Goal: Task Accomplishment & Management: Manage account settings

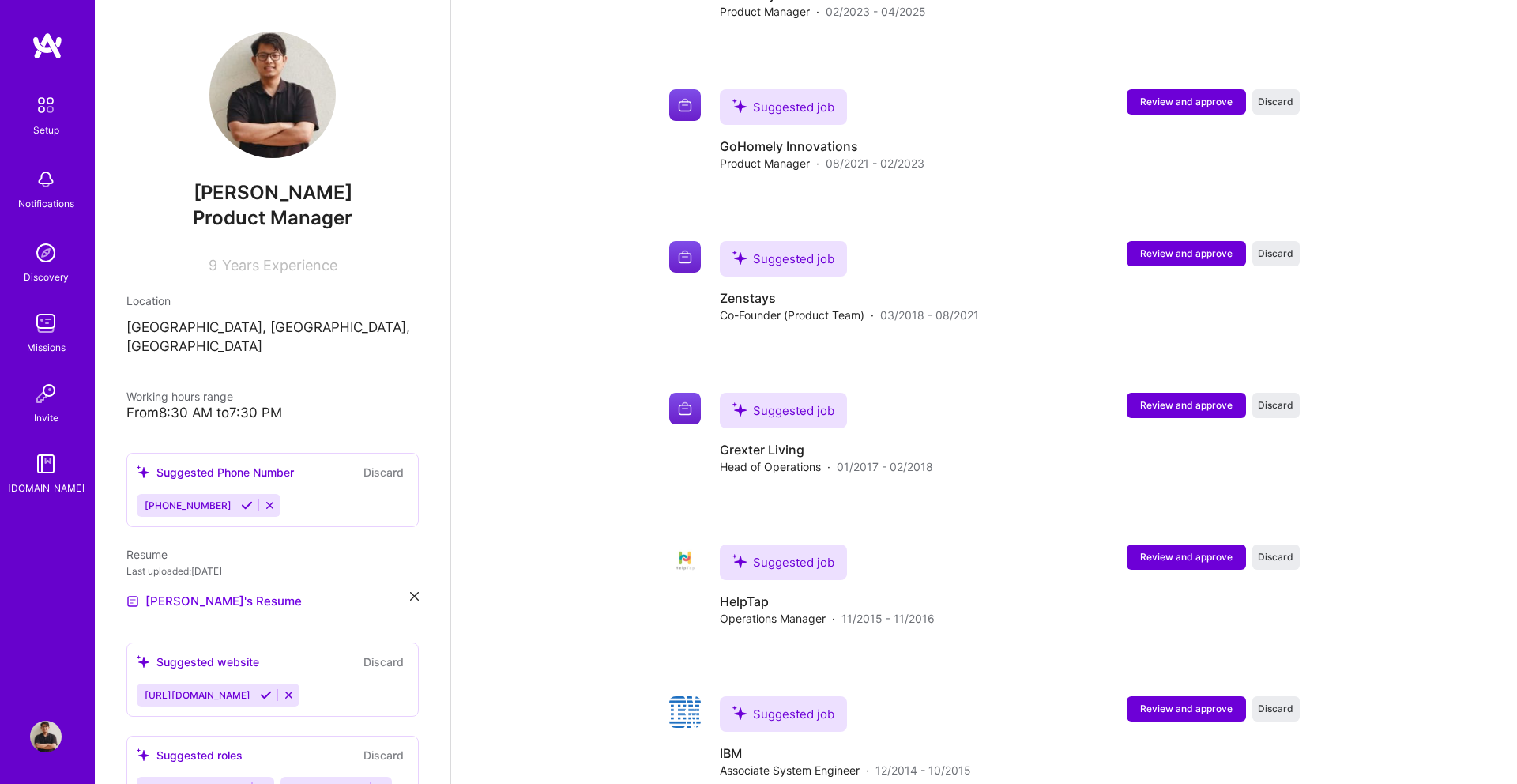
scroll to position [2528, 0]
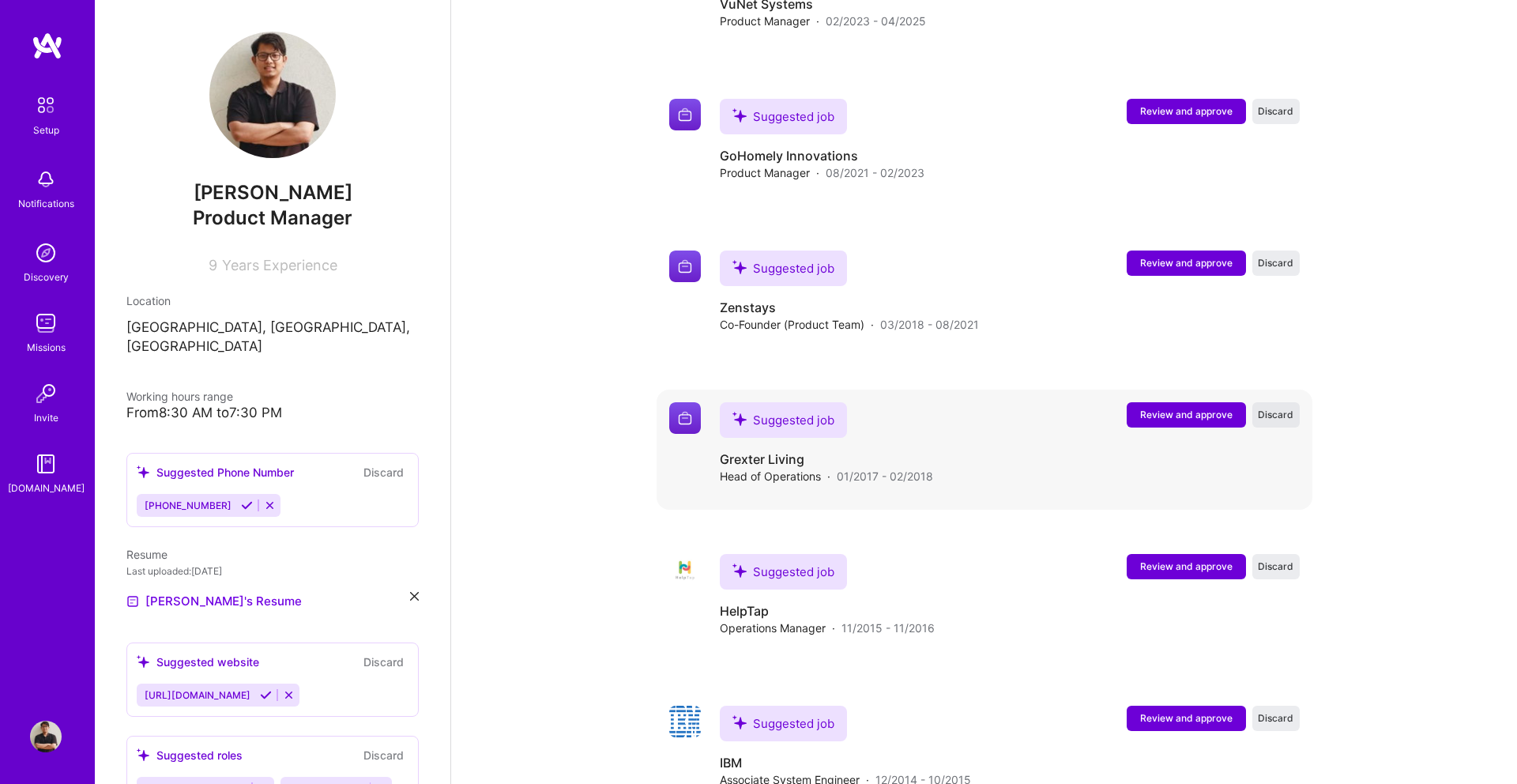
click at [1274, 407] on span "Discard" at bounding box center [1275, 414] width 35 height 13
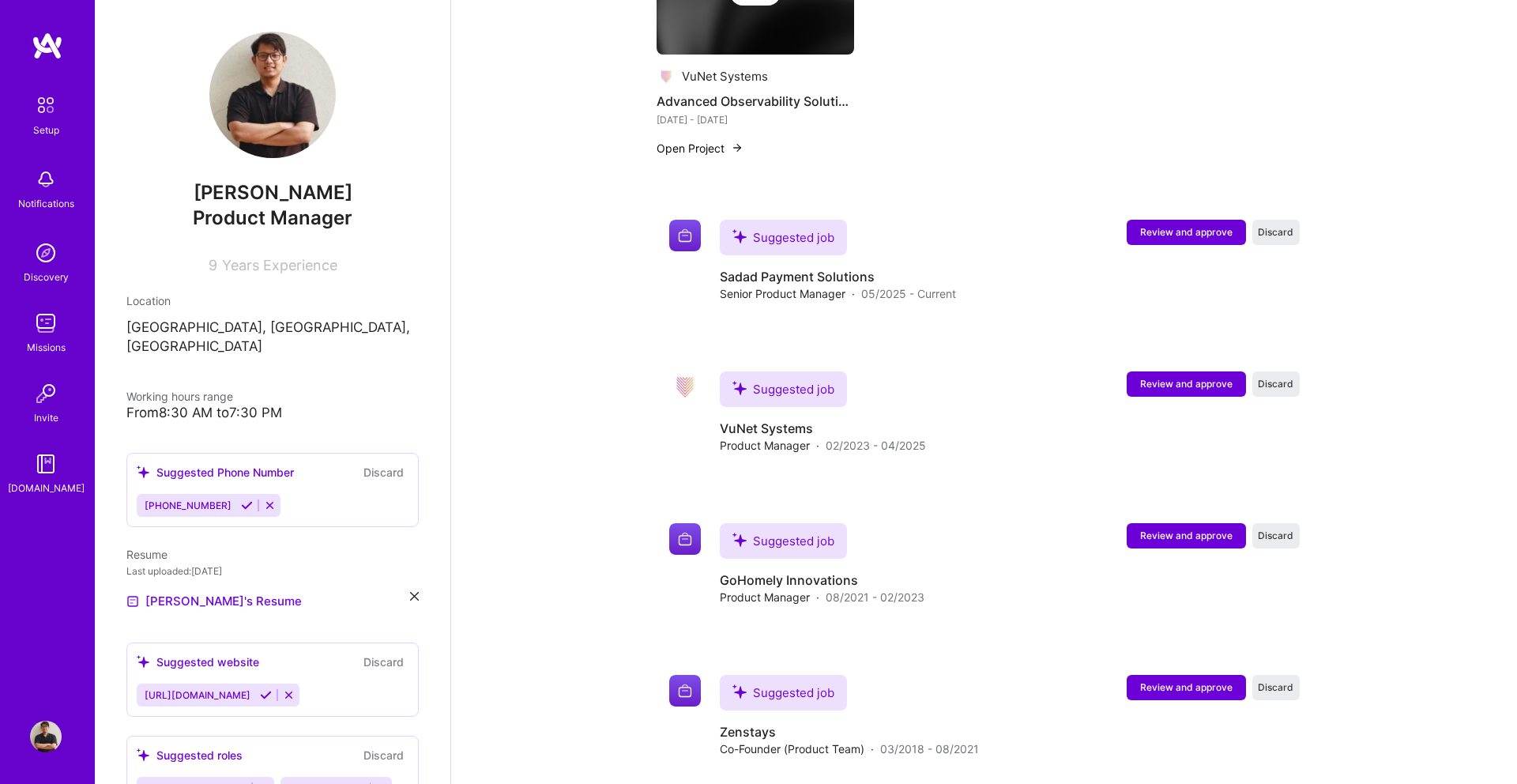
scroll to position [2102, 0]
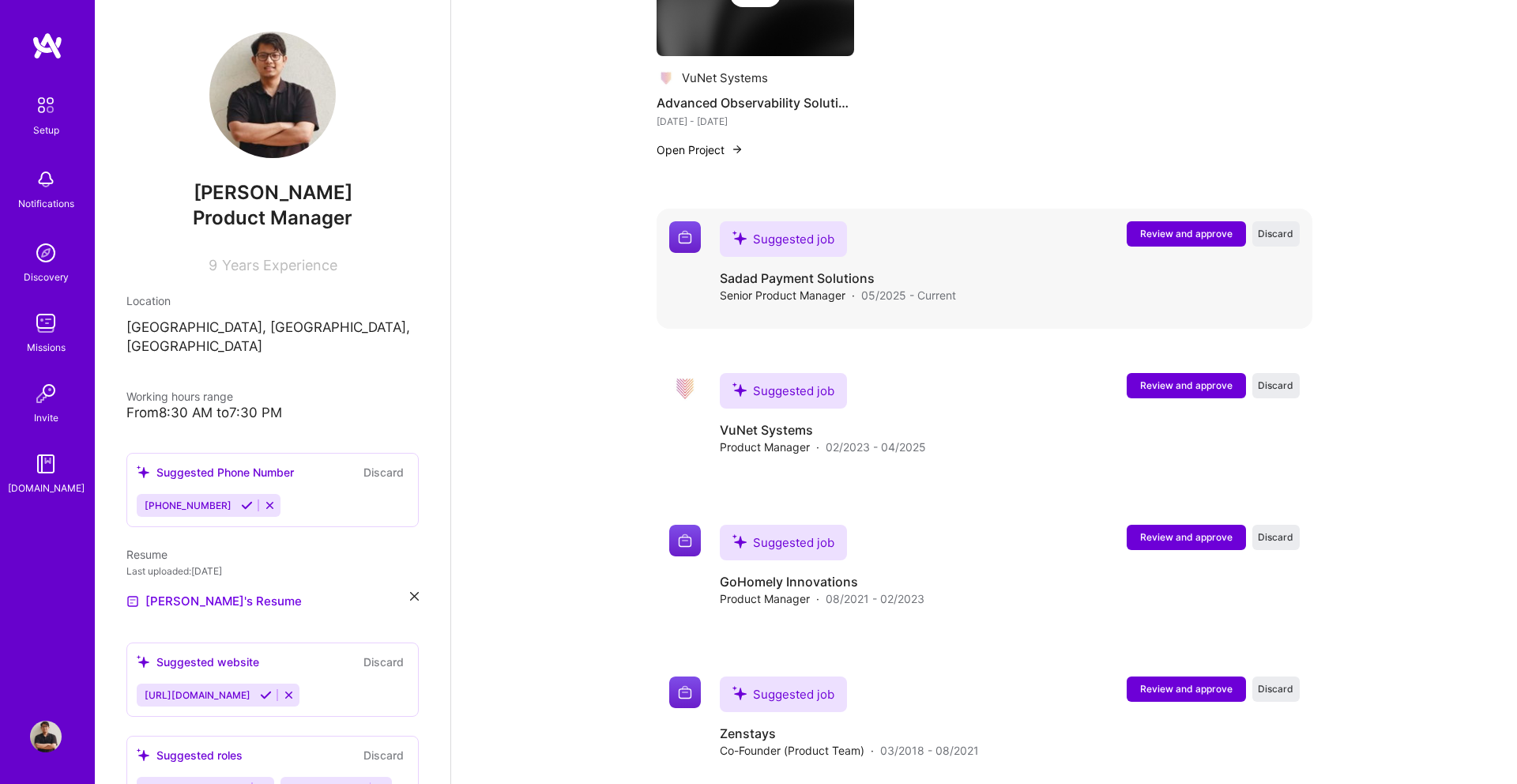
click at [1182, 227] on span "Review and approve" at bounding box center [1186, 233] width 92 height 13
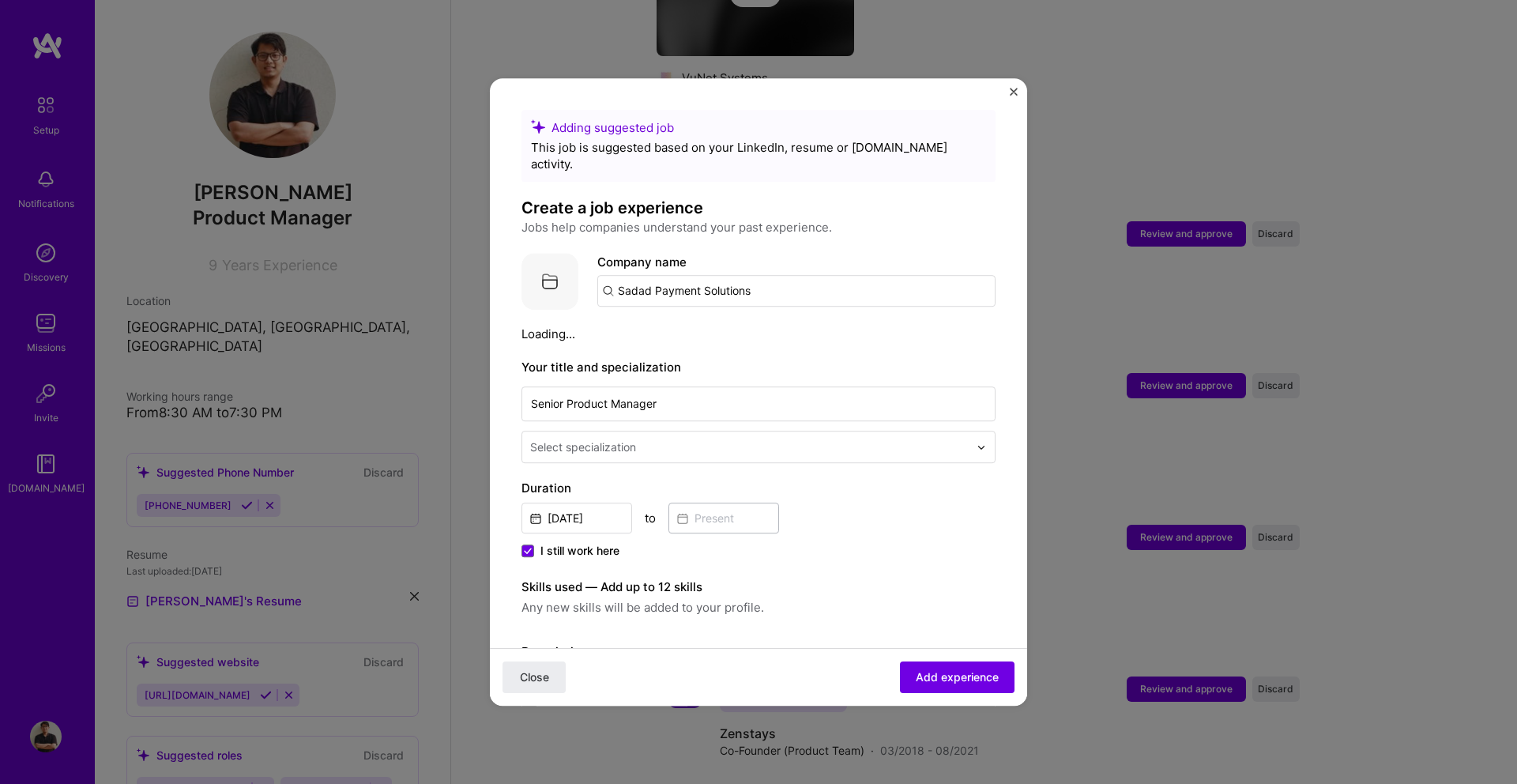
click at [564, 274] on img at bounding box center [550, 281] width 57 height 57
click at [551, 269] on img at bounding box center [550, 281] width 57 height 57
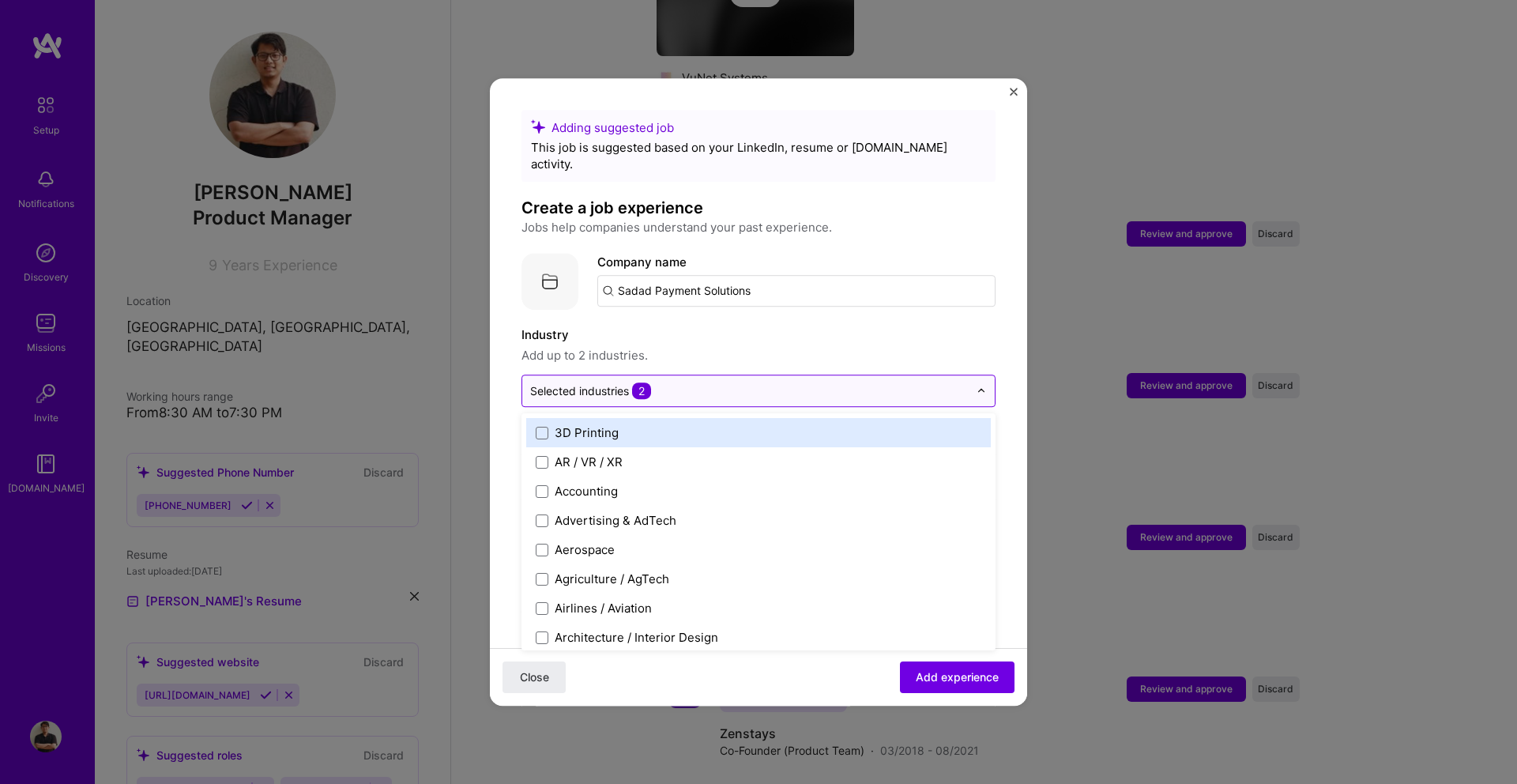
click at [638, 382] on span "2" at bounding box center [641, 391] width 19 height 17
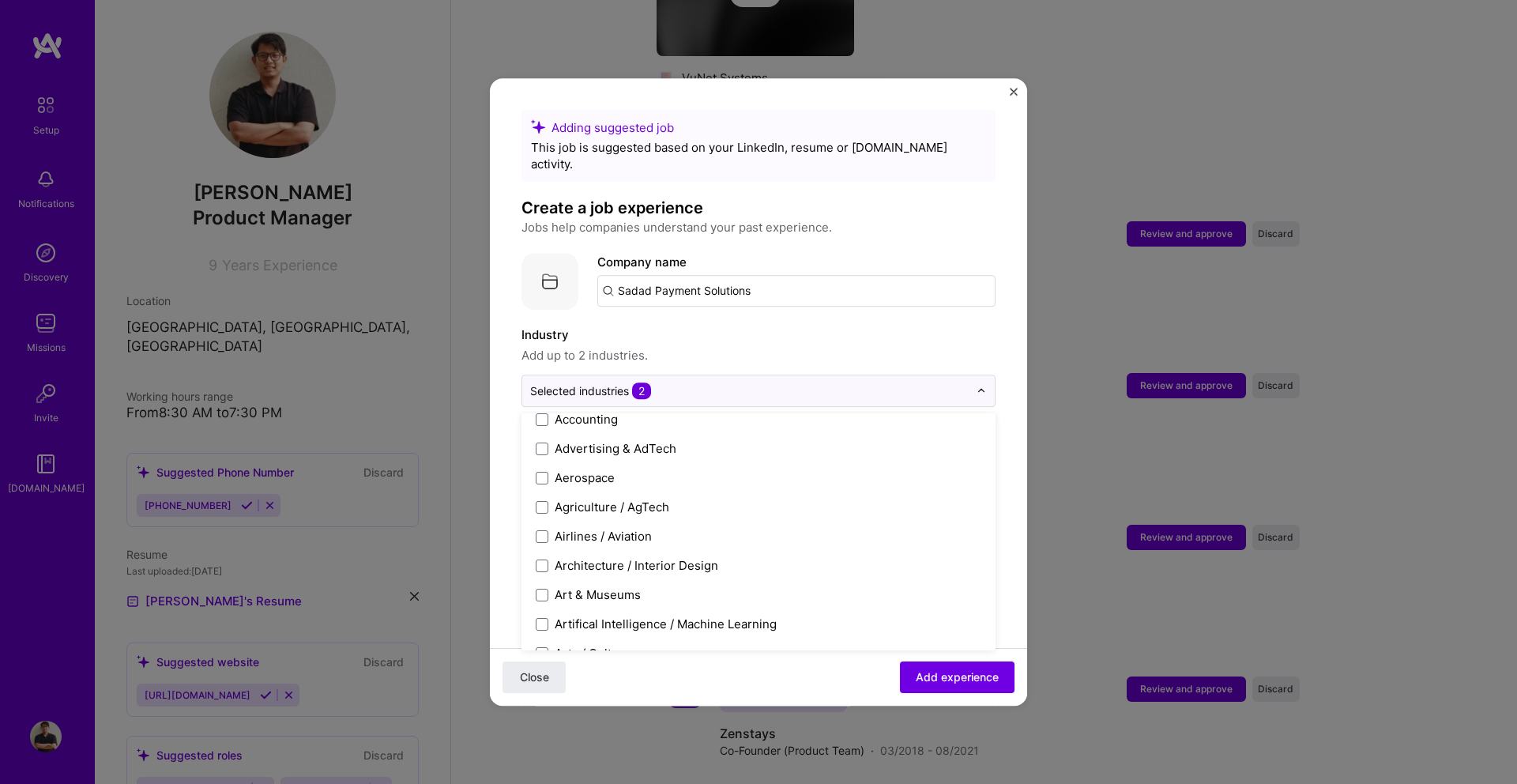
scroll to position [0, 0]
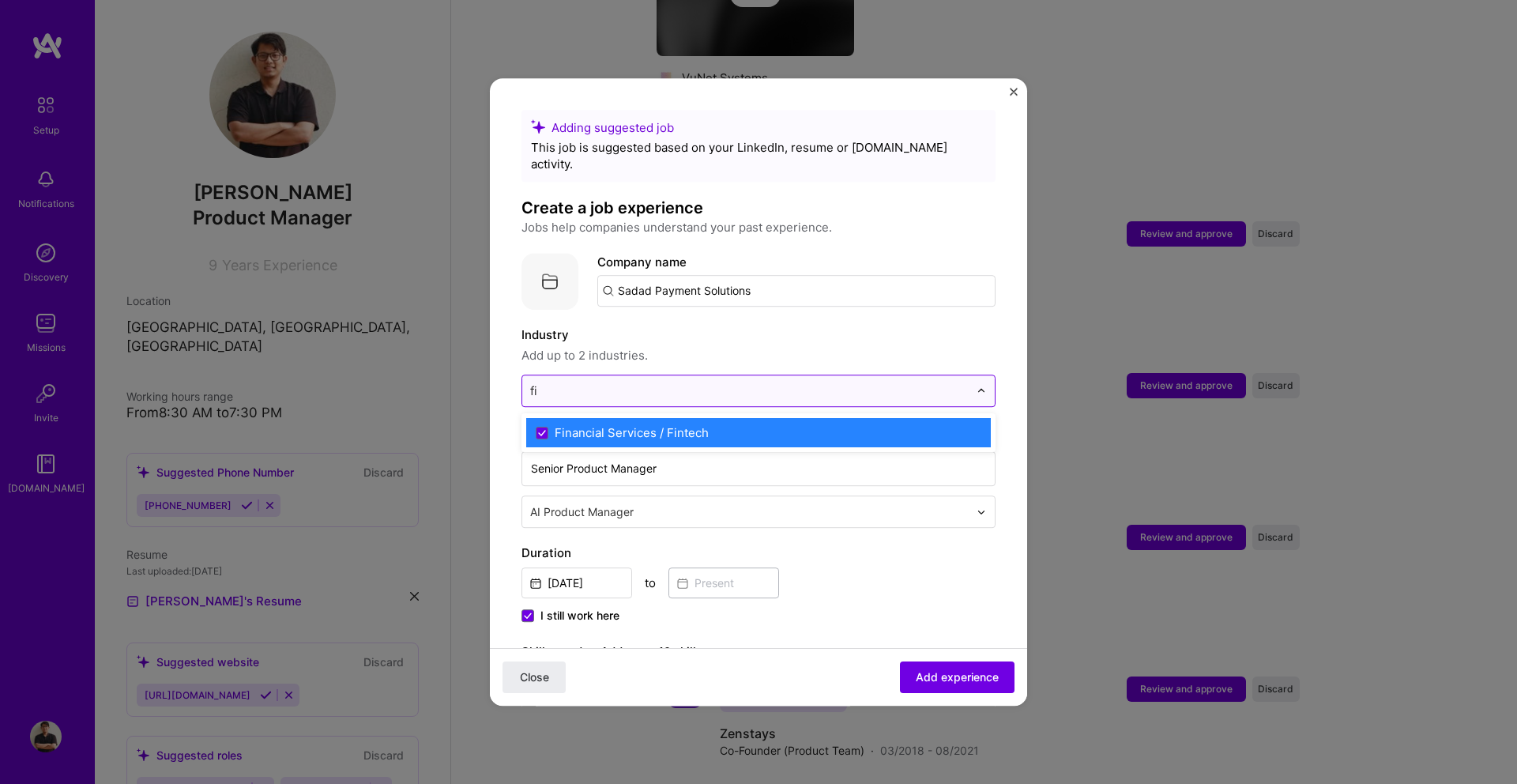
type input "f"
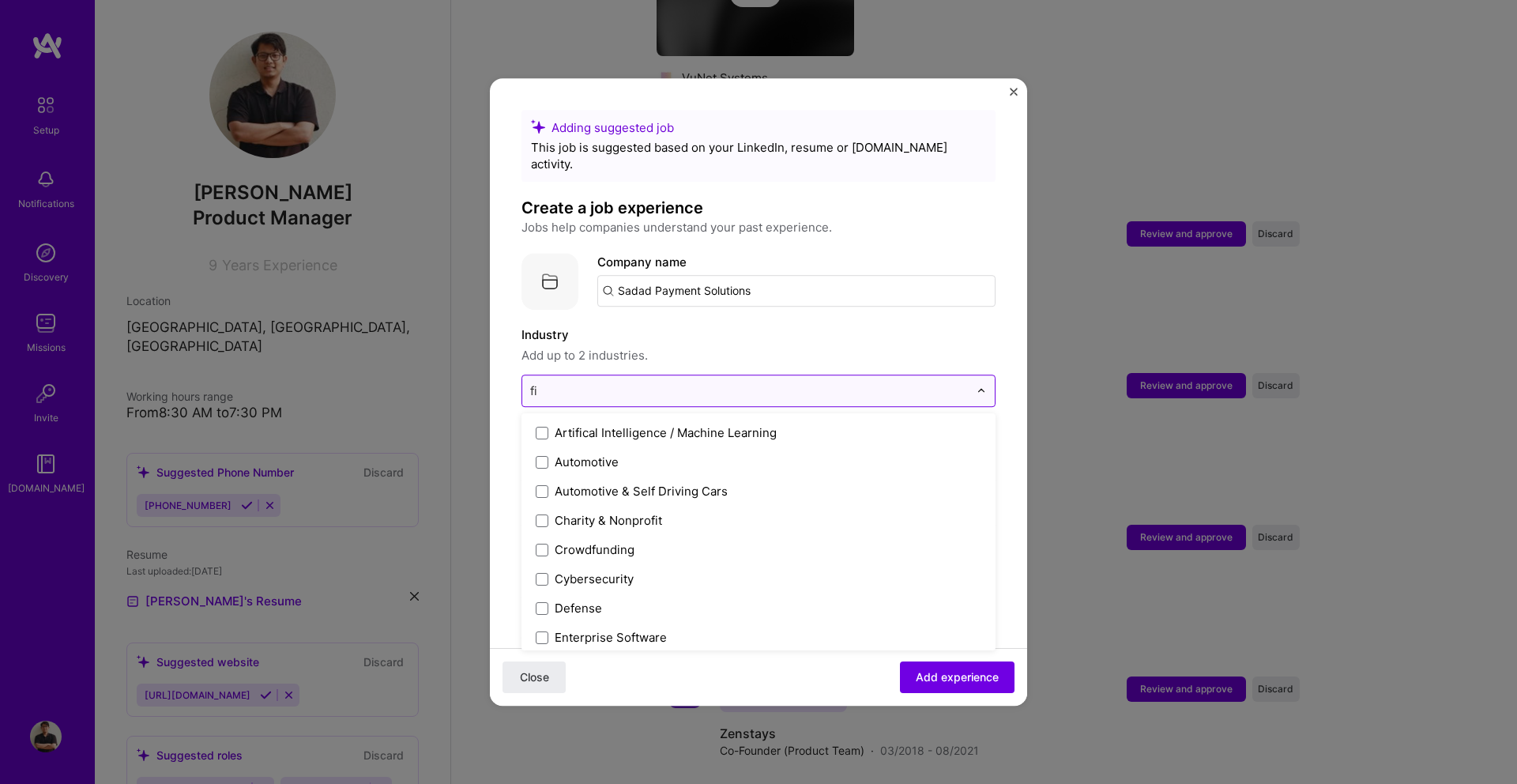
type input "fin"
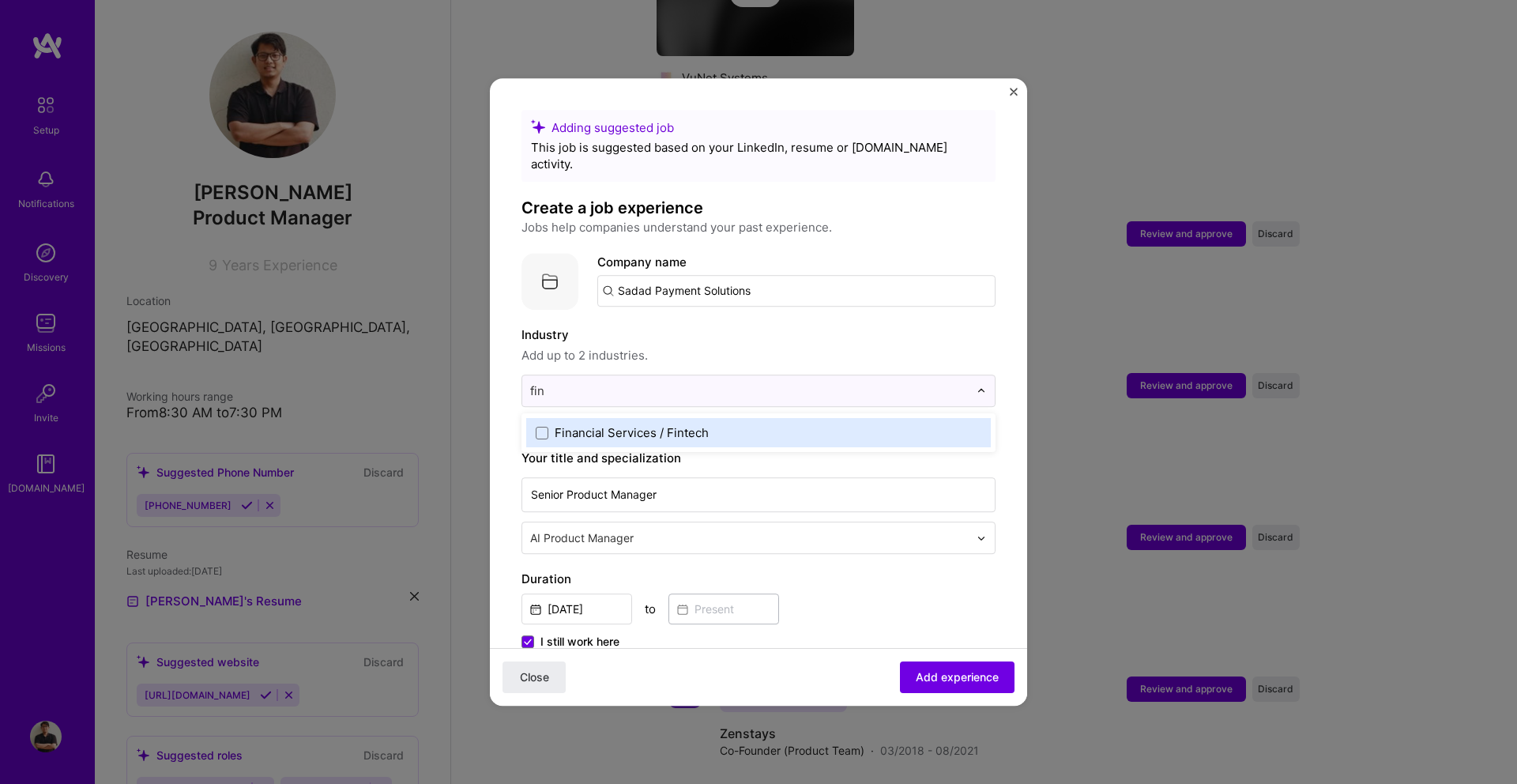
click at [599, 424] on div "Financial Services / Fintech" at bounding box center [632, 433] width 154 height 17
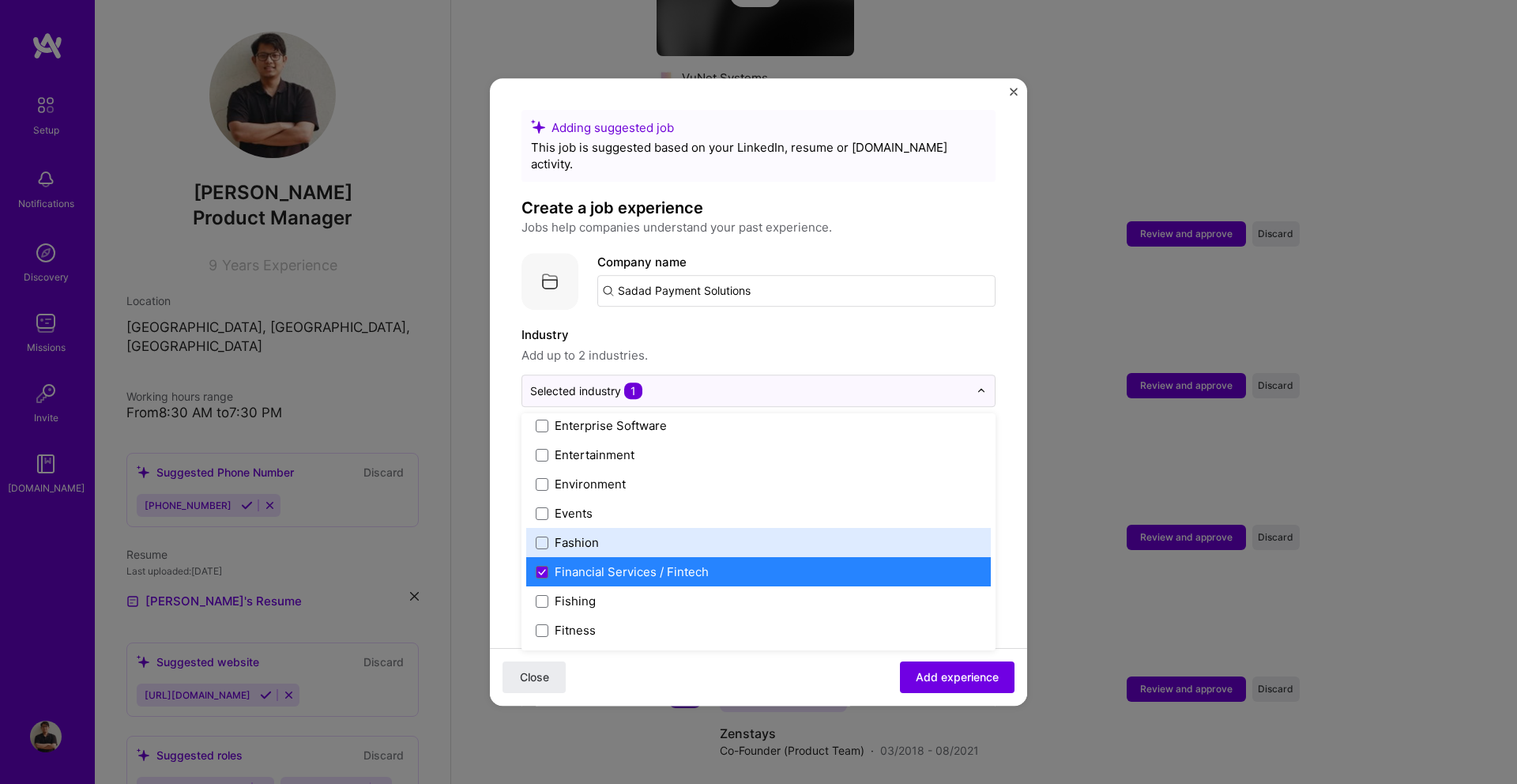
scroll to position [1526, 0]
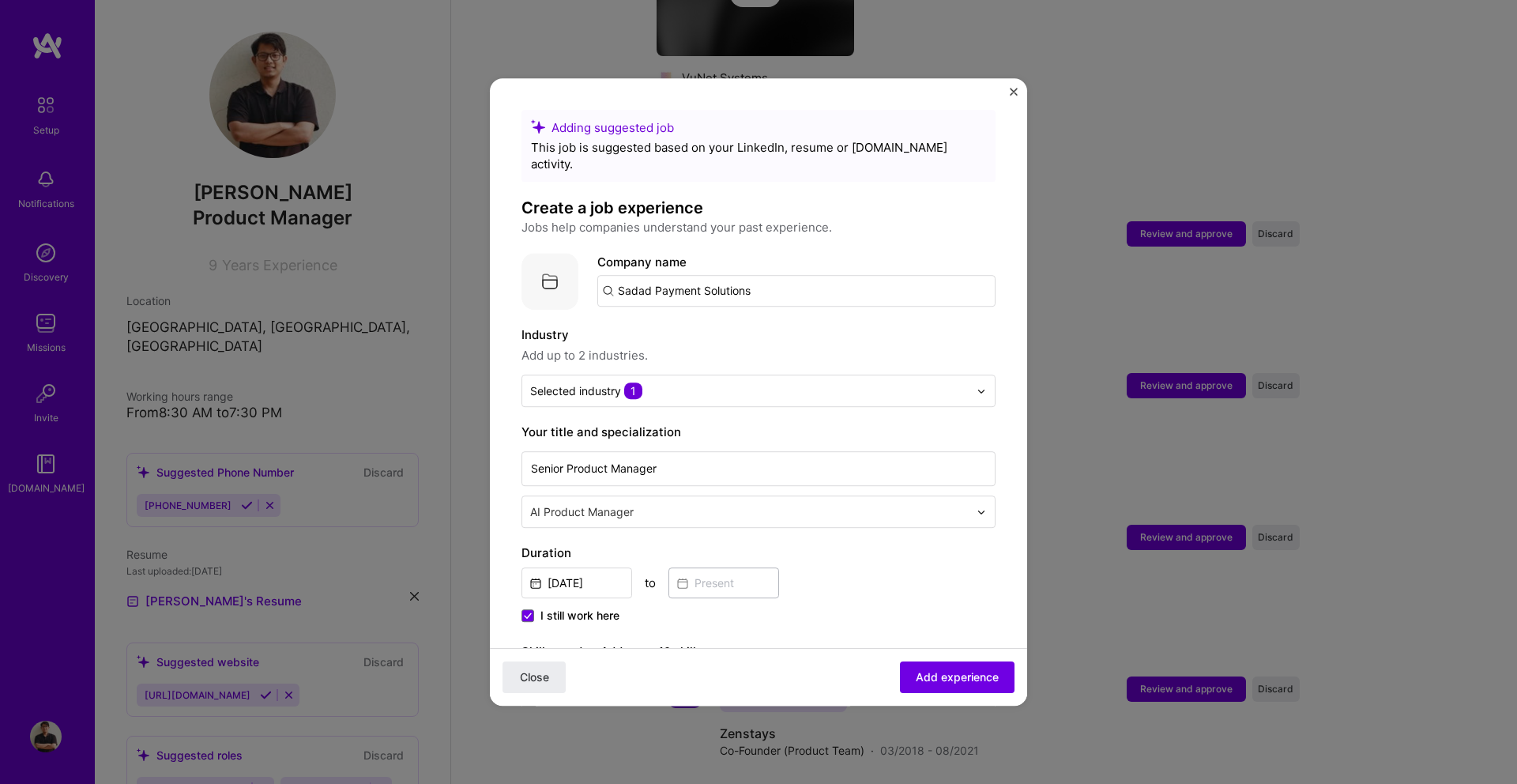
click at [887, 325] on label "Industry" at bounding box center [758, 335] width 474 height 19
click at [613, 503] on input "text" at bounding box center [751, 511] width 442 height 17
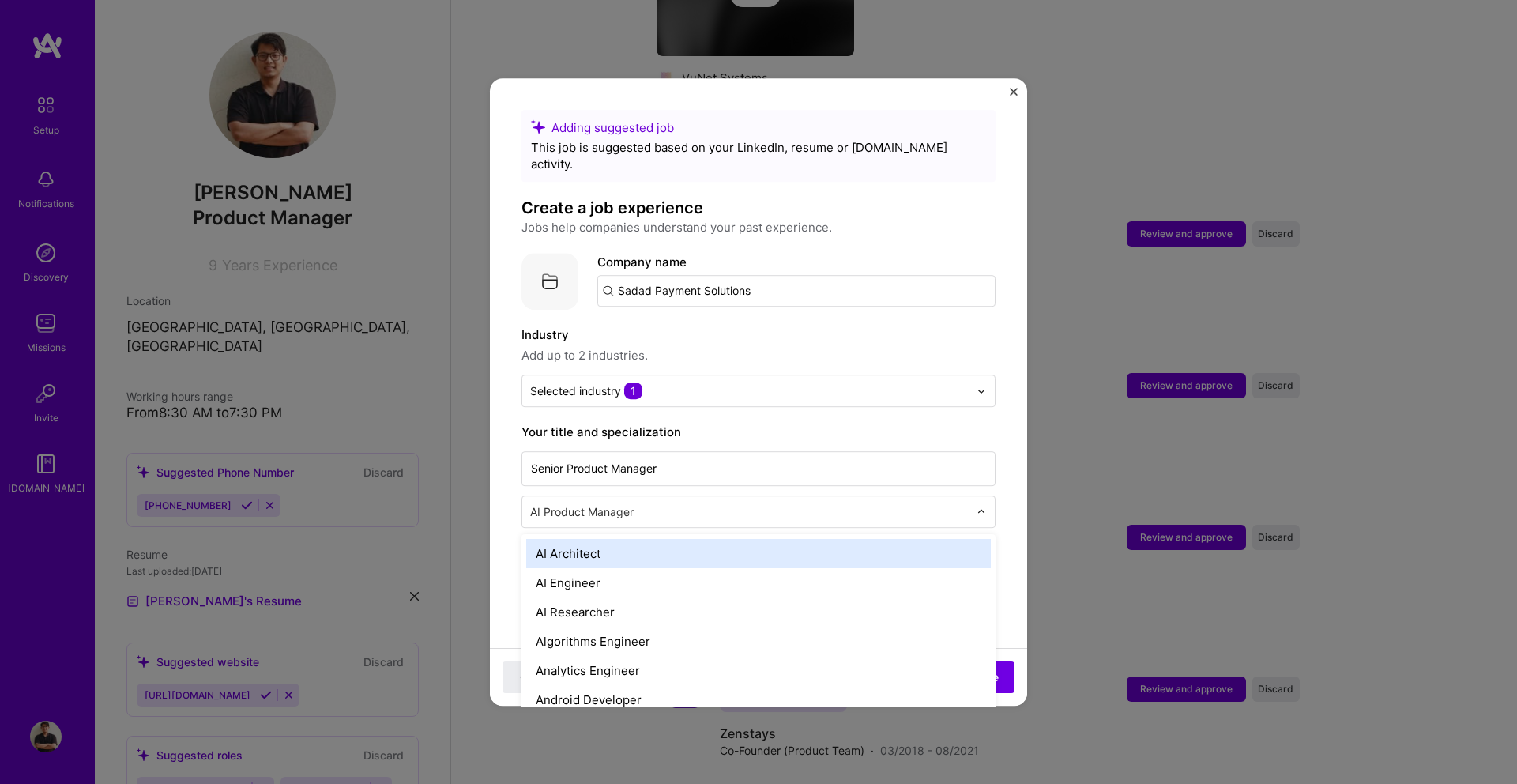
click at [498, 488] on form "Adding suggested job This job is suggested based on your LinkedIn, resume or [D…" at bounding box center [758, 785] width 537 height 1350
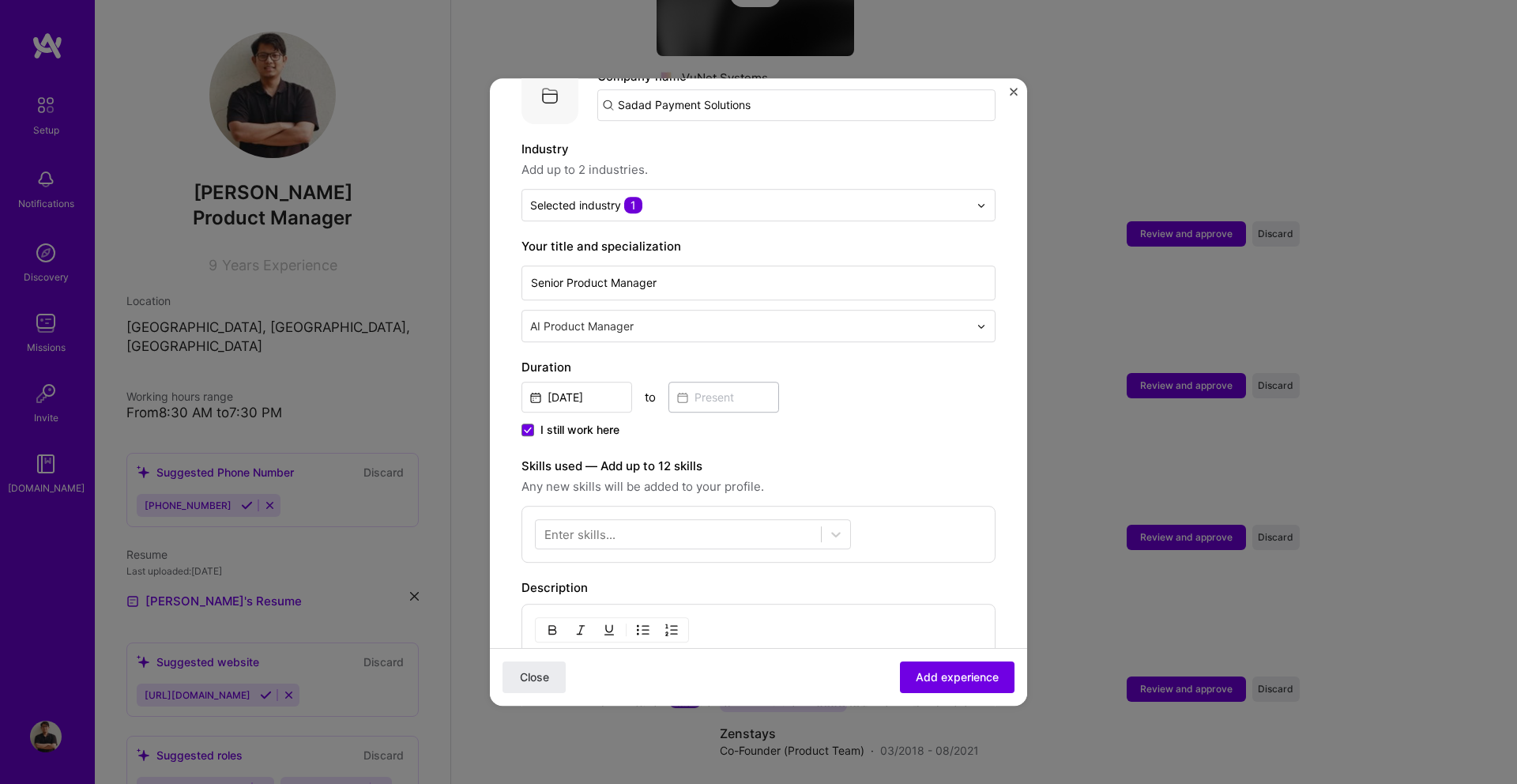
scroll to position [189, 0]
click at [601, 315] on input "text" at bounding box center [751, 323] width 442 height 17
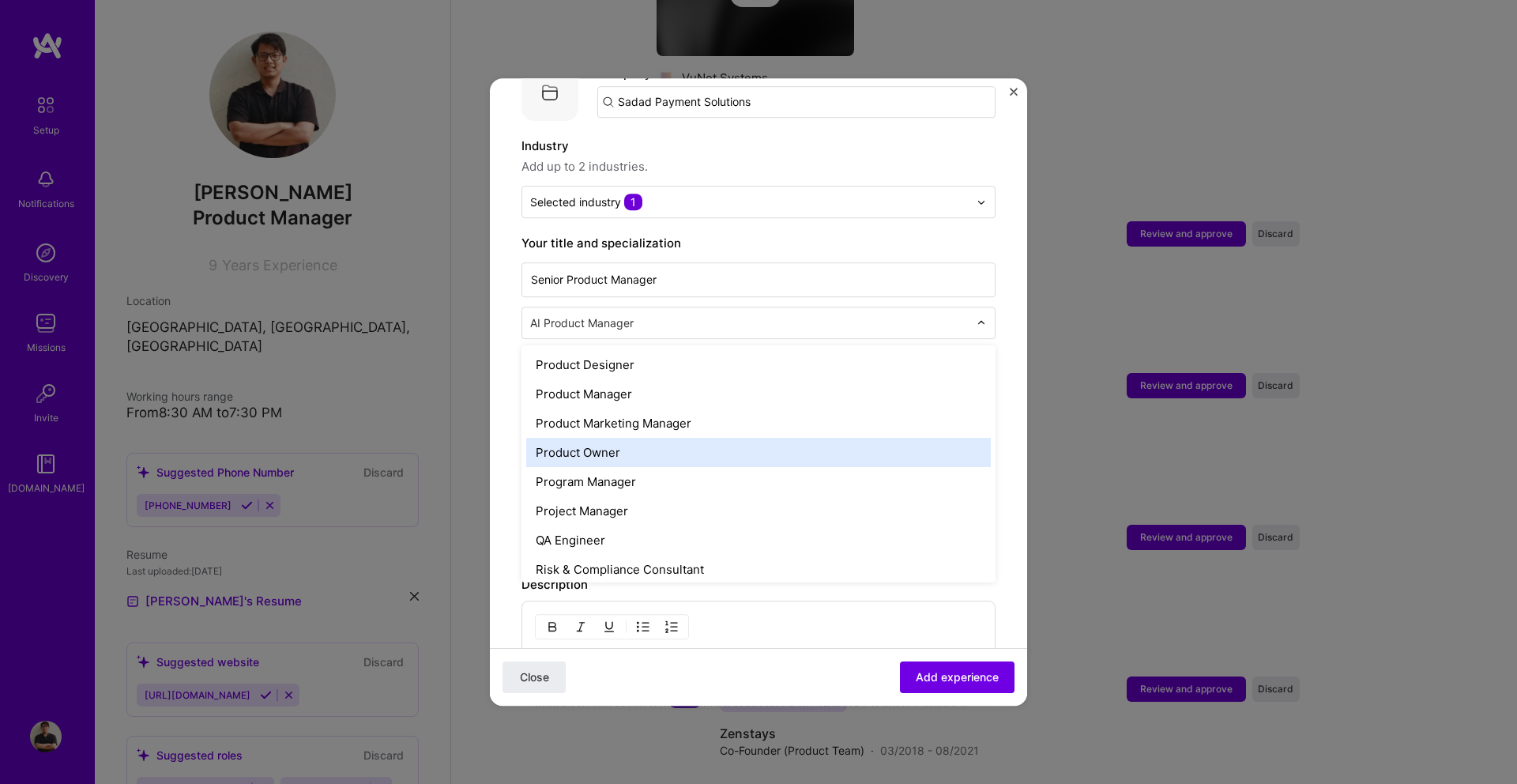
scroll to position [1378, 0]
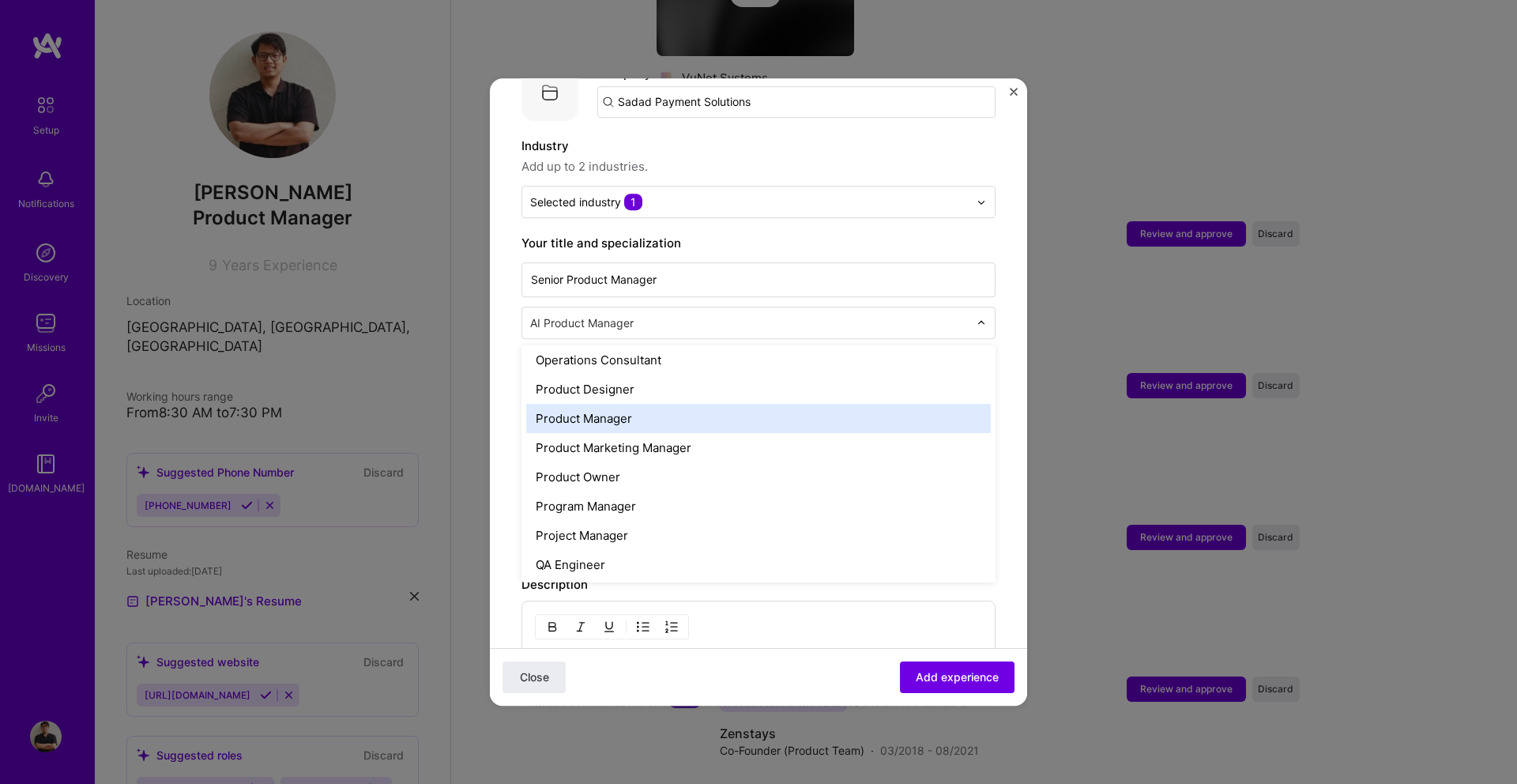
click at [578, 403] on div "Product Manager" at bounding box center [758, 418] width 464 height 29
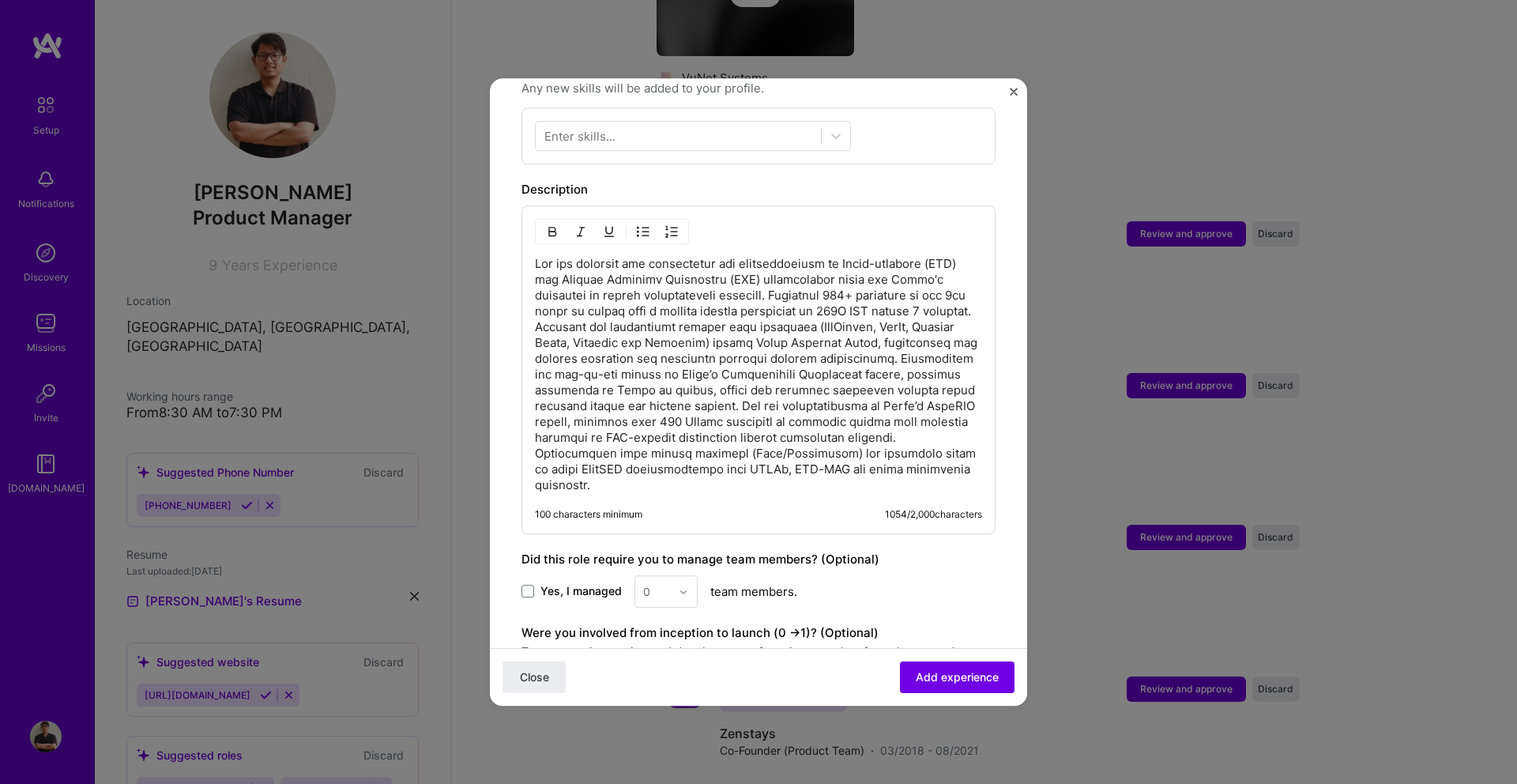
scroll to position [587, 0]
click at [600, 305] on p at bounding box center [758, 372] width 447 height 237
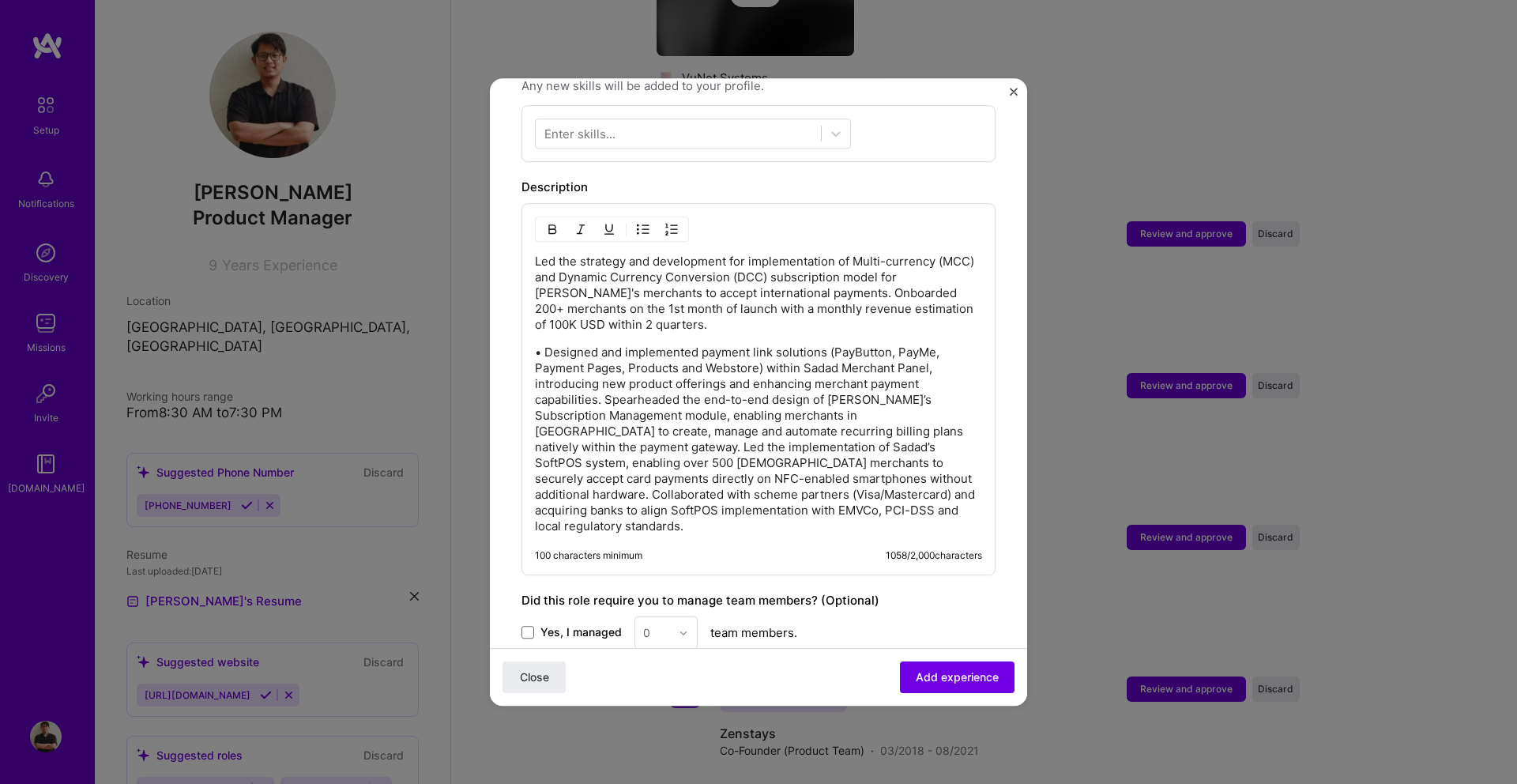
click at [531, 243] on div "Led the strategy and development for implementation of Multi-currency (MCC) and…" at bounding box center [758, 389] width 474 height 372
click at [536, 254] on p "Led the strategy and development for implementation of Multi-currency (MCC) and…" at bounding box center [758, 293] width 447 height 79
click at [926, 413] on p "• Designed and implemented payment link solutions (PayButton, PayMe, Payment Pa…" at bounding box center [758, 439] width 447 height 190
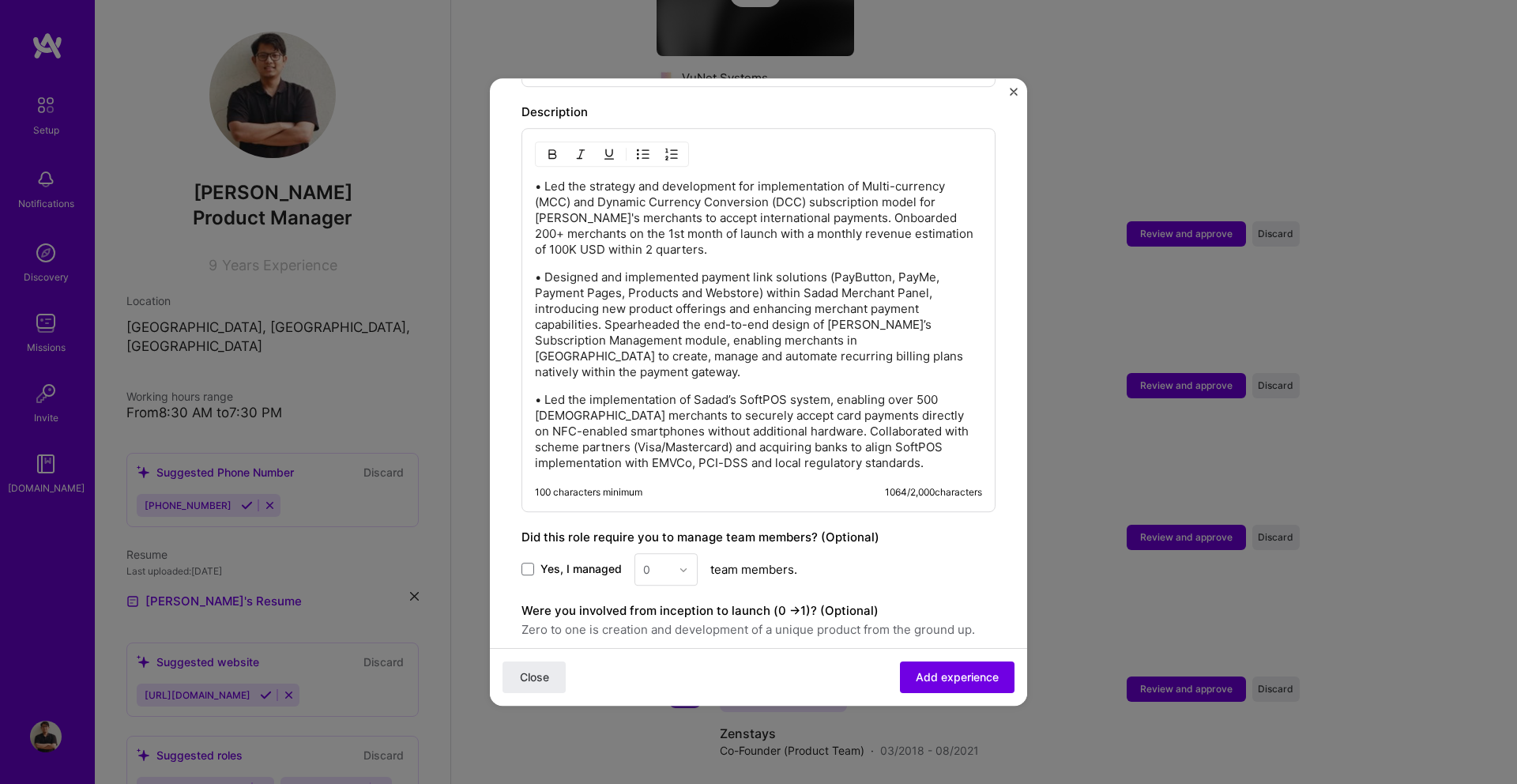
scroll to position [655, 0]
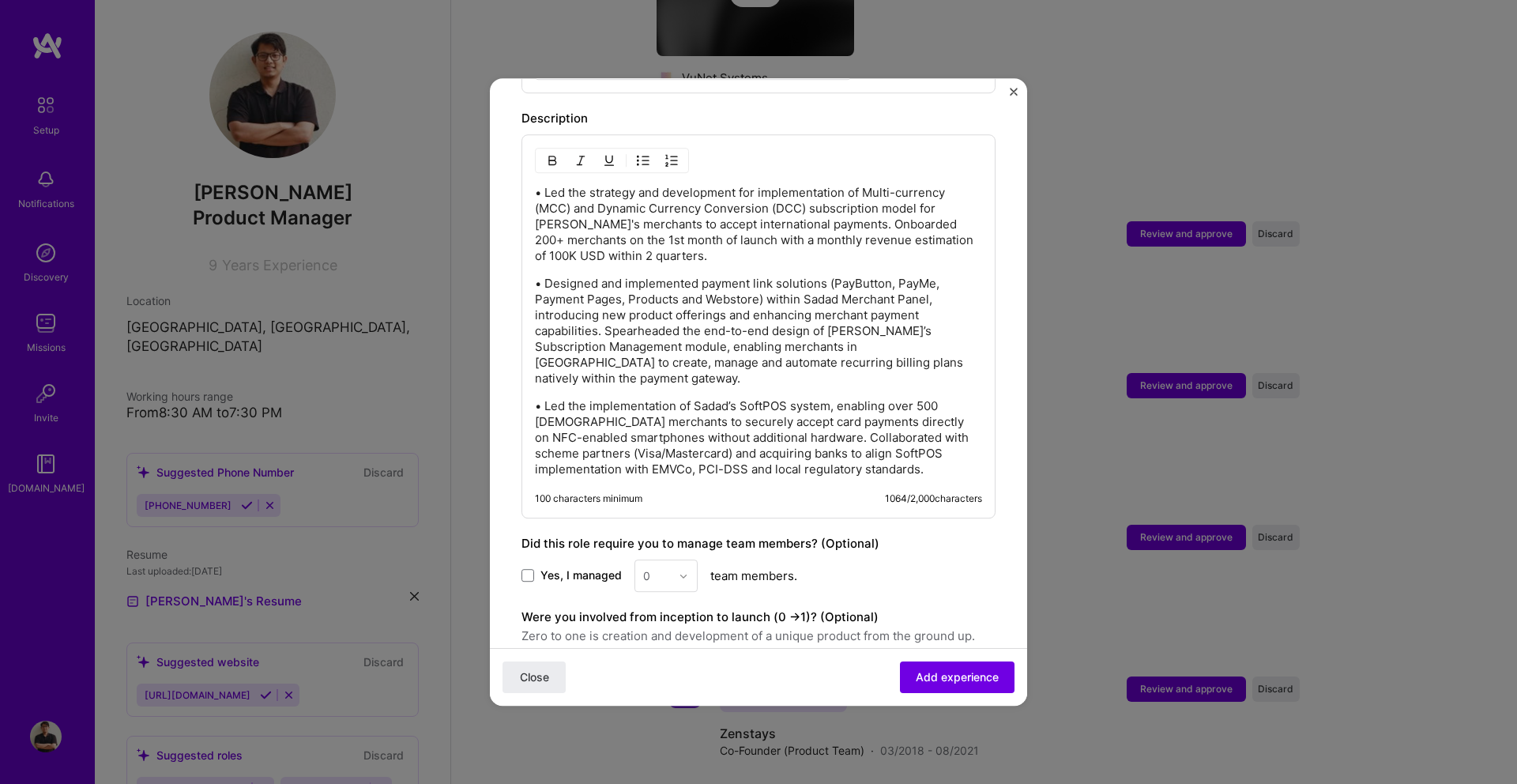
click at [606, 318] on p "• Designed and implemented payment link solutions (PayButton, PayMe, Payment Pa…" at bounding box center [758, 331] width 447 height 110
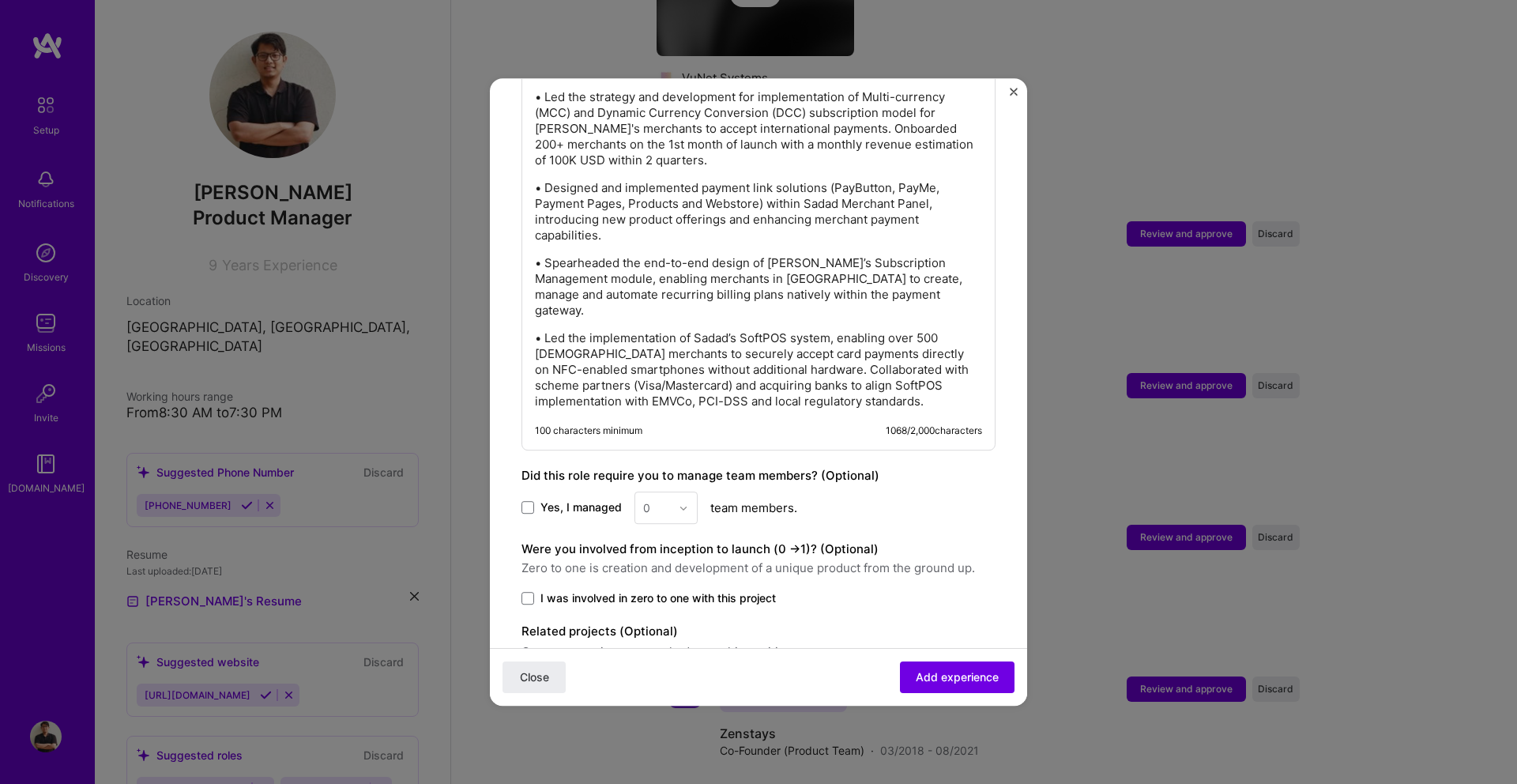
scroll to position [805, 0]
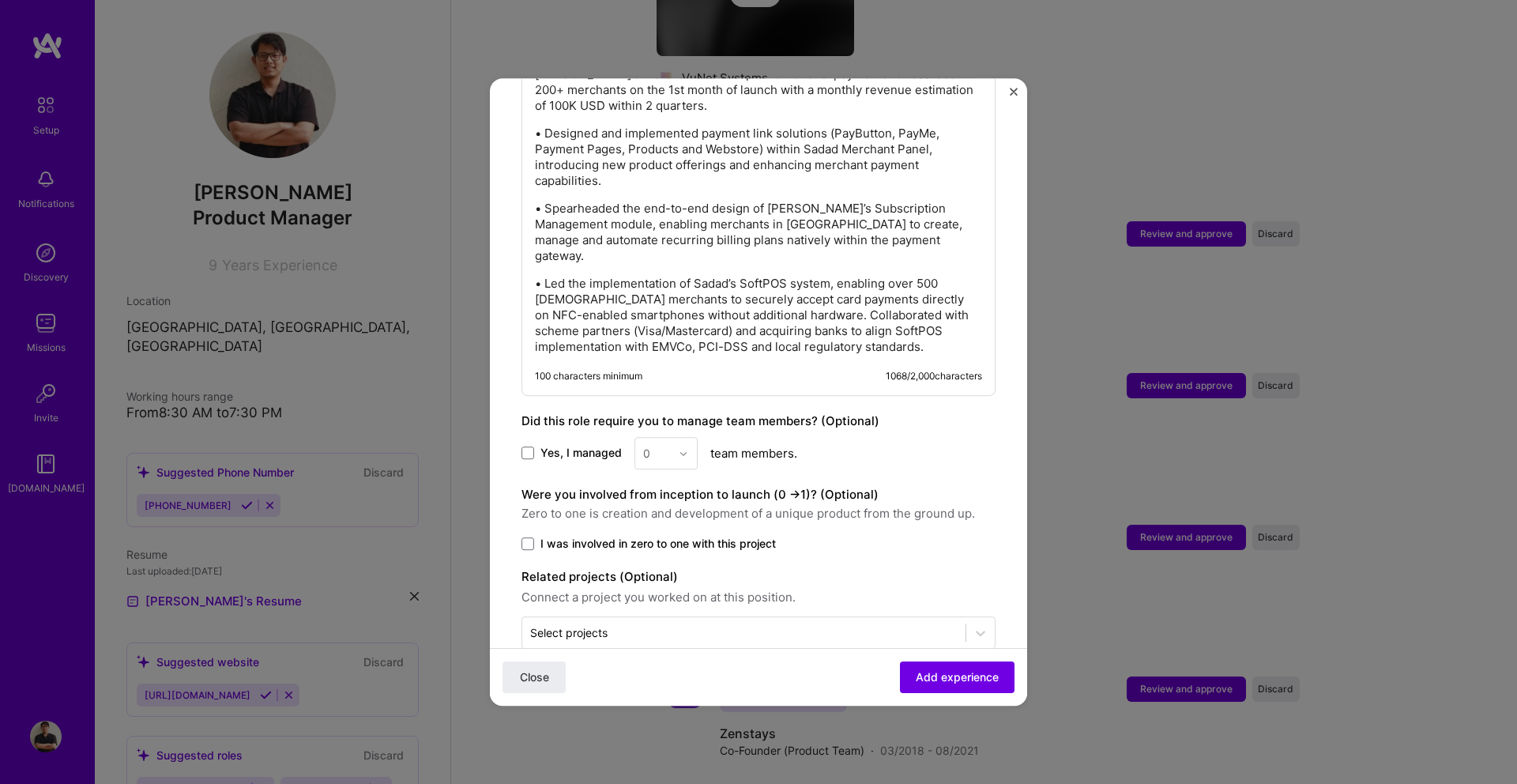
click at [517, 423] on form "Adding suggested job This job is suggested based on your LinkedIn, resume or [D…" at bounding box center [758, 21] width 537 height 1433
click at [531, 447] on span at bounding box center [527, 453] width 13 height 13
click at [0, 0] on input "Yes, I managed" at bounding box center [0, 0] width 0 height 0
click at [687, 438] on div at bounding box center [688, 453] width 18 height 31
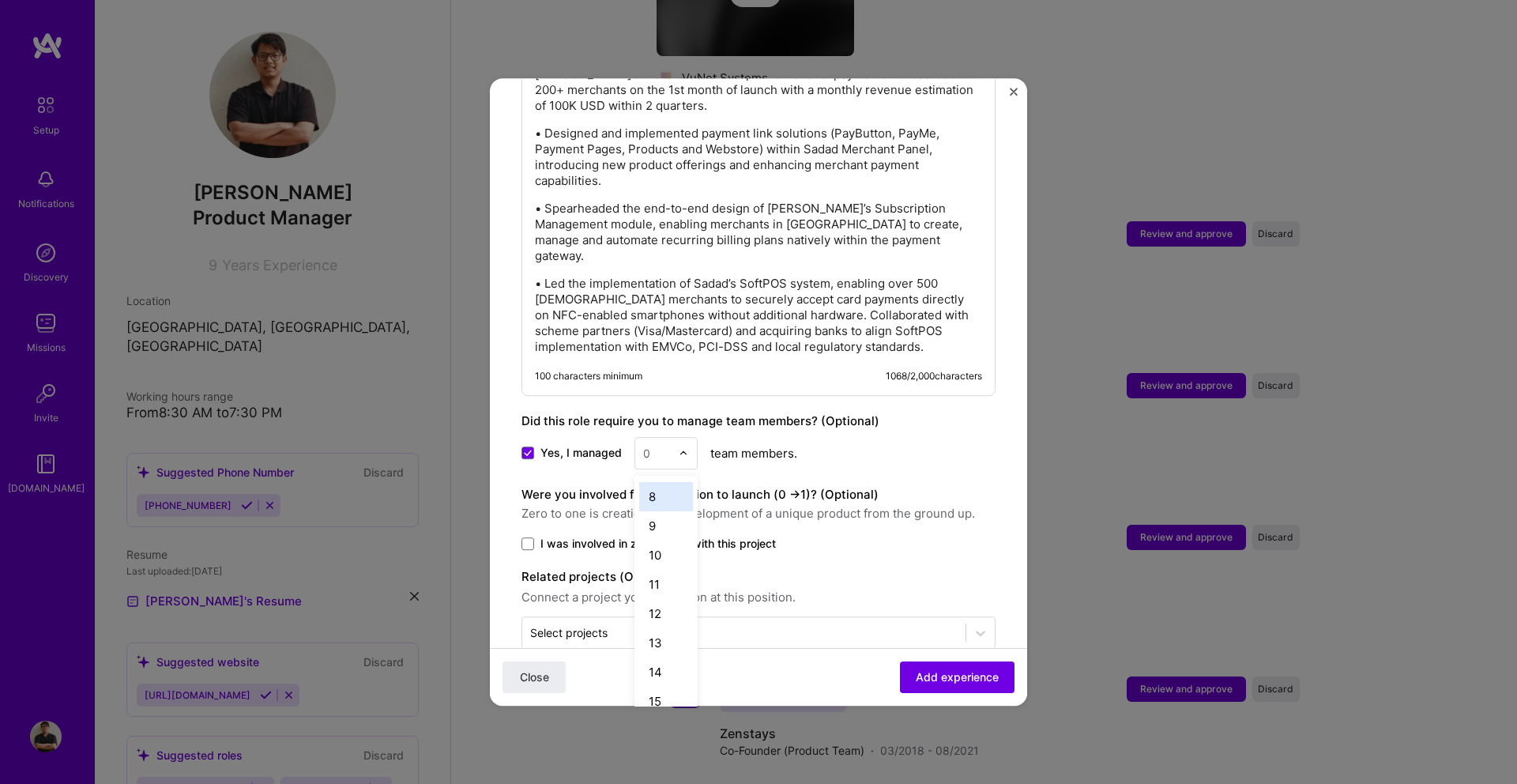
click at [669, 482] on div "8" at bounding box center [666, 496] width 54 height 29
click at [535, 535] on label "I was involved in zero to one with this project" at bounding box center [758, 543] width 474 height 16
click at [0, 0] on input "I was involved in zero to one with this project" at bounding box center [0, 0] width 0 height 0
click at [671, 624] on input "text" at bounding box center [744, 633] width 428 height 17
click at [511, 577] on form "Adding suggested job This job is suggested based on your LinkedIn, resume or [D…" at bounding box center [758, 21] width 537 height 1433
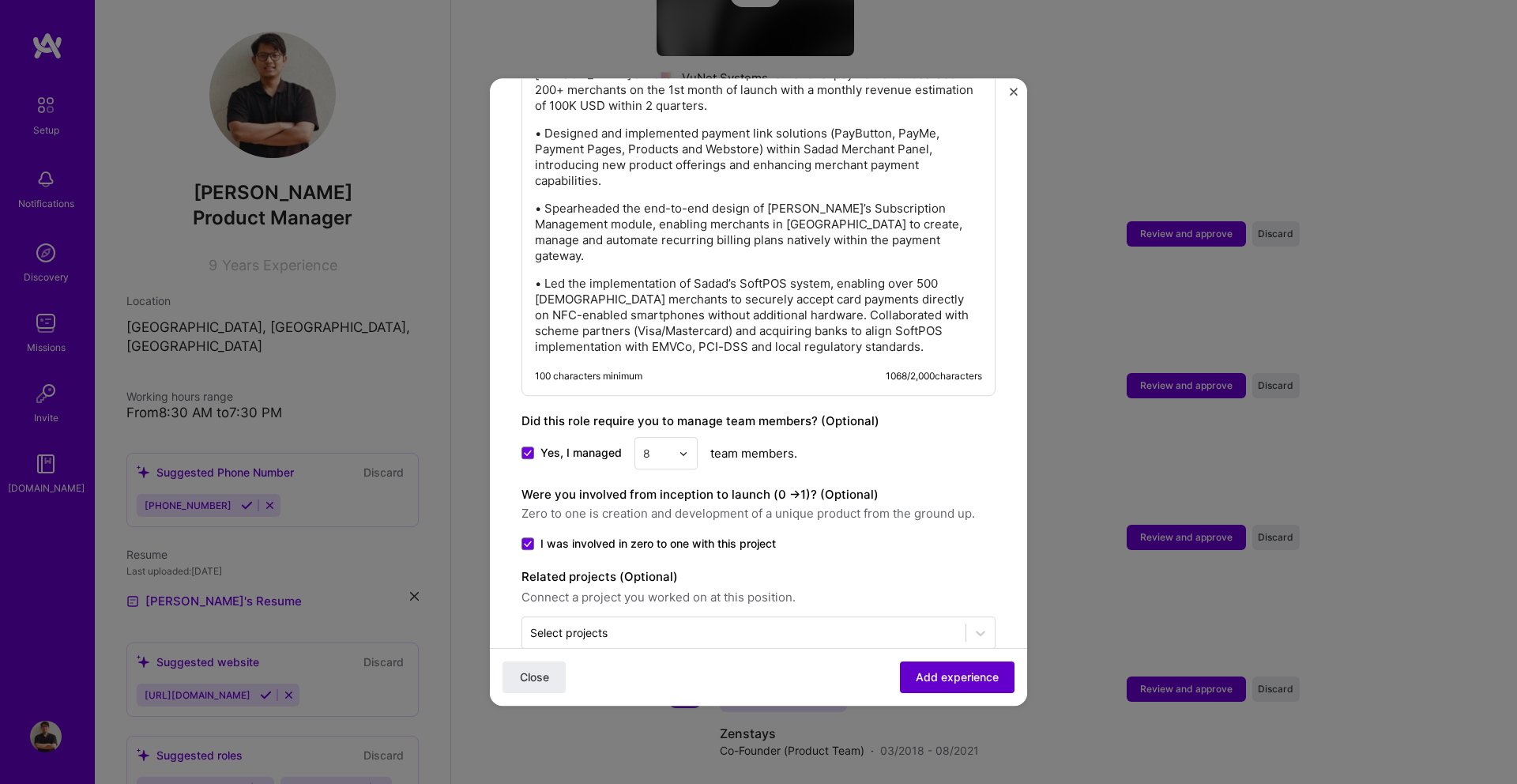
click at [946, 678] on span "Add experience" at bounding box center [956, 677] width 83 height 16
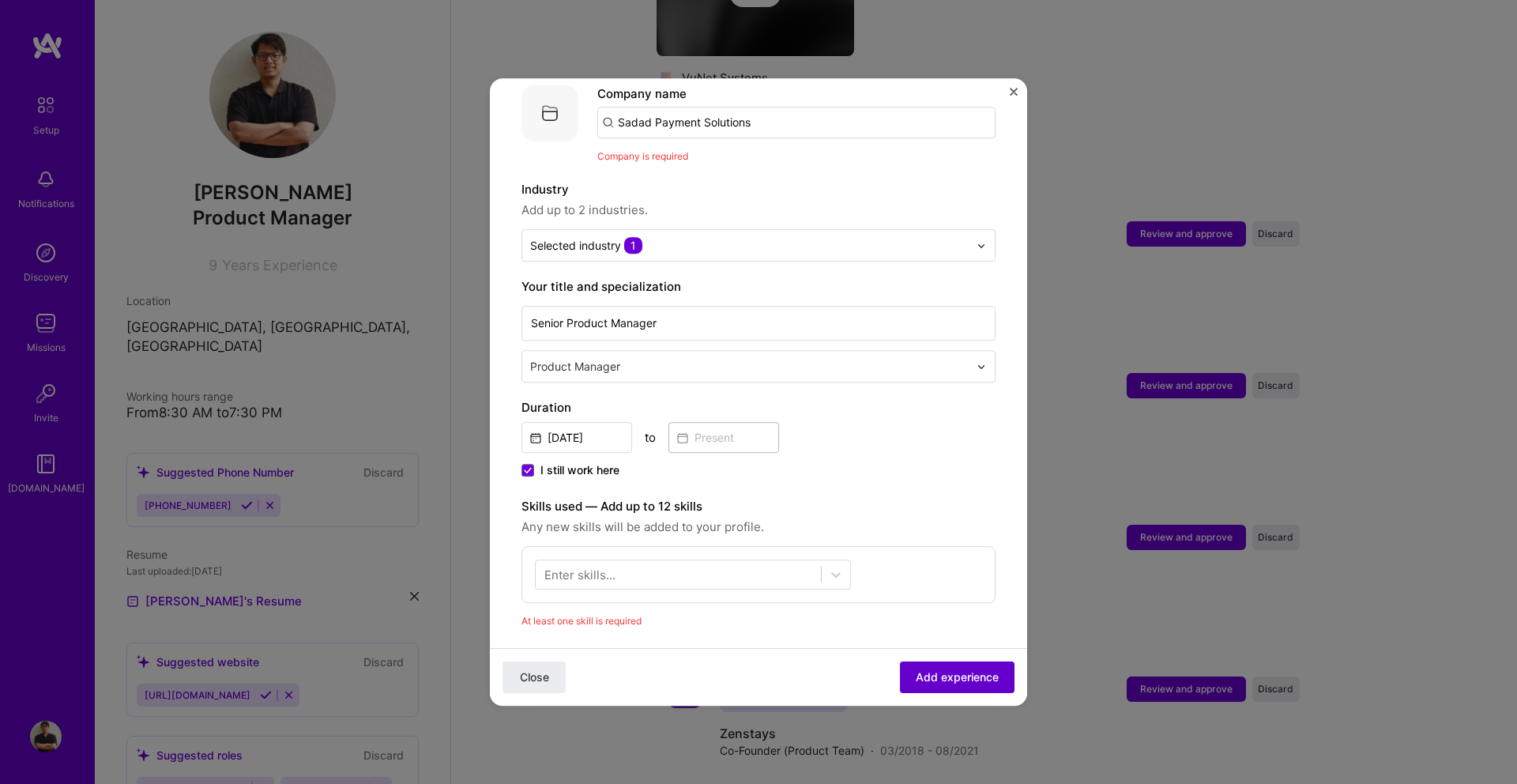
scroll to position [158, 0]
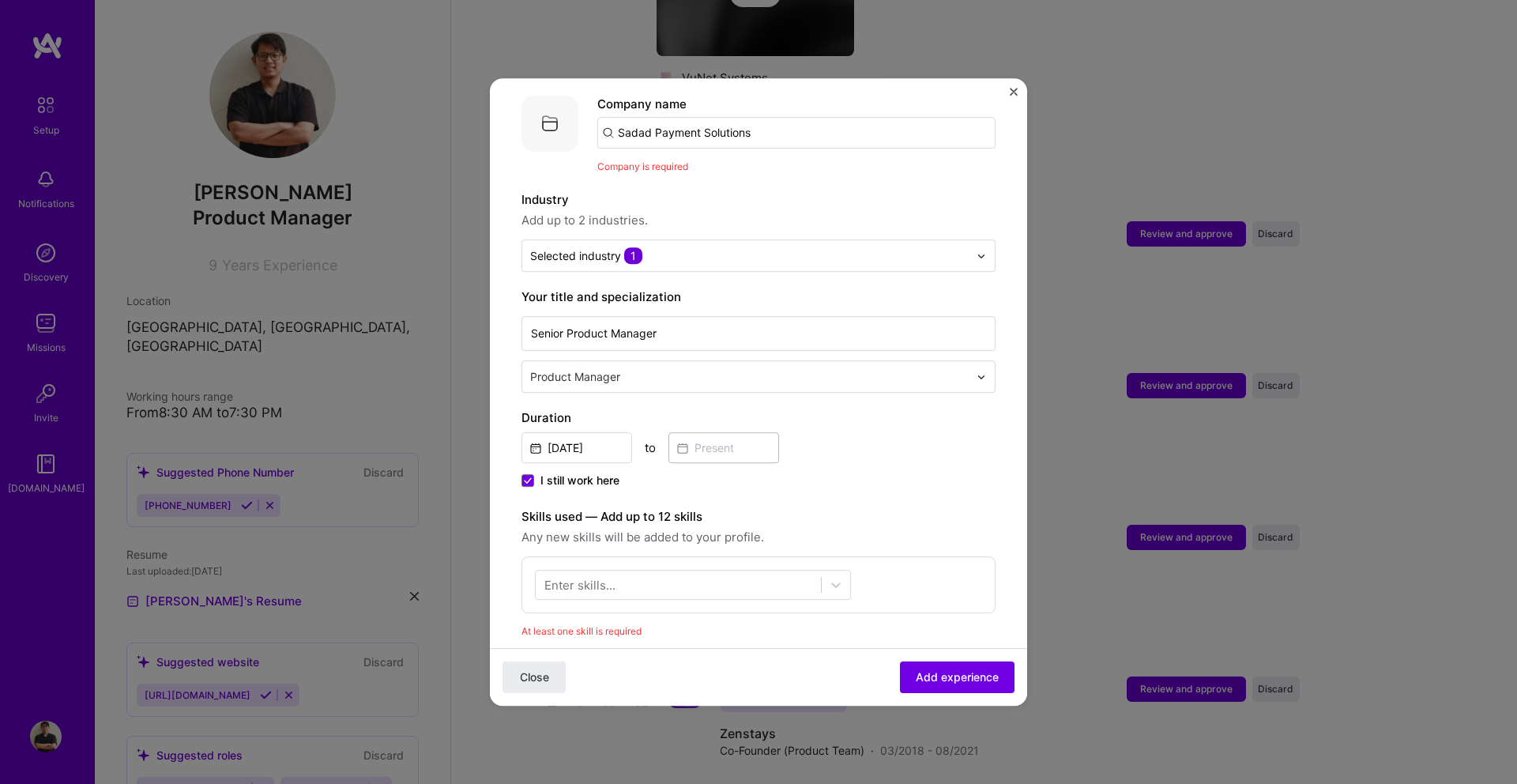
click at [703, 126] on input "Sadad Payment Solutions" at bounding box center [797, 133] width 398 height 32
type input "Sadad Payment Solutions"
click at [681, 158] on div "Add company Sadad Payment Solutions" at bounding box center [725, 177] width 255 height 40
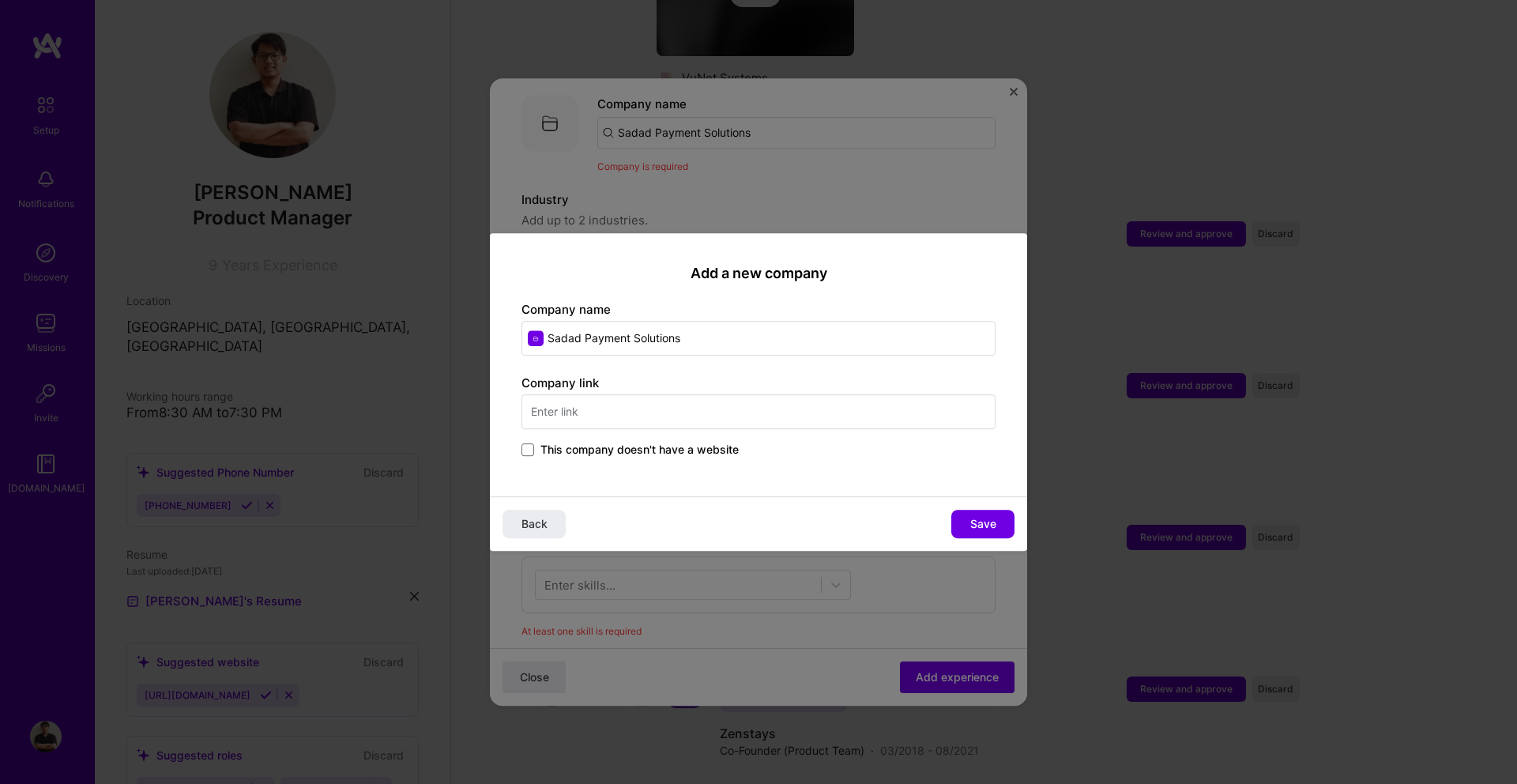
click at [623, 407] on input "text" at bounding box center [758, 412] width 474 height 35
type input "[DOMAIN_NAME]"
click at [971, 516] on span "Save" at bounding box center [982, 524] width 26 height 16
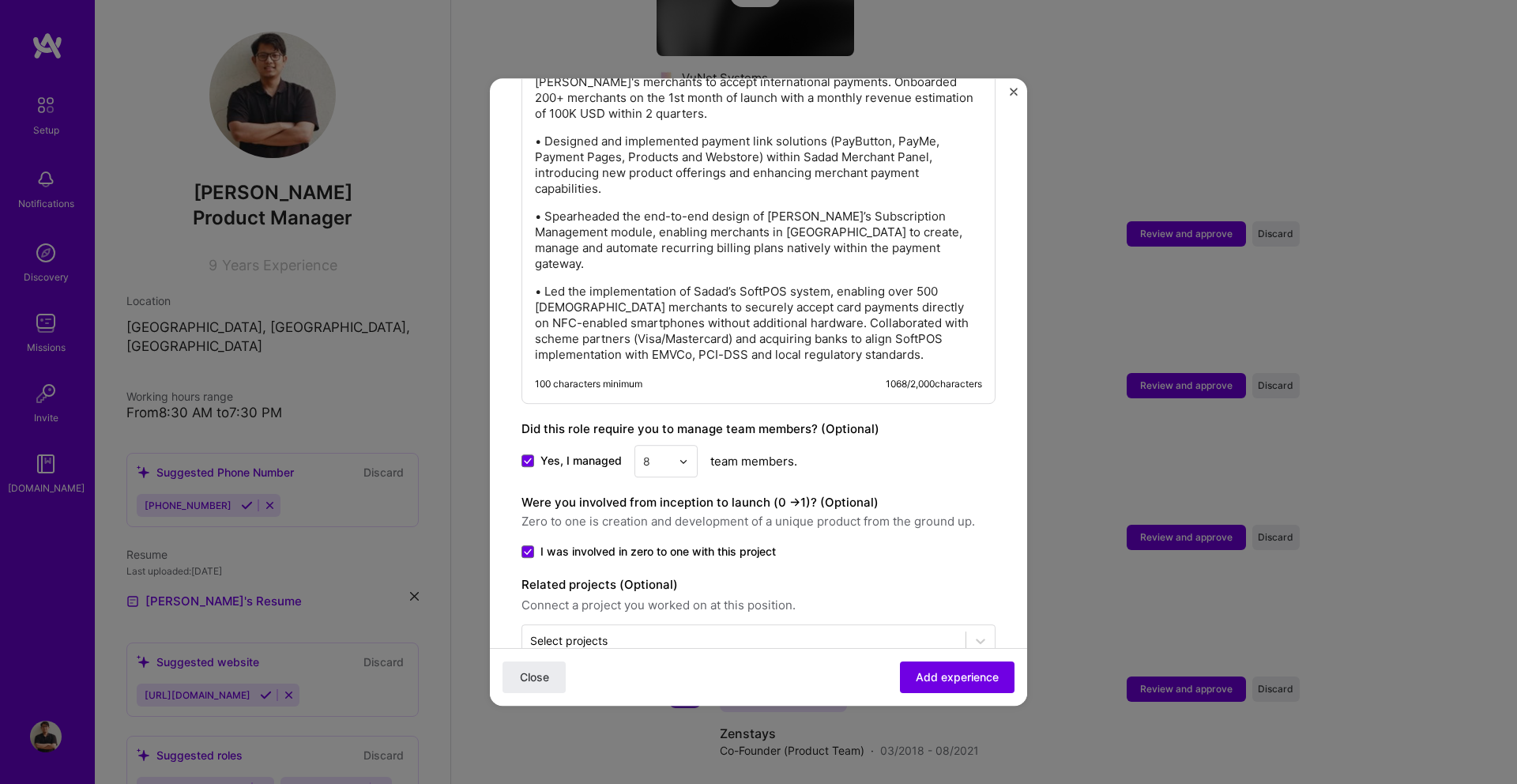
scroll to position [854, 0]
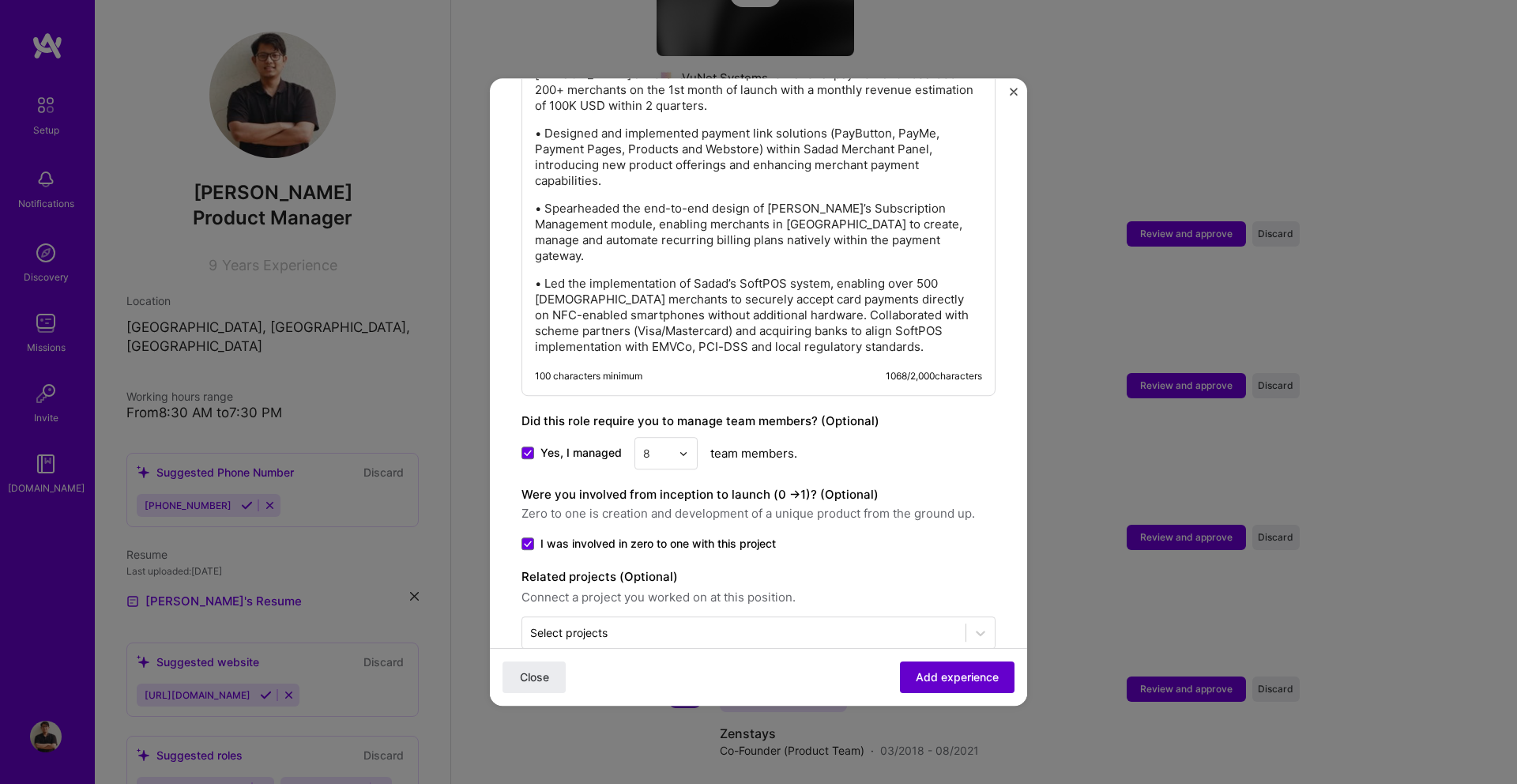
click at [913, 673] on button "Add experience" at bounding box center [956, 677] width 115 height 32
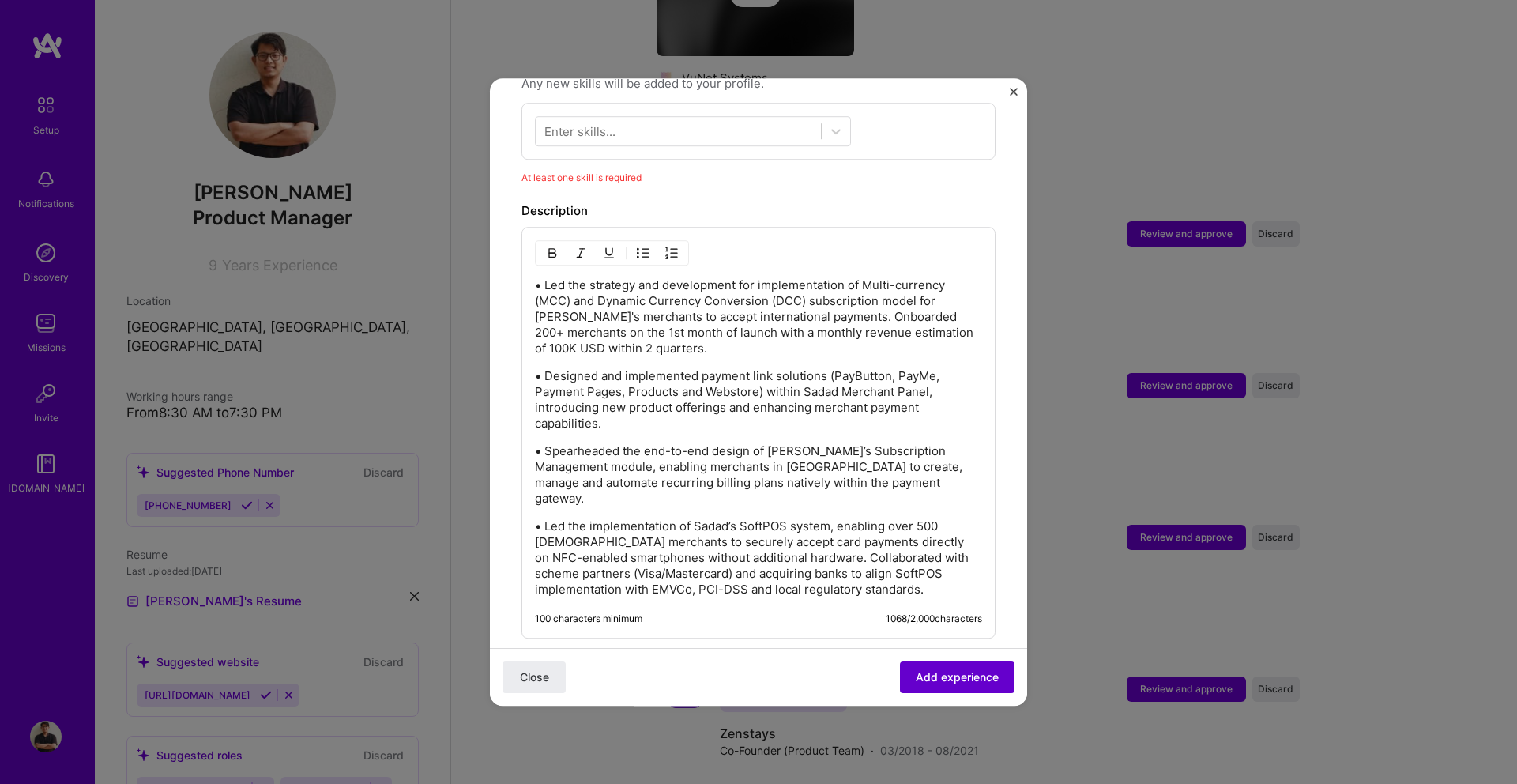
scroll to position [571, 0]
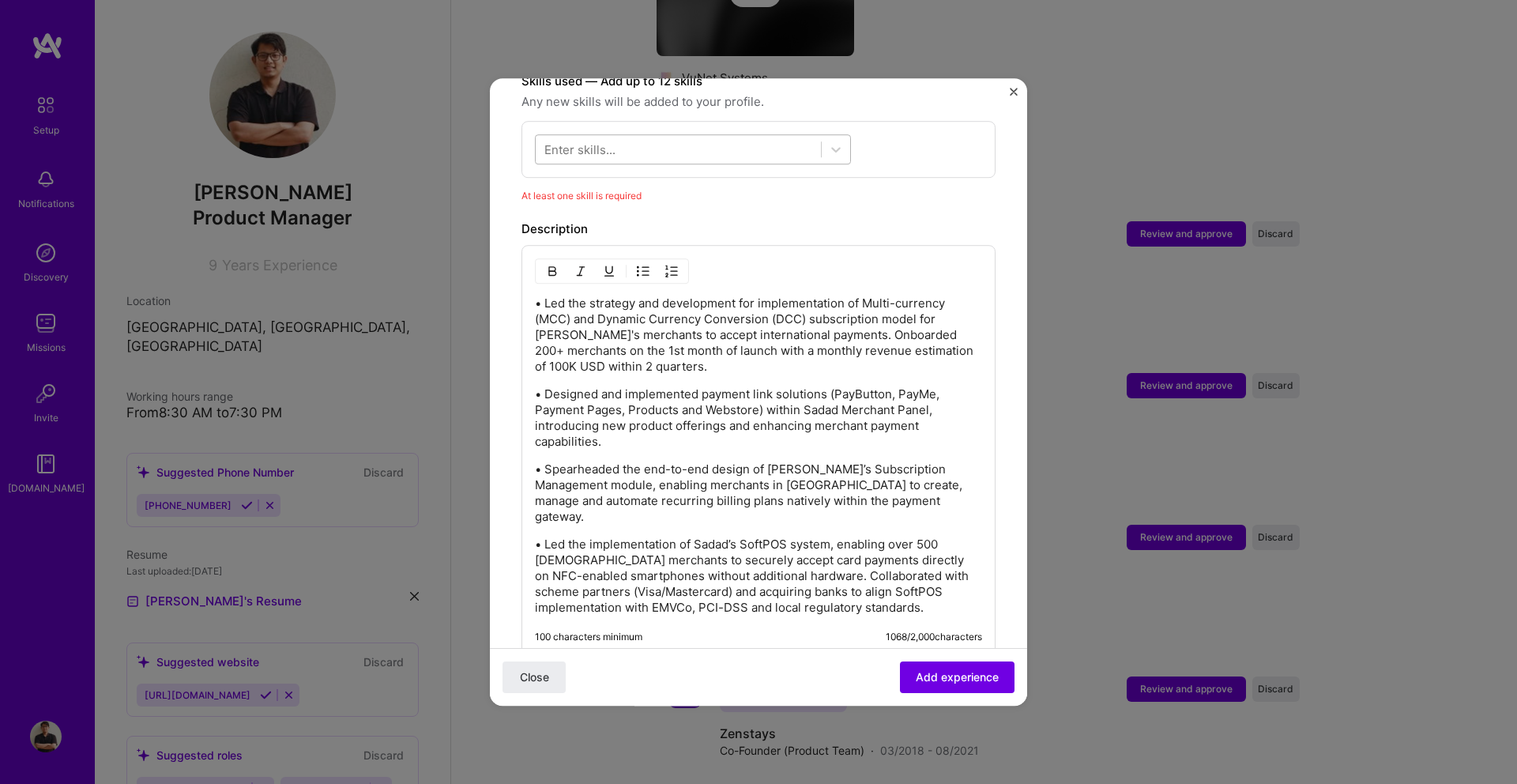
click at [672, 136] on div at bounding box center [678, 149] width 285 height 26
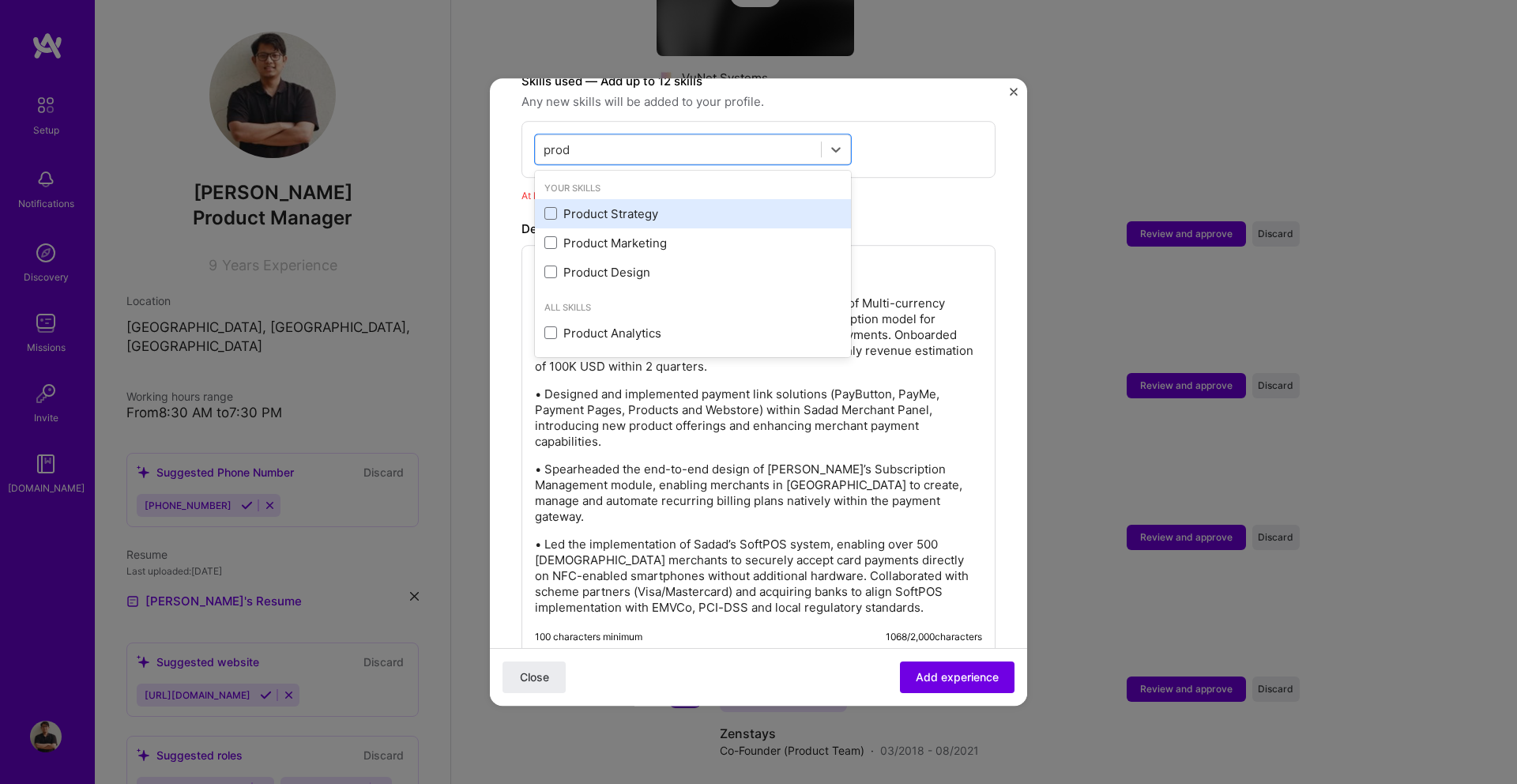
click at [626, 205] on div "Product Strategy" at bounding box center [692, 213] width 297 height 17
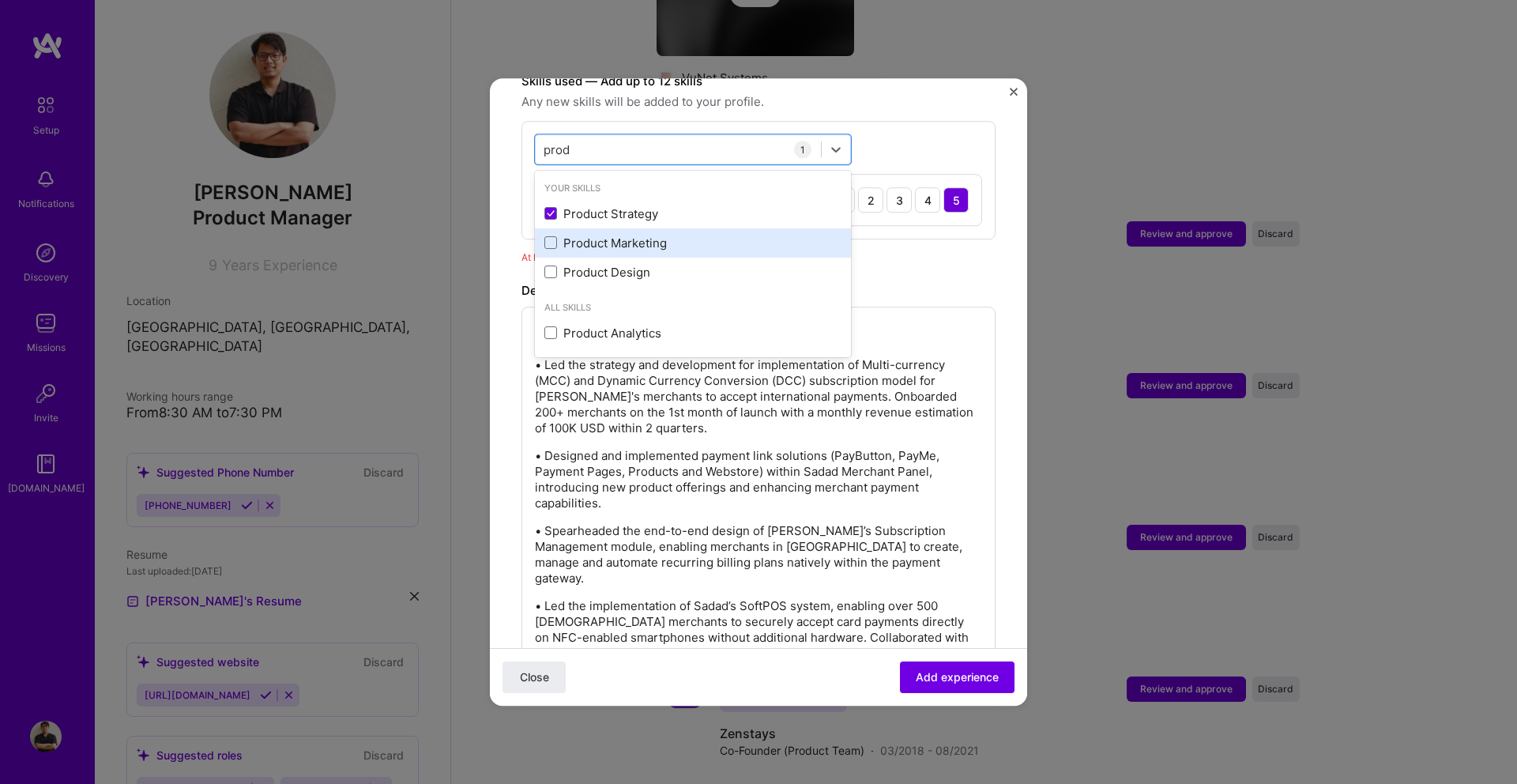
click at [618, 234] on div "Product Marketing" at bounding box center [692, 243] width 297 height 17
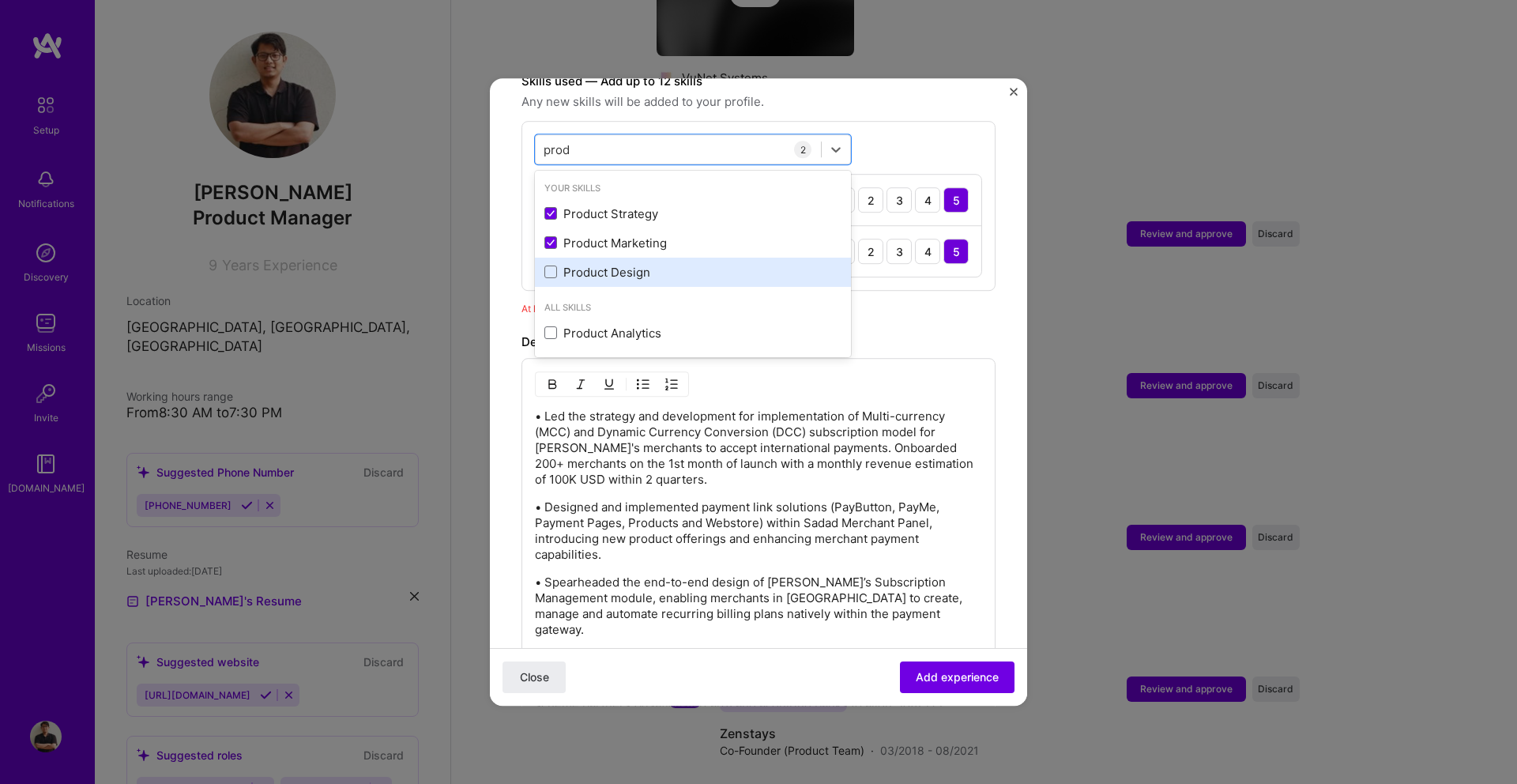
click at [612, 264] on div "Product Design" at bounding box center [692, 272] width 297 height 17
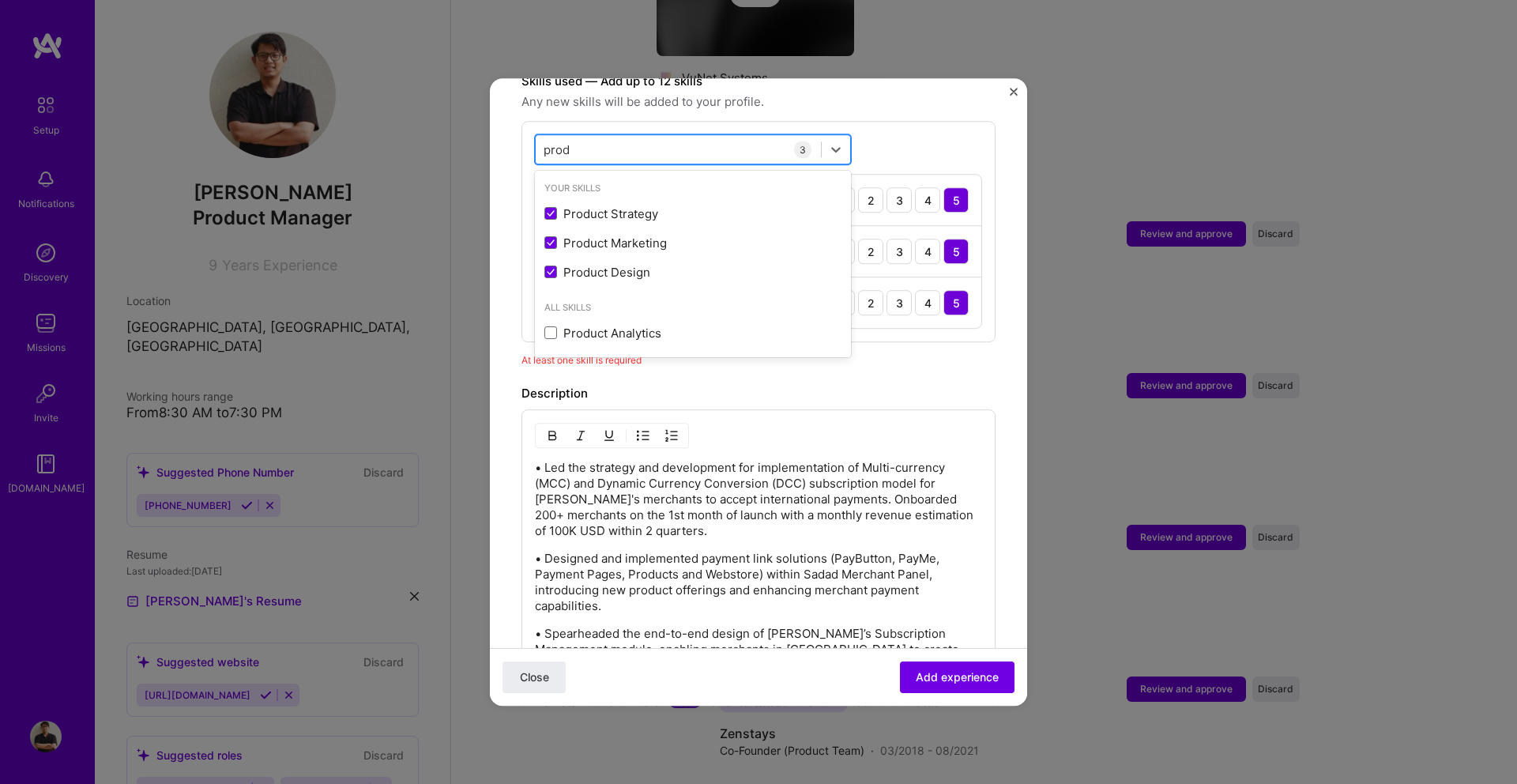
click at [596, 136] on div "prod prod" at bounding box center [678, 149] width 285 height 26
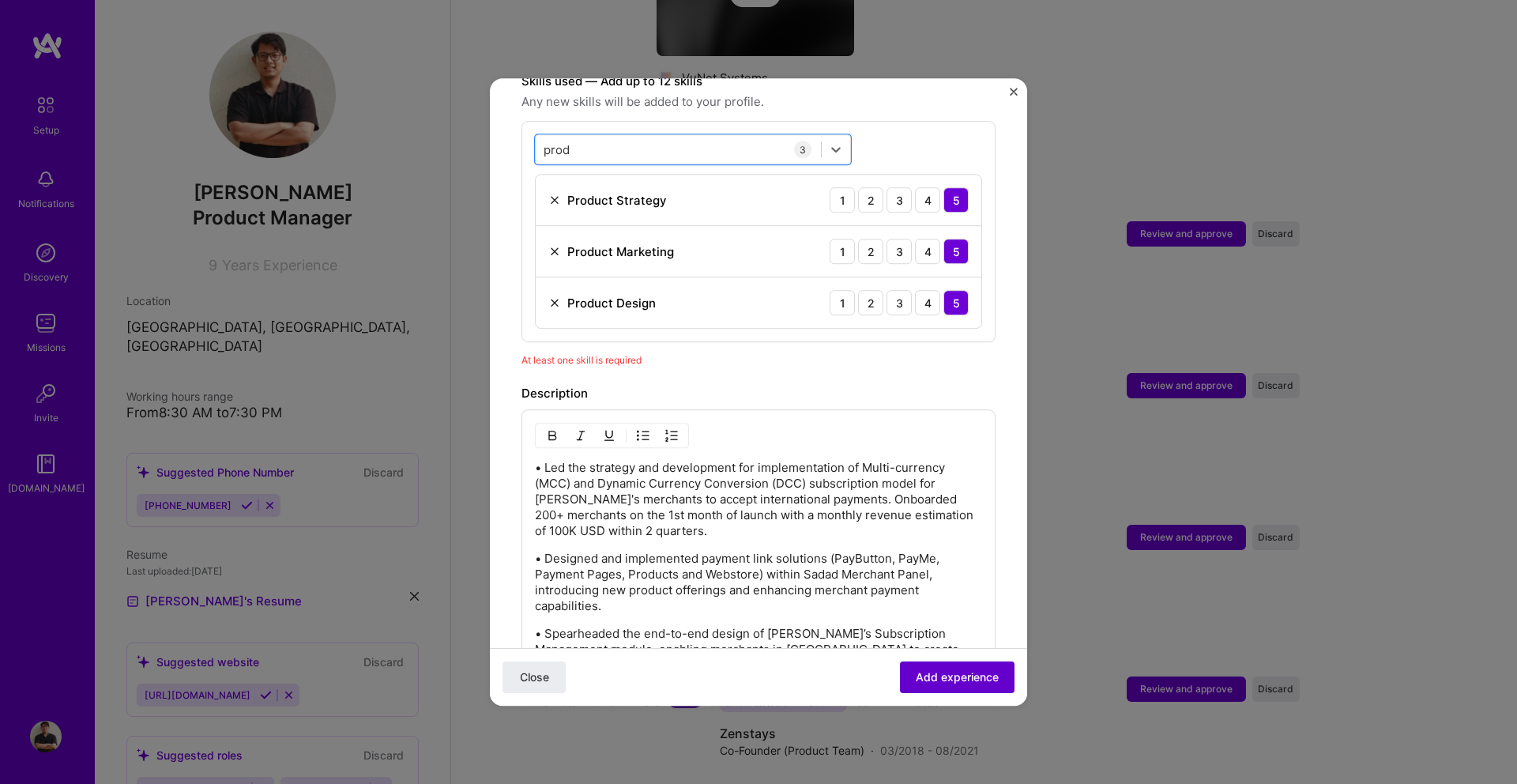
type input "prod"
click at [932, 679] on span "Add experience" at bounding box center [956, 677] width 83 height 16
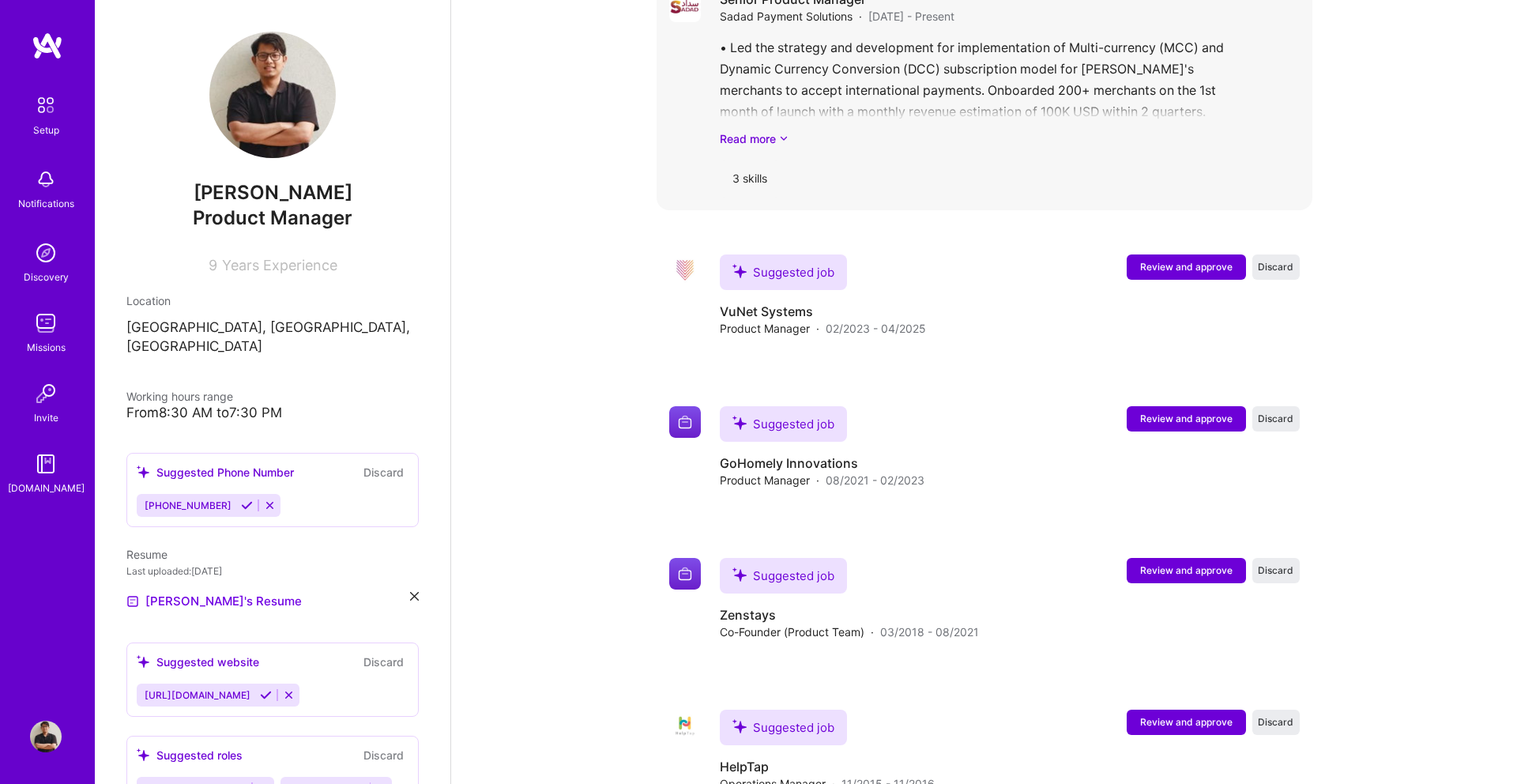
scroll to position [2393, 0]
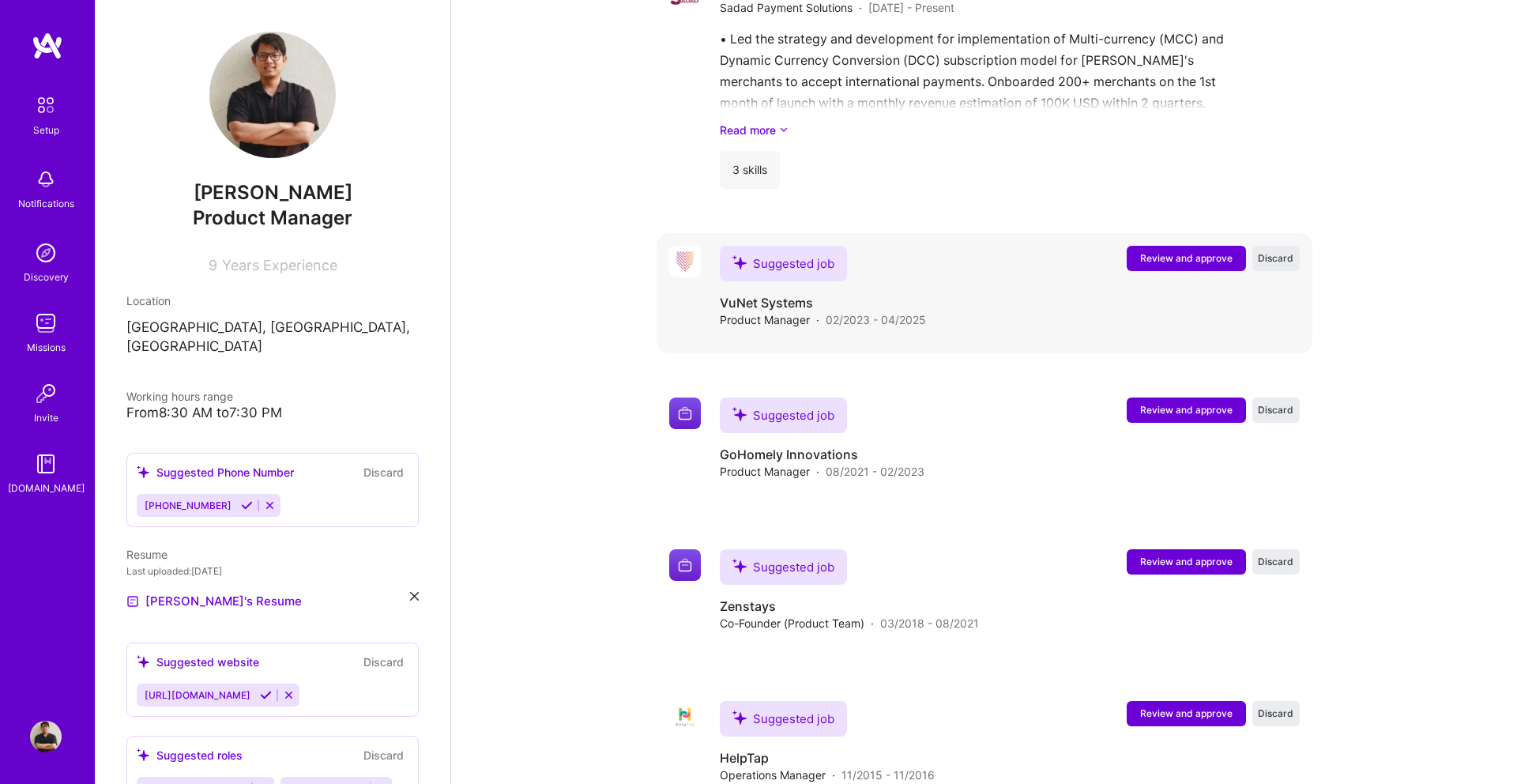
click at [1208, 251] on span "Review and approve" at bounding box center [1186, 258] width 92 height 13
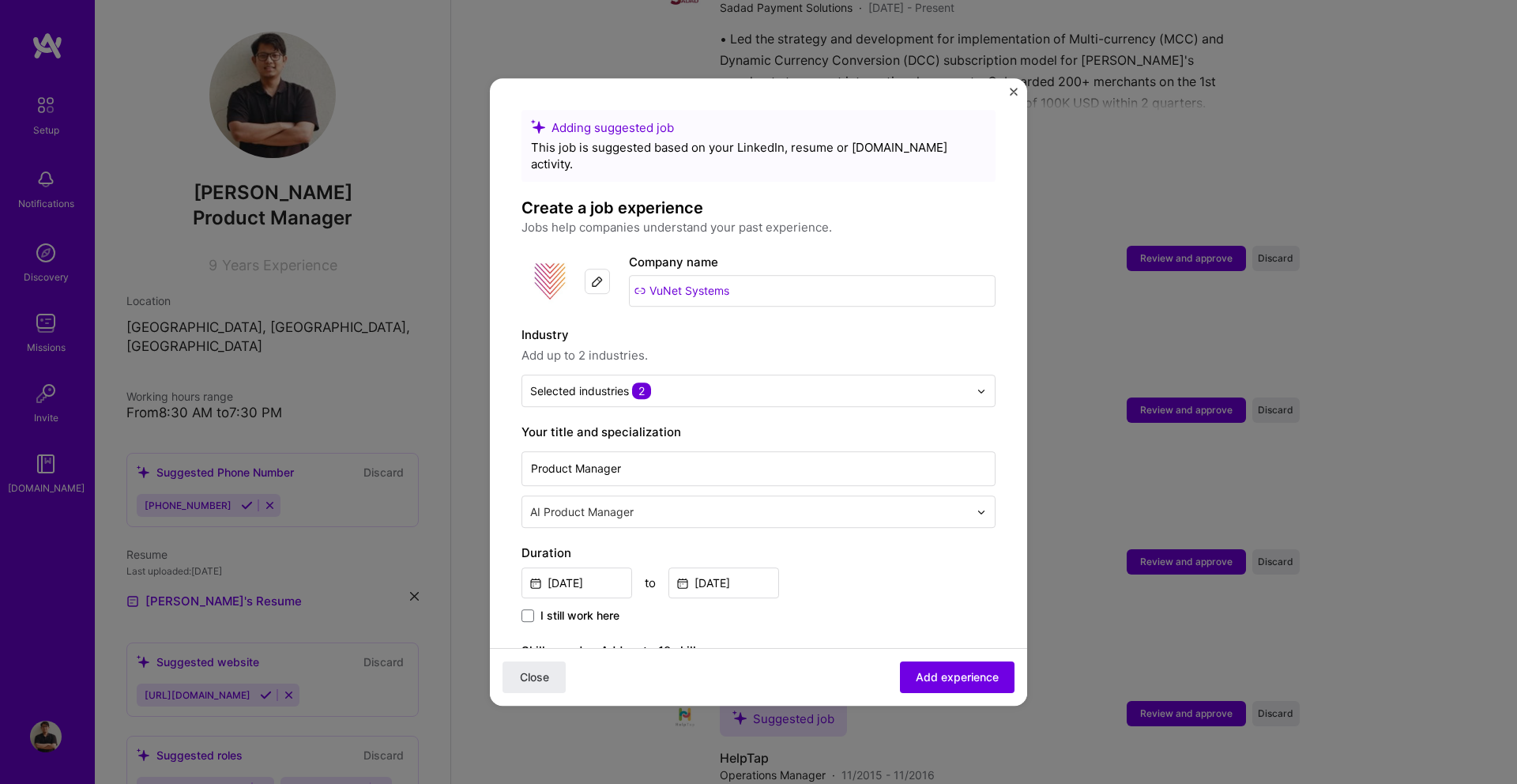
click at [669, 254] on label "Company name" at bounding box center [674, 262] width 90 height 15
click at [658, 382] on input "text" at bounding box center [750, 391] width 438 height 17
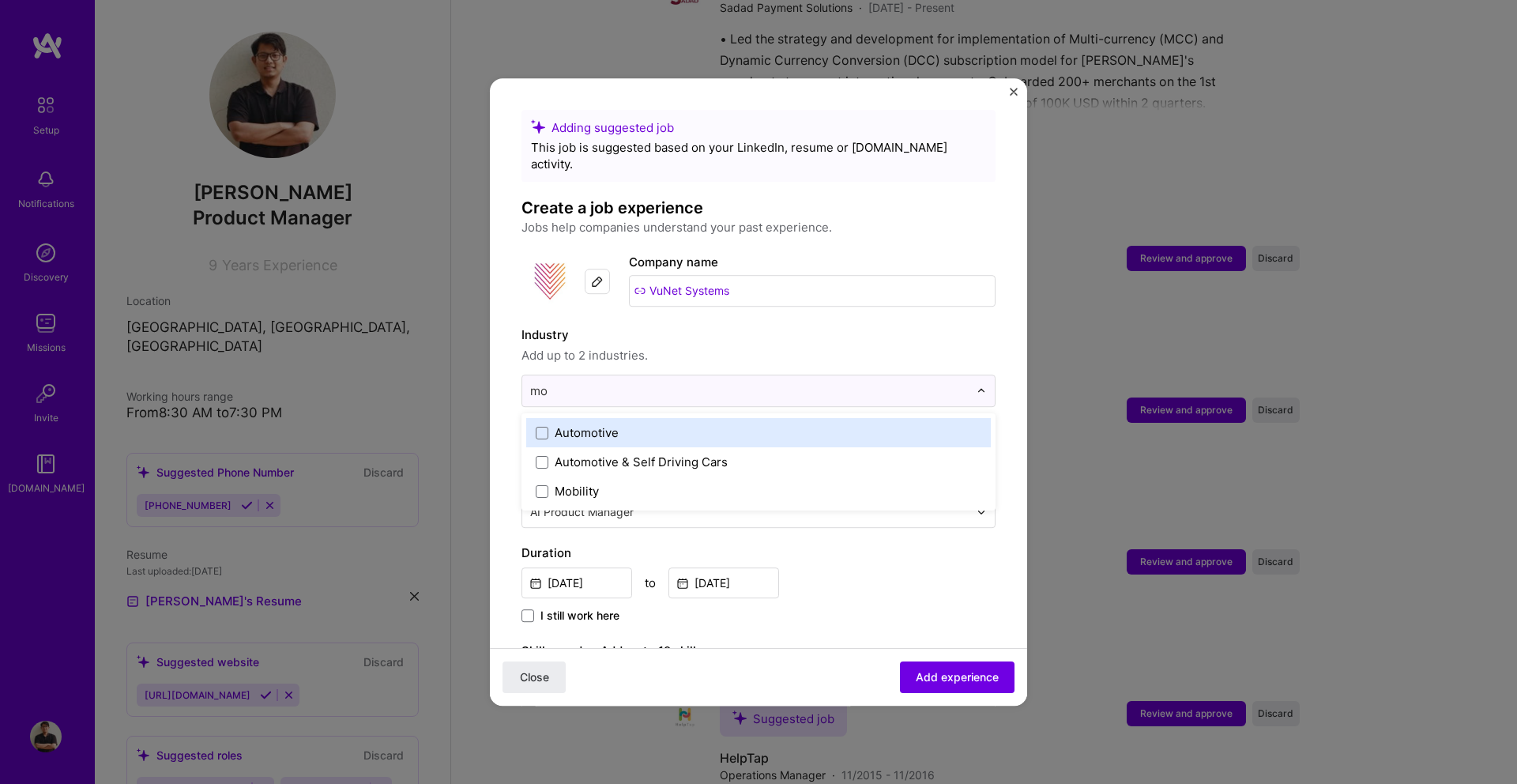
type input "m"
type input "o"
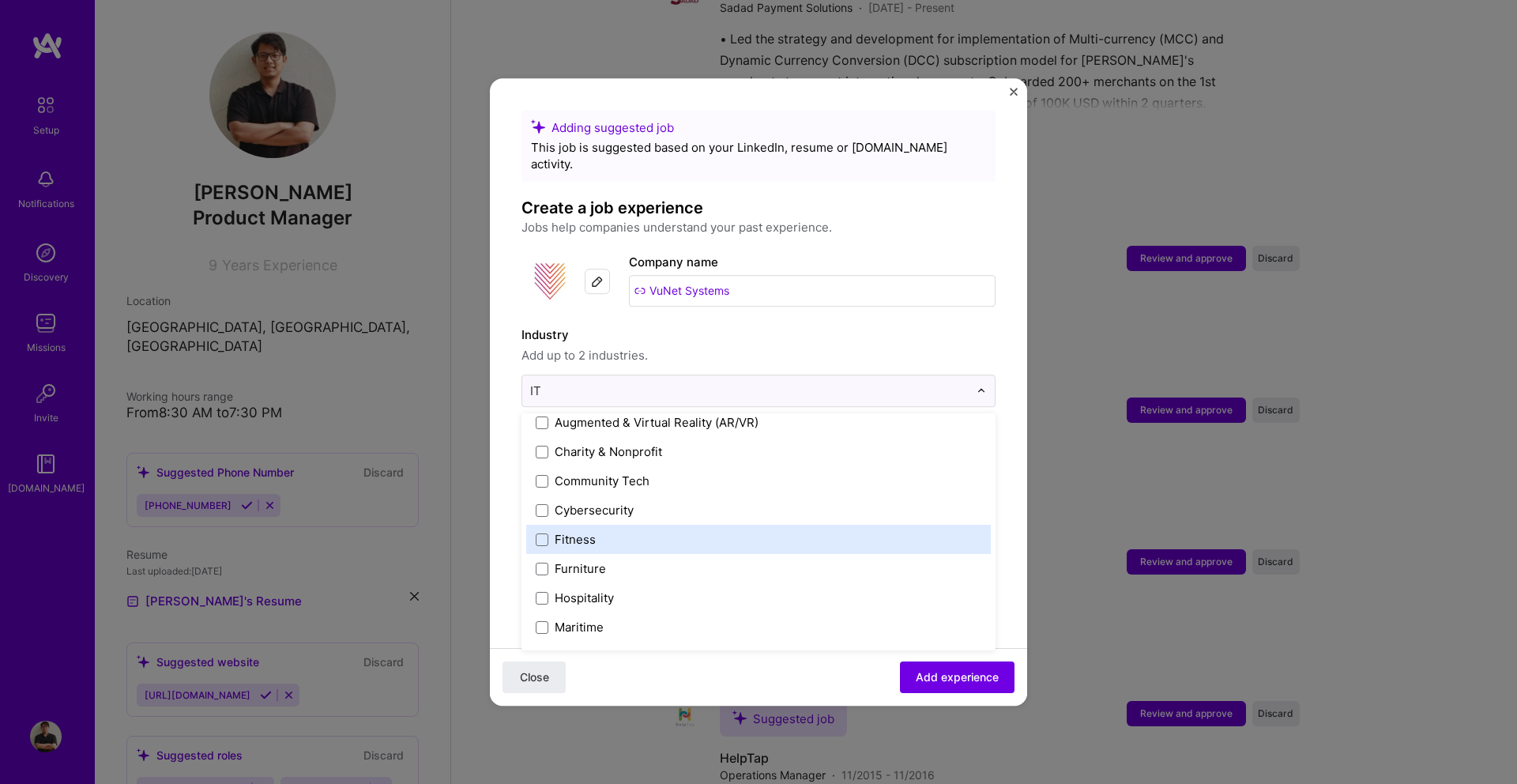
scroll to position [0, 0]
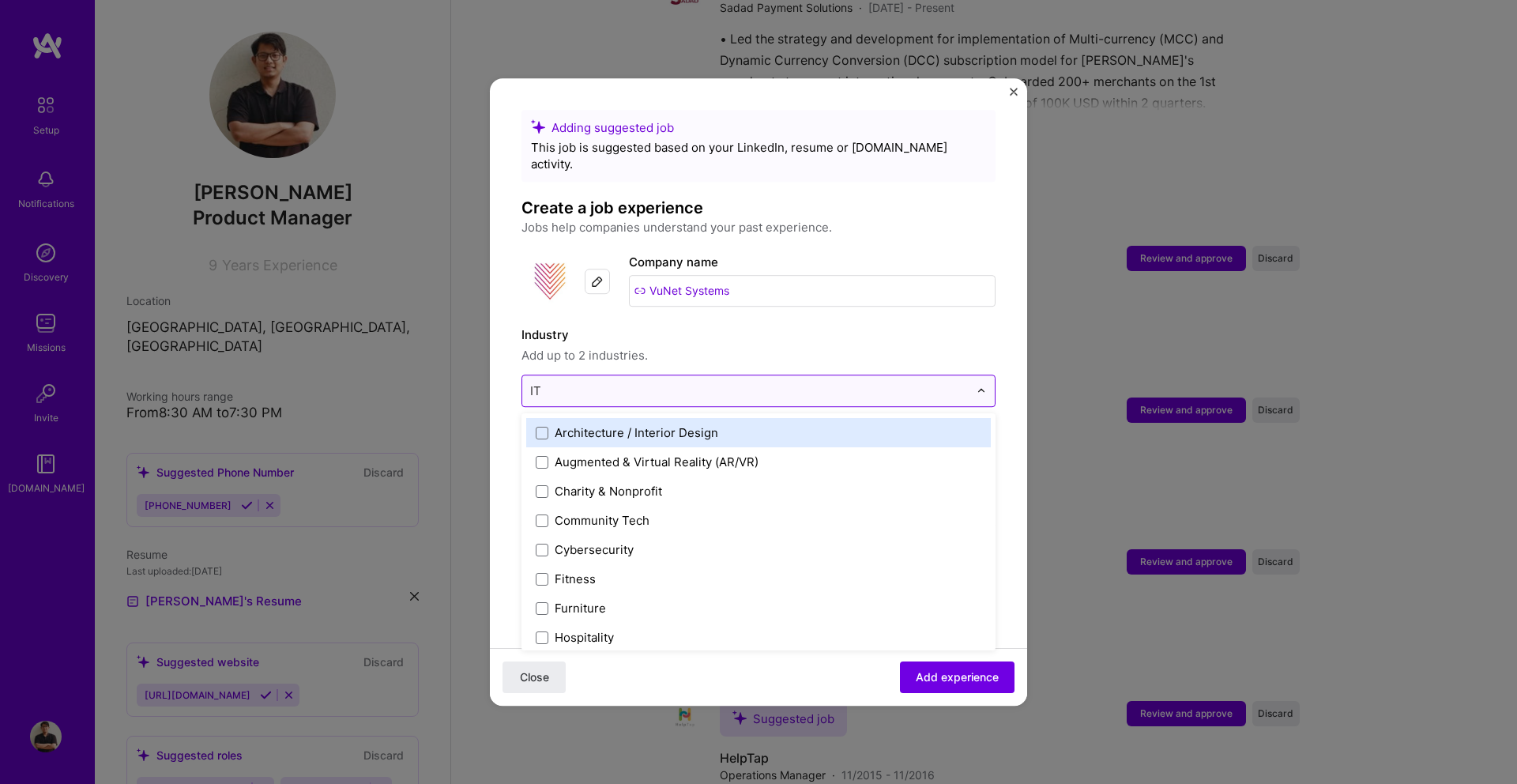
type input "I"
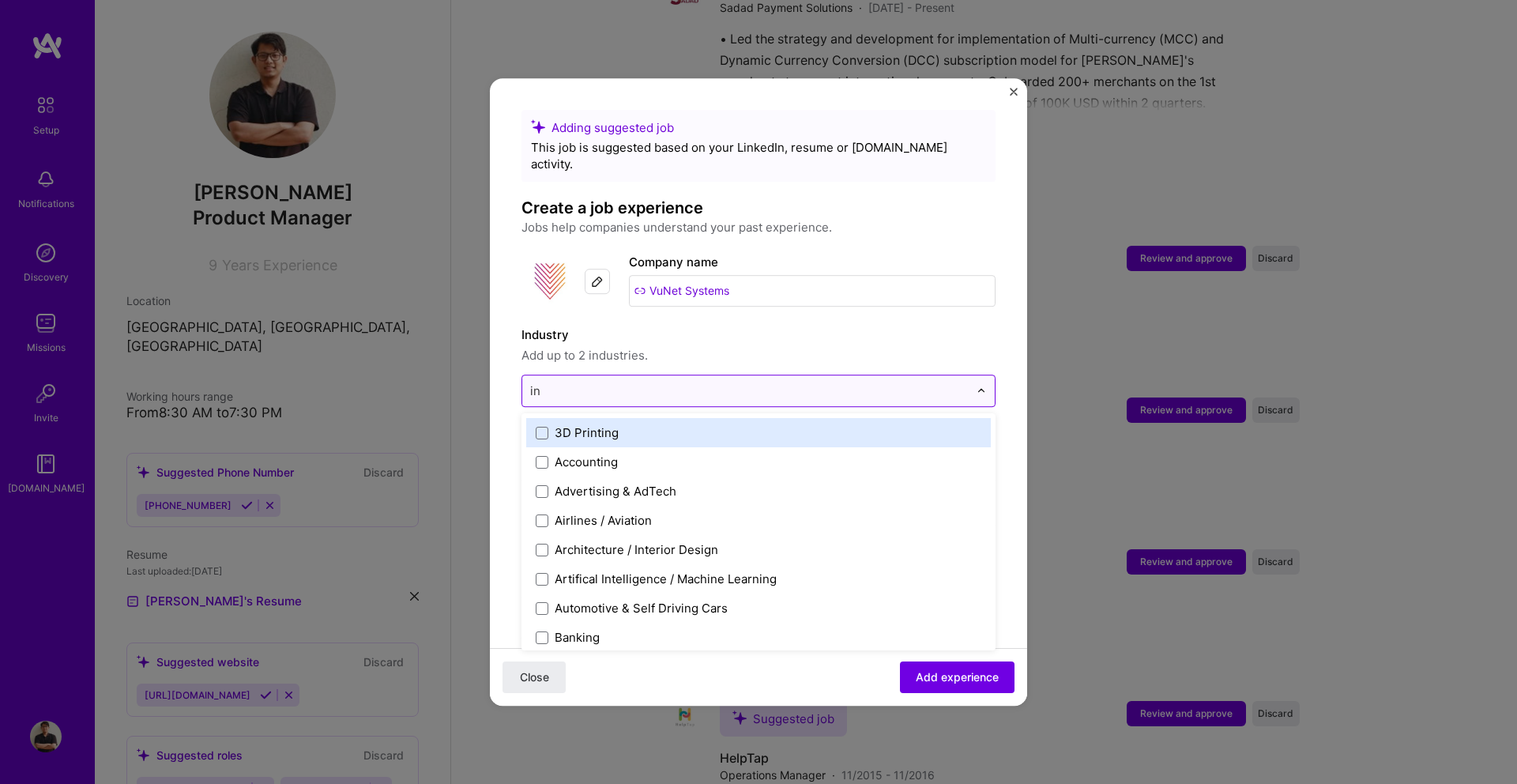
type input "i"
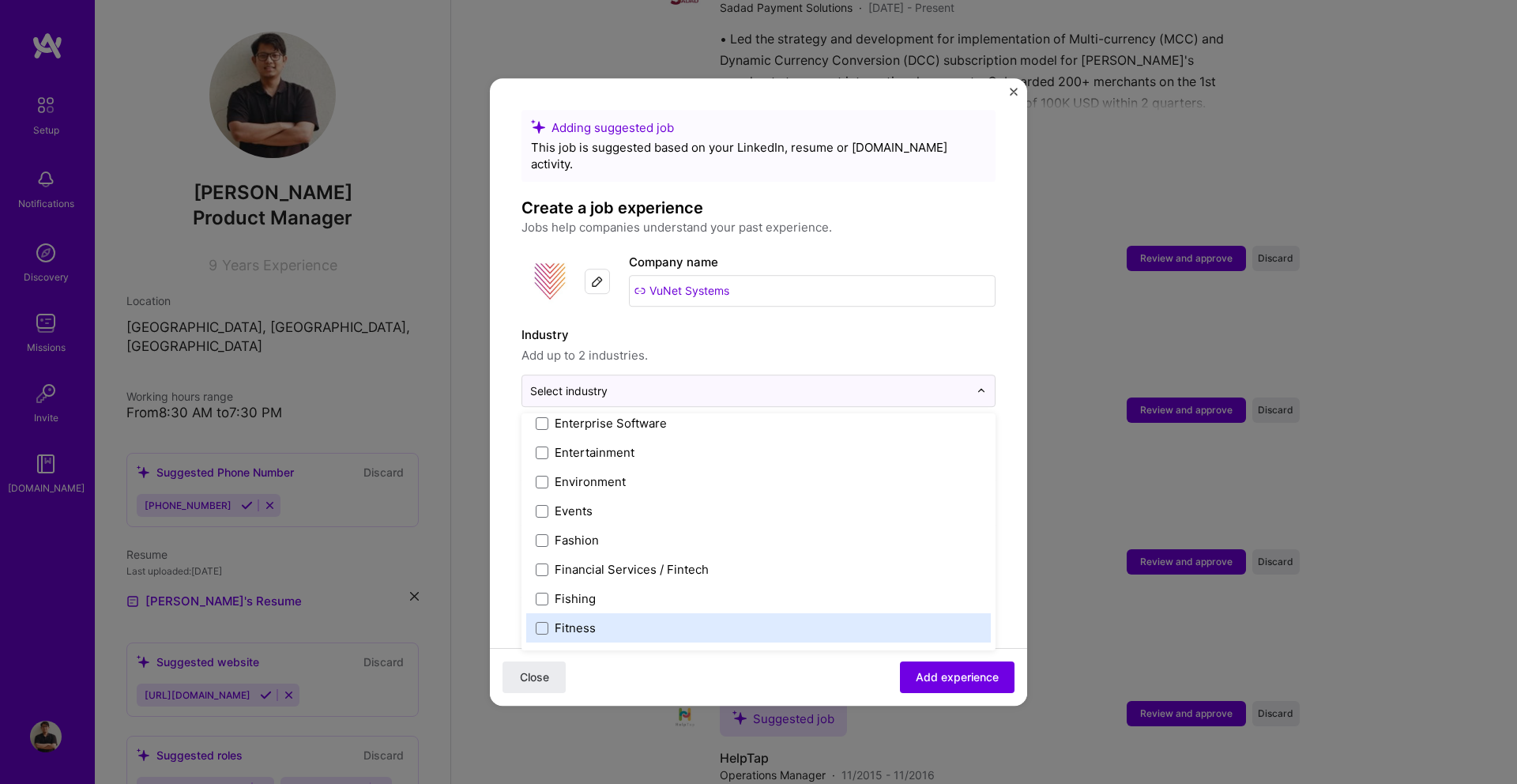
scroll to position [1522, 0]
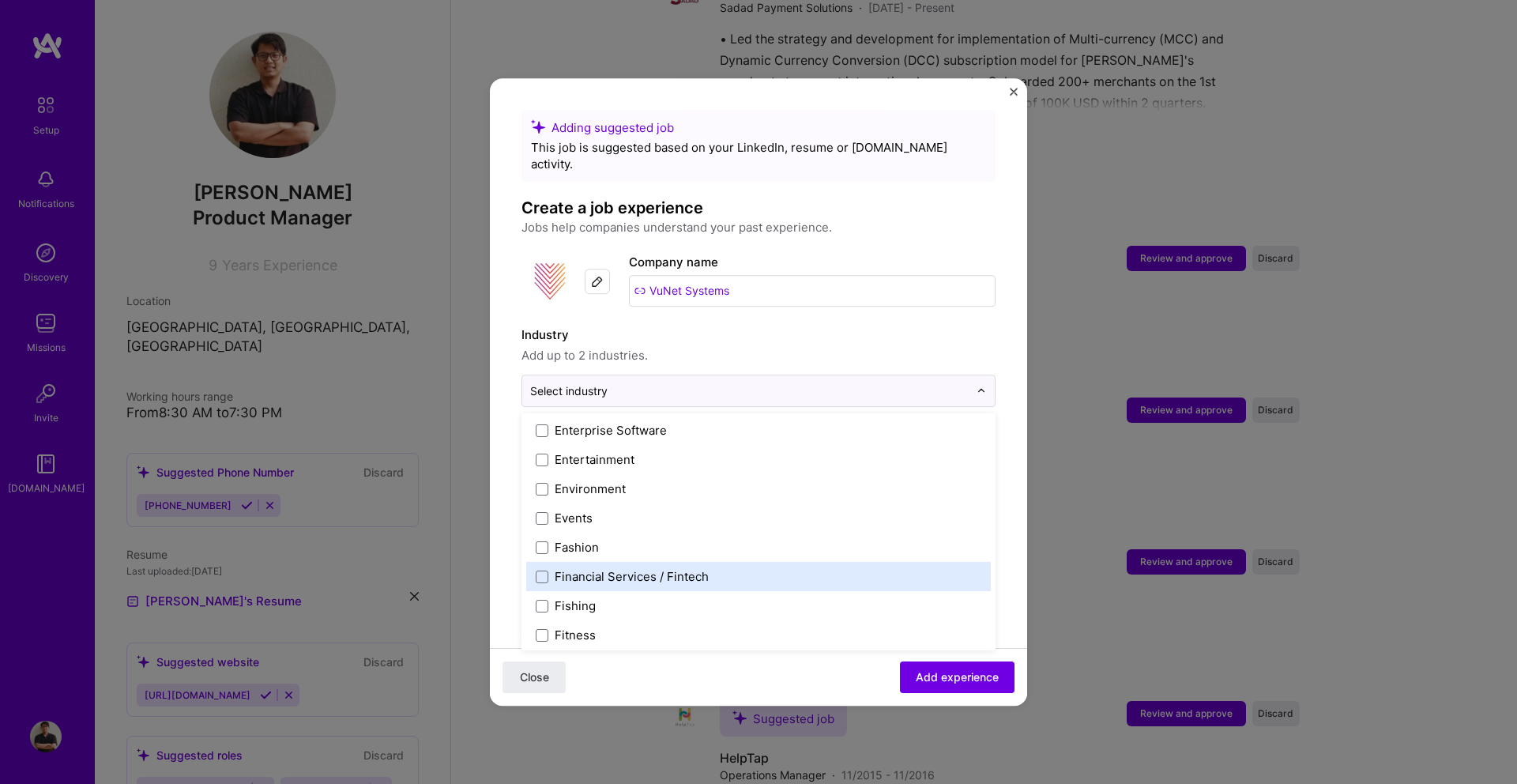
click at [647, 568] on div "Financial Services / Fintech" at bounding box center [632, 576] width 154 height 17
click at [647, 569] on div "Enterprise Software" at bounding box center [611, 577] width 112 height 17
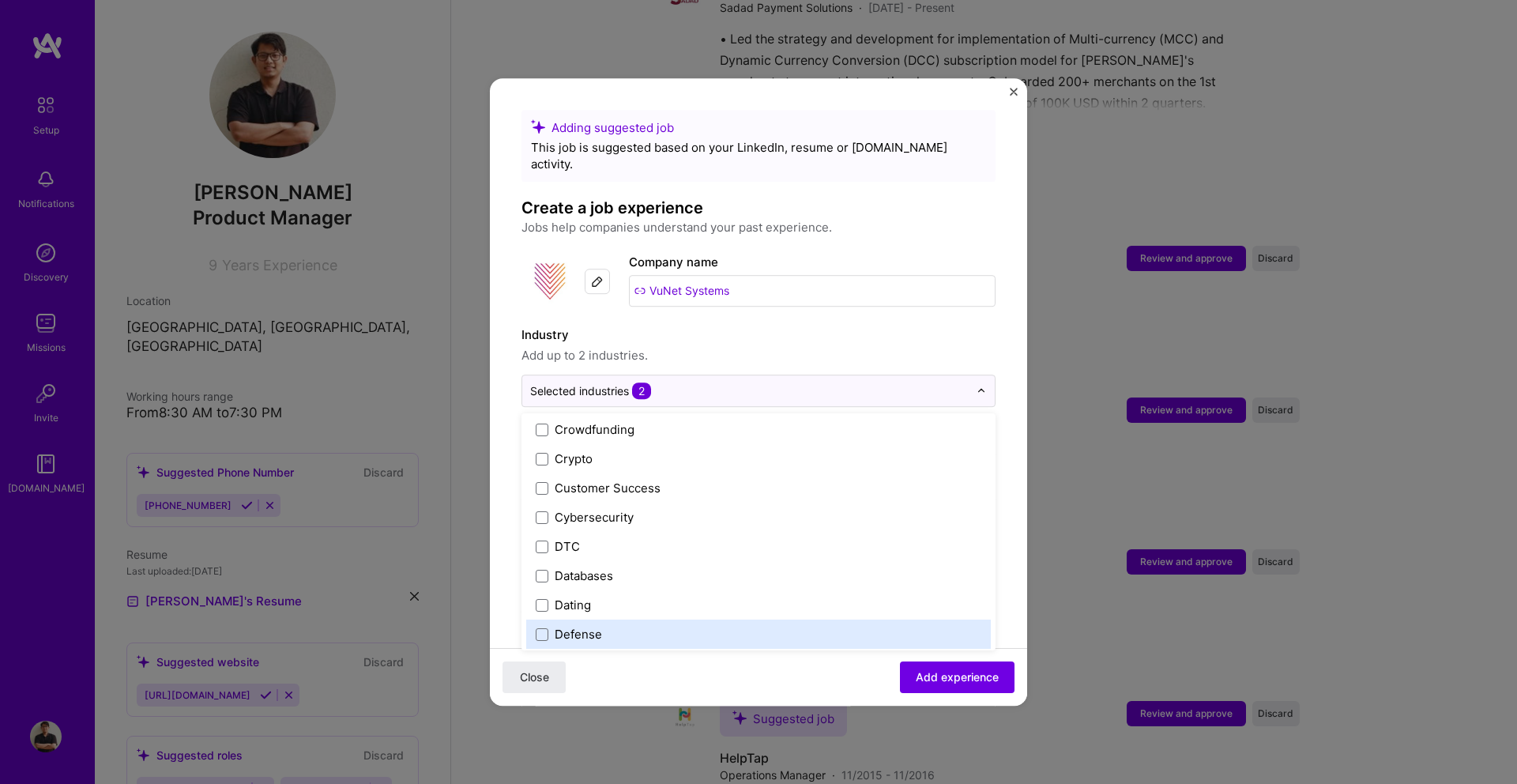
scroll to position [1099, 0]
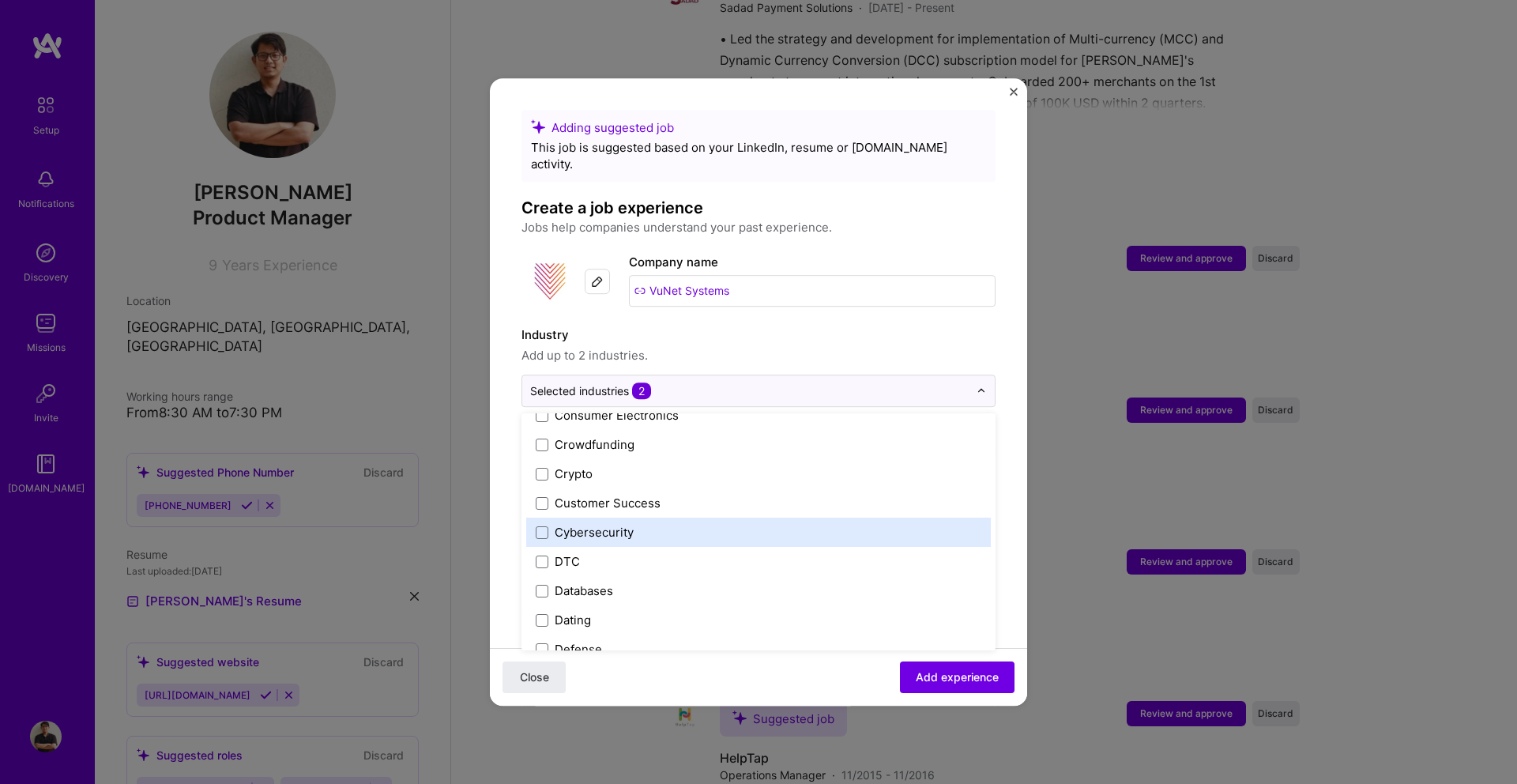
click at [640, 524] on label "Cybersecurity" at bounding box center [758, 532] width 445 height 17
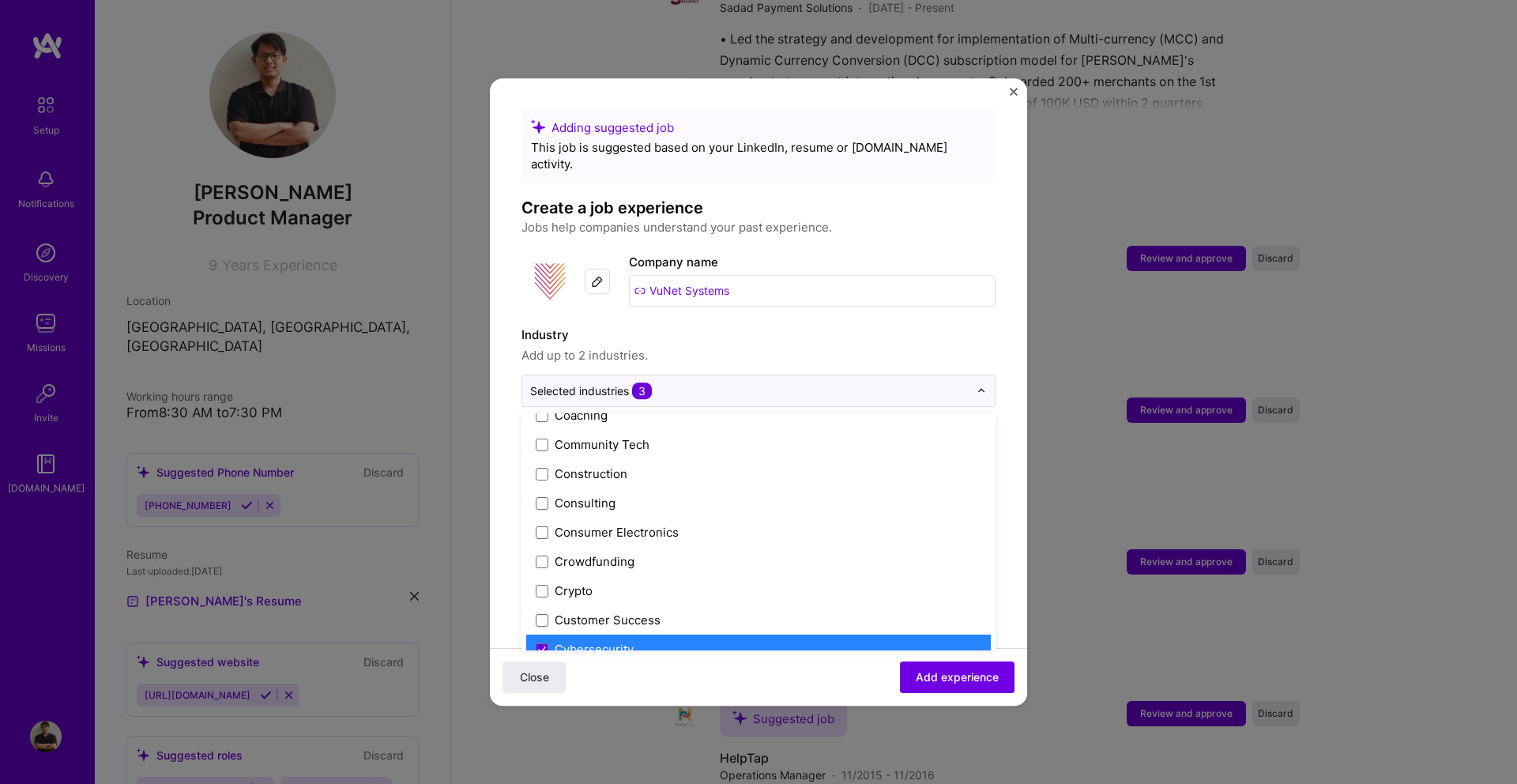
scroll to position [956, 0]
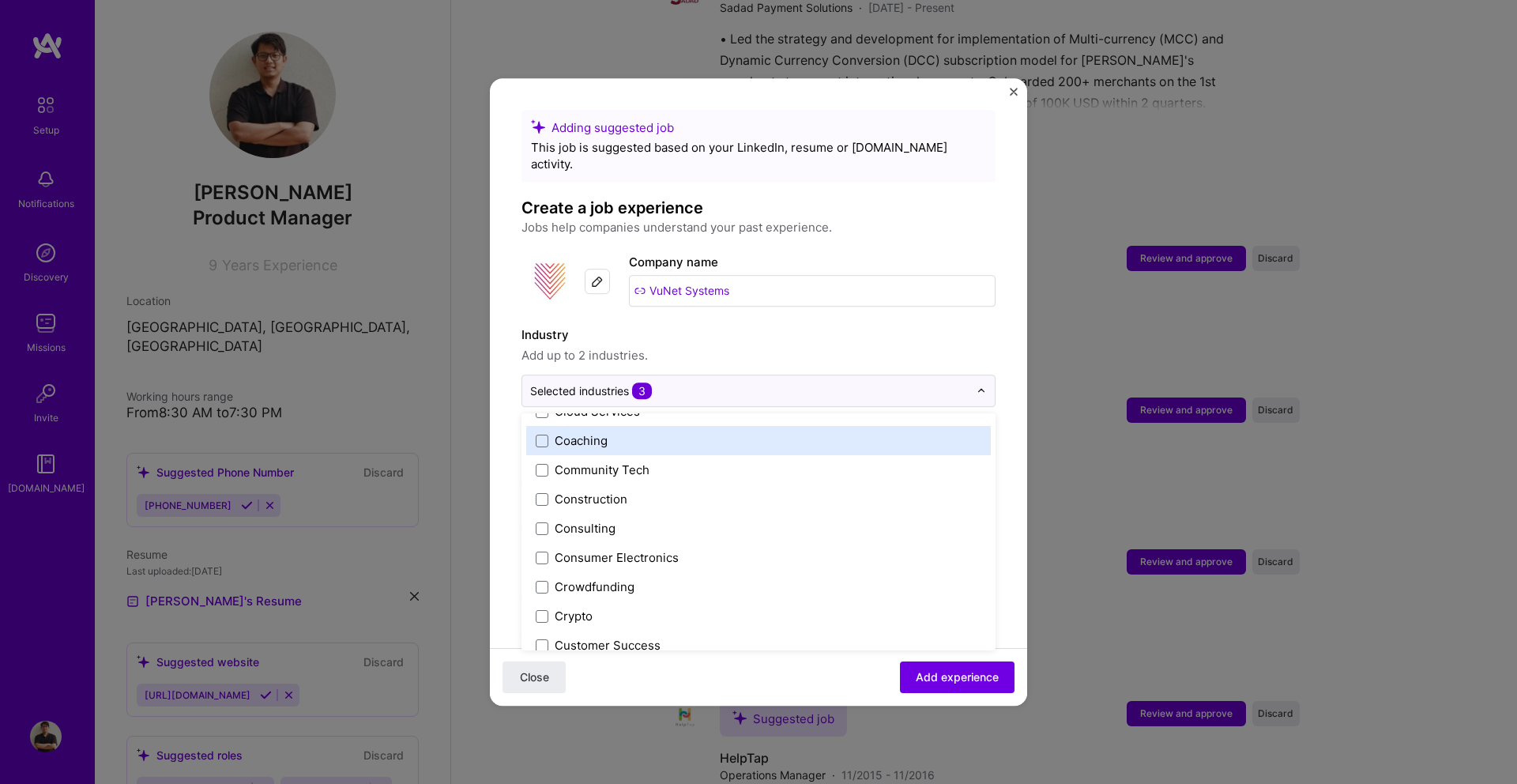
click at [843, 346] on span "Add up to 2 industries." at bounding box center [758, 356] width 474 height 19
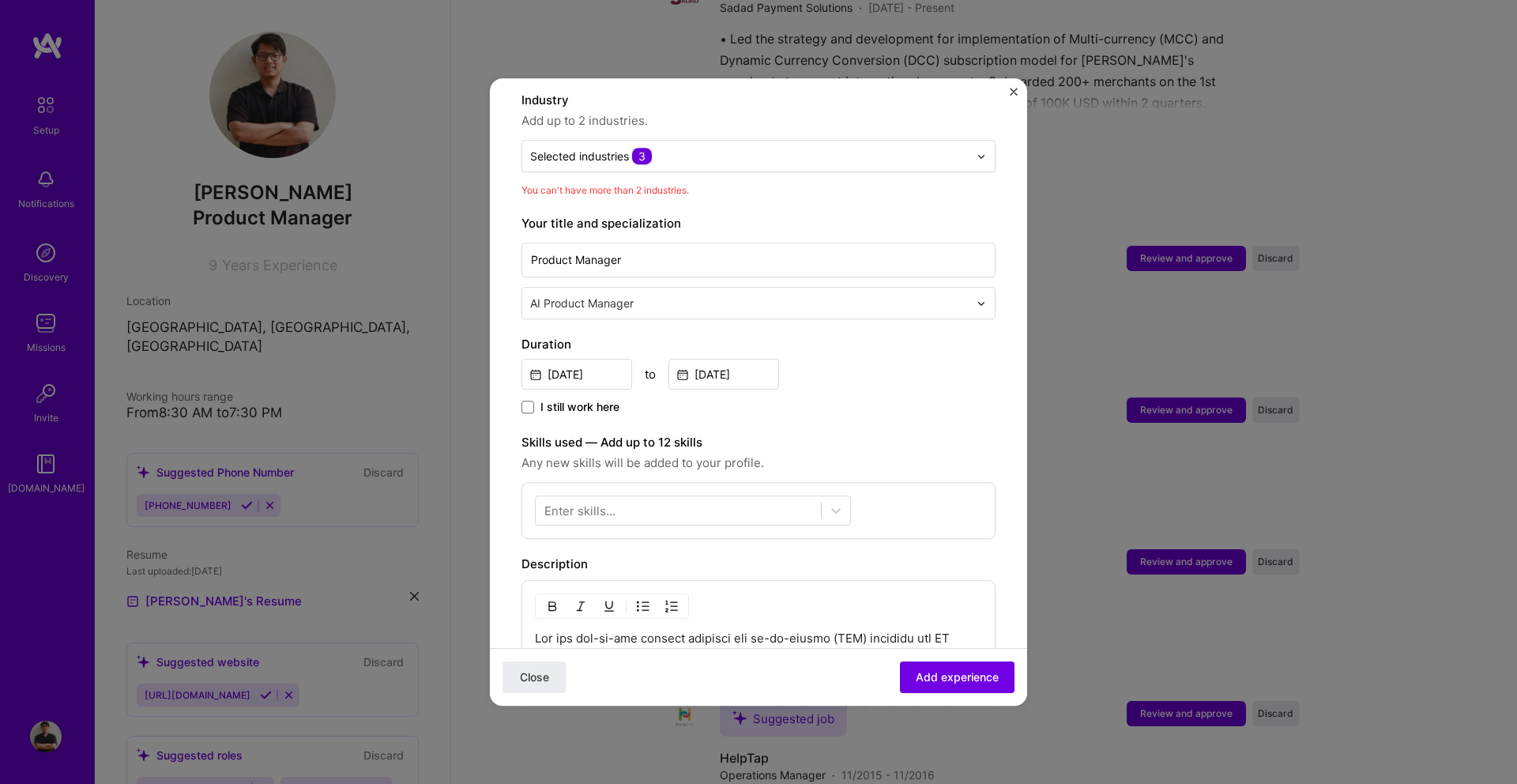
scroll to position [240, 0]
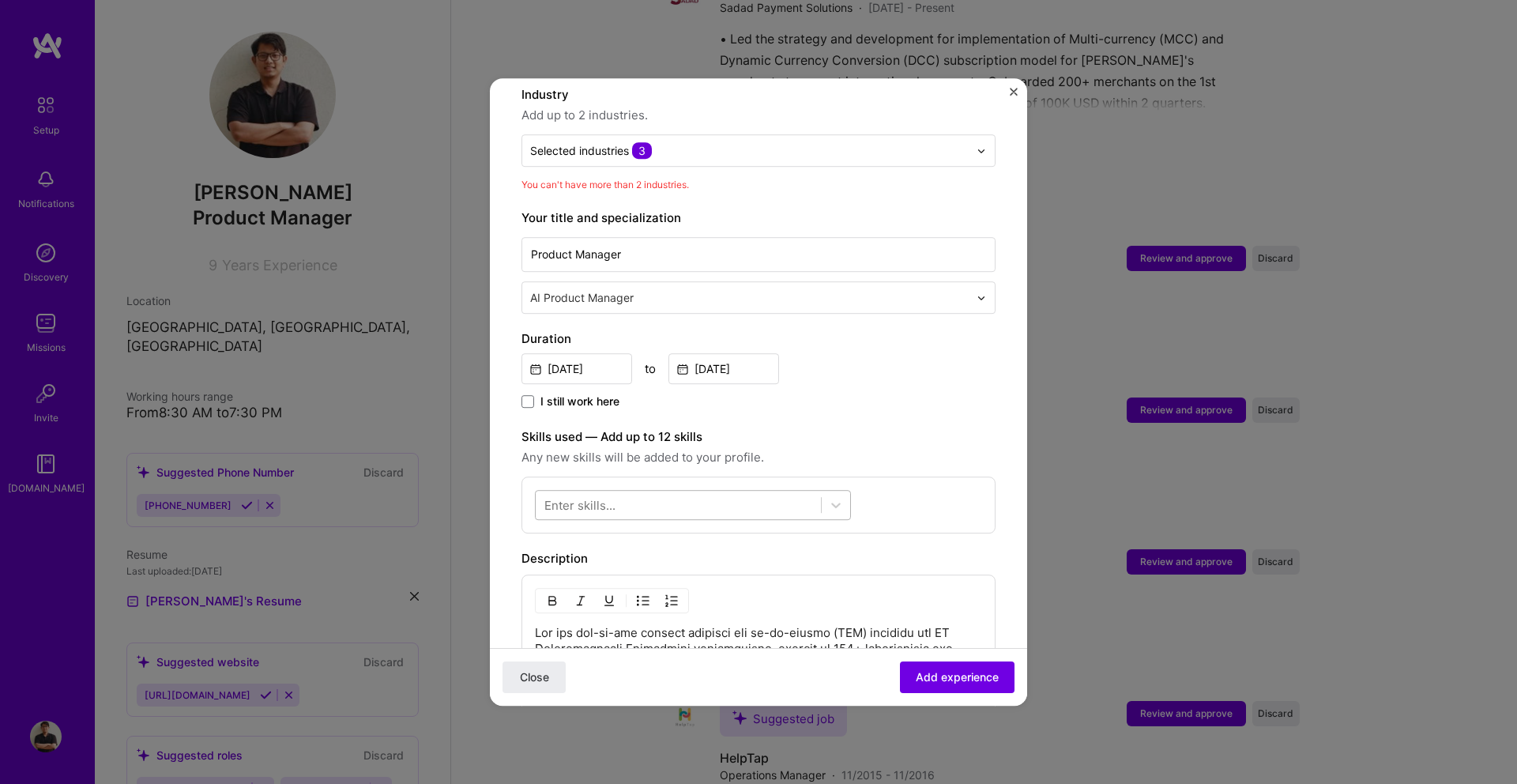
click at [625, 492] on div at bounding box center [678, 505] width 285 height 26
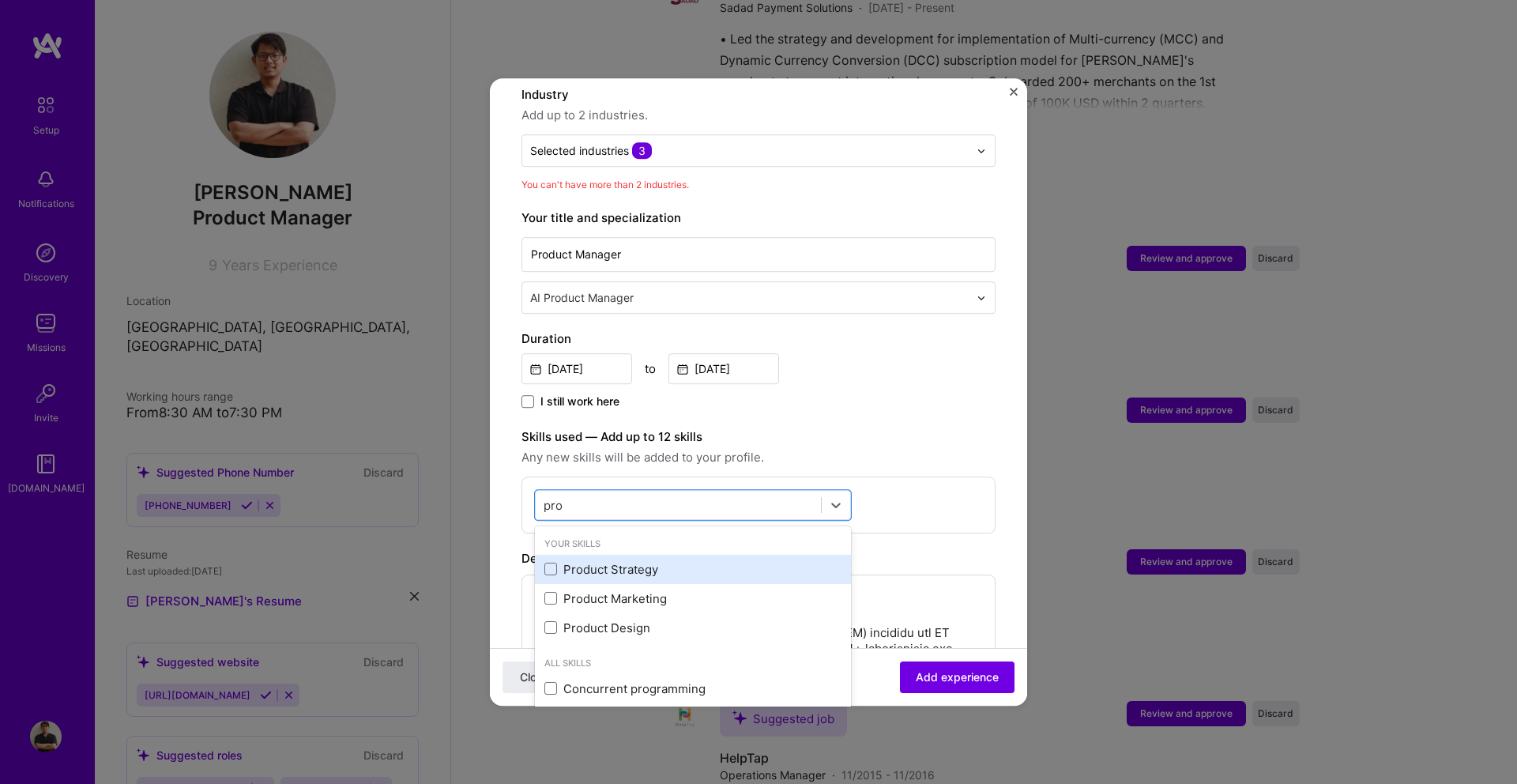
click at [551, 562] on div "Product Strategy" at bounding box center [693, 569] width 316 height 29
click at [572, 561] on div "MySQL" at bounding box center [692, 569] width 297 height 17
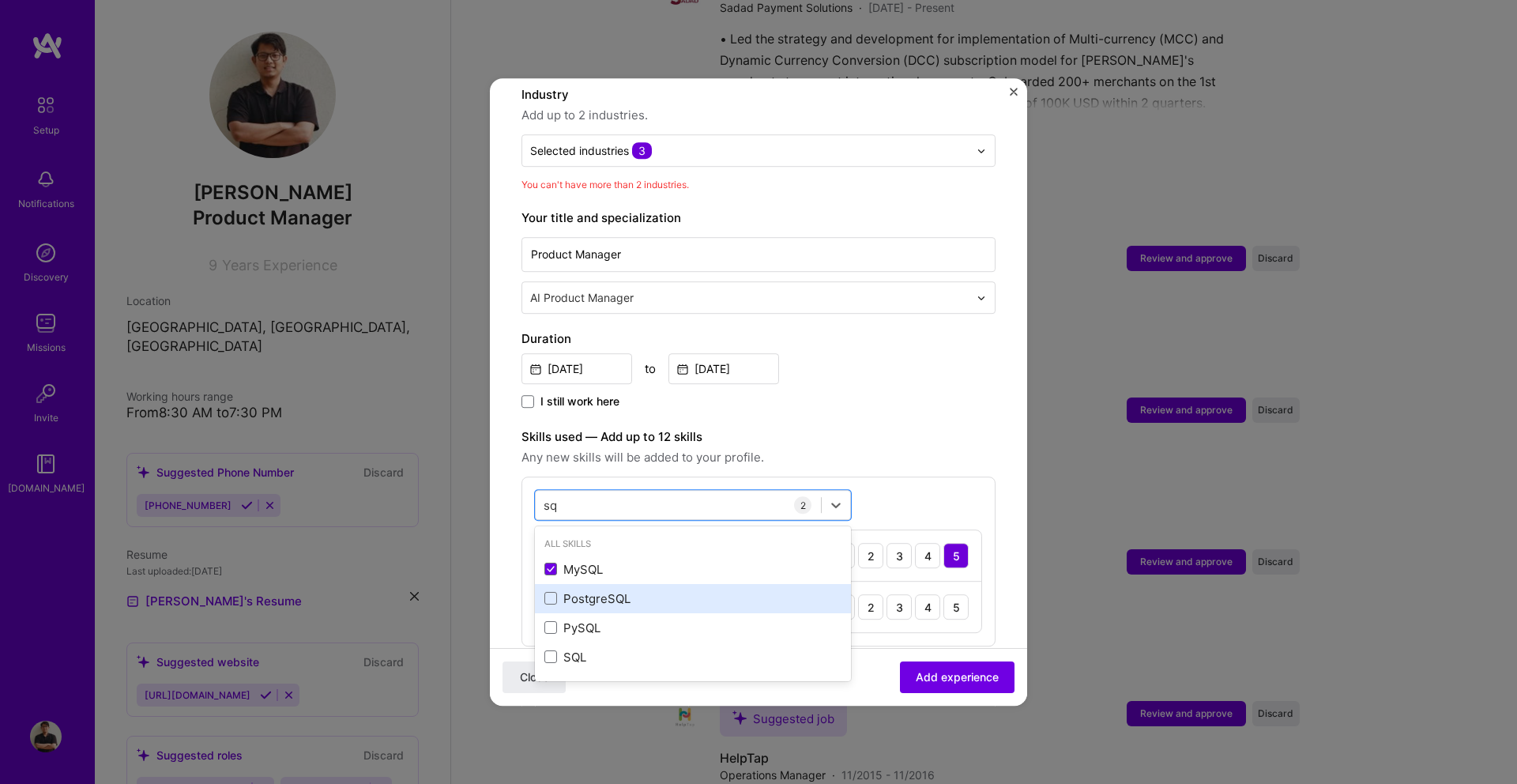
click at [577, 590] on div "PostgreSQL" at bounding box center [692, 598] width 297 height 17
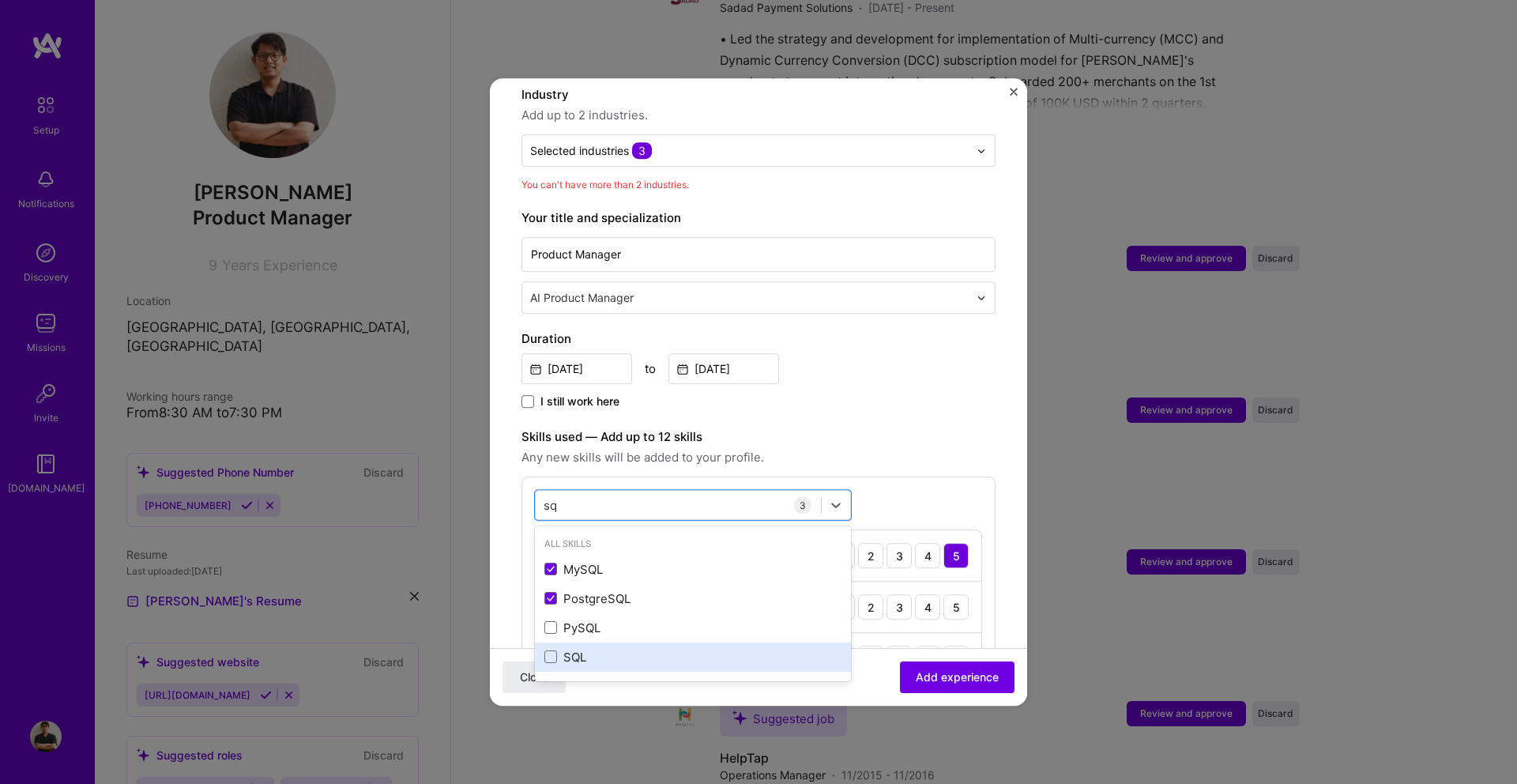
click at [584, 648] on div "SQL" at bounding box center [692, 657] width 297 height 17
type input "sq"
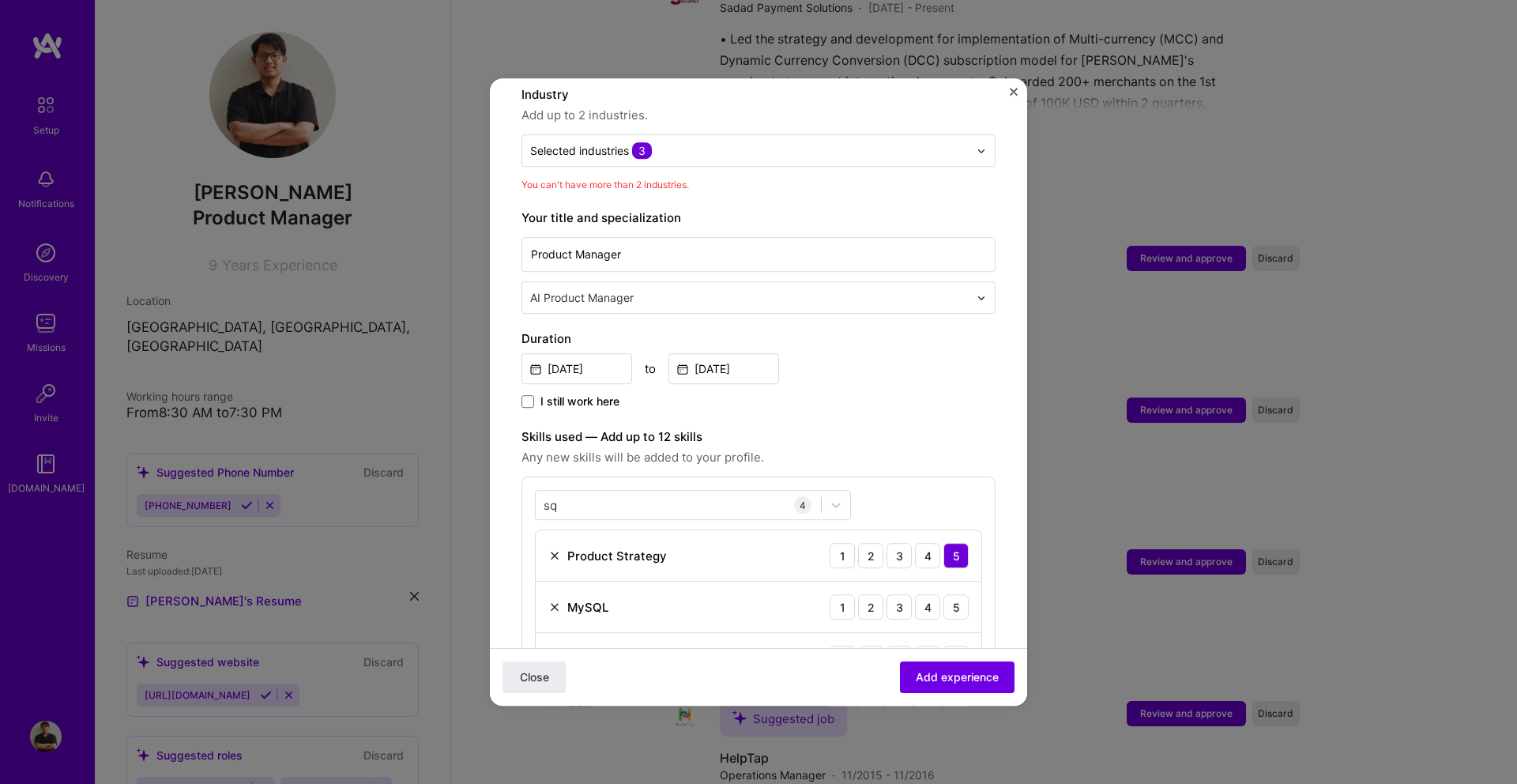
click at [879, 428] on label "Skills used — Add up to 12 skills" at bounding box center [758, 437] width 474 height 19
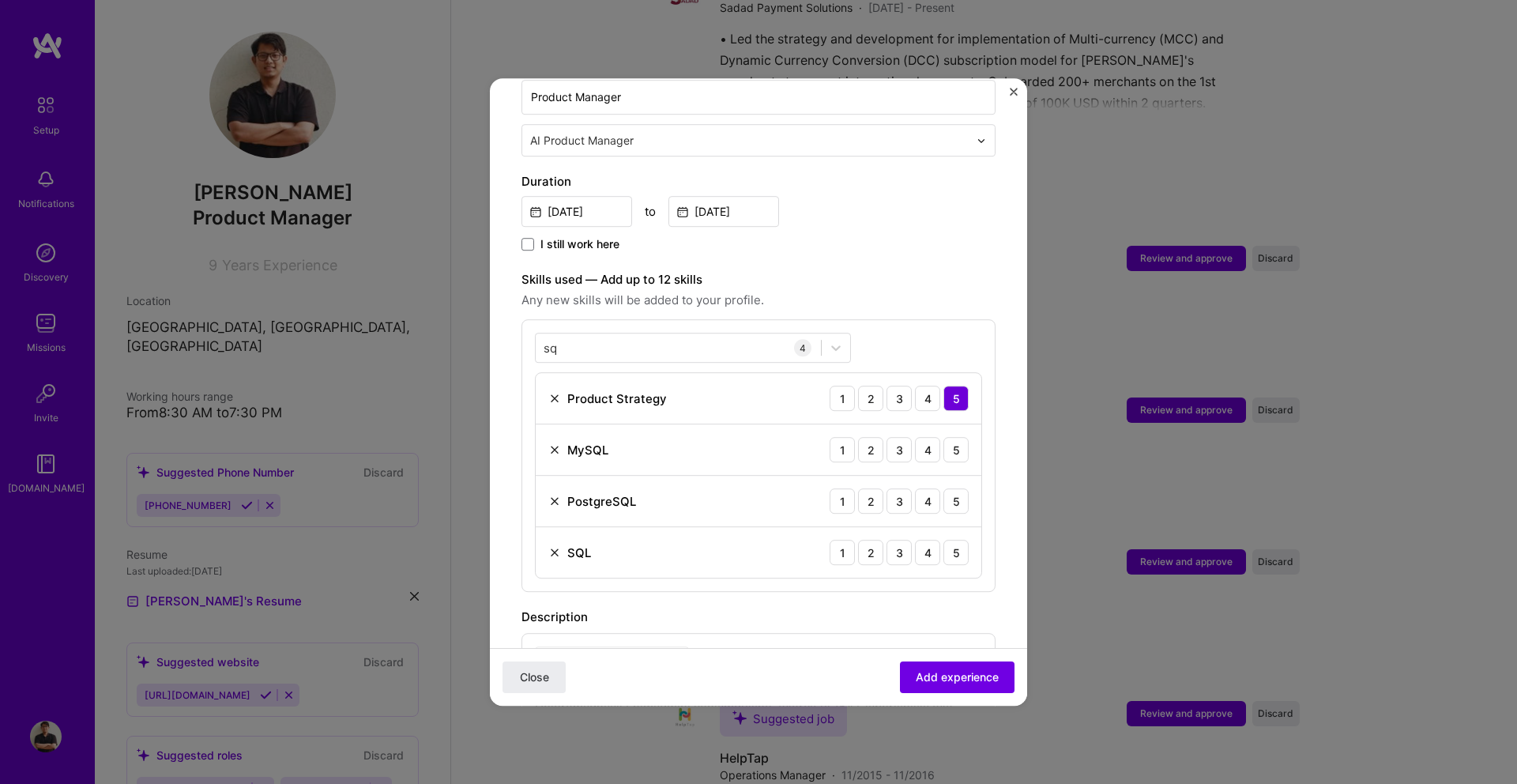
scroll to position [403, 0]
click at [957, 435] on div "5" at bounding box center [956, 443] width 25 height 25
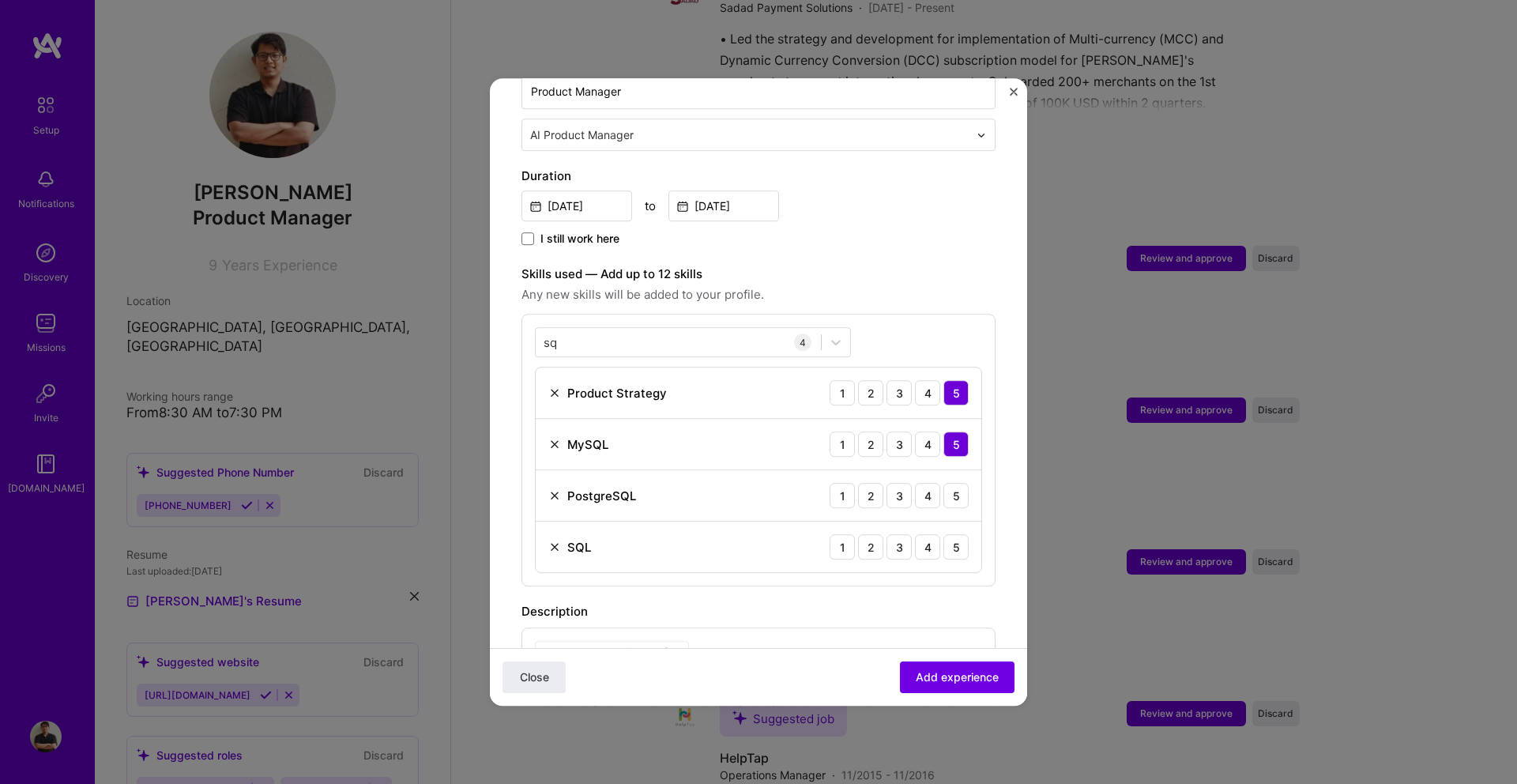
click at [957, 470] on div "PostgreSQL 1 2 3 4 5" at bounding box center [758, 495] width 445 height 51
click at [956, 483] on div "5" at bounding box center [956, 495] width 25 height 25
click at [956, 534] on div "5" at bounding box center [956, 546] width 25 height 25
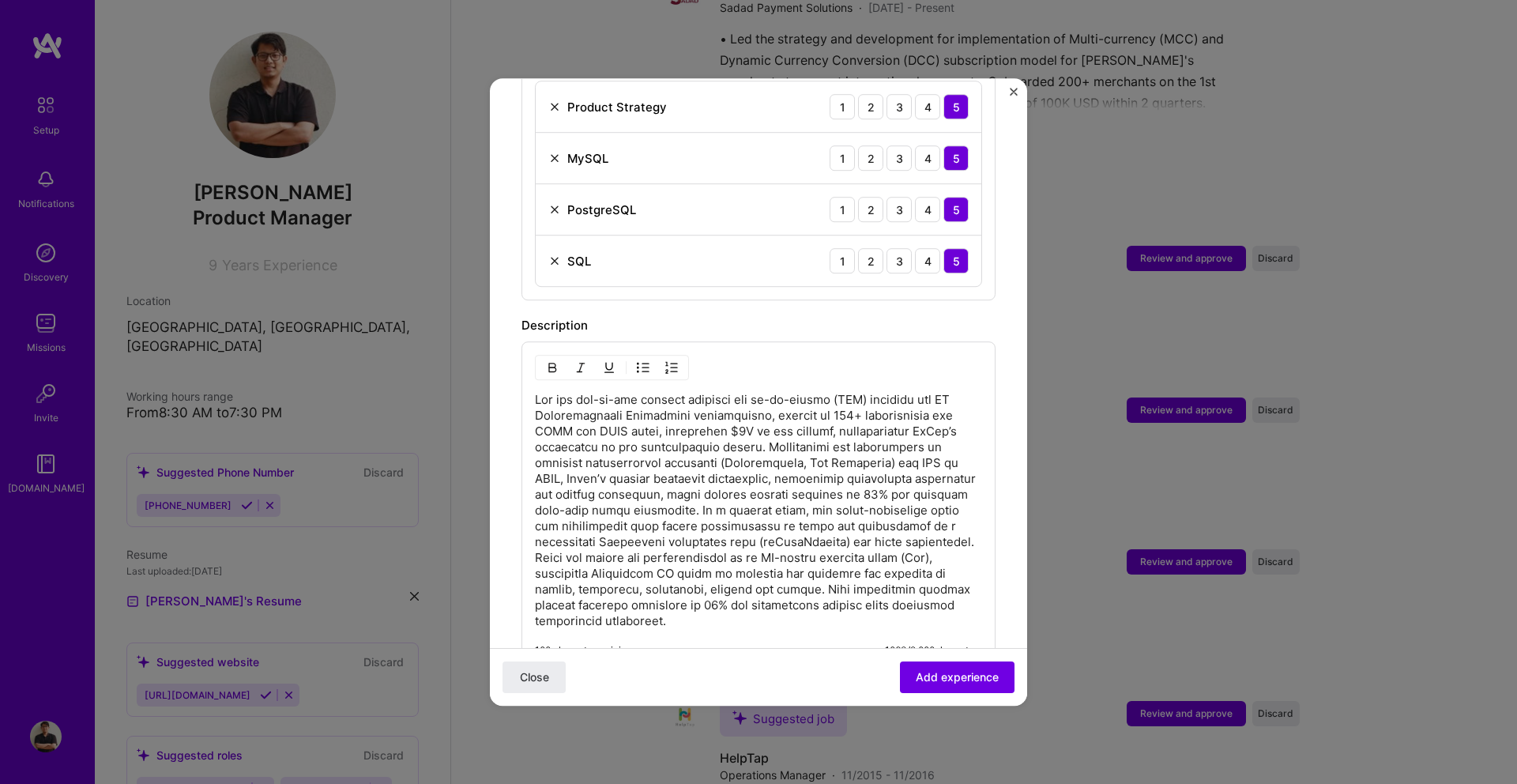
scroll to position [702, 0]
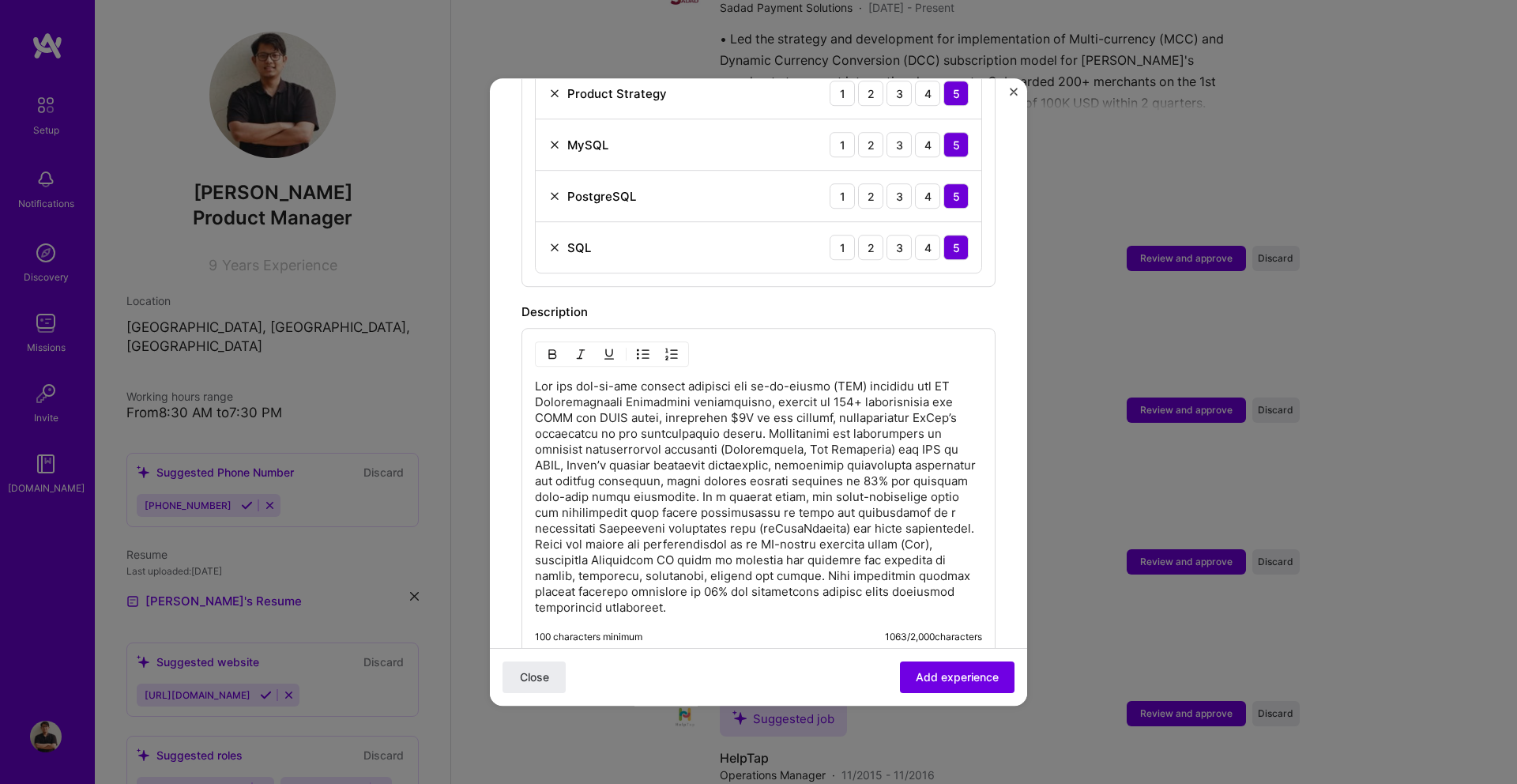
click at [749, 417] on p at bounding box center [758, 496] width 447 height 237
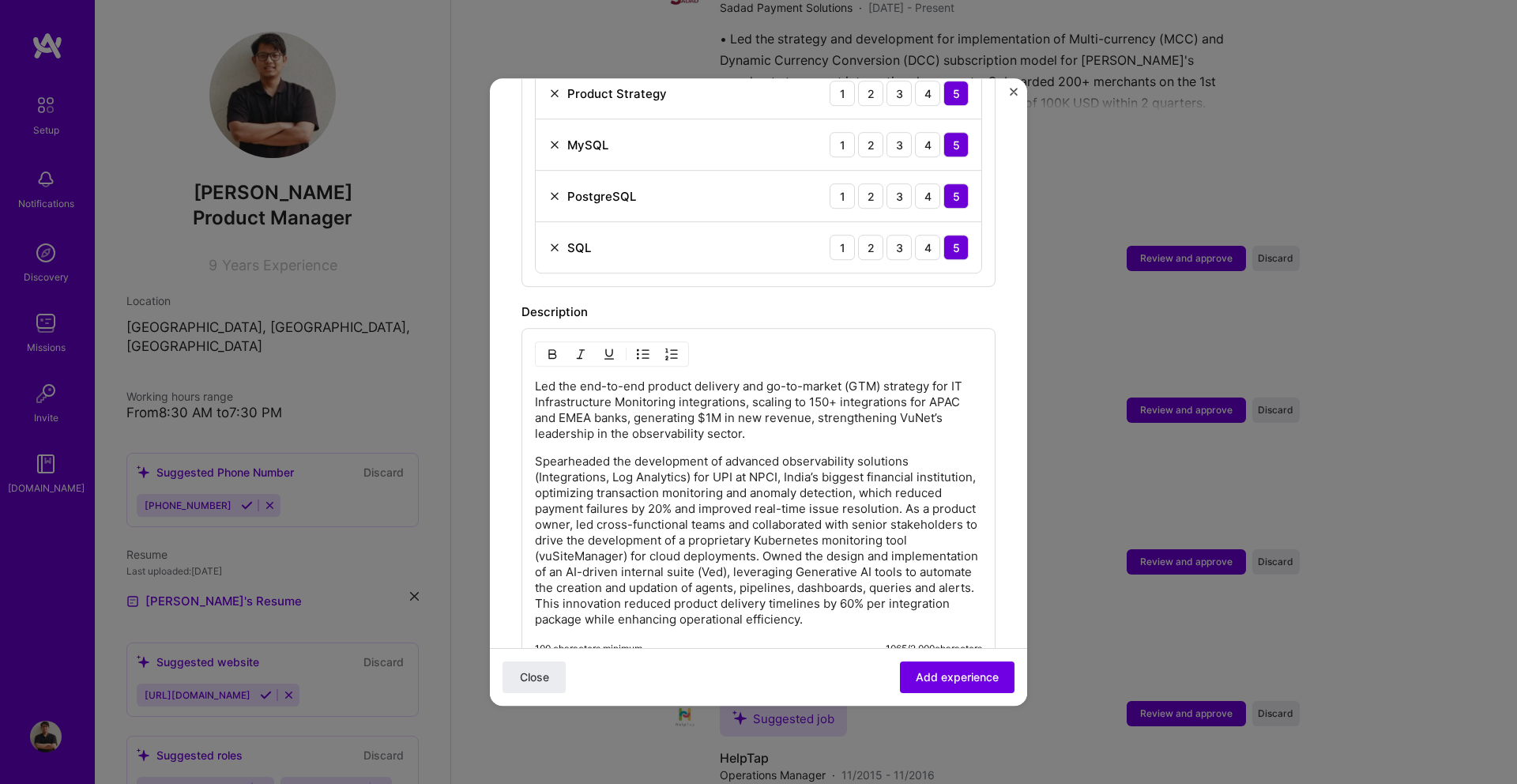
click at [907, 491] on p "Spearheaded the development of advanced observability solutions (Integrations, …" at bounding box center [758, 541] width 447 height 174
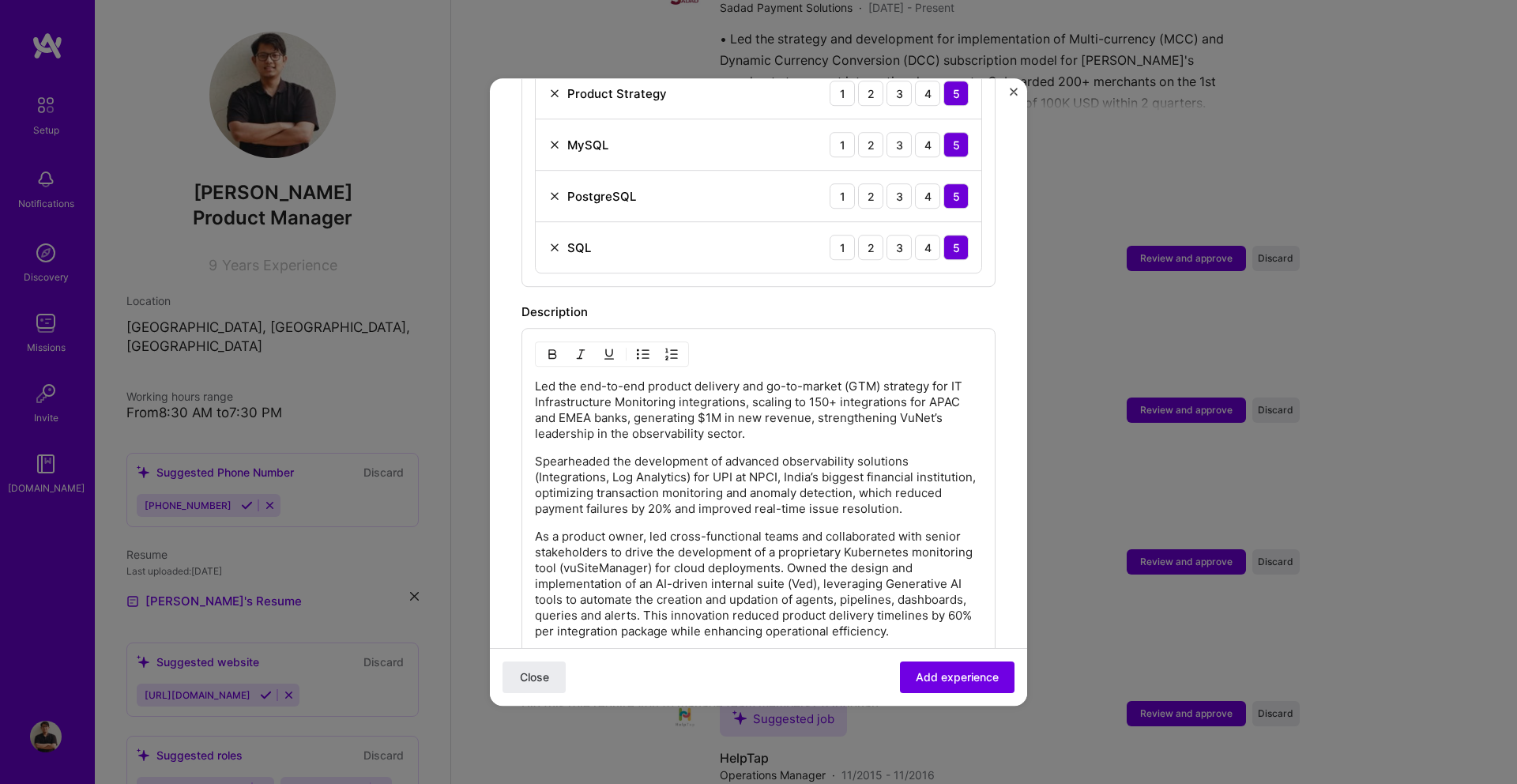
click at [789, 553] on p "As a product owner, led cross-functional teams and collaborated with senior sta…" at bounding box center [758, 584] width 447 height 110
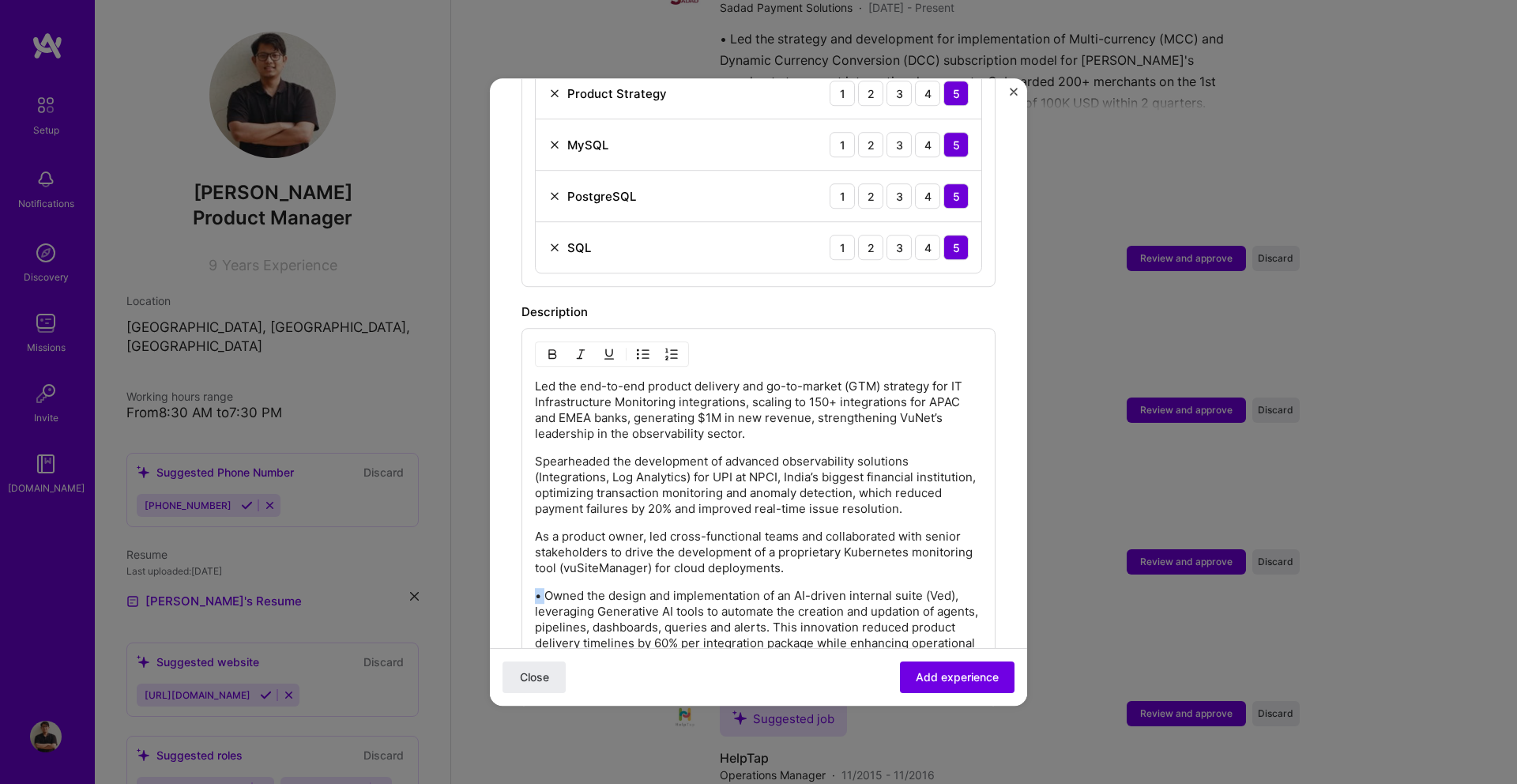
copy p "•"
click at [538, 529] on p "As a product owner, led cross-functional teams and collaborated with senior sta…" at bounding box center [758, 552] width 447 height 48
copy p "•"
click at [539, 453] on p "Spearheaded the development of advanced observability solutions (Integrations, …" at bounding box center [758, 485] width 447 height 64
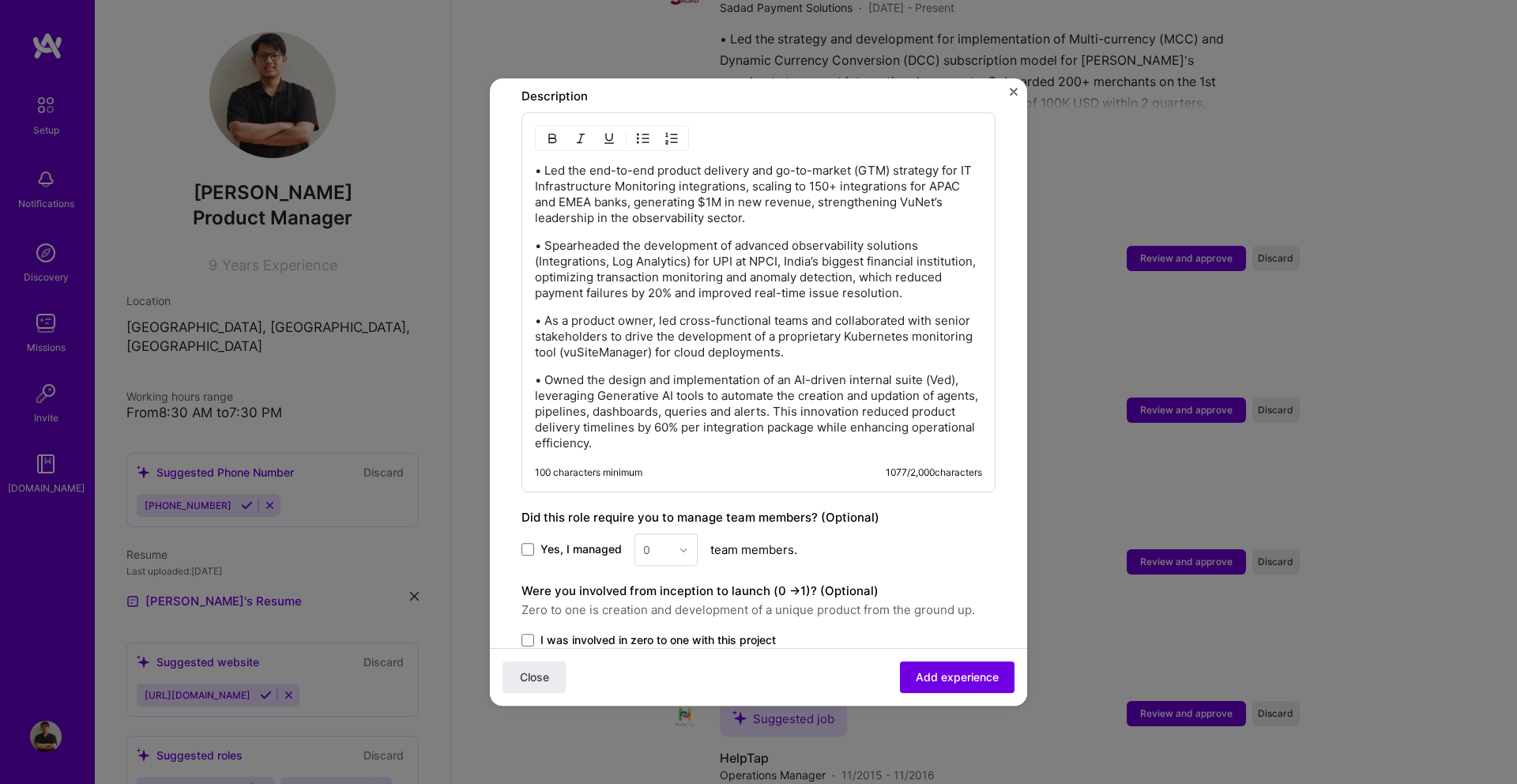
scroll to position [1030, 0]
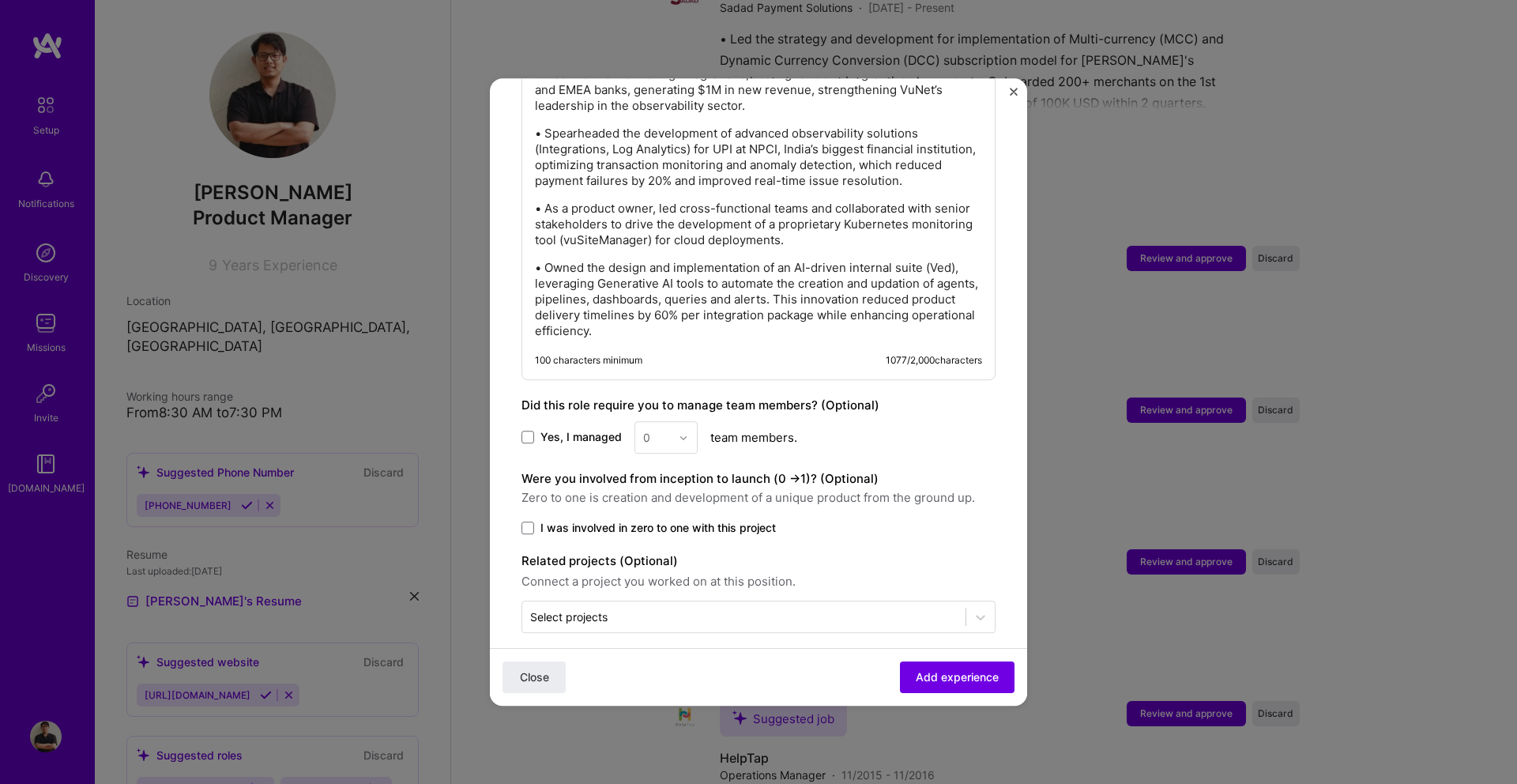
click at [603, 430] on span "Yes, I managed" at bounding box center [581, 438] width 81 height 16
click at [0, 0] on input "Yes, I managed" at bounding box center [0, 0] width 0 height 0
click at [676, 422] on div "0" at bounding box center [657, 437] width 44 height 31
click at [664, 615] on div "12" at bounding box center [666, 628] width 54 height 29
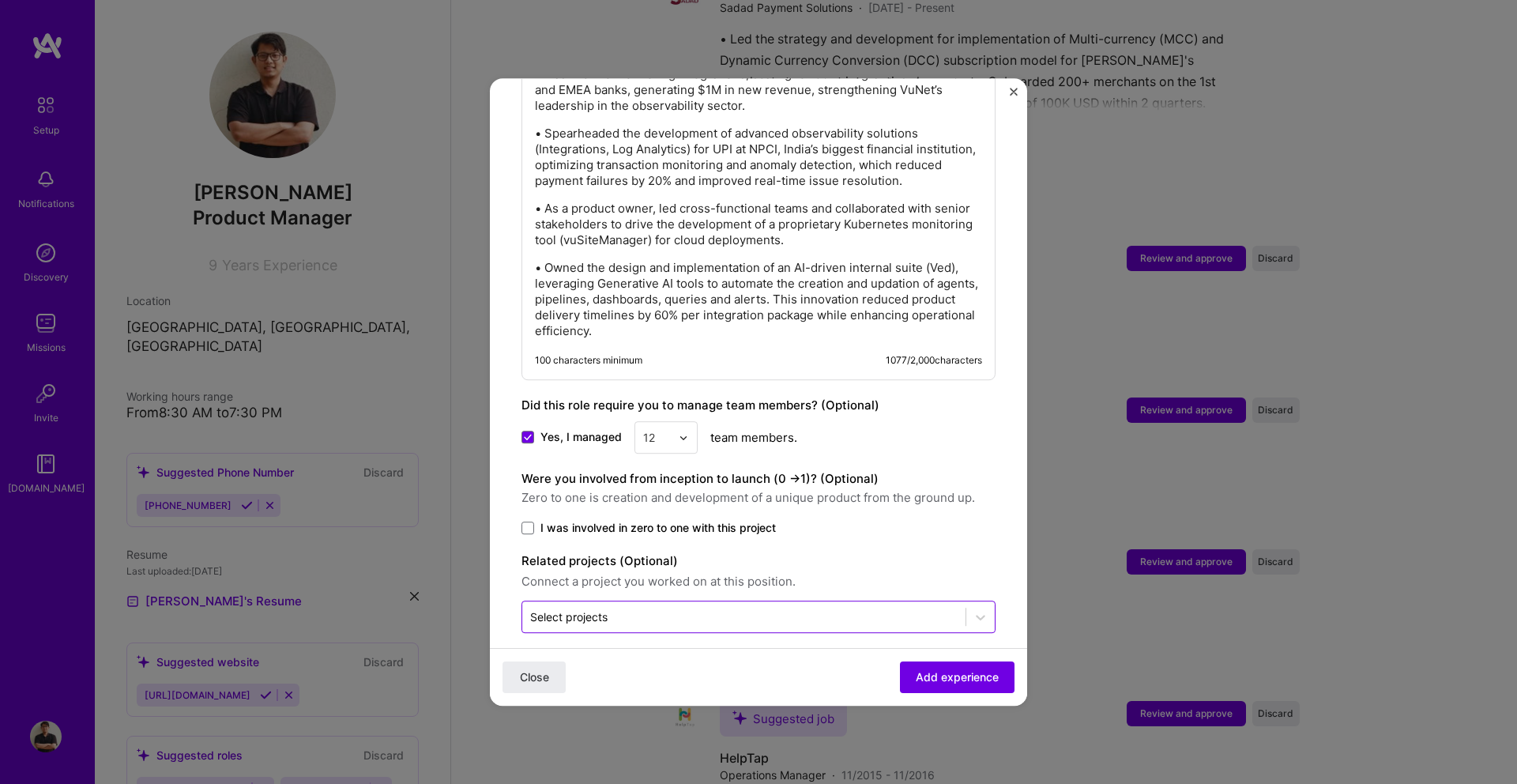
click at [594, 608] on div "Select projects" at bounding box center [569, 617] width 78 height 17
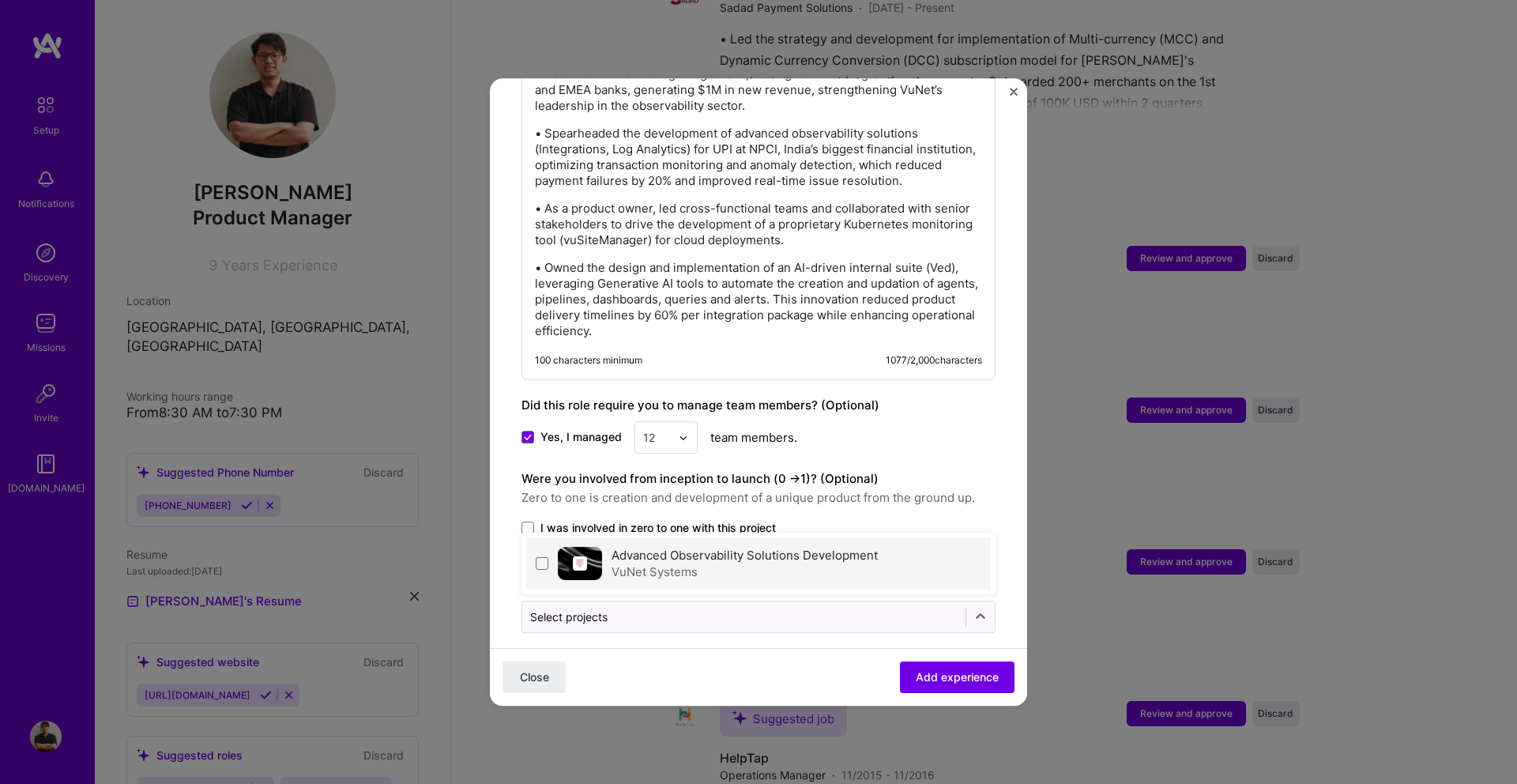
click at [608, 549] on div "Advanced Observability Solutions Development VuNet Systems" at bounding box center [758, 563] width 464 height 52
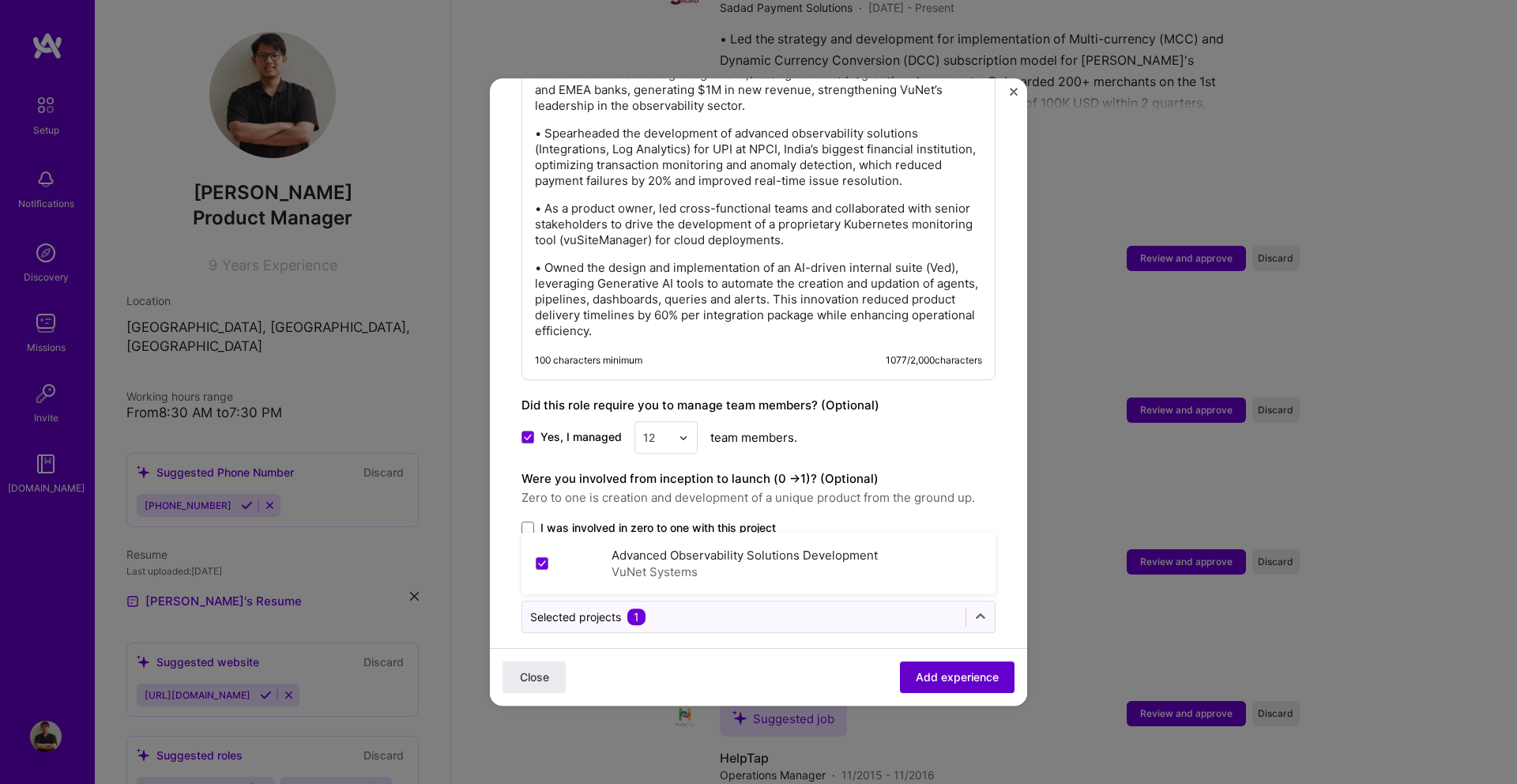
click at [961, 671] on span "Add experience" at bounding box center [956, 677] width 83 height 16
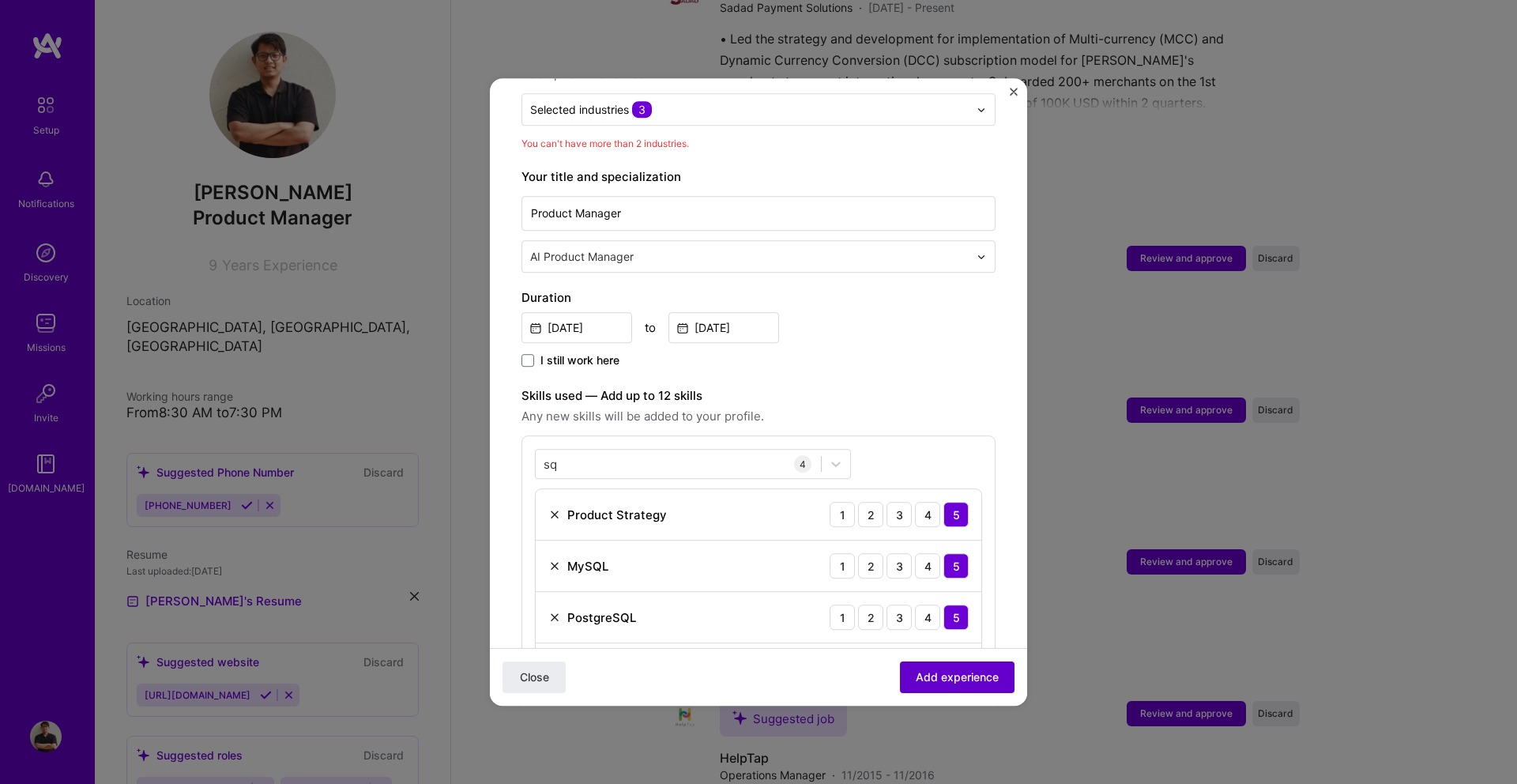
scroll to position [231, 0]
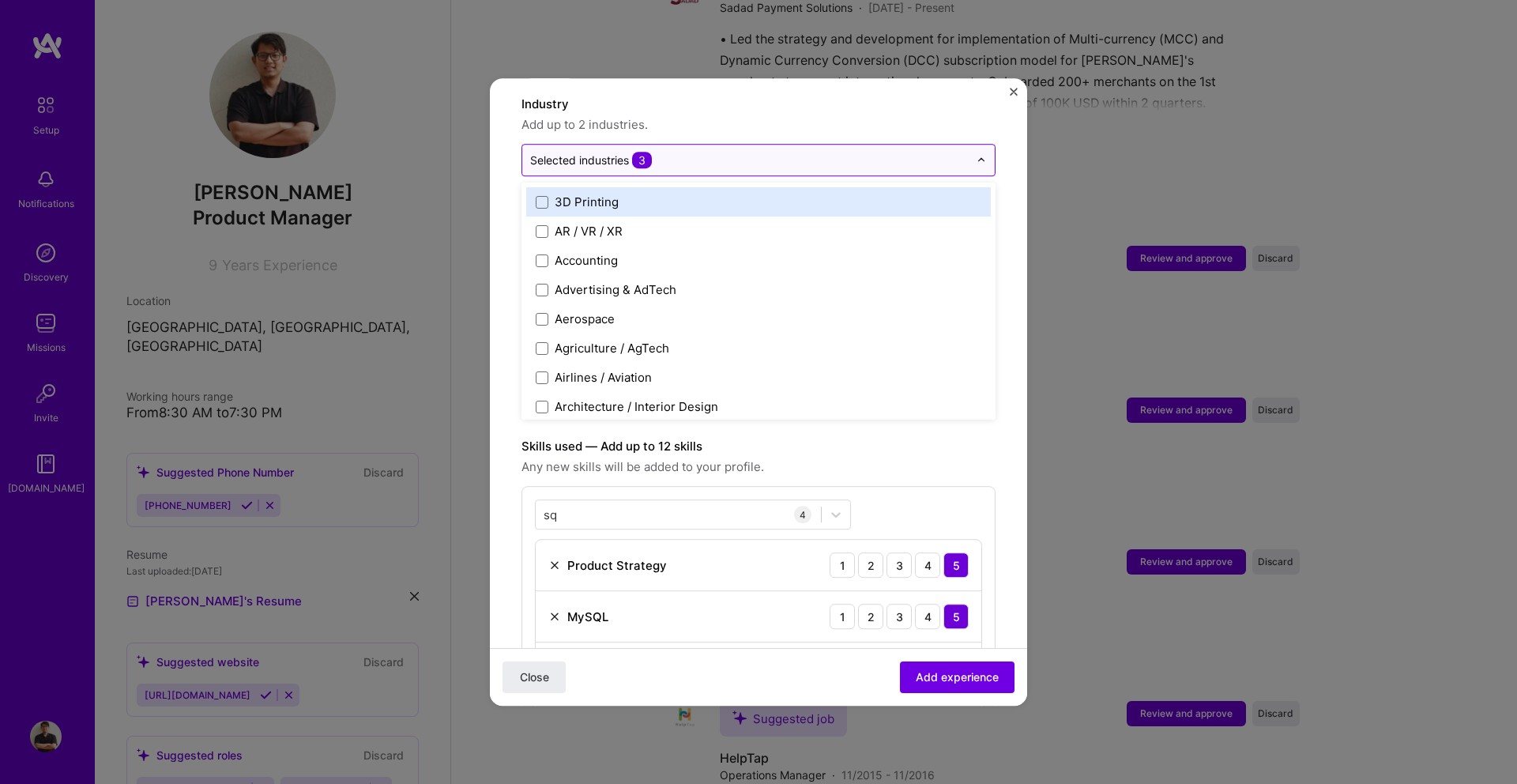
click at [664, 151] on input "text" at bounding box center [750, 160] width 438 height 17
click at [512, 175] on form "Adding suggested job This job is suggested based on your LinkedIn, resume or [D…" at bounding box center [758, 700] width 537 height 1642
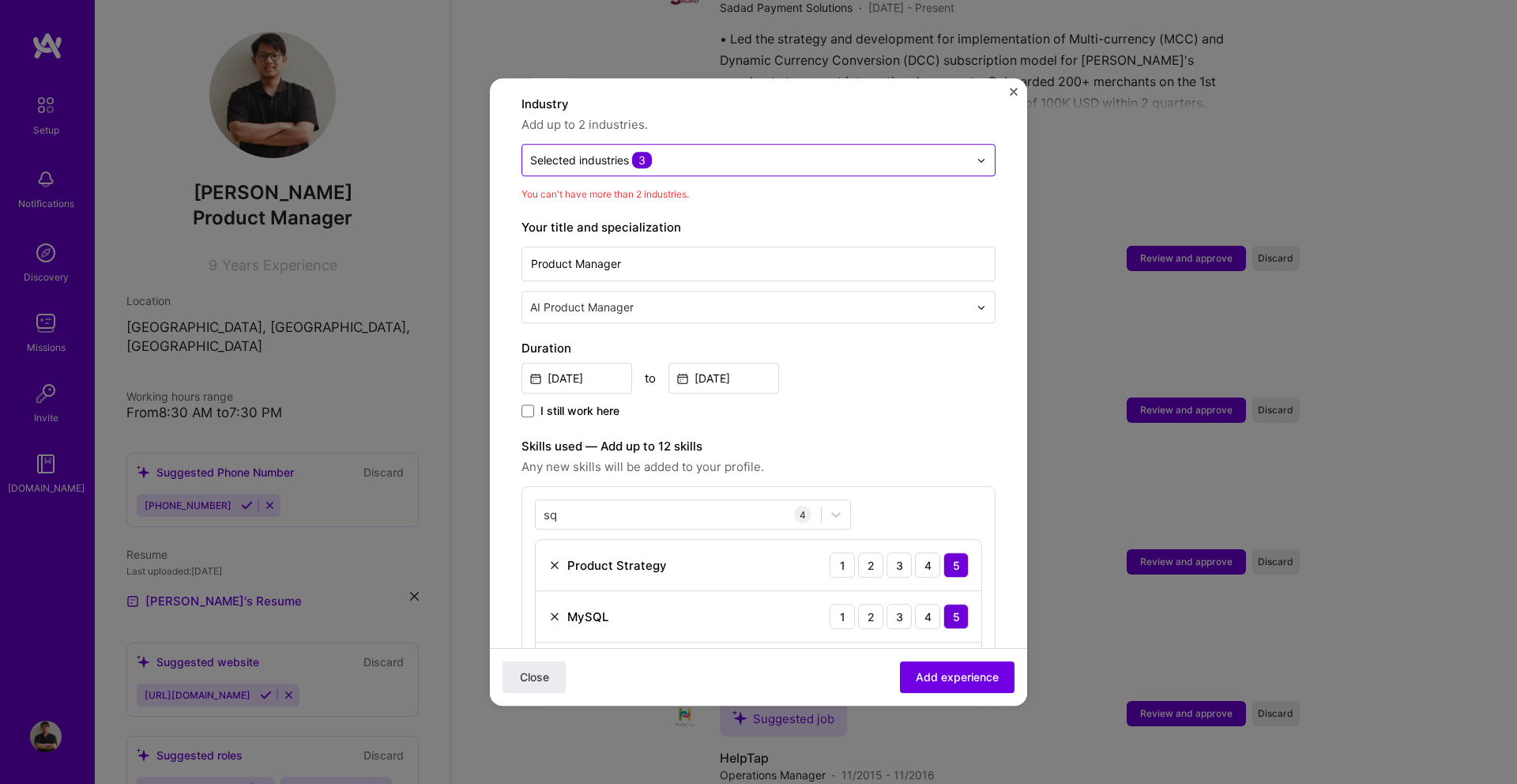
click at [714, 151] on input "text" at bounding box center [750, 160] width 438 height 17
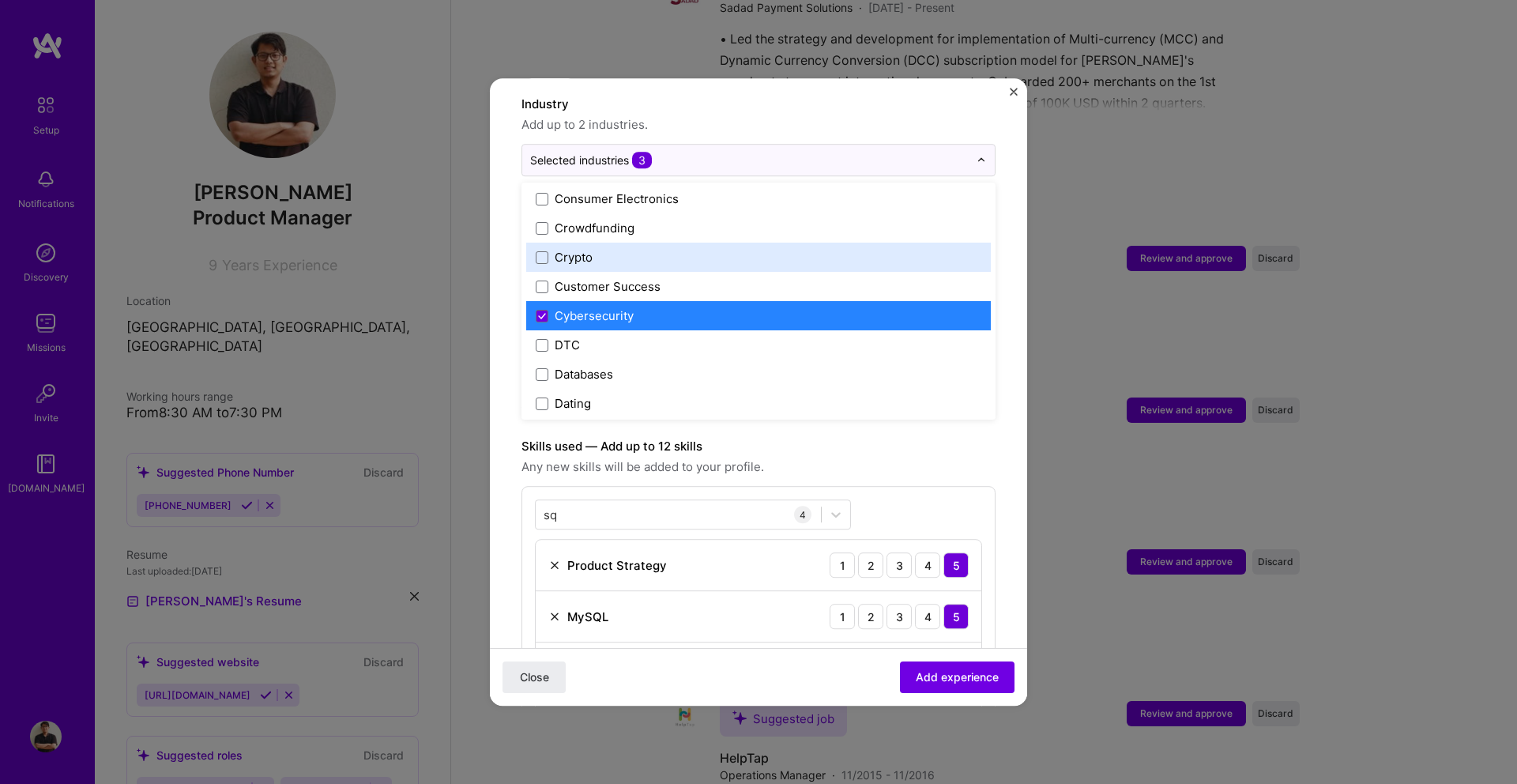
scroll to position [1096, 0]
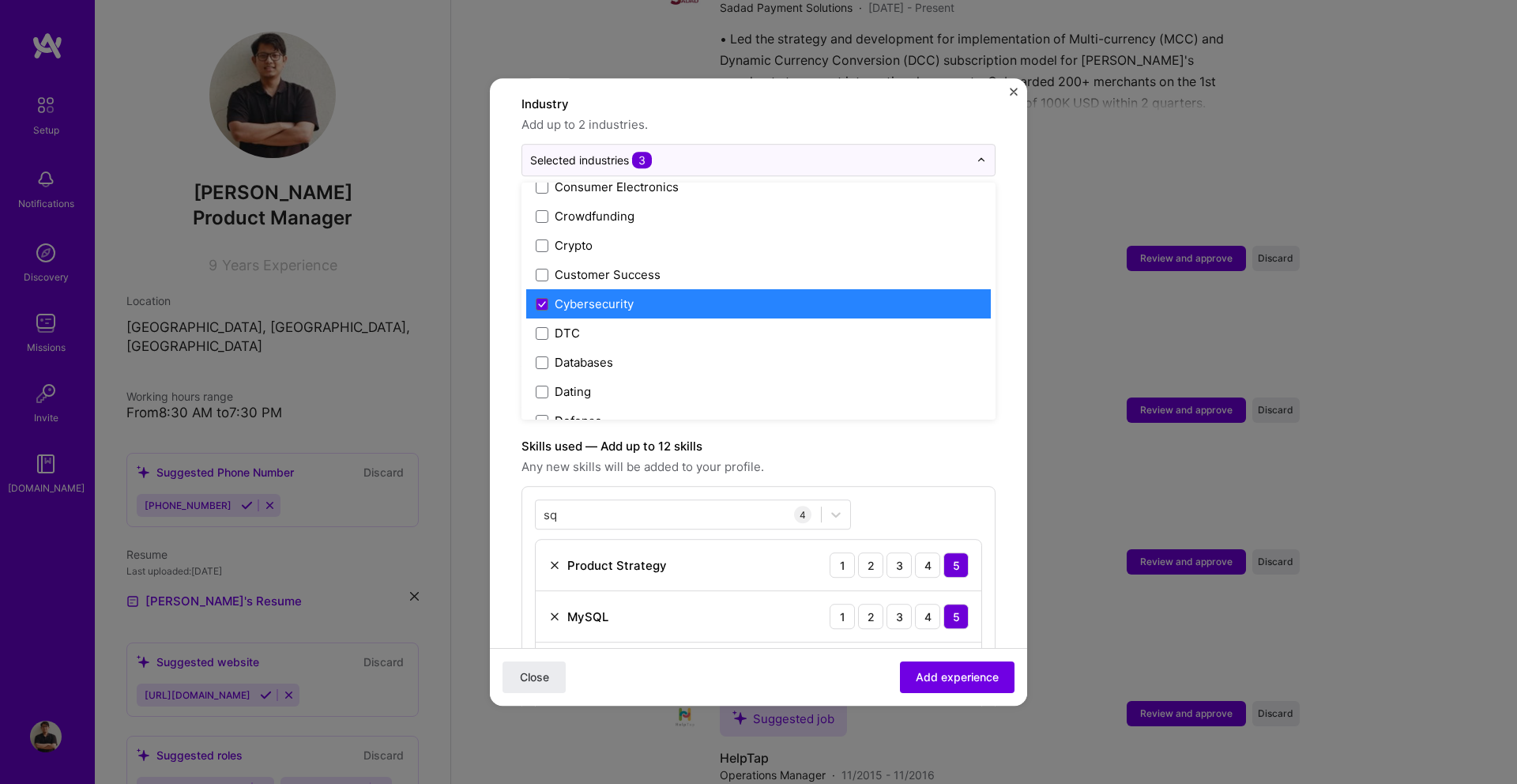
click at [642, 295] on label "Cybersecurity" at bounding box center [758, 304] width 445 height 17
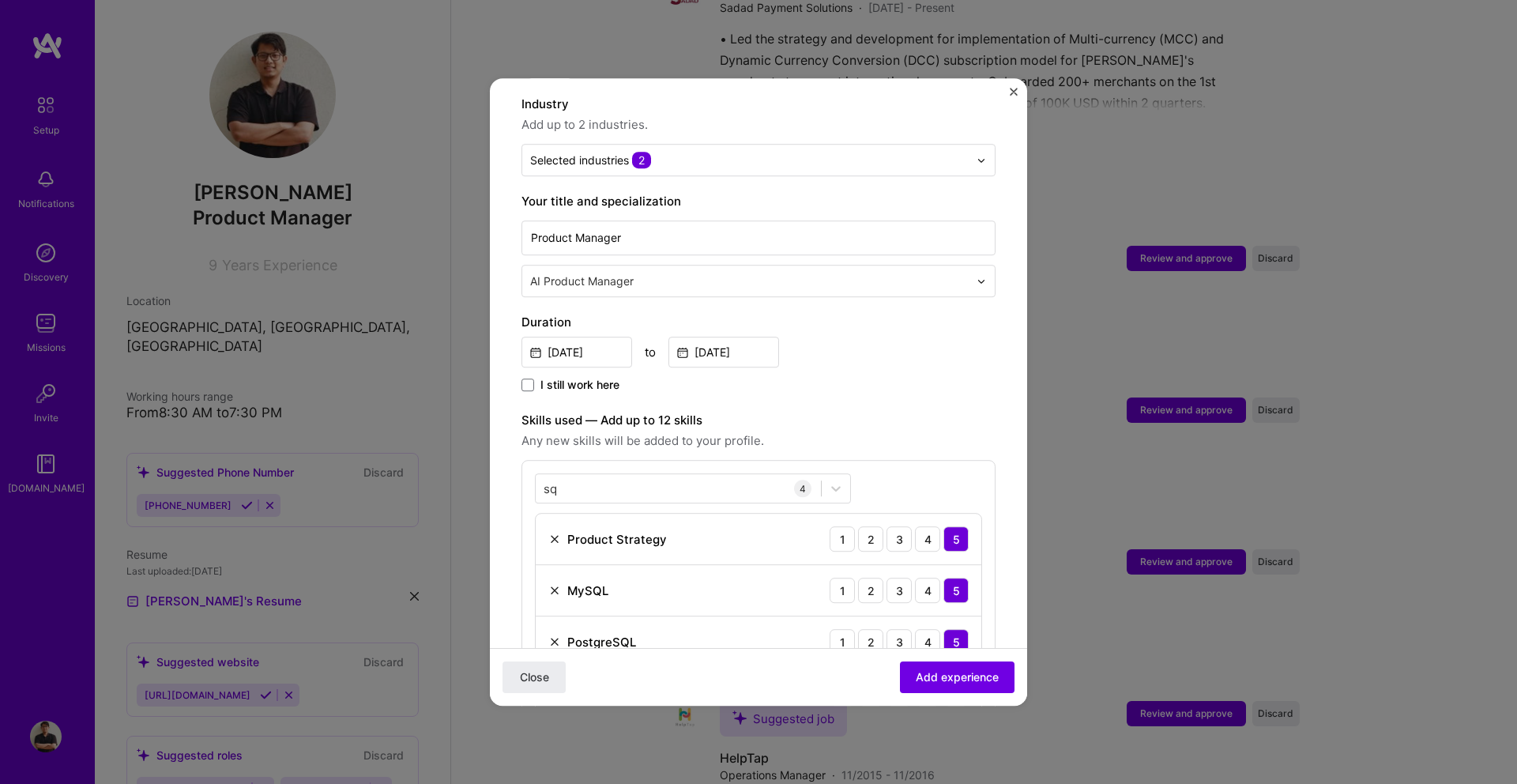
click at [853, 115] on span "Add up to 2 industries." at bounding box center [758, 125] width 474 height 19
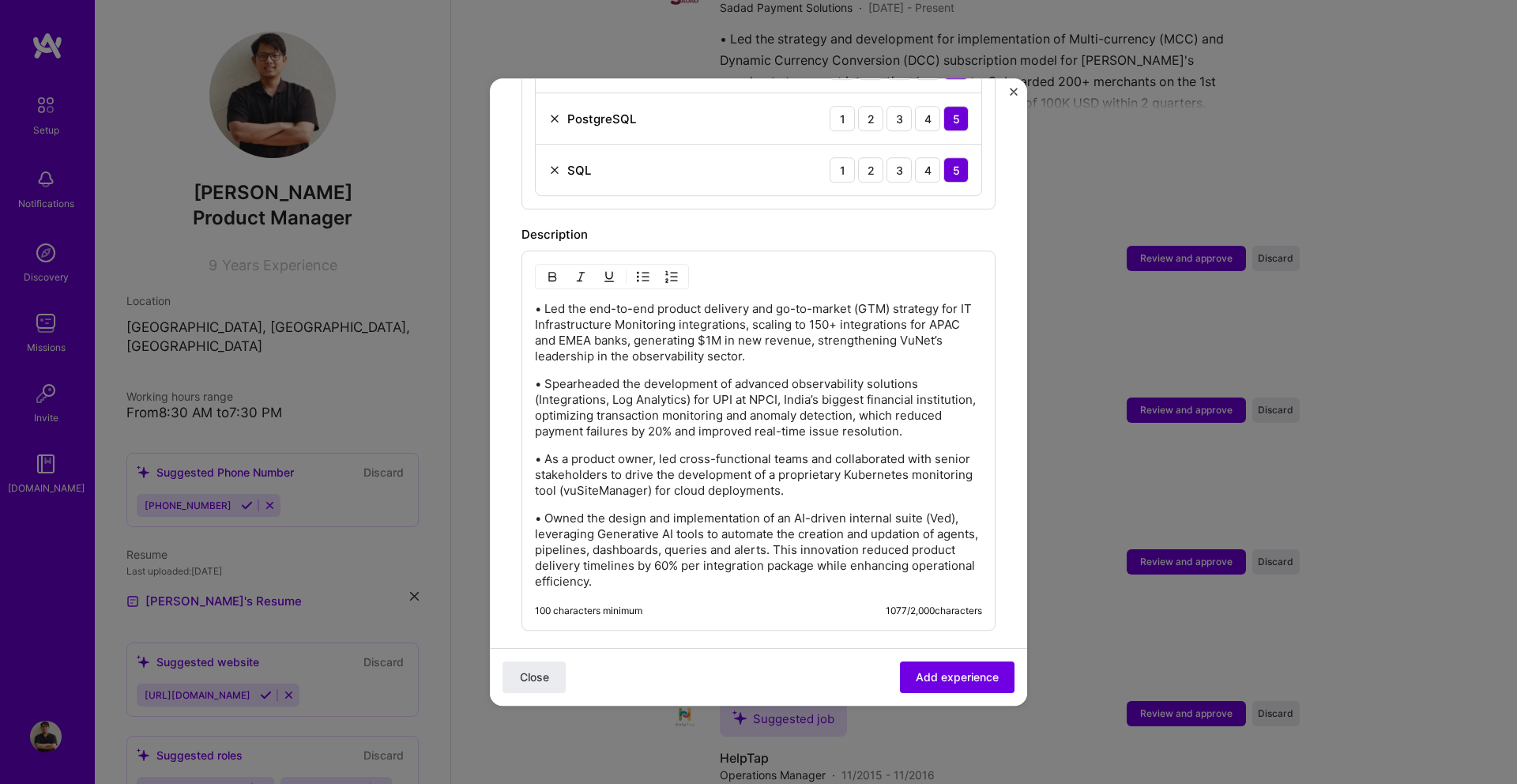
scroll to position [1004, 0]
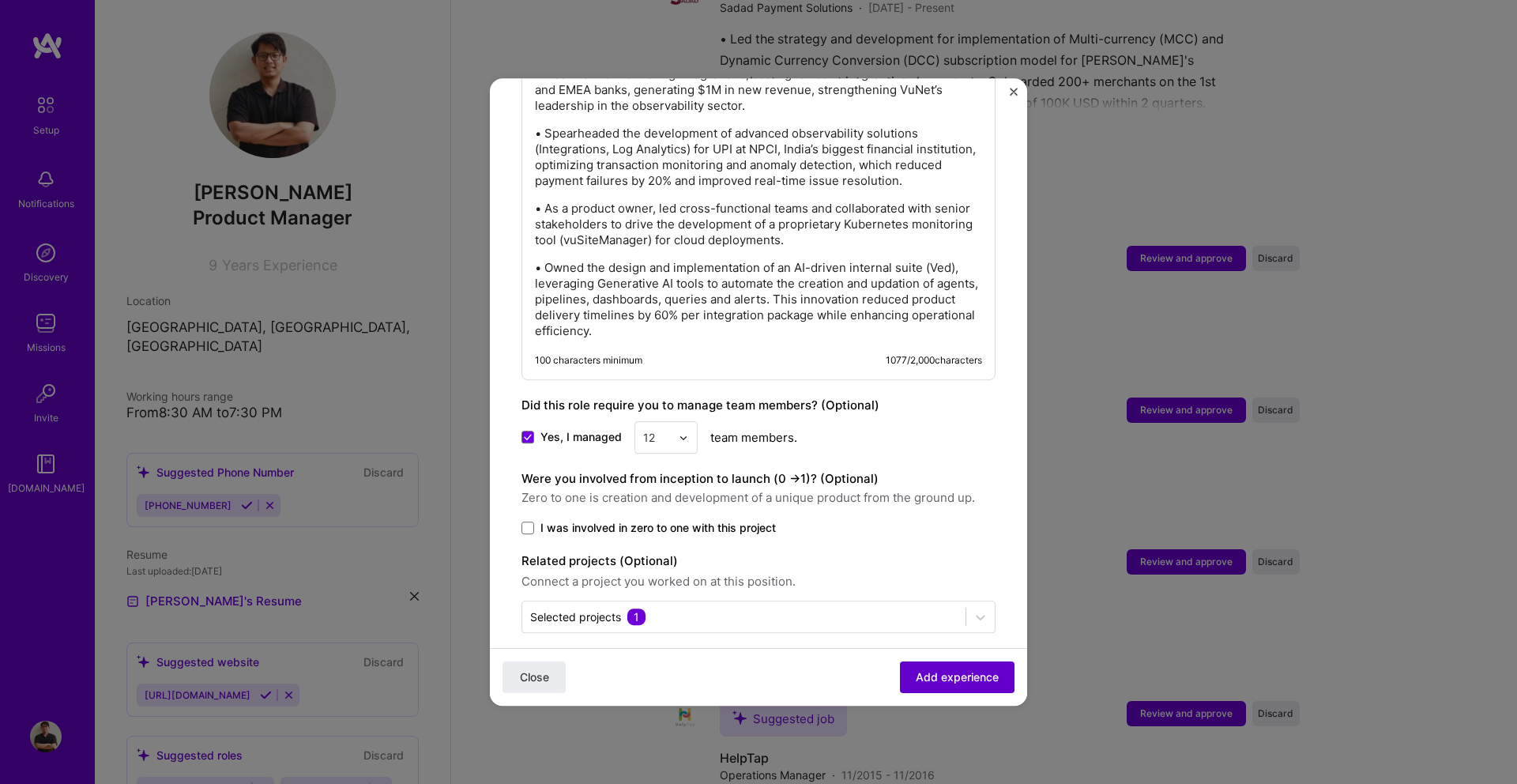
click at [935, 684] on span "Add experience" at bounding box center [956, 677] width 83 height 16
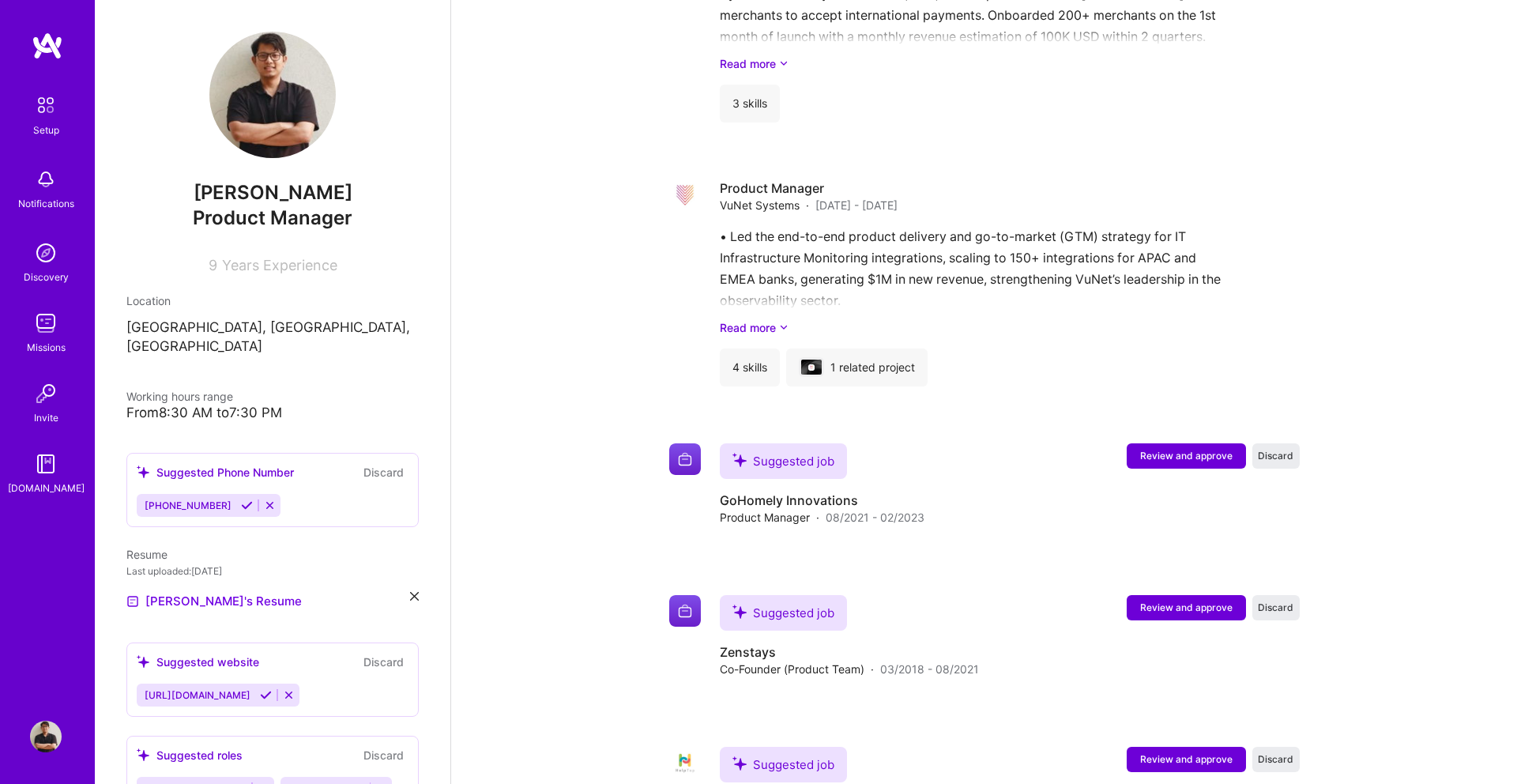
scroll to position [2575, 0]
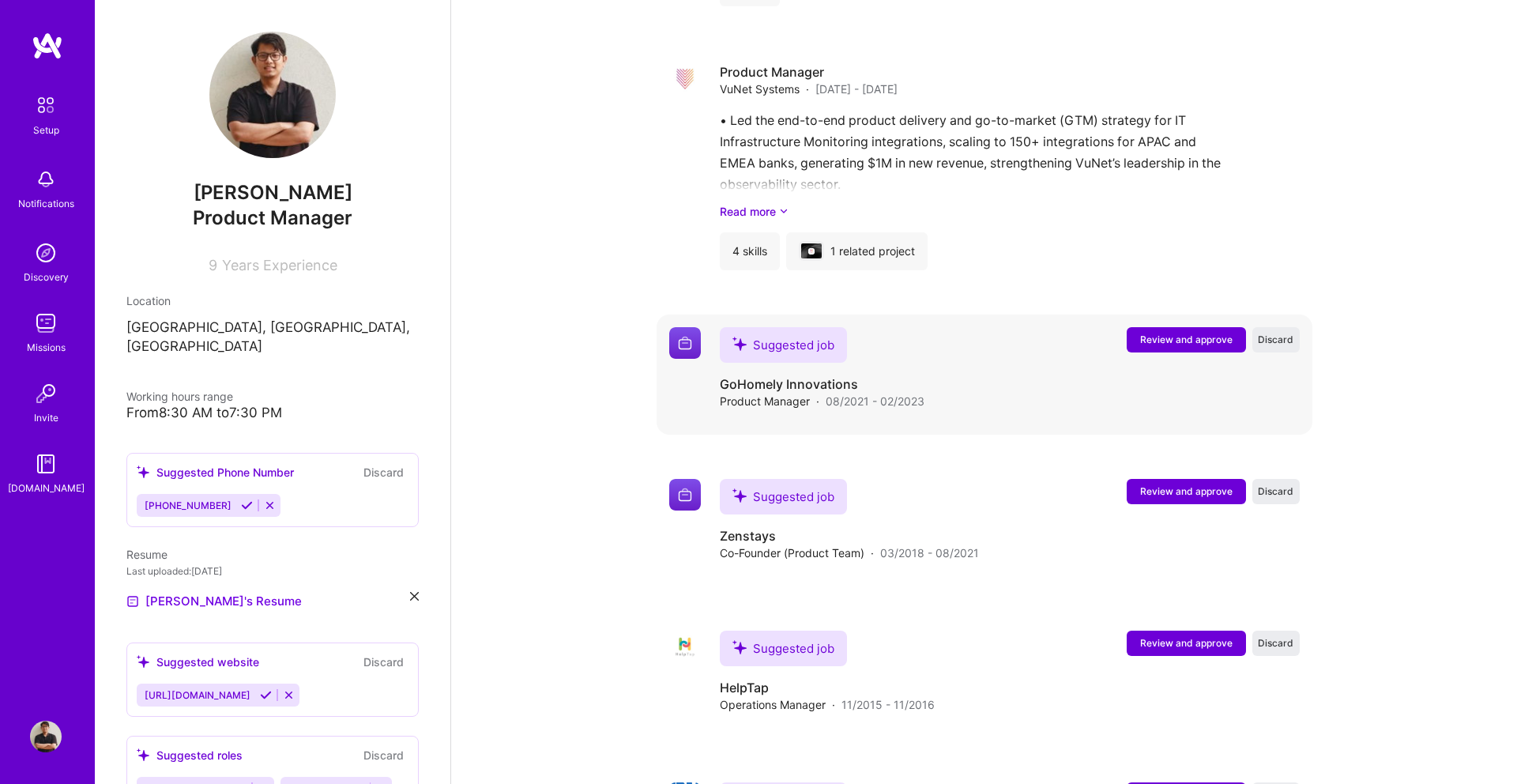
click at [1140, 332] on span "Review and approve" at bounding box center [1186, 339] width 92 height 13
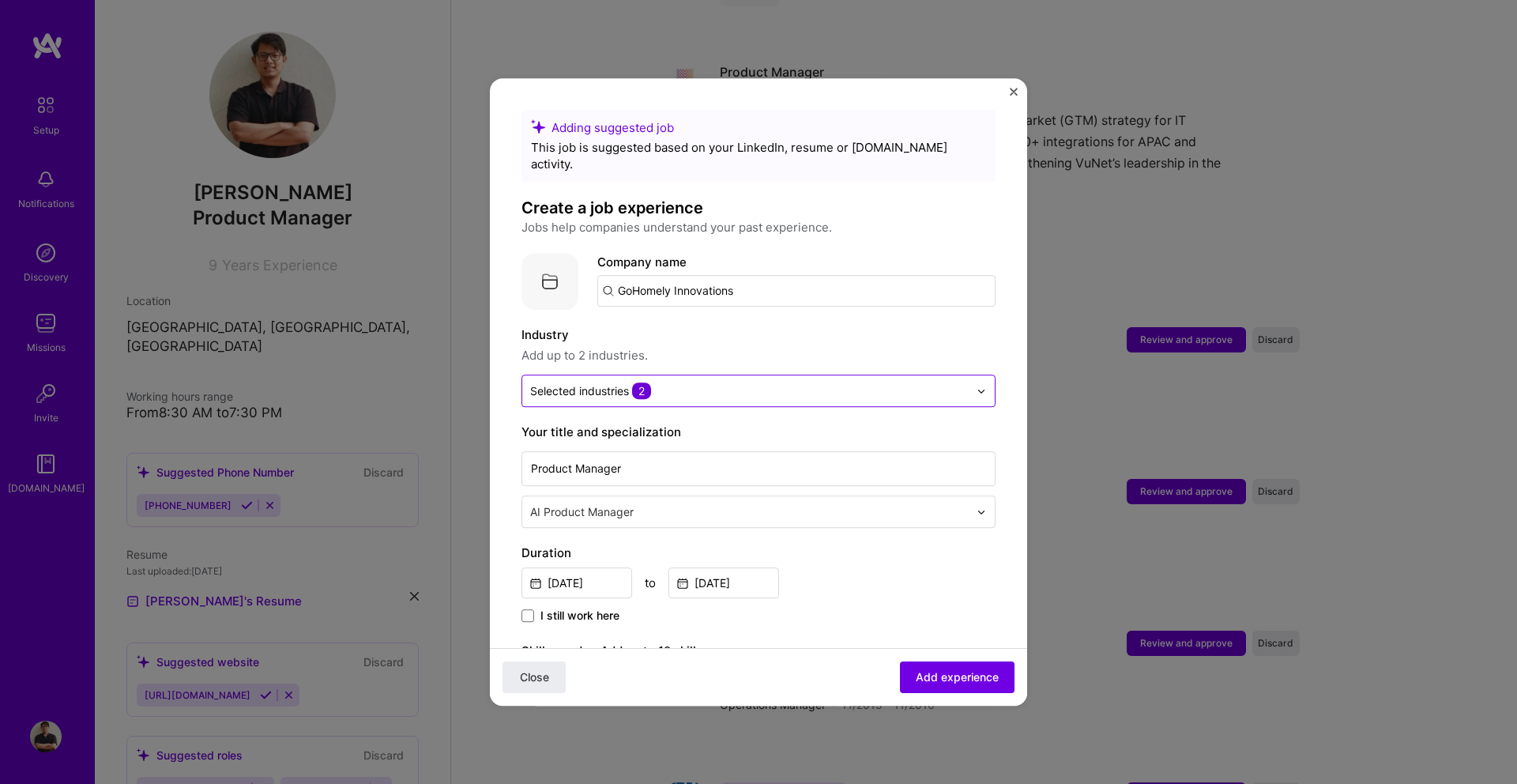
click at [618, 382] on div "Selected industries 2" at bounding box center [591, 391] width 120 height 17
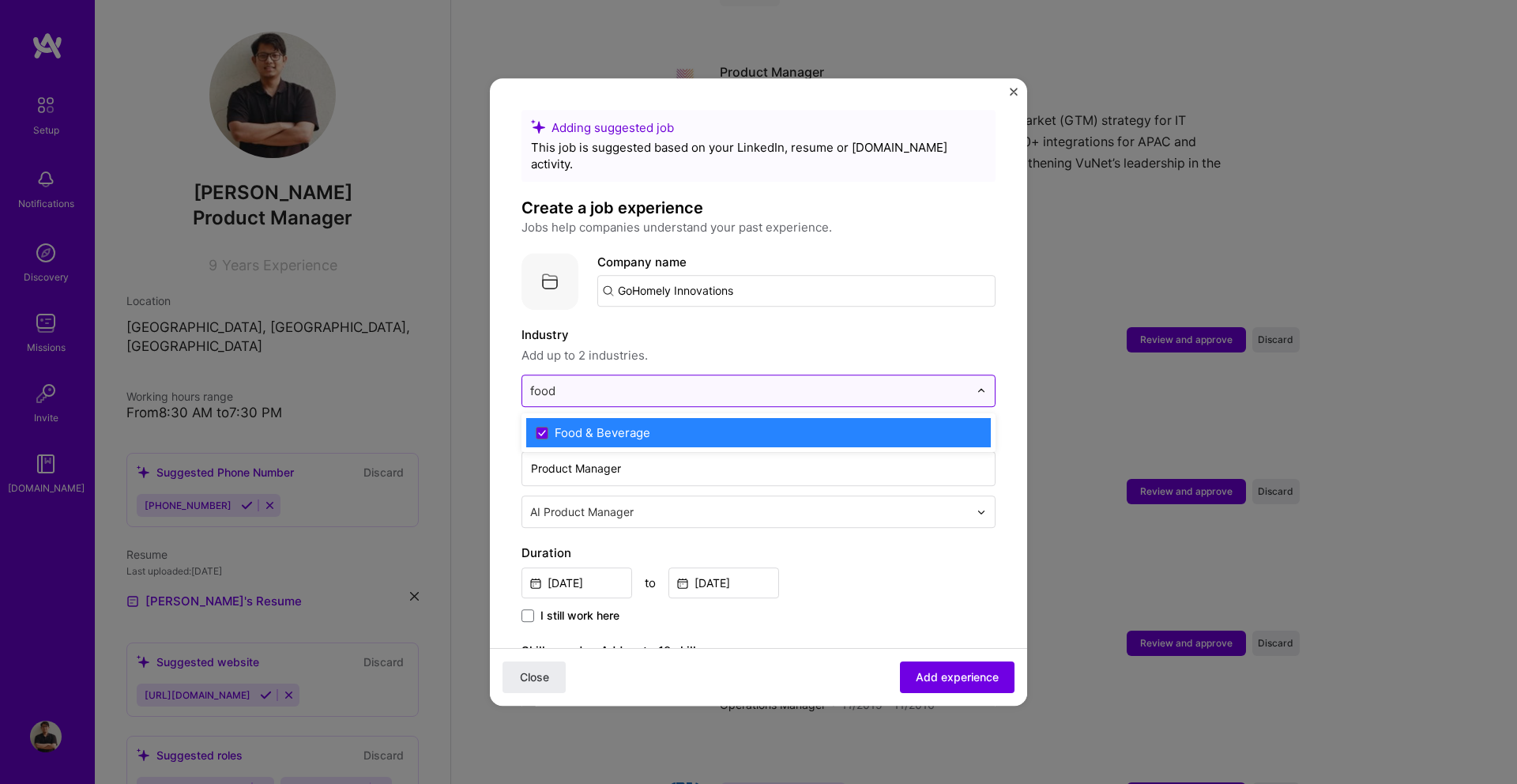
type input "food"
click at [709, 346] on span "Add up to 2 industries." at bounding box center [758, 356] width 474 height 19
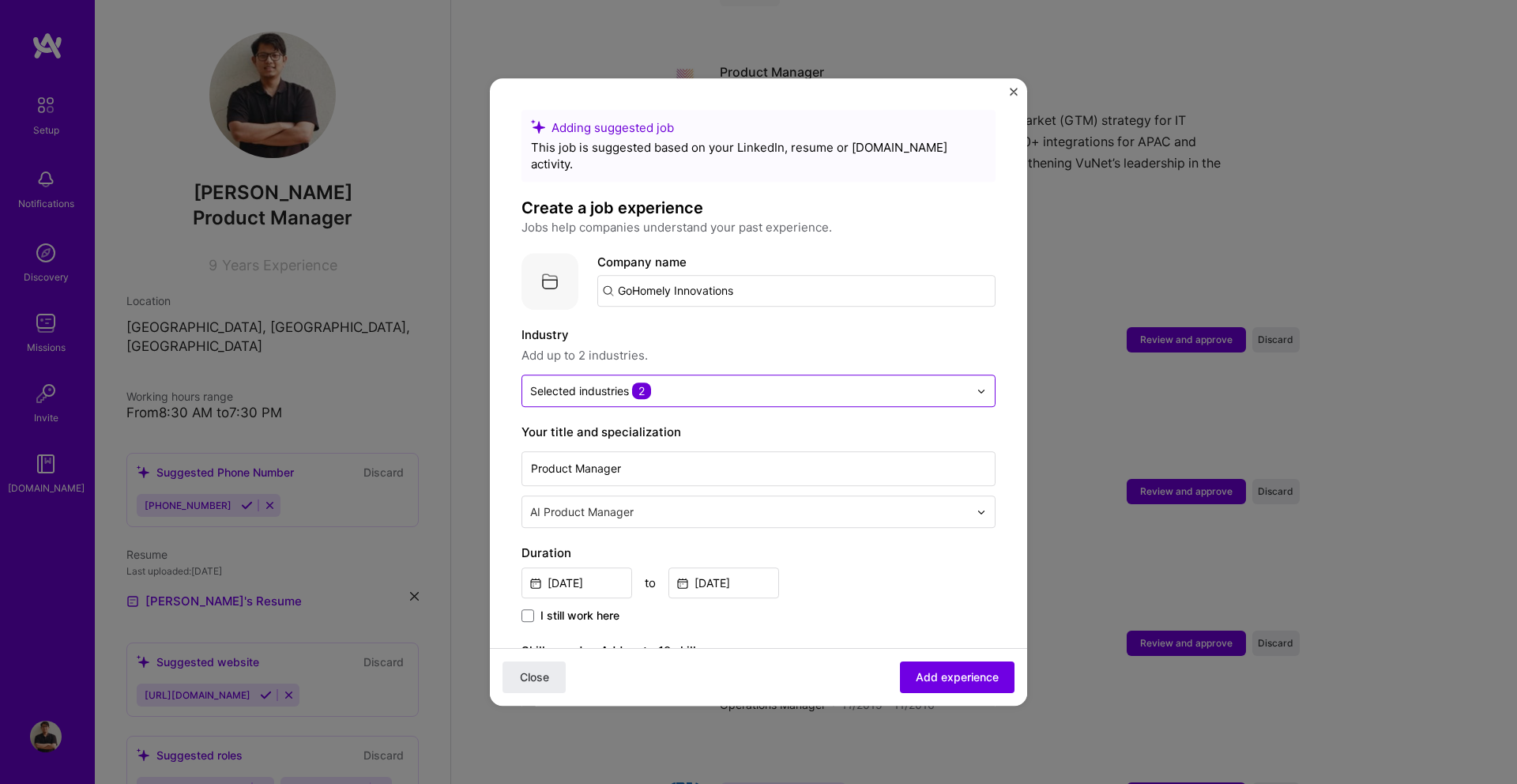
click at [668, 381] on div at bounding box center [750, 391] width 438 height 20
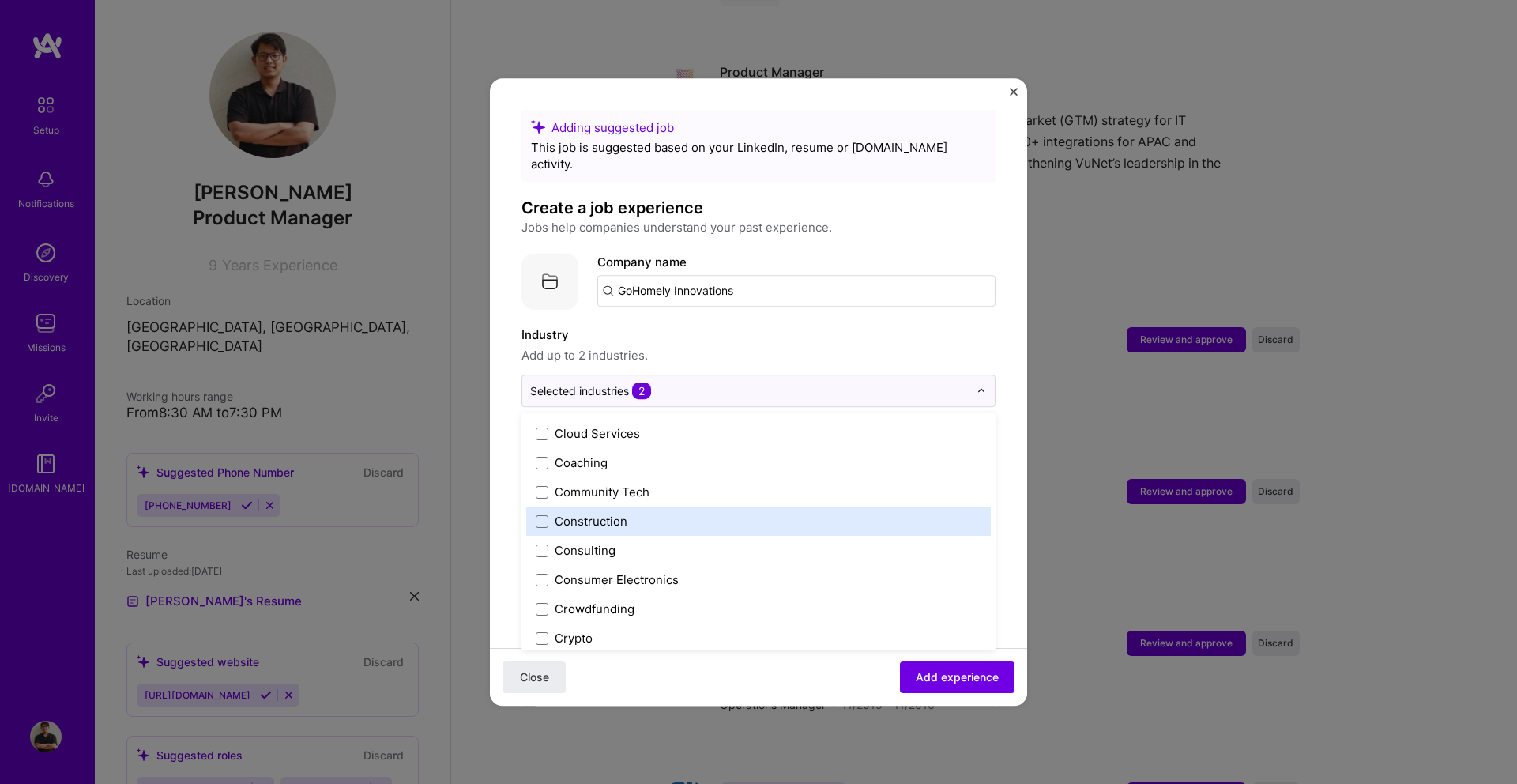
scroll to position [956, 0]
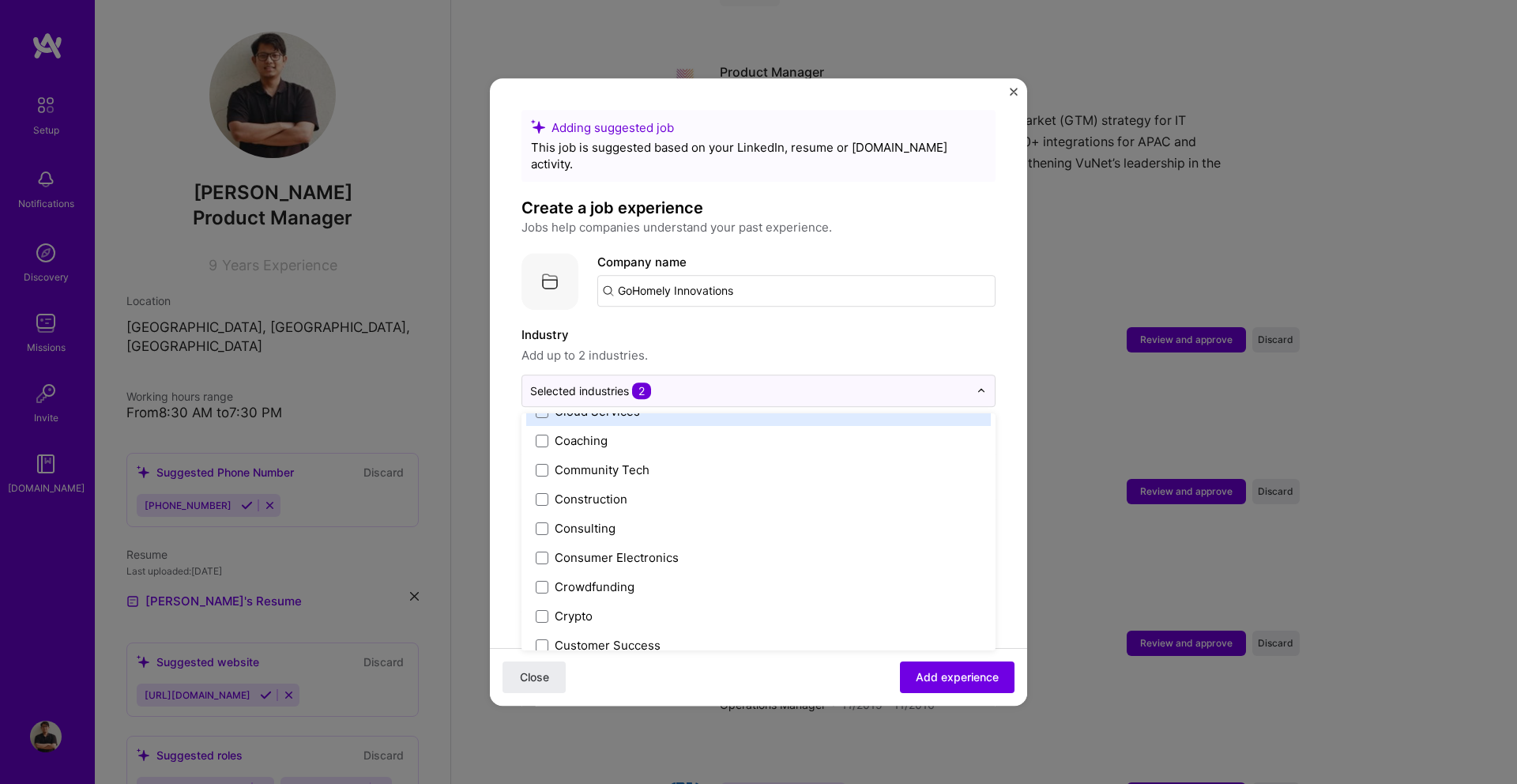
click at [809, 300] on div "Adding suggested job This job is suggested based on your LinkedIn, resume or [D…" at bounding box center [758, 684] width 474 height 1150
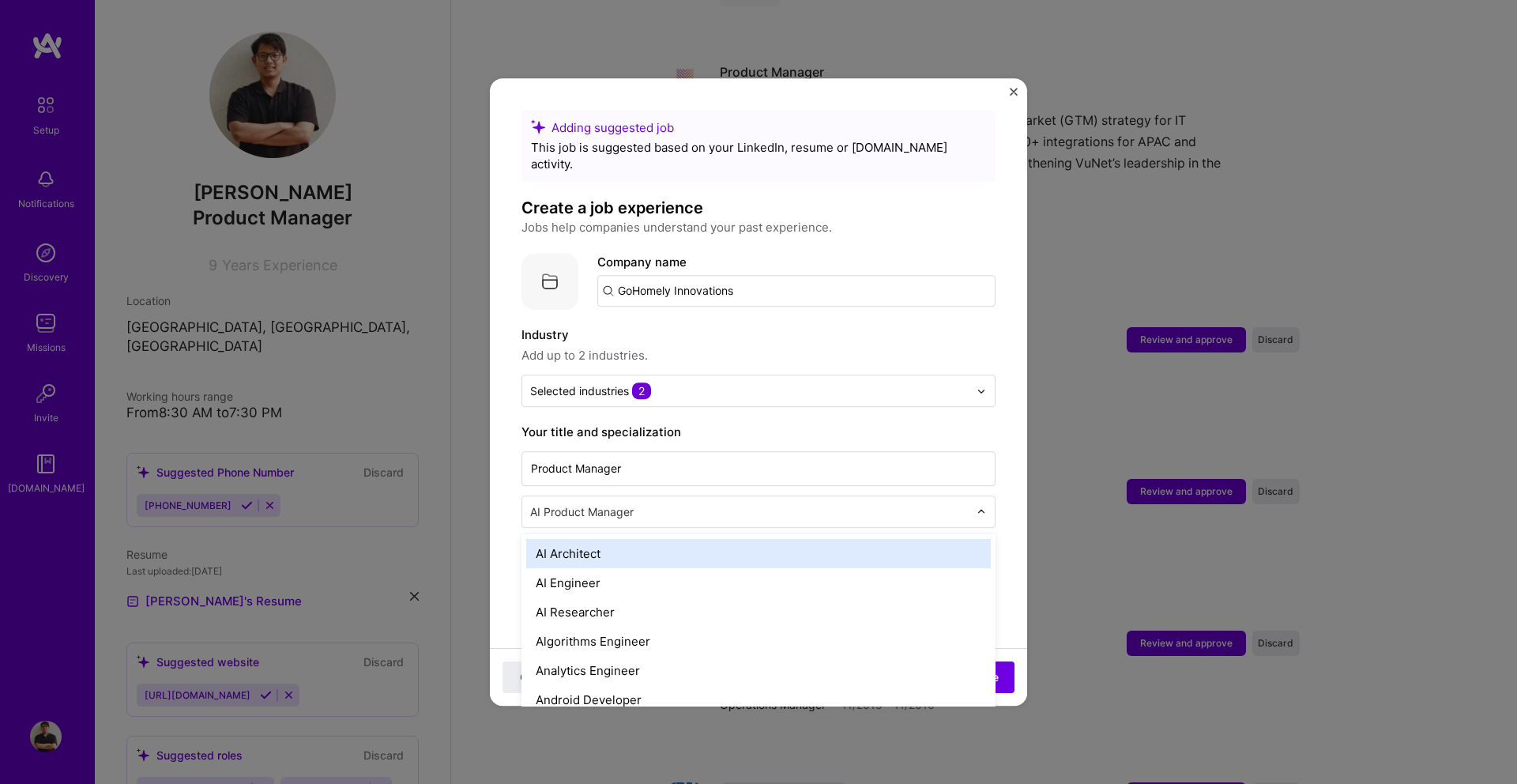
click at [722, 504] on div at bounding box center [751, 512] width 442 height 20
type input "pro"
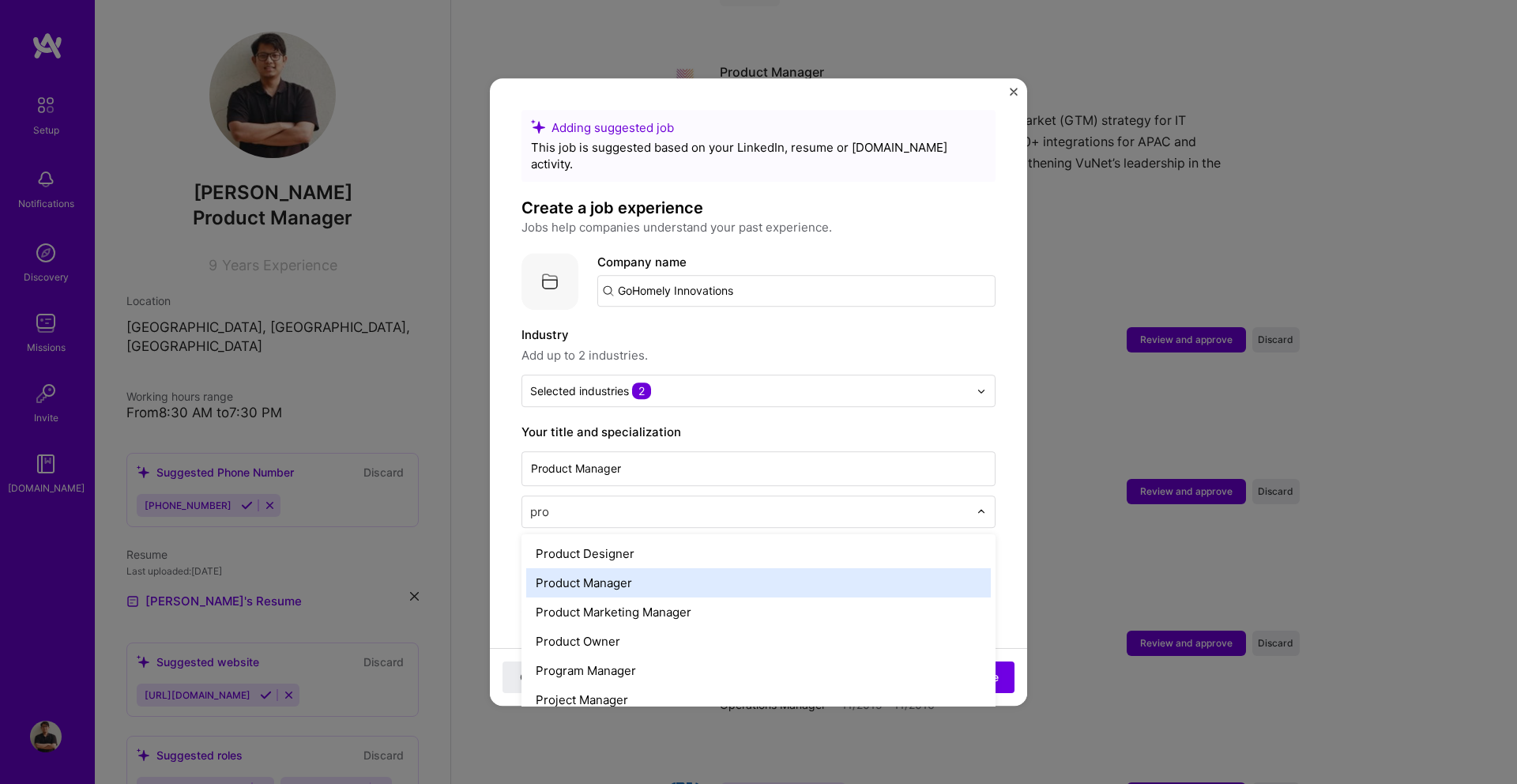
click at [684, 568] on div "Product Manager" at bounding box center [758, 582] width 464 height 29
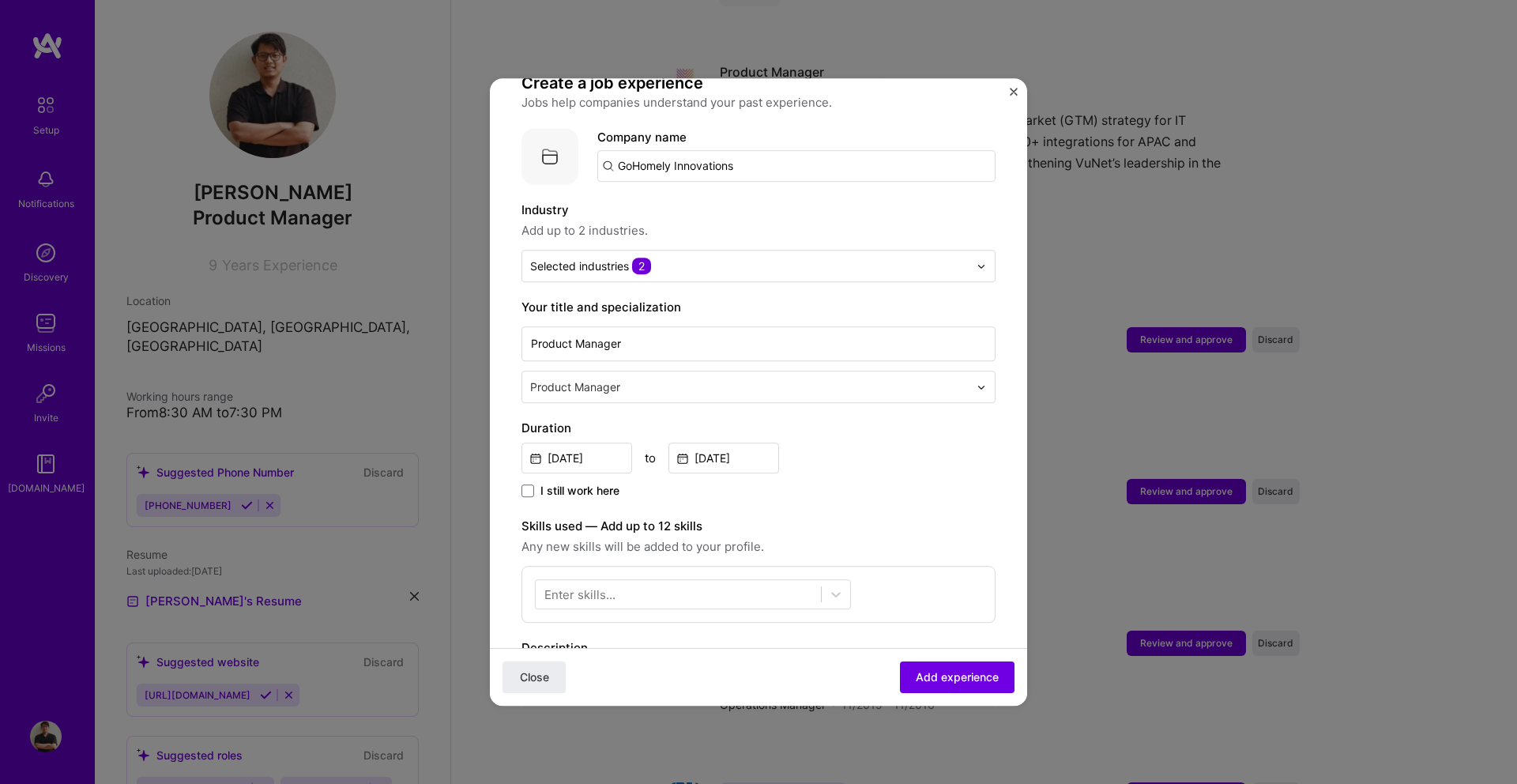
scroll to position [186, 0]
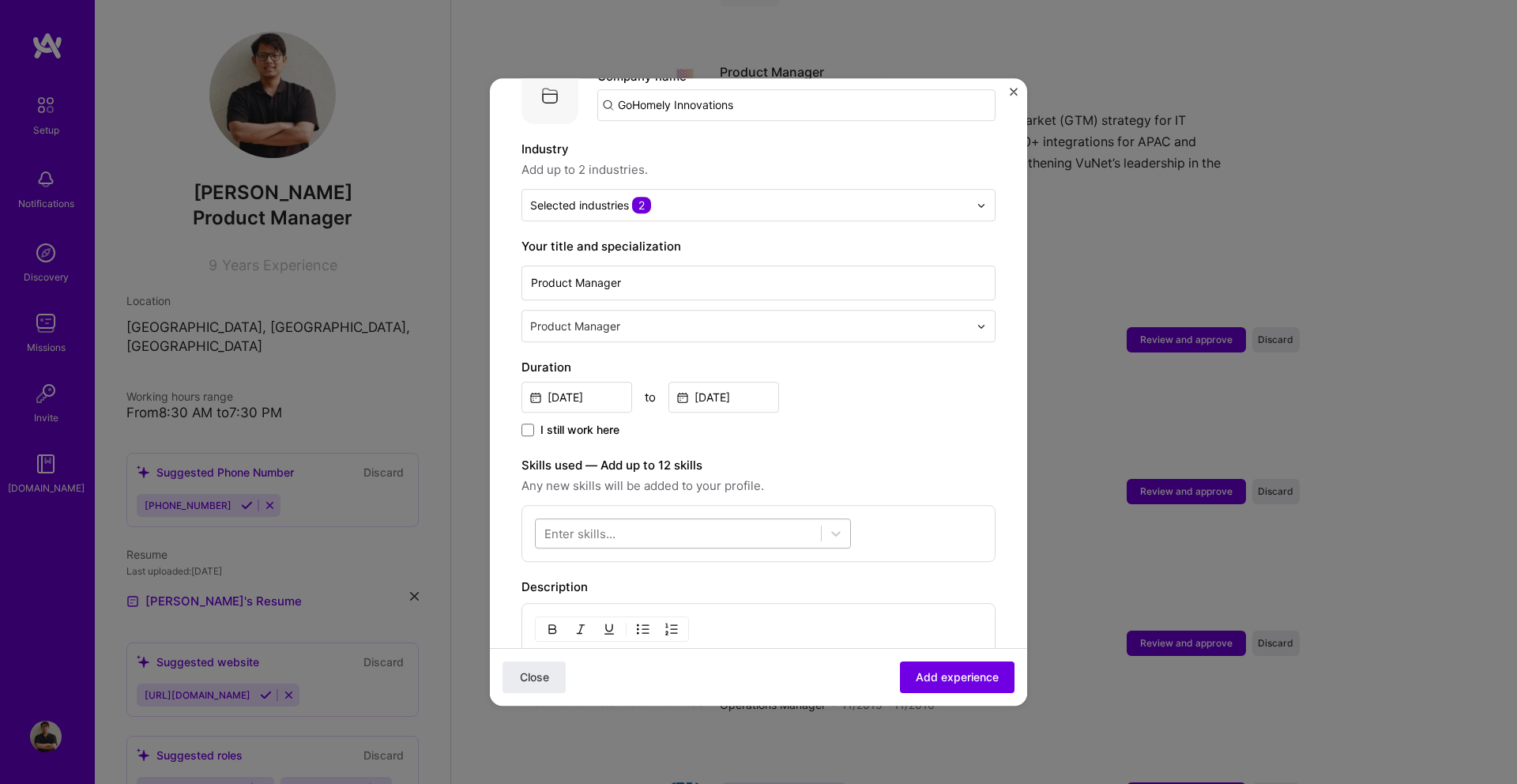
click at [663, 520] on div at bounding box center [678, 533] width 285 height 26
click at [623, 589] on div "GTM Planning" at bounding box center [692, 597] width 297 height 17
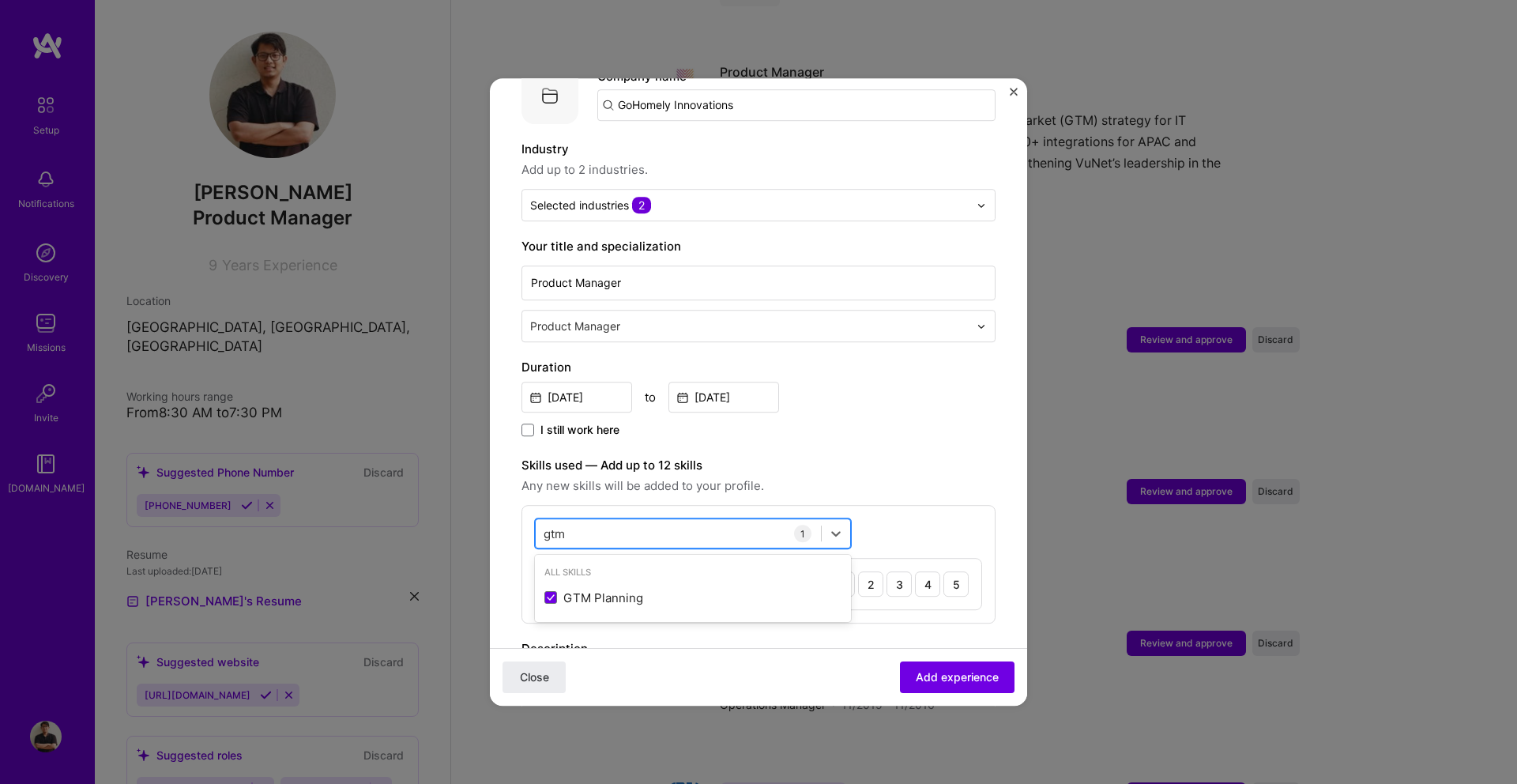
click at [638, 520] on div "gtm gtm" at bounding box center [678, 533] width 285 height 26
click at [633, 583] on div "Product Marketing" at bounding box center [693, 597] width 316 height 29
type input "mar"
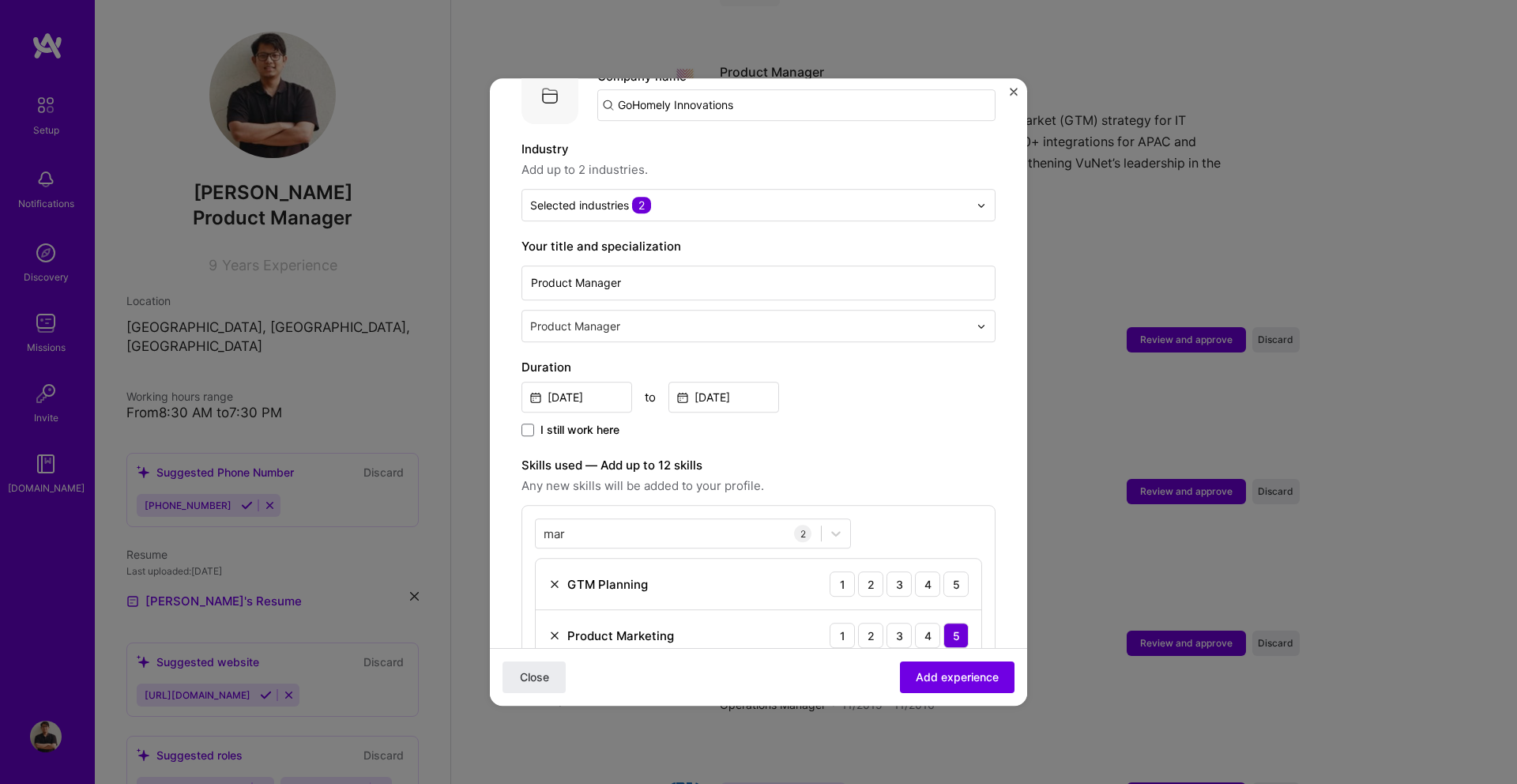
click at [910, 456] on label "Skills used — Add up to 12 skills" at bounding box center [758, 465] width 474 height 19
click at [951, 571] on div "5" at bounding box center [956, 584] width 25 height 25
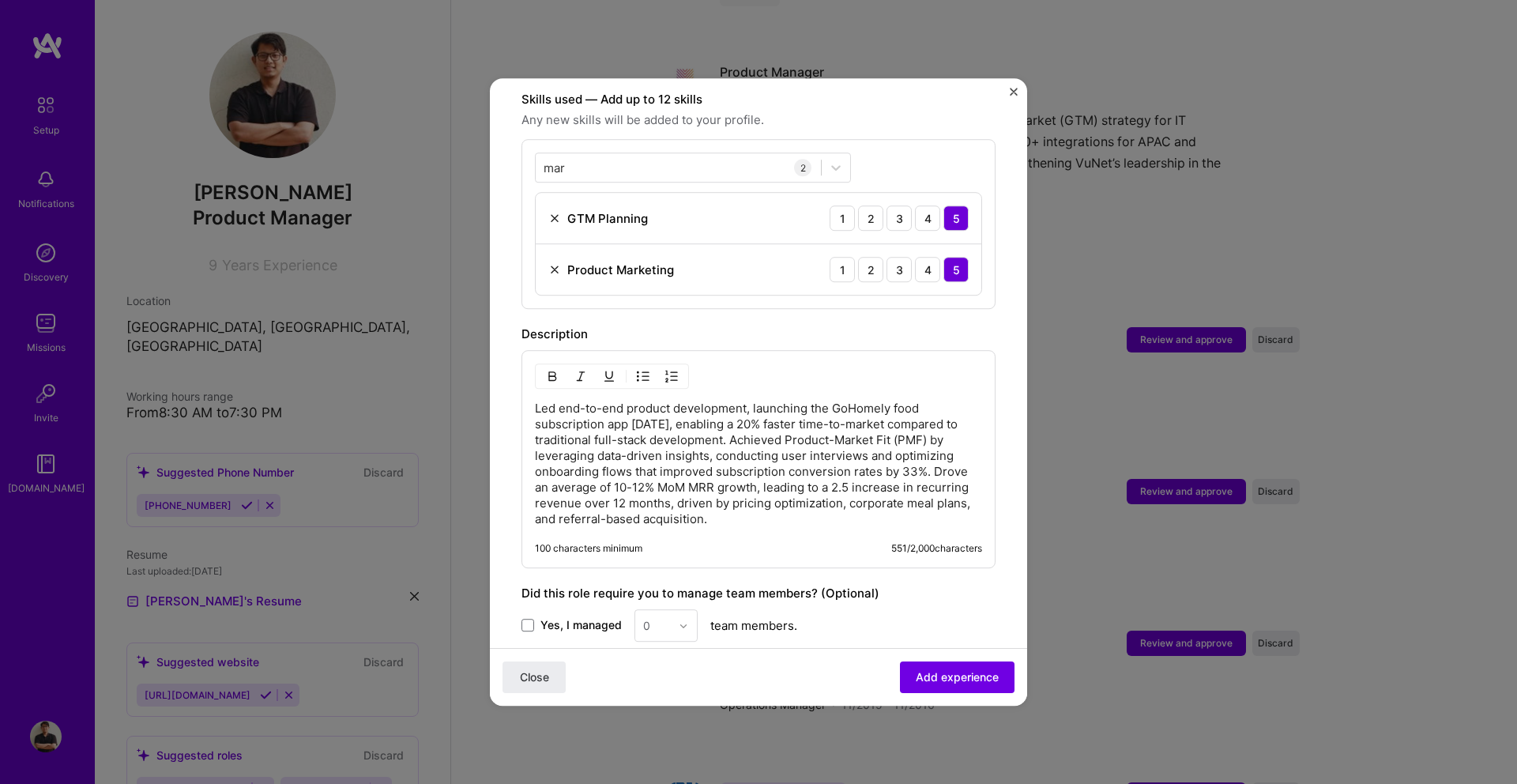
scroll to position [648, 0]
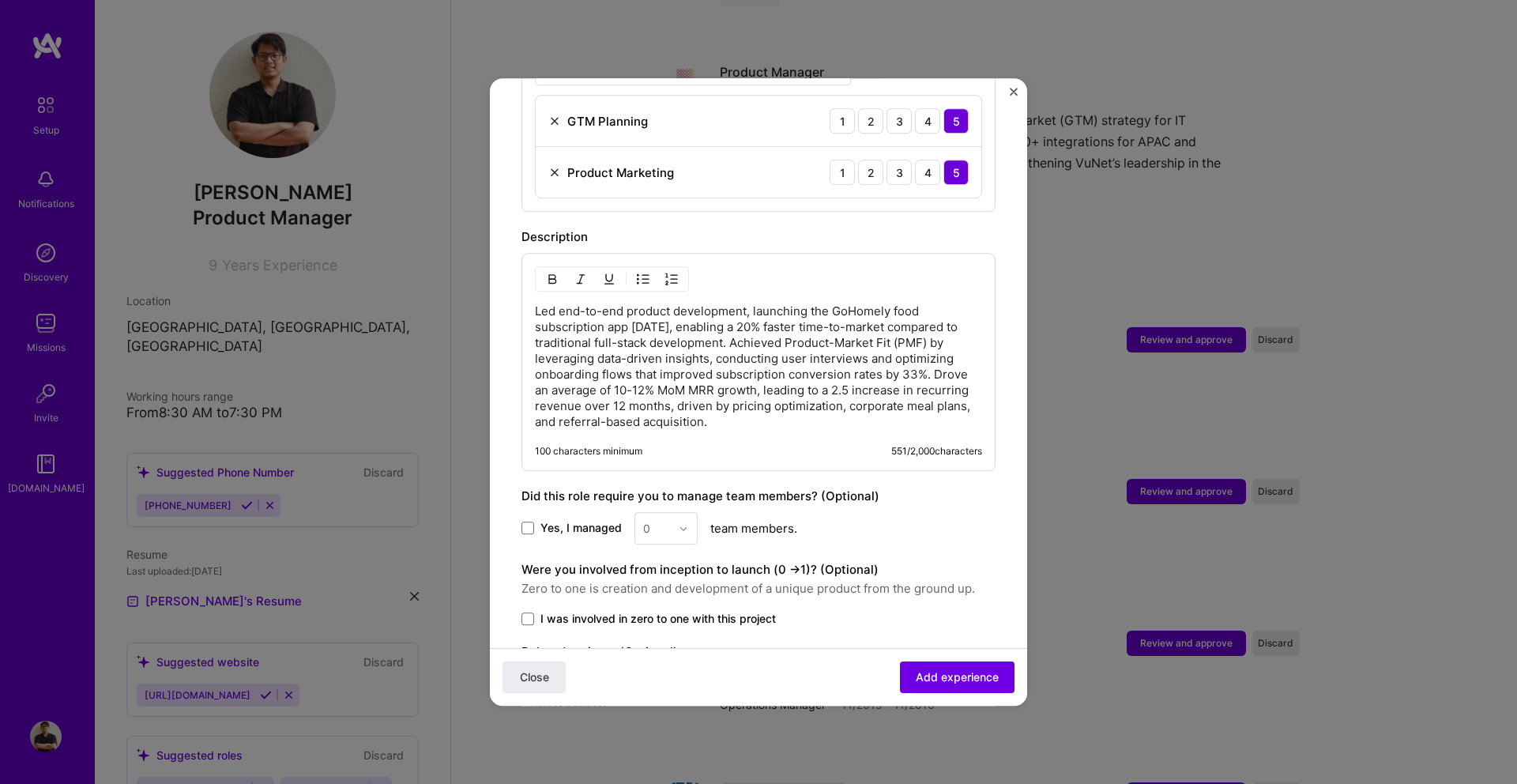
click at [746, 325] on p "Led end-to-end product development, launching the GoHomely food subscription ap…" at bounding box center [758, 366] width 447 height 126
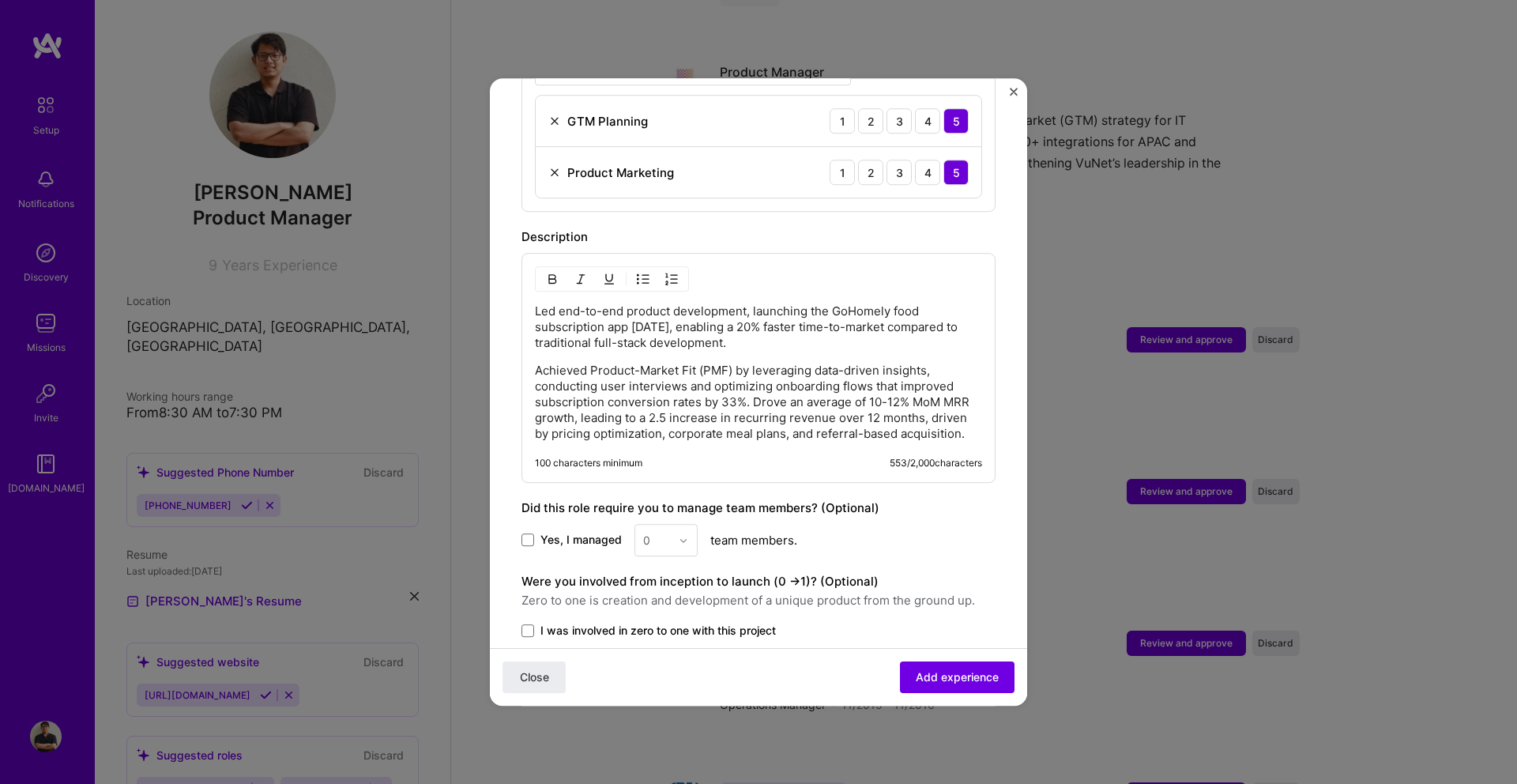
click at [754, 383] on p "Achieved Product-Market Fit (PMF) by leveraging data-driven insights, conductin…" at bounding box center [758, 402] width 447 height 79
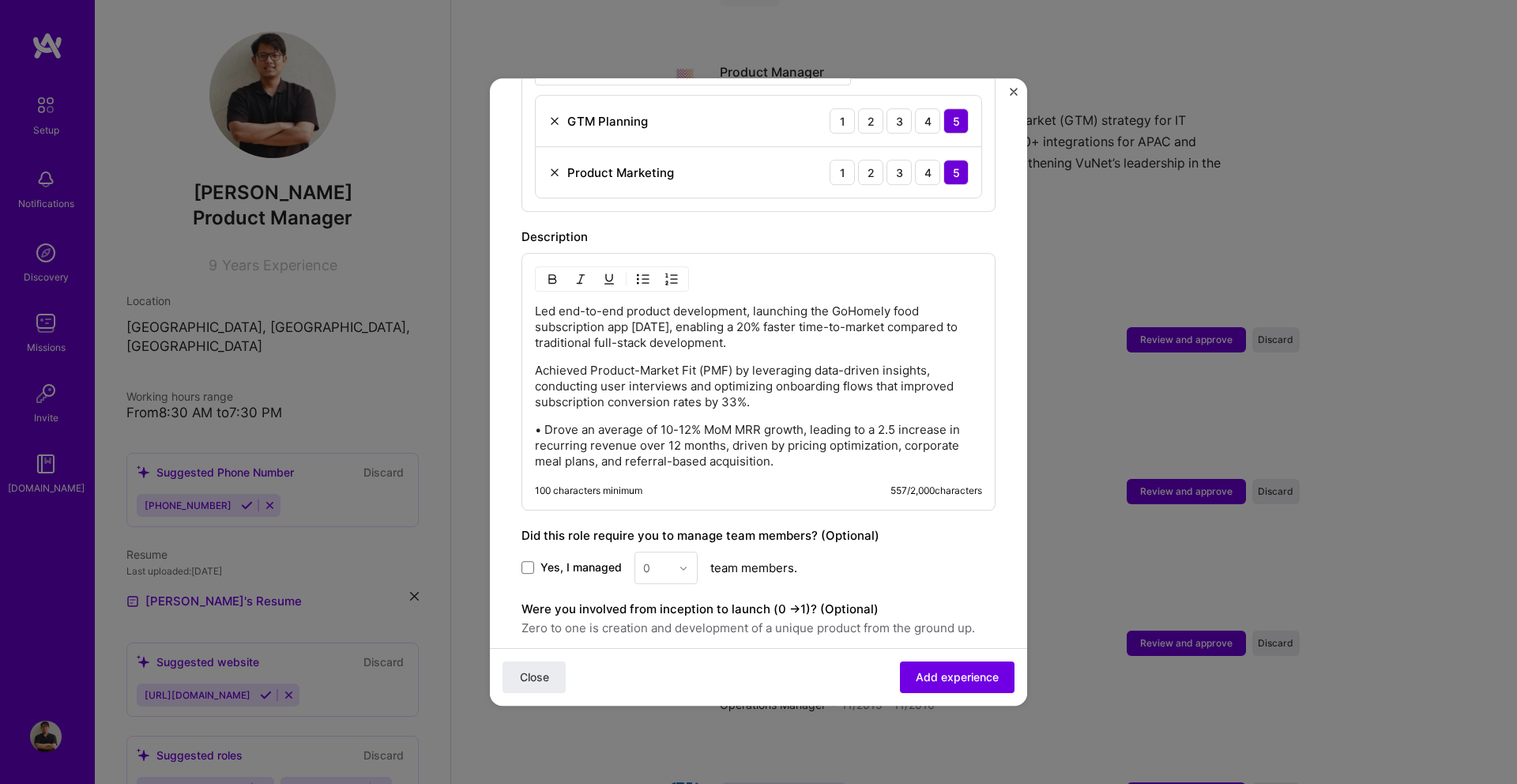
click at [536, 304] on p "Led end-to-end product development, launching the GoHomely food subscription ap…" at bounding box center [758, 327] width 447 height 48
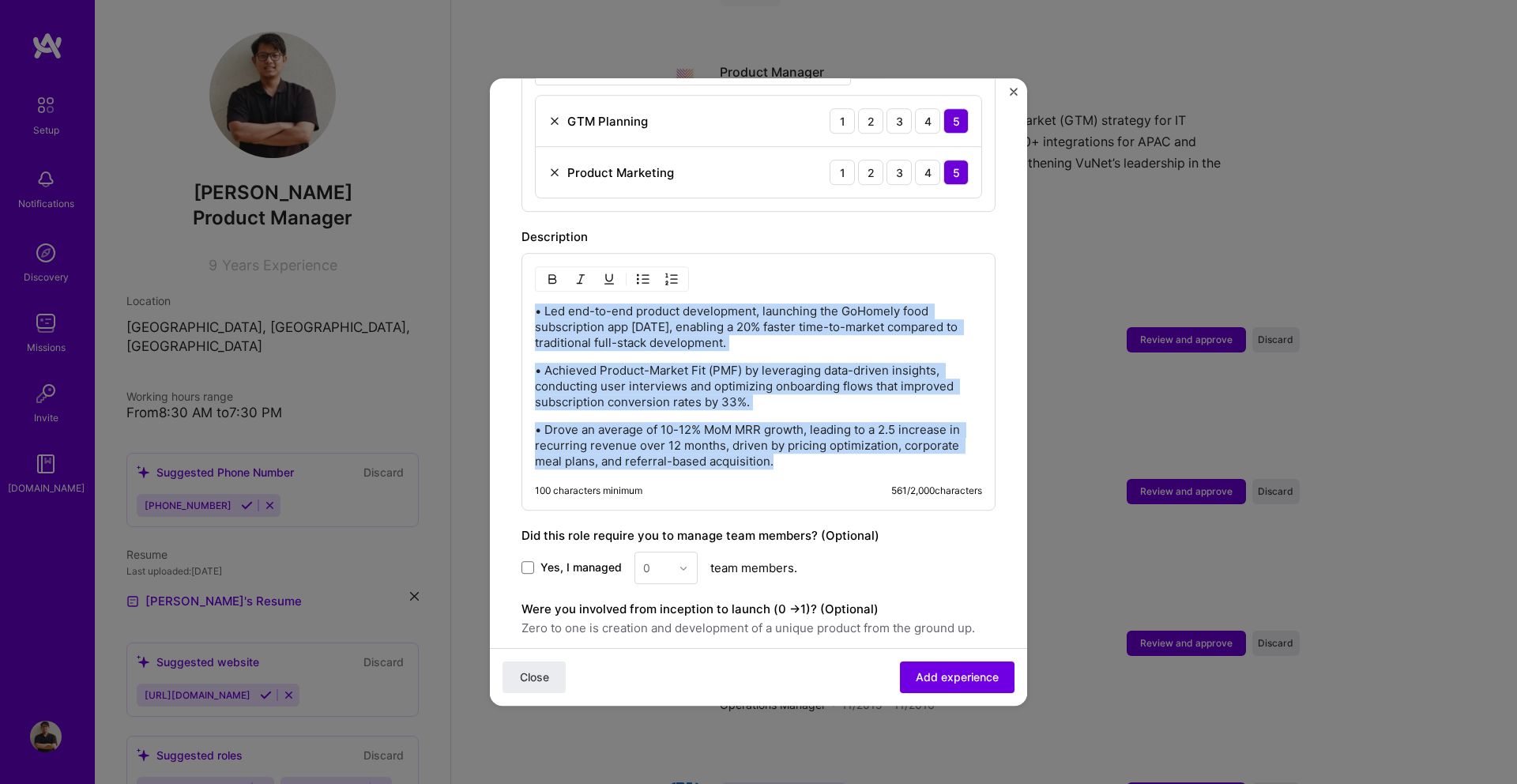
copy div "• Led end-to-end product development, launching the GoHomely food subscription …"
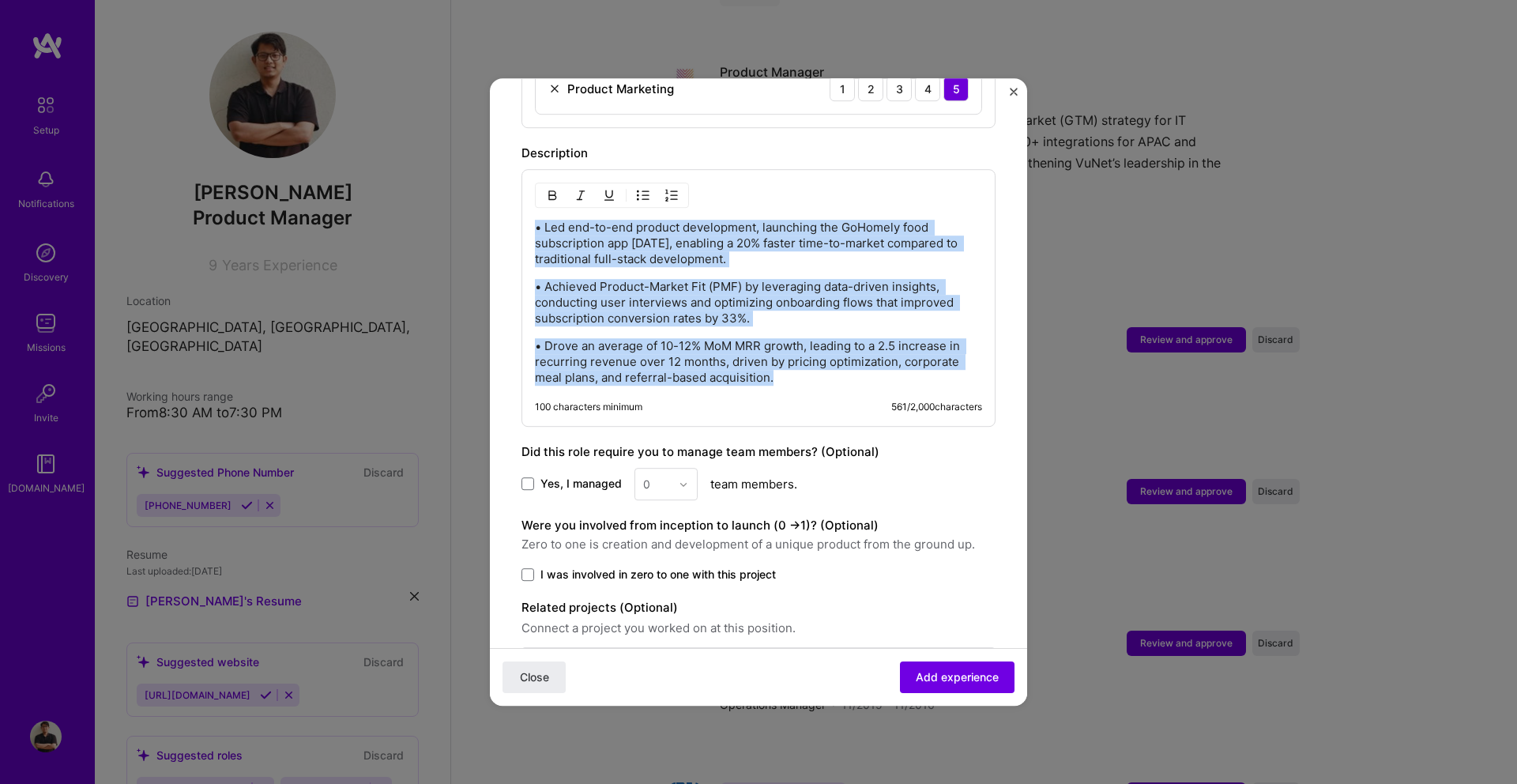
scroll to position [779, 0]
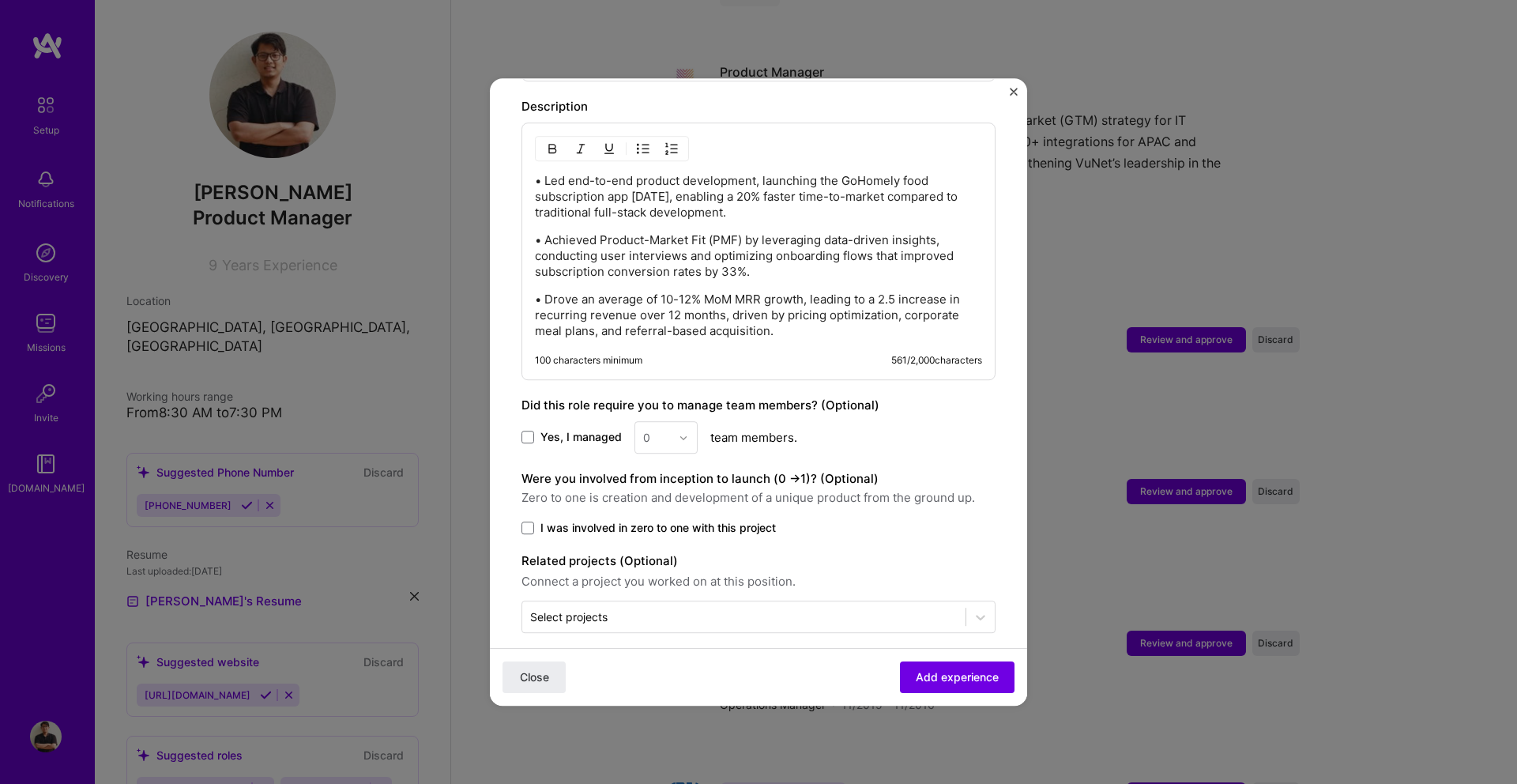
click at [559, 430] on span "Yes, I managed" at bounding box center [581, 438] width 81 height 16
click at [0, 0] on input "Yes, I managed" at bounding box center [0, 0] width 0 height 0
click at [689, 422] on div at bounding box center [688, 437] width 18 height 31
click at [669, 582] on div "5" at bounding box center [666, 596] width 54 height 29
click at [527, 521] on span at bounding box center [527, 527] width 13 height 13
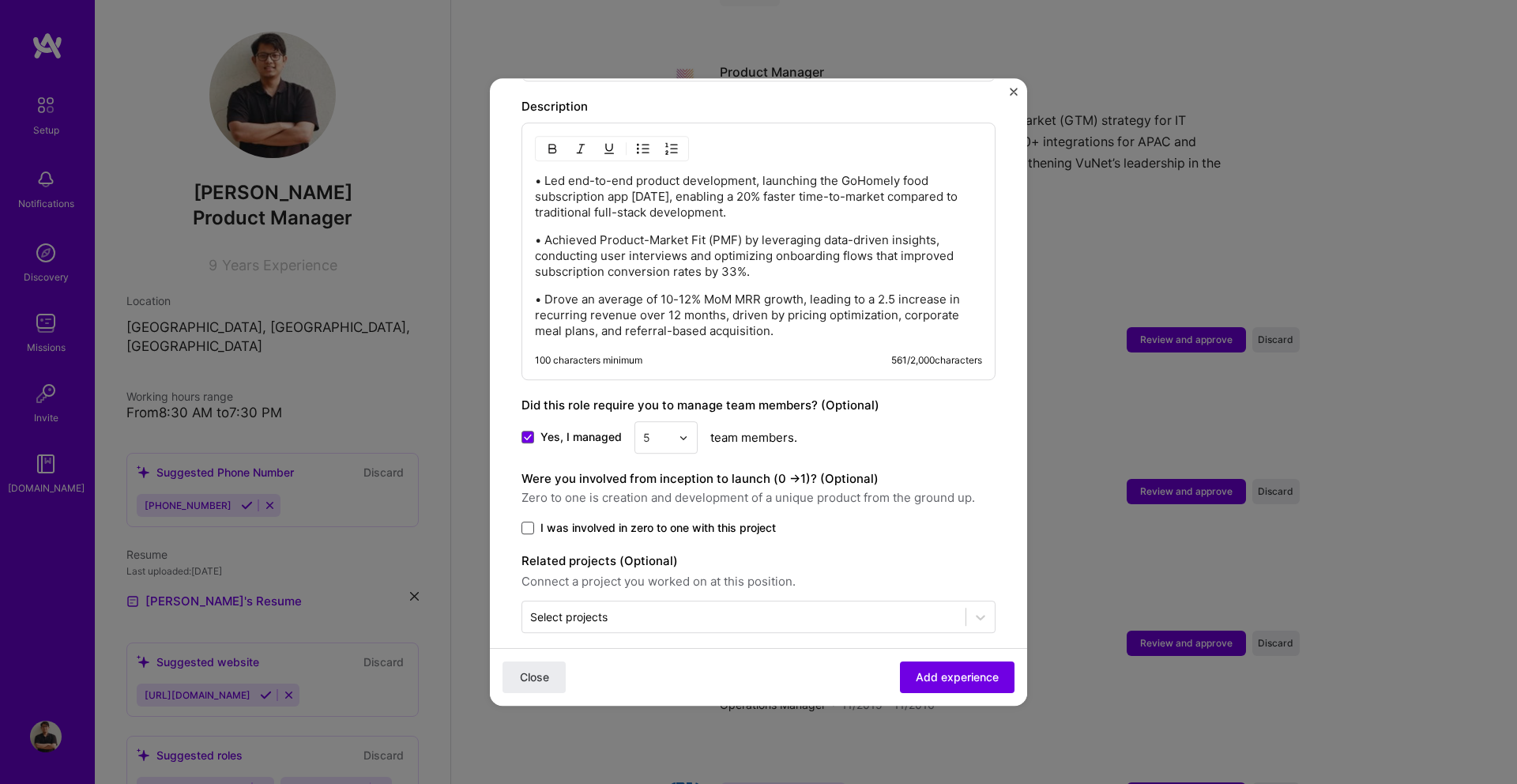
click at [0, 0] on input "I was involved in zero to one with this project" at bounding box center [0, 0] width 0 height 0
click at [742, 608] on input "text" at bounding box center [744, 617] width 428 height 17
click at [854, 547] on label "Advanced Observability Solutions Development" at bounding box center [745, 555] width 266 height 15
click at [879, 488] on span "Zero to one is creation and development of a unique product from the ground up." at bounding box center [758, 497] width 474 height 19
click at [929, 670] on span "Add experience" at bounding box center [956, 677] width 83 height 16
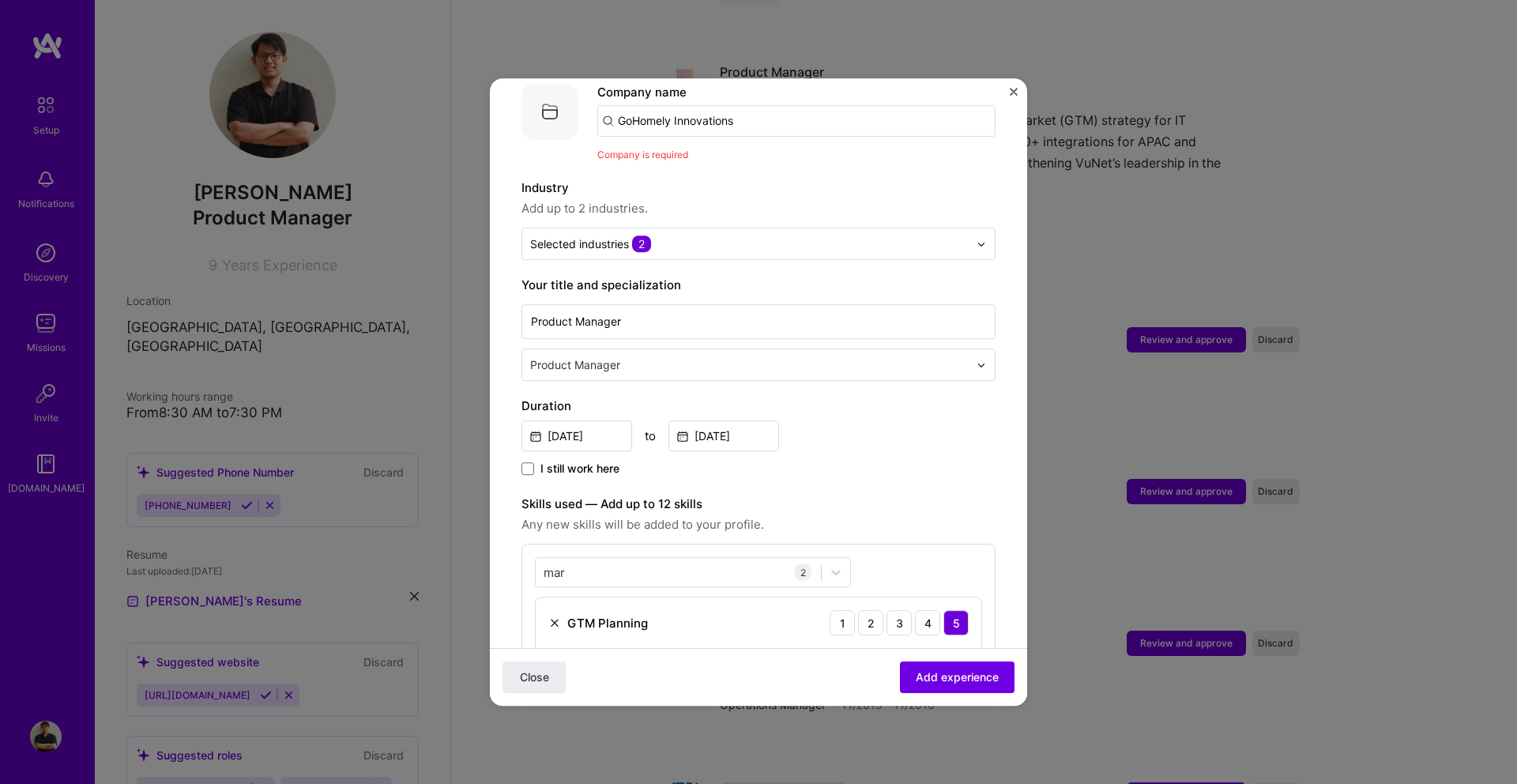
scroll to position [158, 0]
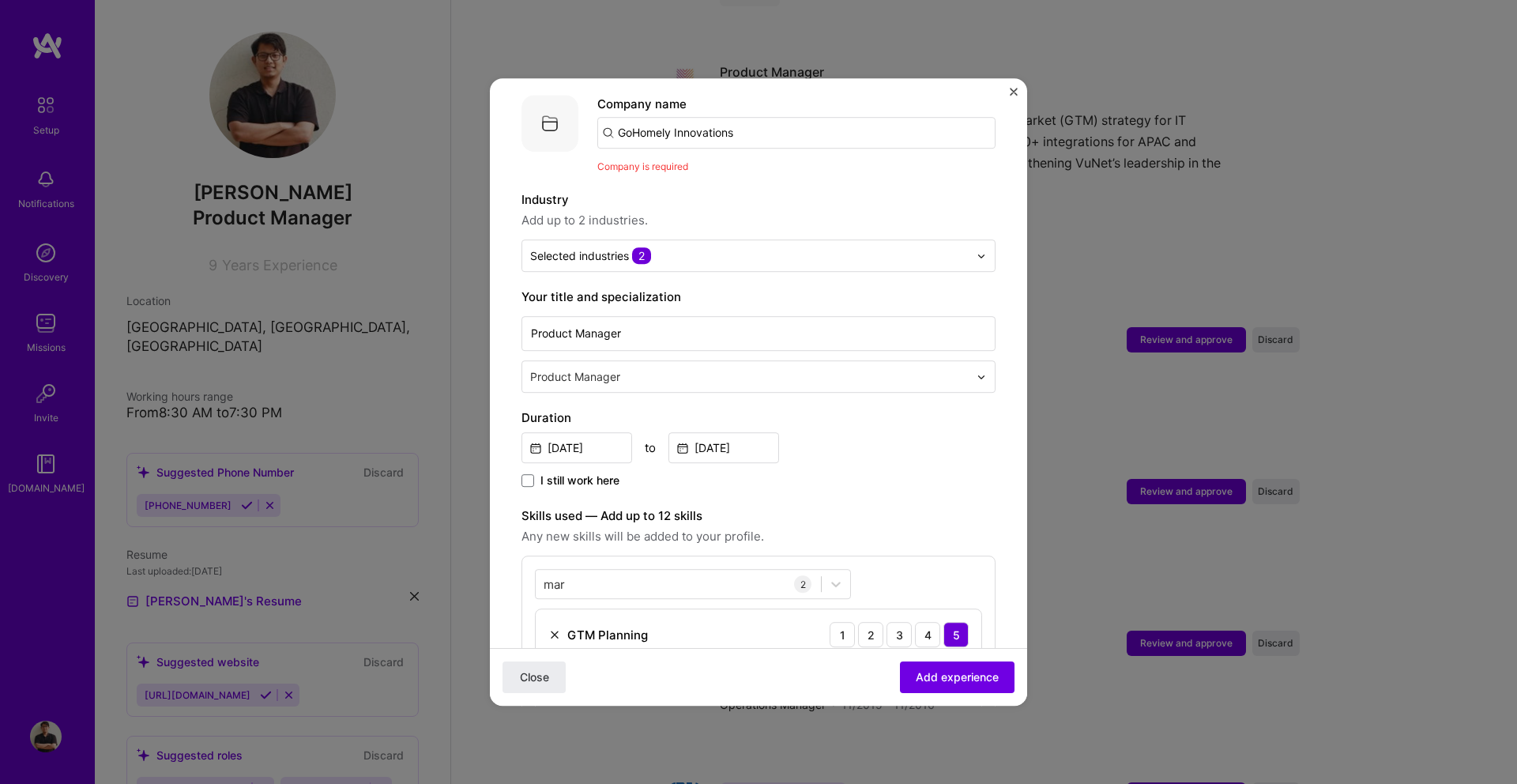
click at [711, 125] on input "GoHomely Innovations" at bounding box center [797, 133] width 398 height 32
type input "GoHomely Innovations"
click at [712, 162] on div "GoHomely Innovations" at bounding box center [756, 176] width 141 height 28
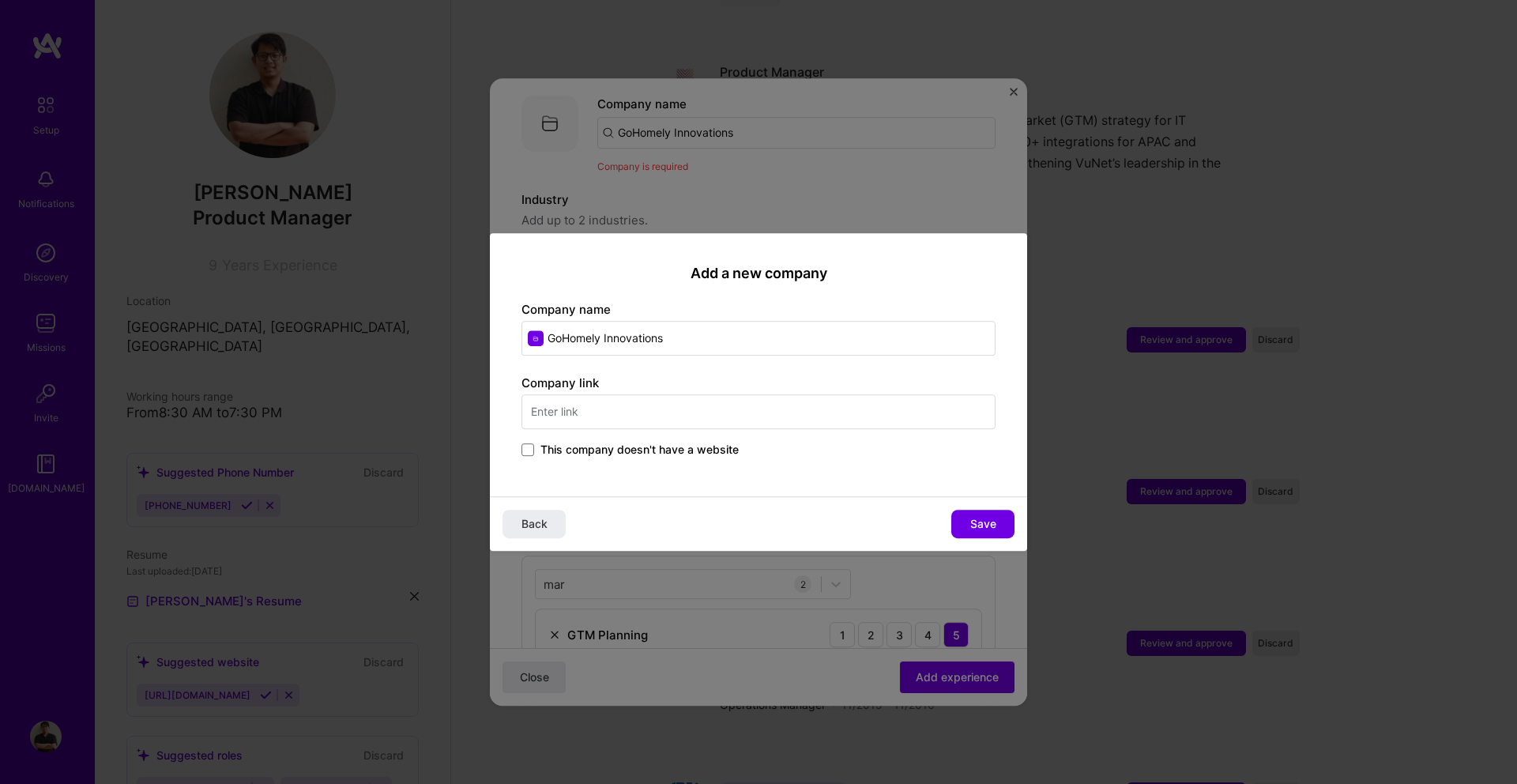
click at [661, 414] on input "text" at bounding box center [758, 412] width 474 height 35
paste input "• Led end-to-end product development, launching the GoHomely food subscription …"
type input "• Led end-to-end product development, launching the GoHomely food subscription …"
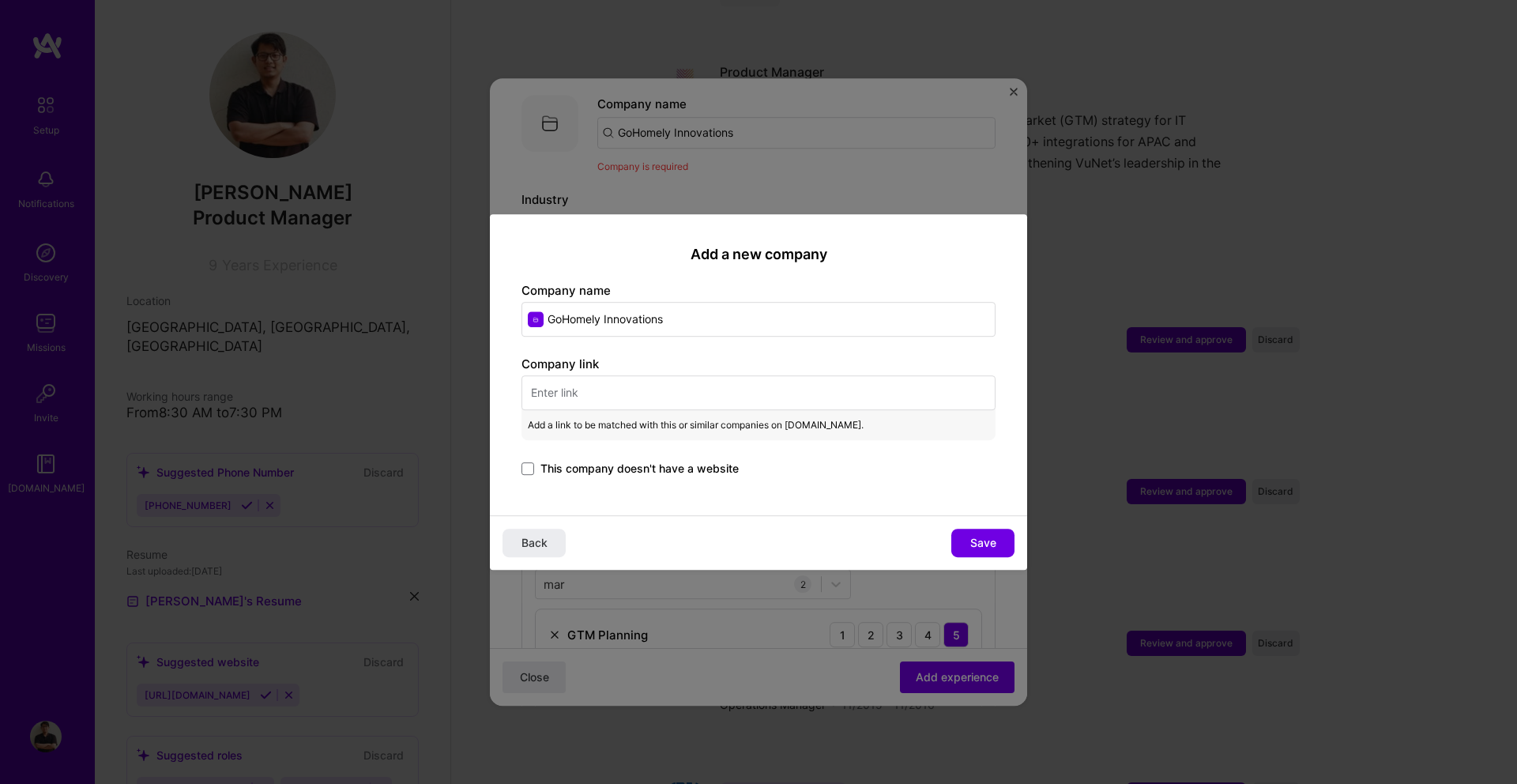
click at [617, 389] on input "text" at bounding box center [758, 392] width 474 height 35
paste input "• Led end-to-end product development, launching the GoHomely food subscription …"
type input "• Led end-to-end product development, launching the GoHomely food subscription …"
paste input "[URL][DOMAIN_NAME]"
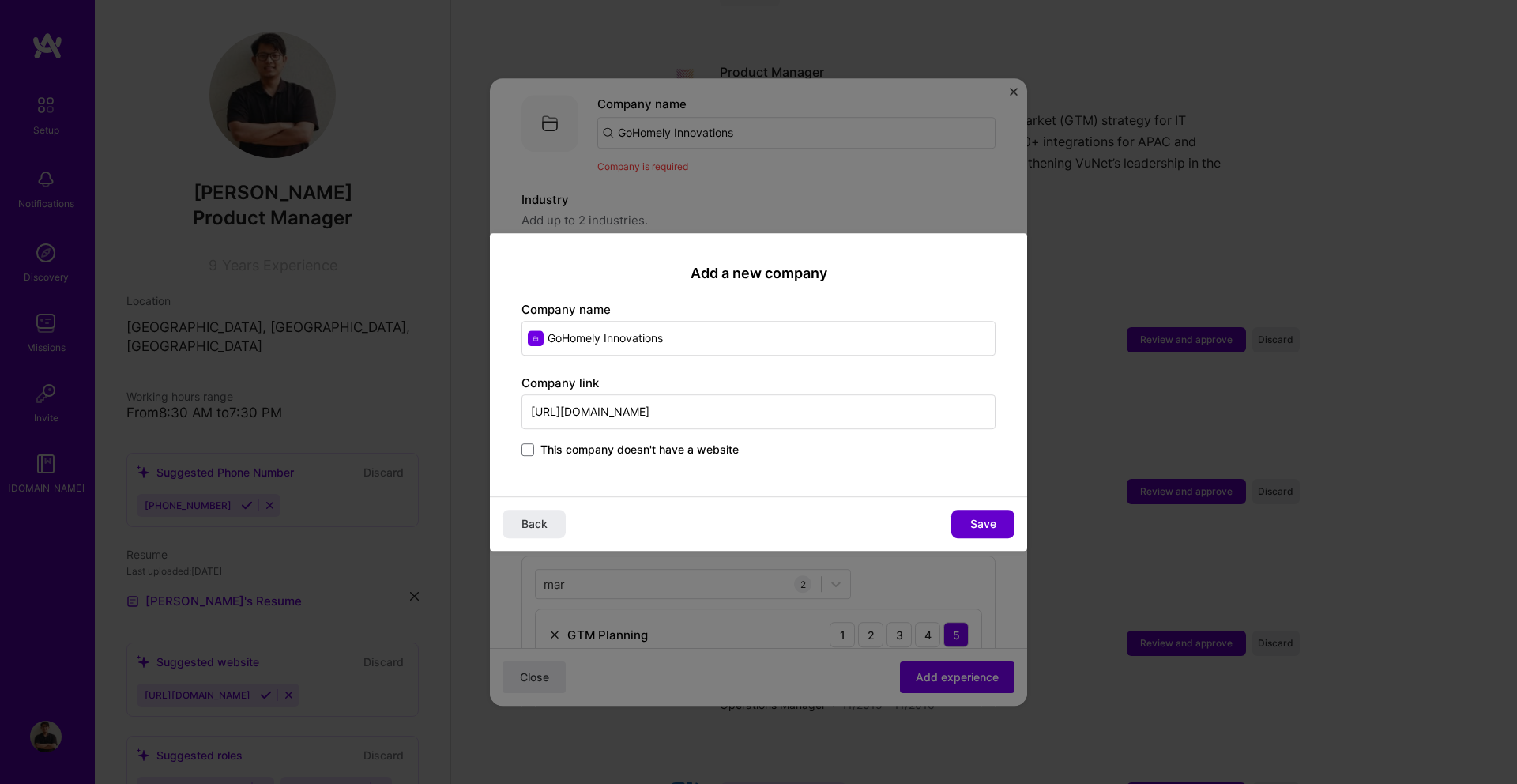
type input "[URL][DOMAIN_NAME]"
click at [1002, 531] on button "Save" at bounding box center [983, 524] width 64 height 28
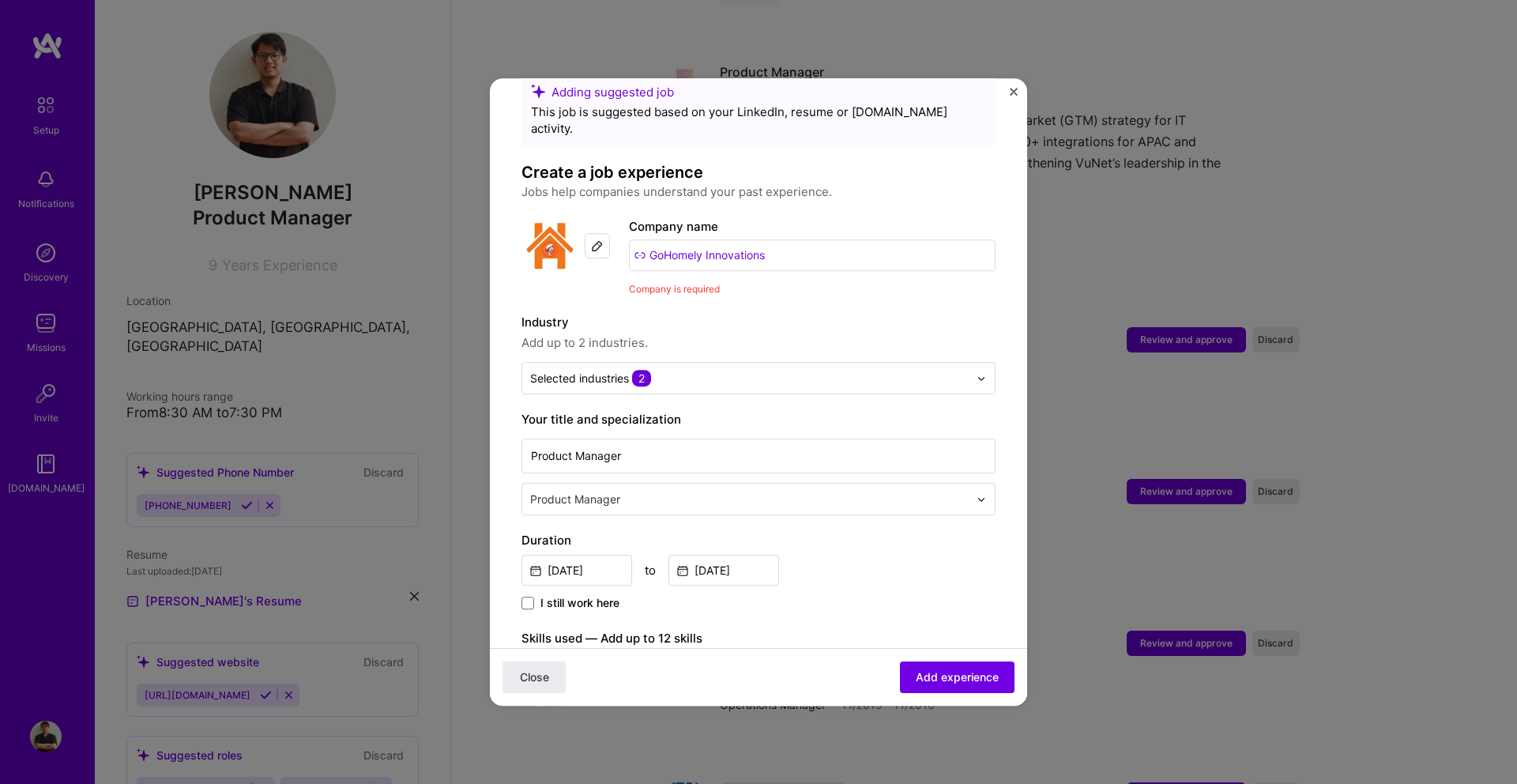
scroll to position [38, 0]
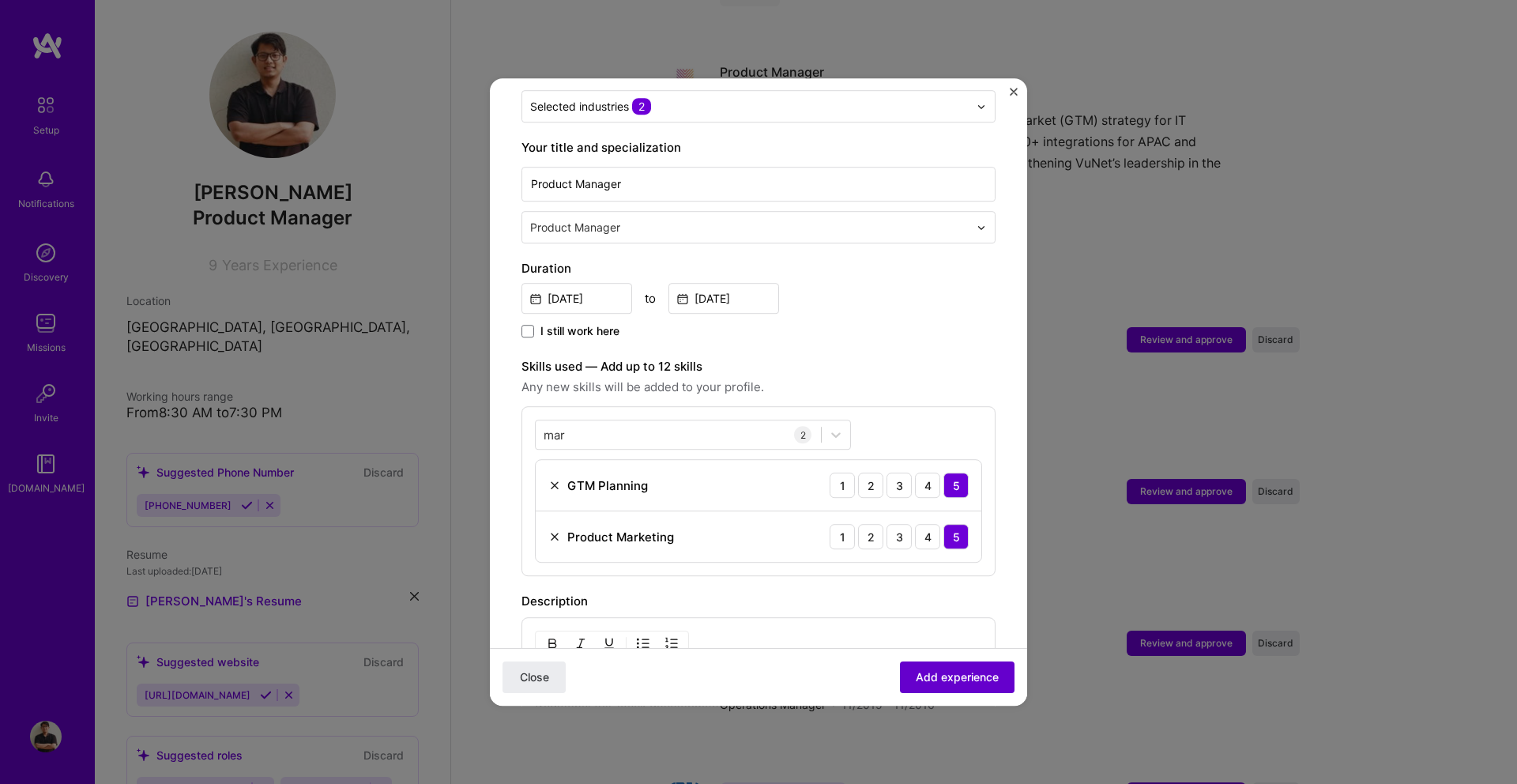
click at [940, 669] on span "Add experience" at bounding box center [956, 677] width 83 height 16
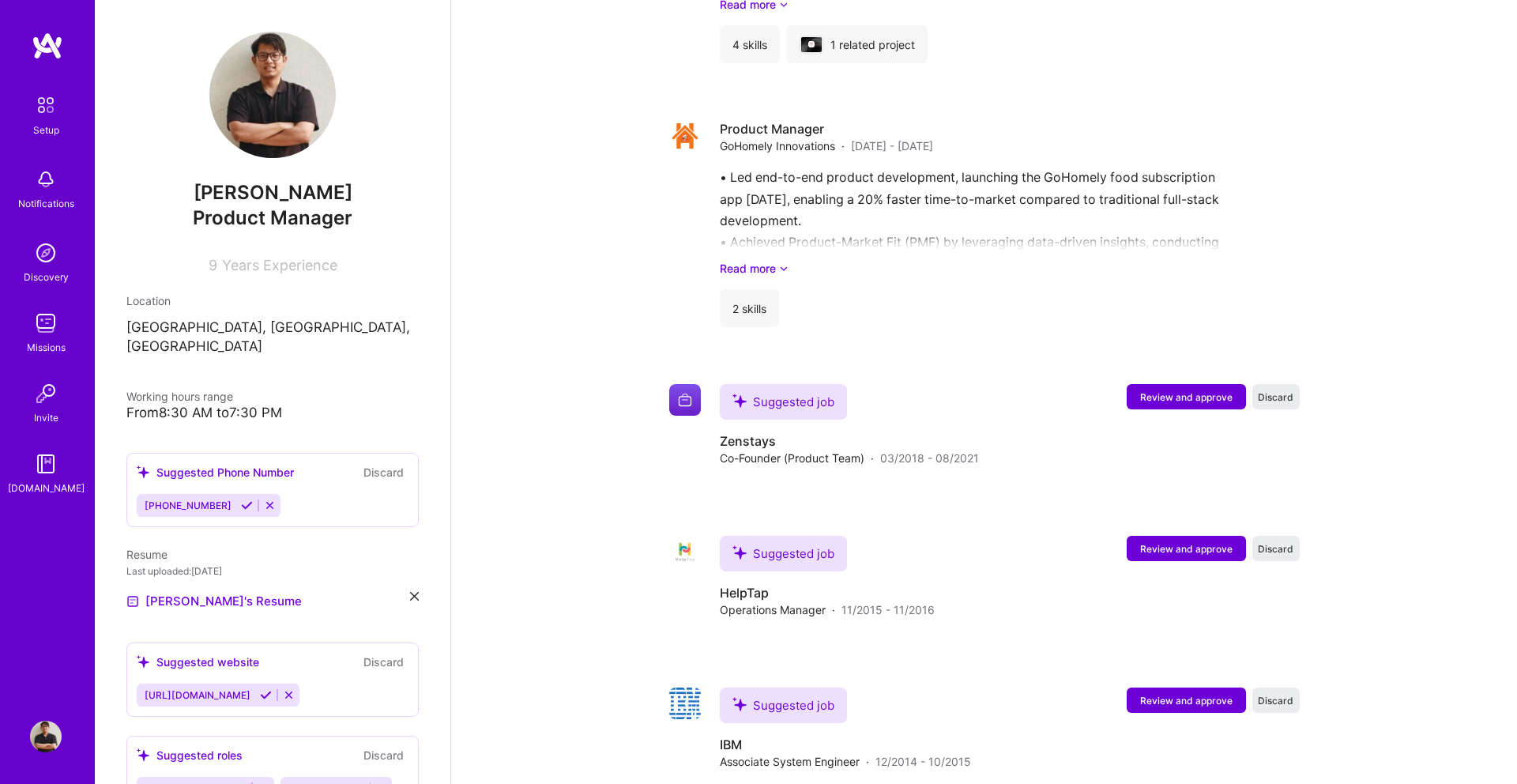
scroll to position [2788, 0]
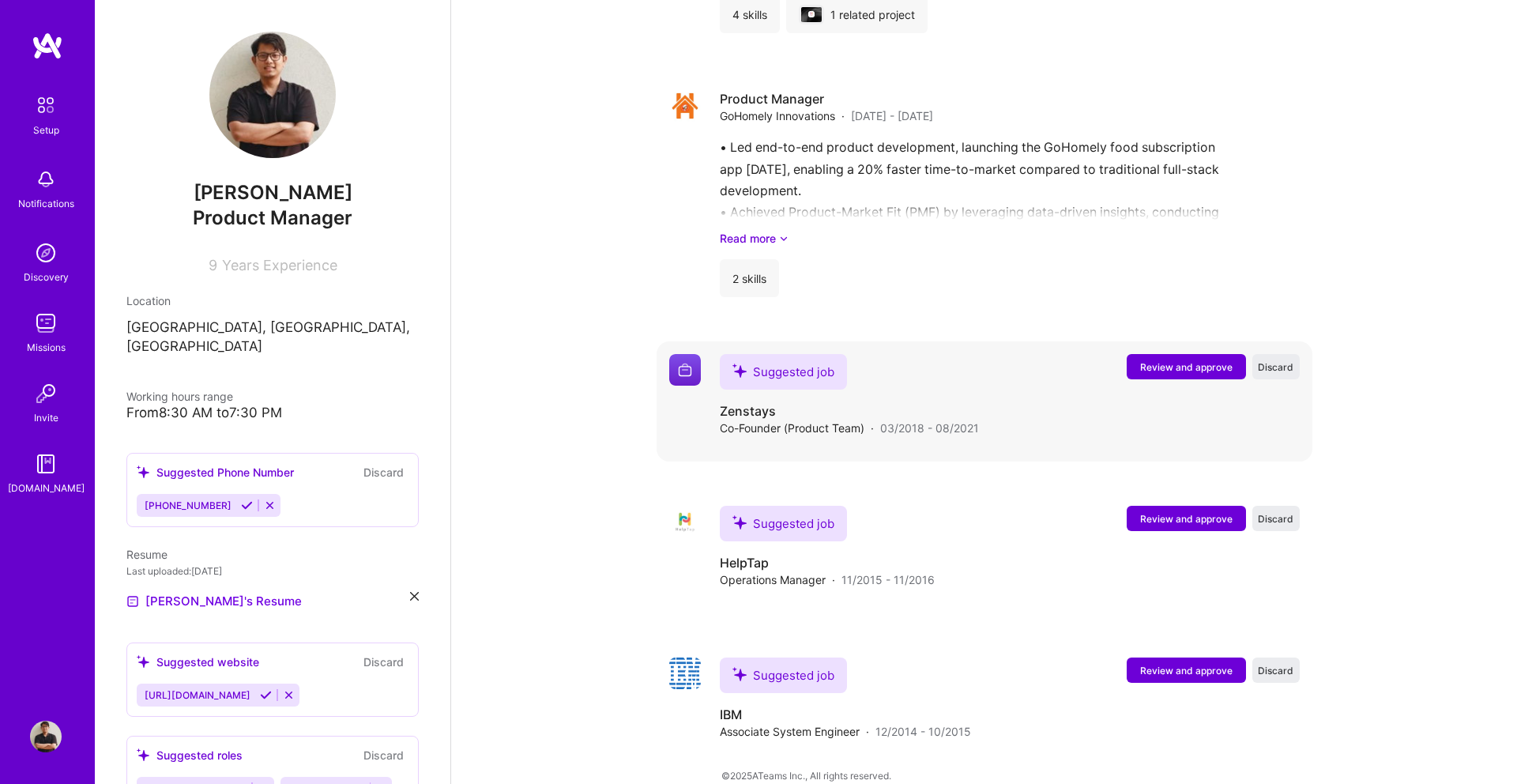
click at [1164, 361] on span "Review and approve" at bounding box center [1186, 367] width 92 height 13
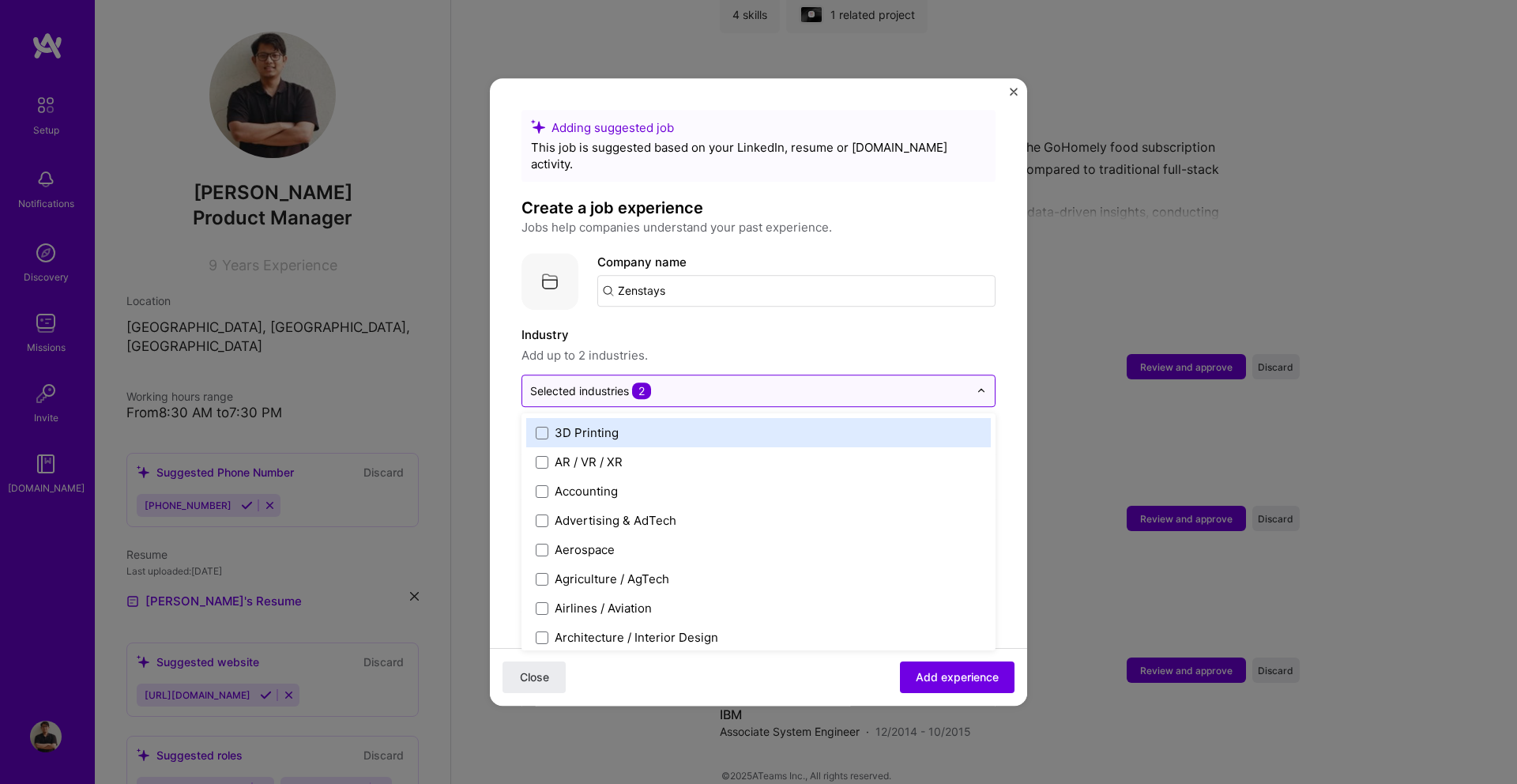
click at [659, 382] on input "text" at bounding box center [750, 391] width 438 height 17
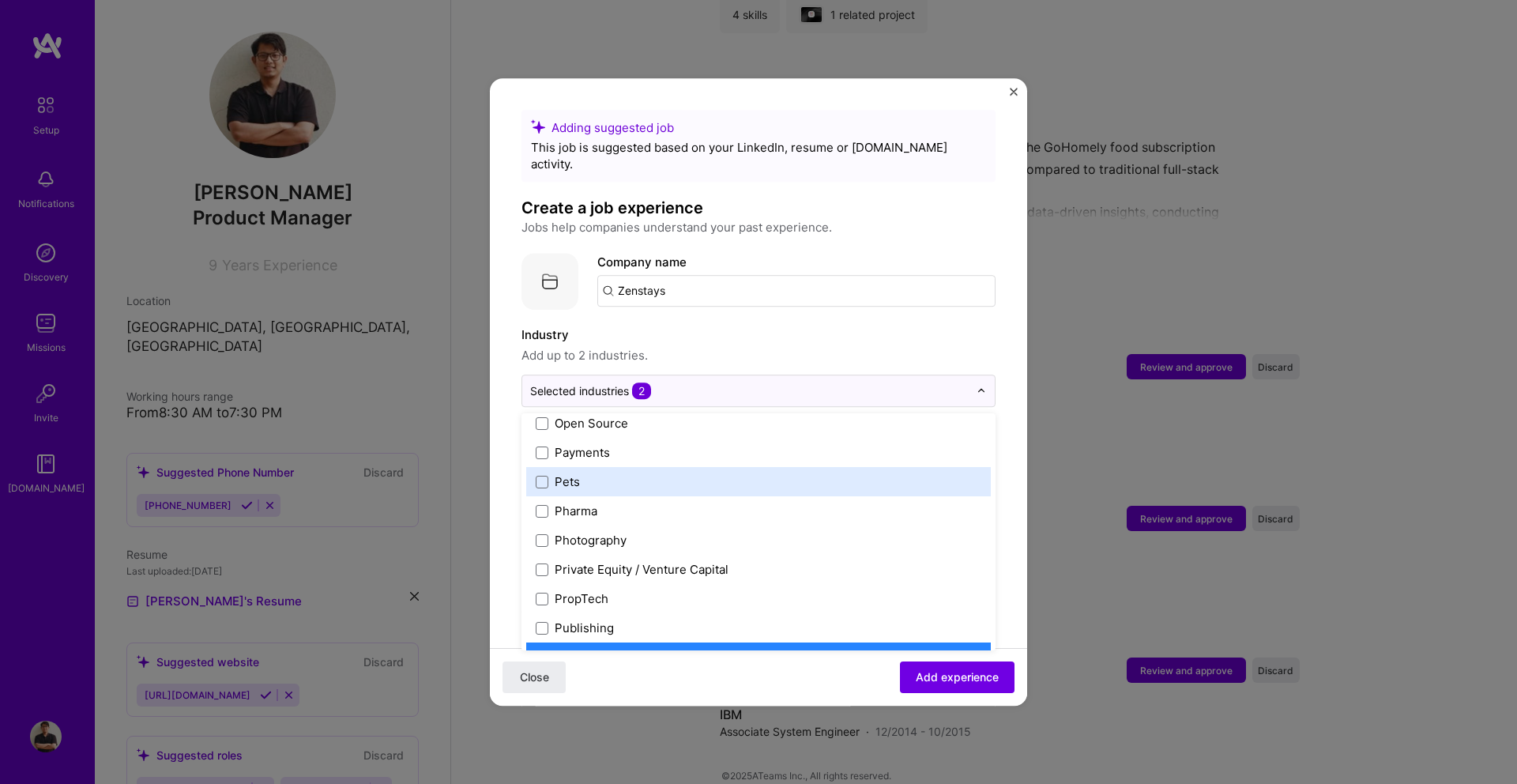
scroll to position [2731, 0]
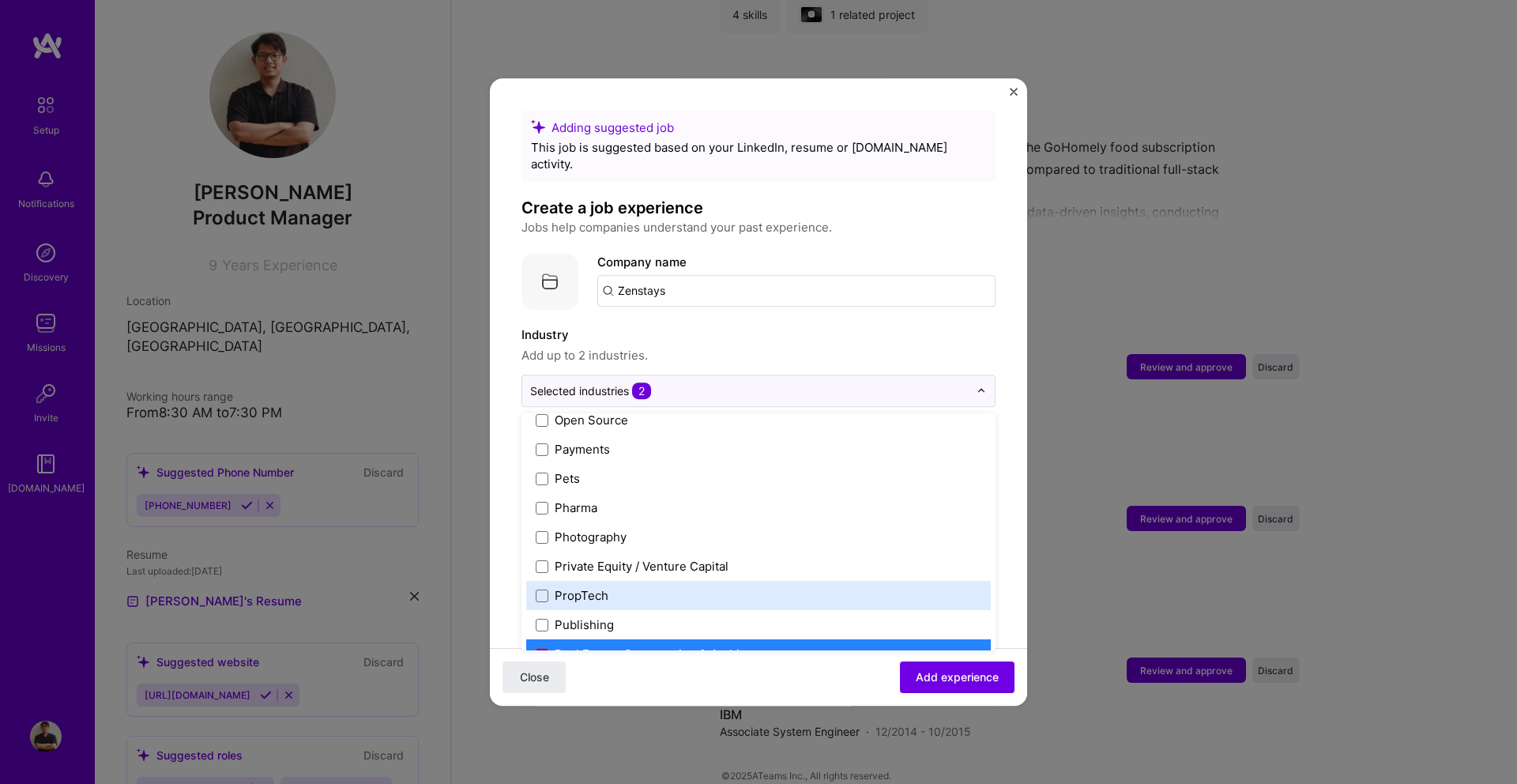
click at [597, 587] on div "PropTech" at bounding box center [582, 595] width 54 height 17
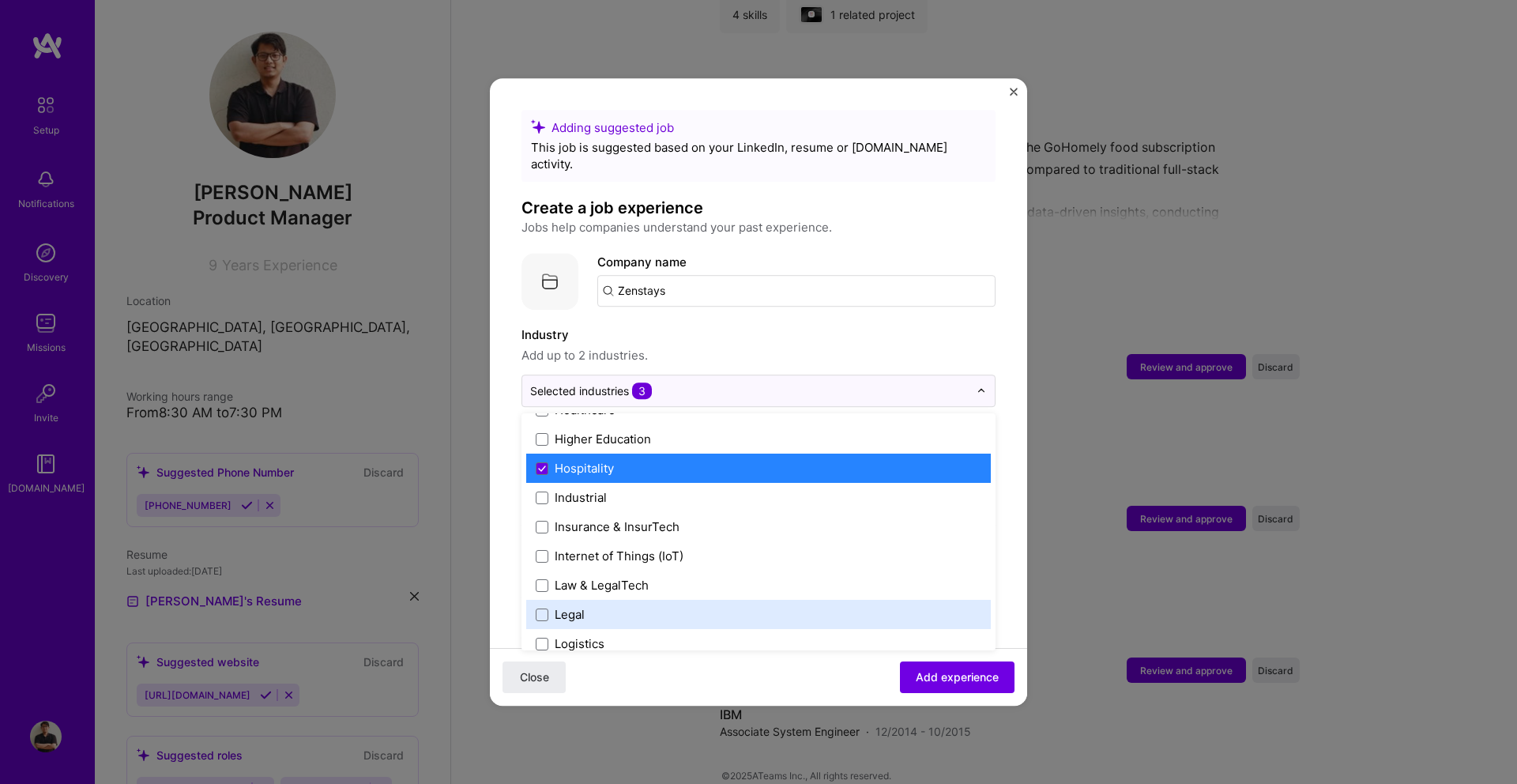
scroll to position [2042, 0]
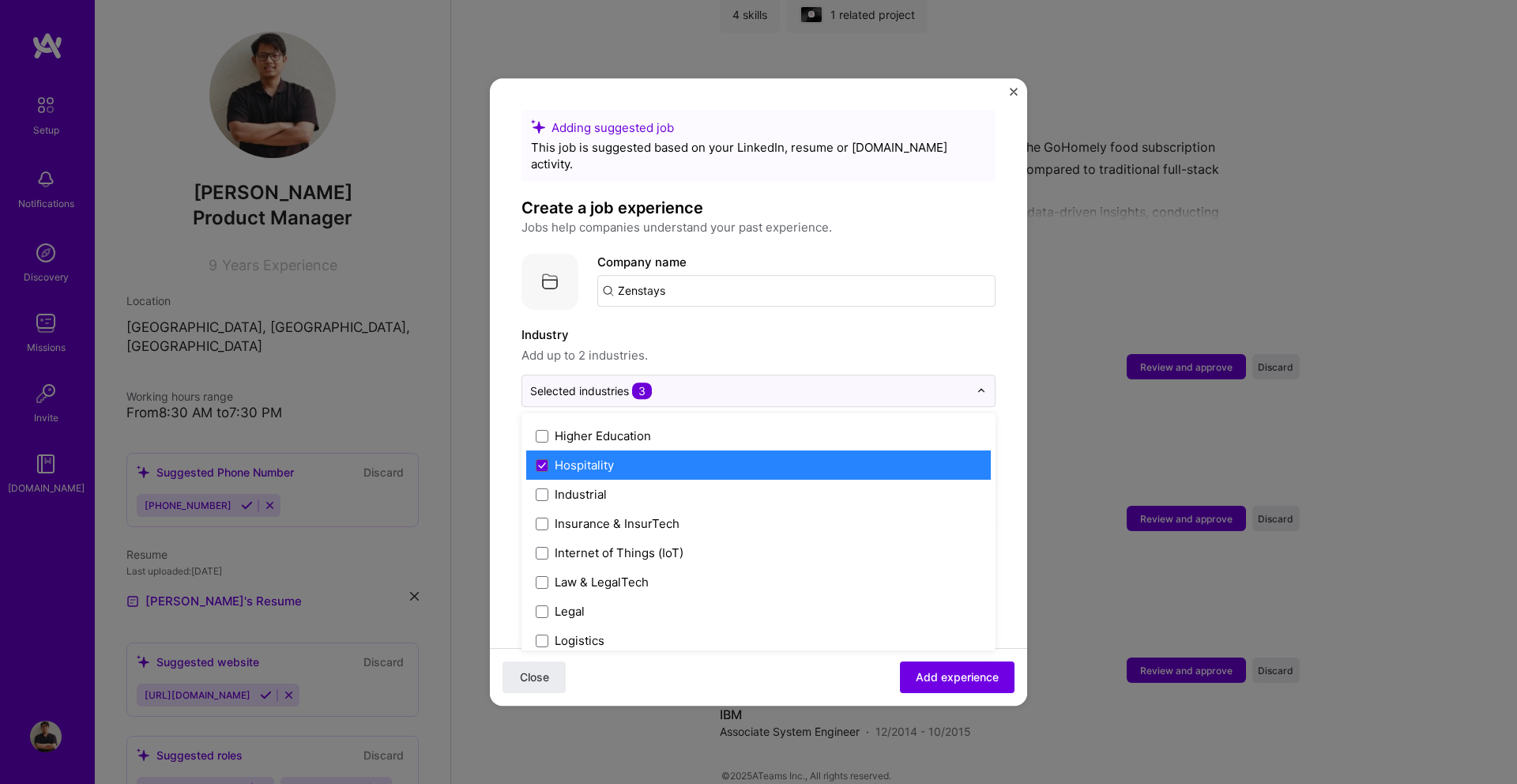
click at [669, 457] on label "Hospitality" at bounding box center [758, 465] width 445 height 17
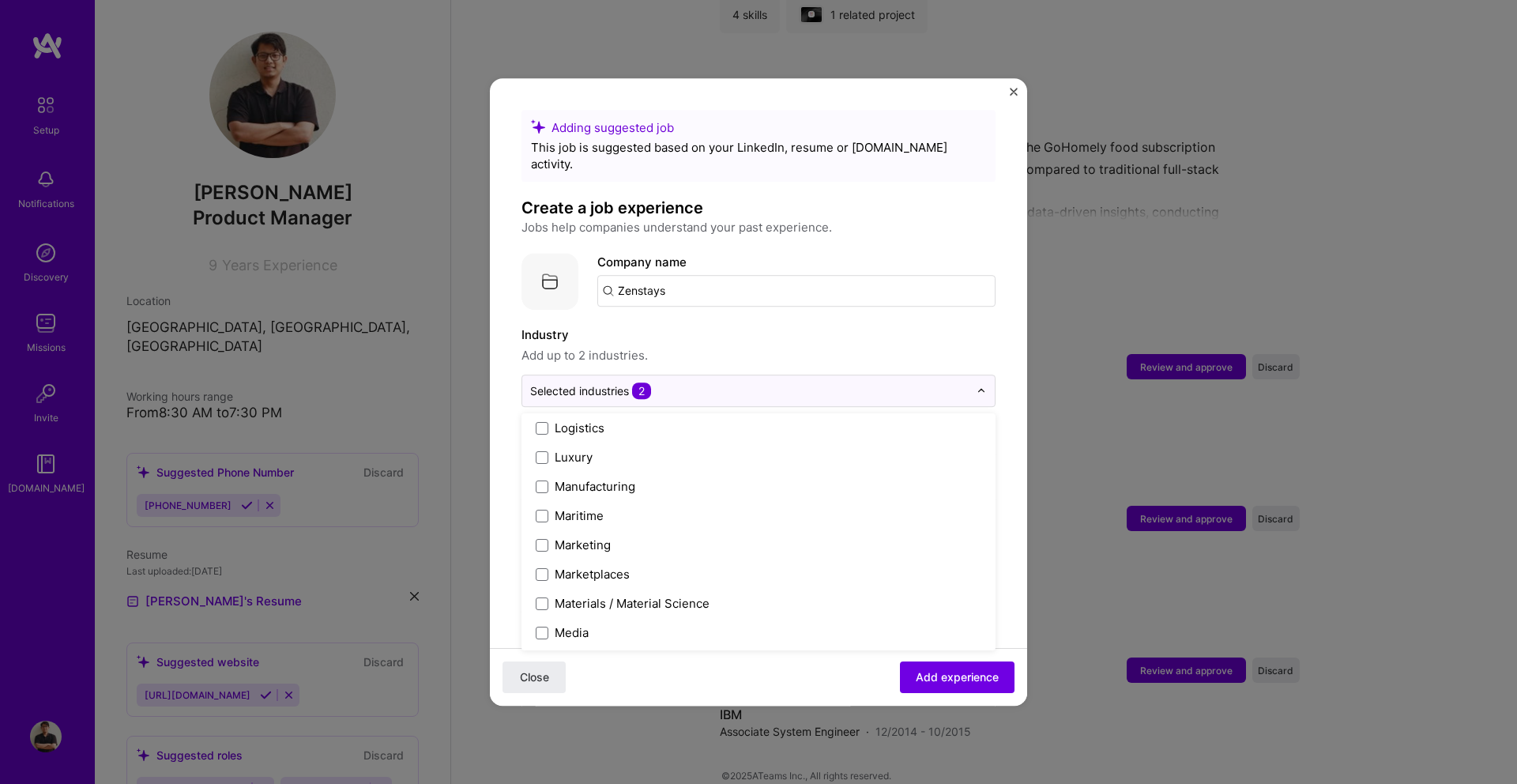
scroll to position [2299, 0]
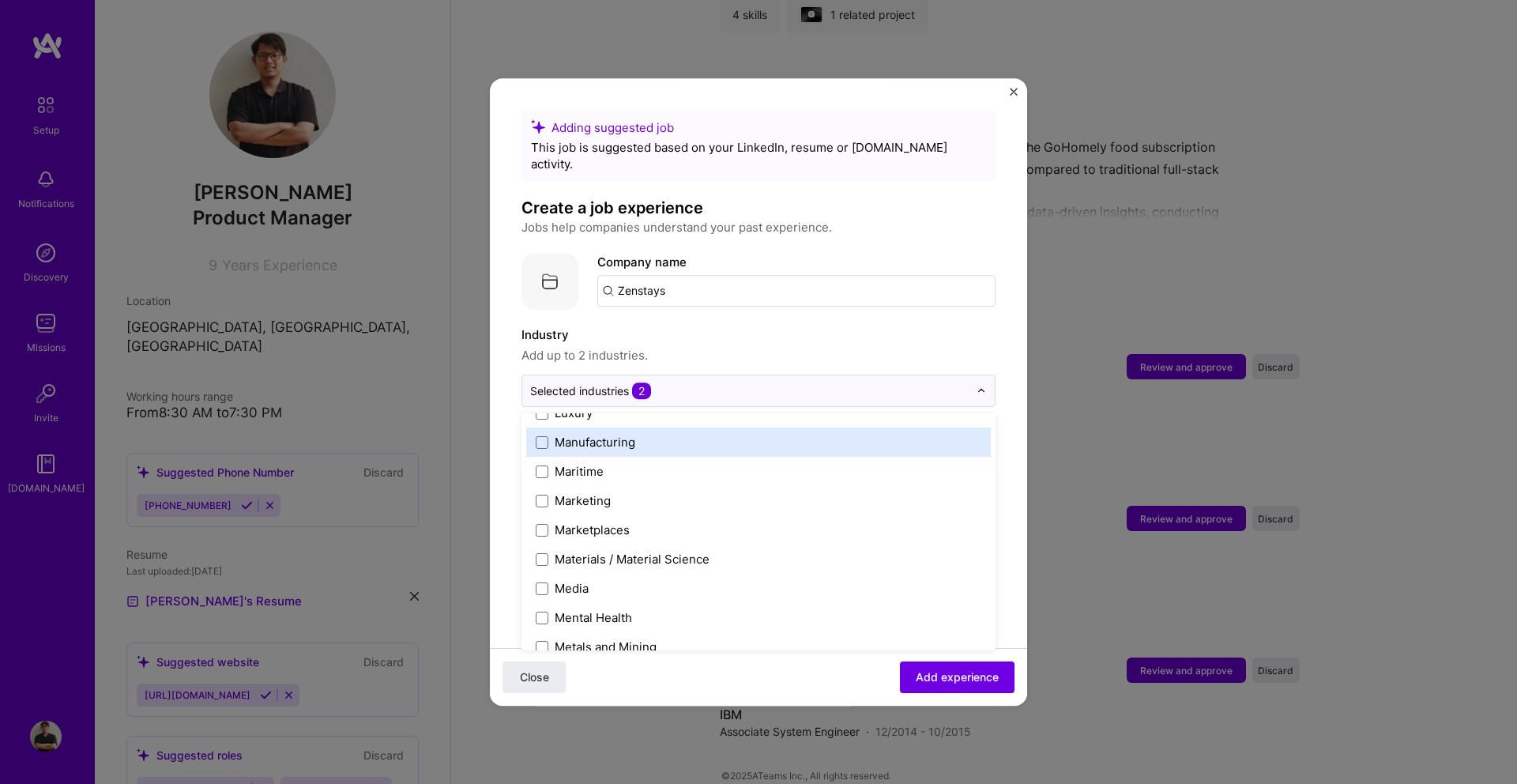
click at [823, 346] on span "Add up to 2 industries." at bounding box center [758, 356] width 474 height 19
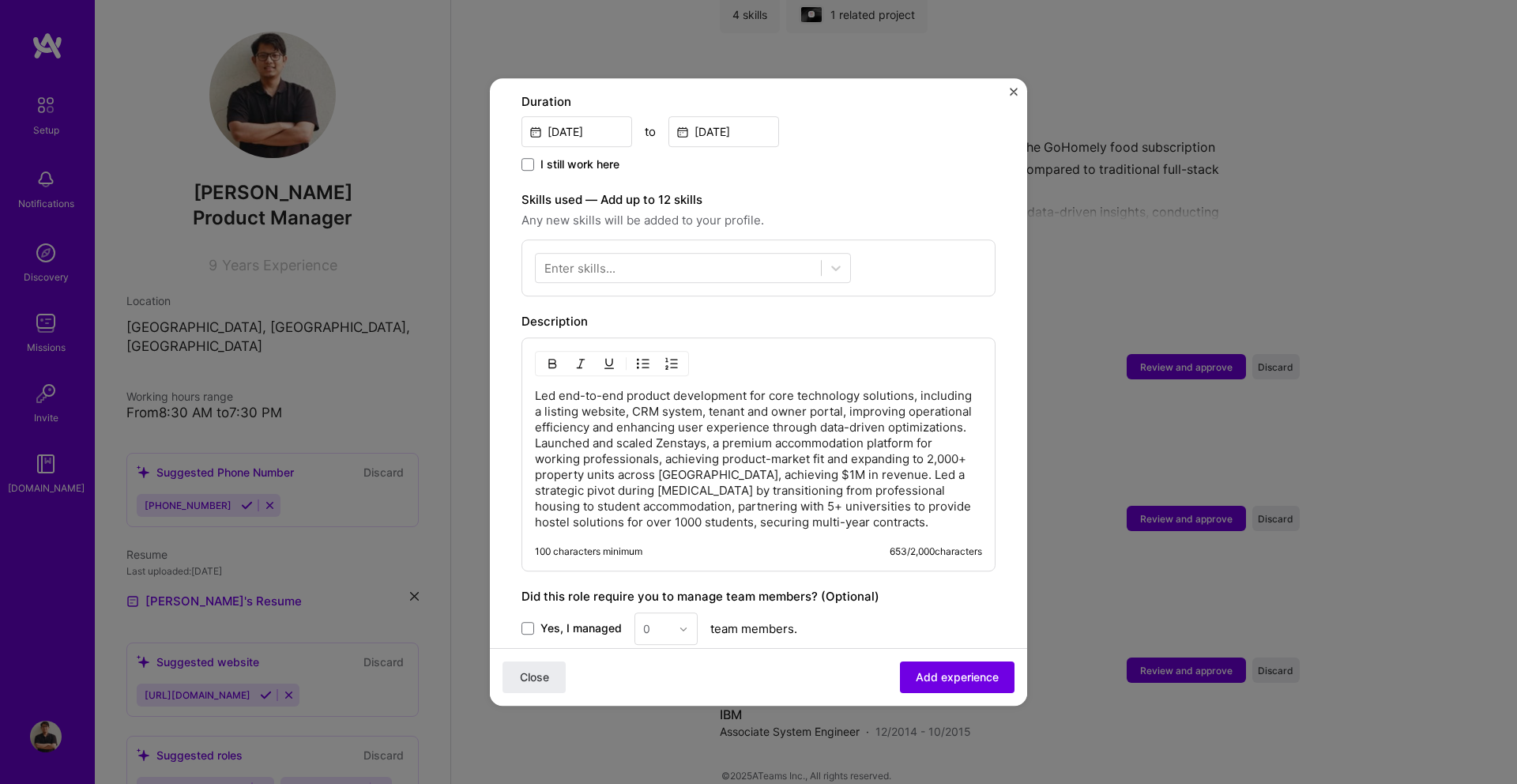
scroll to position [459, 0]
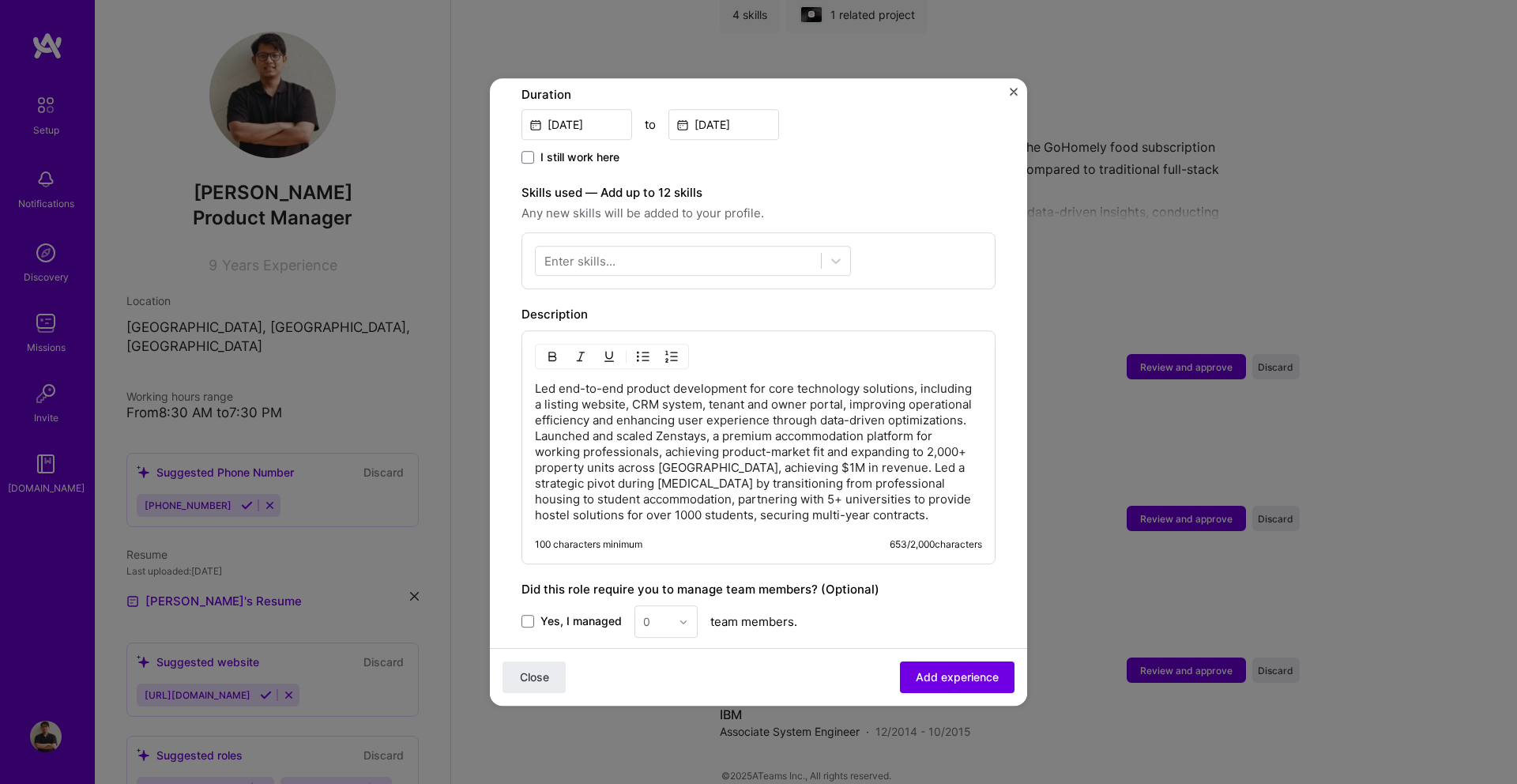
click at [728, 412] on p "Led end-to-end product development for core technology solutions, including a l…" at bounding box center [758, 452] width 447 height 142
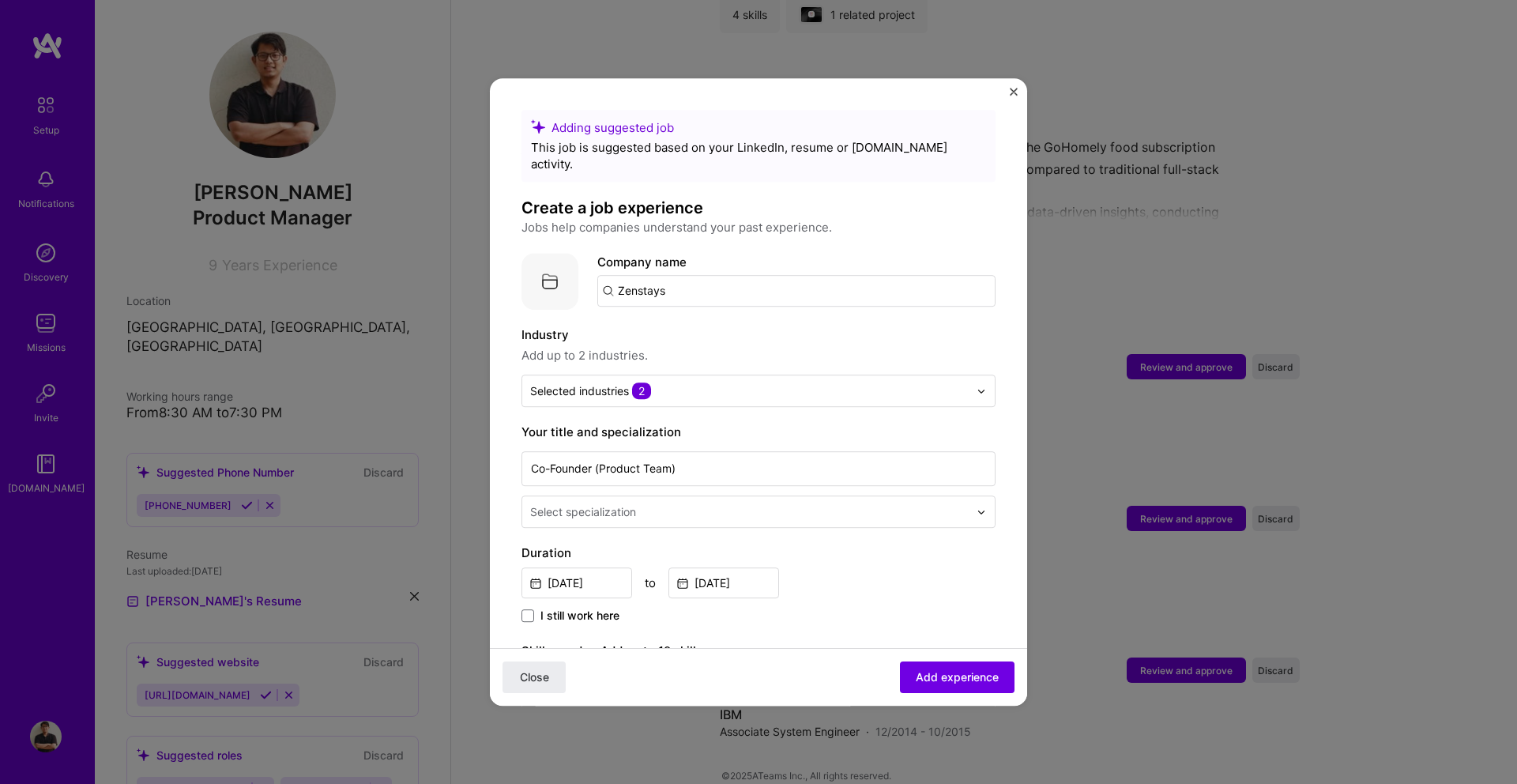
click at [683, 275] on input "Zenstays" at bounding box center [797, 291] width 398 height 32
click at [682, 278] on input "Zenstays" at bounding box center [797, 291] width 398 height 32
type input "Zenstays"
click at [715, 321] on div "Zenstays" at bounding box center [718, 334] width 66 height 28
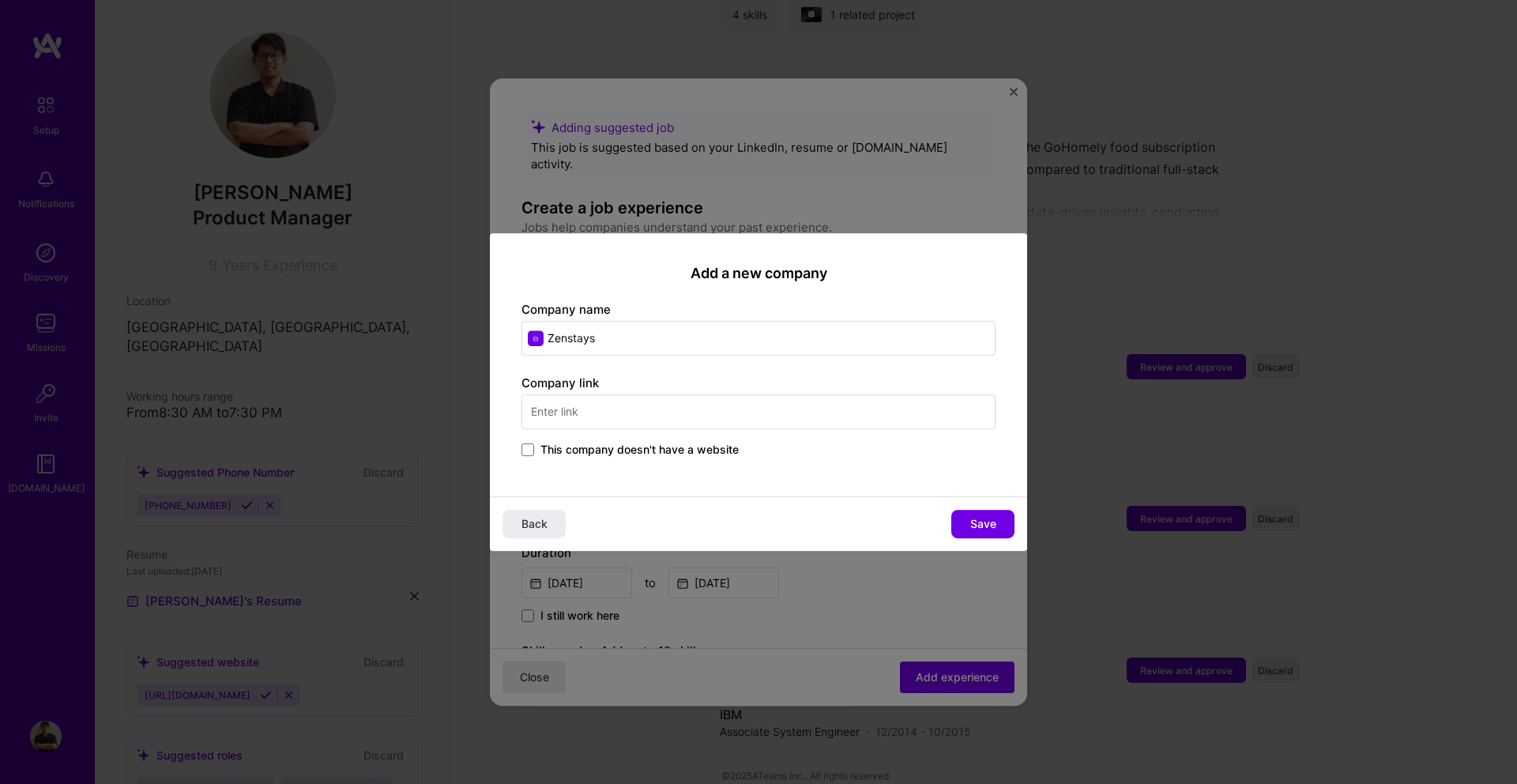
type input "Zenstays"
click at [581, 440] on div "Company link This company doesn't have a website" at bounding box center [758, 418] width 474 height 85
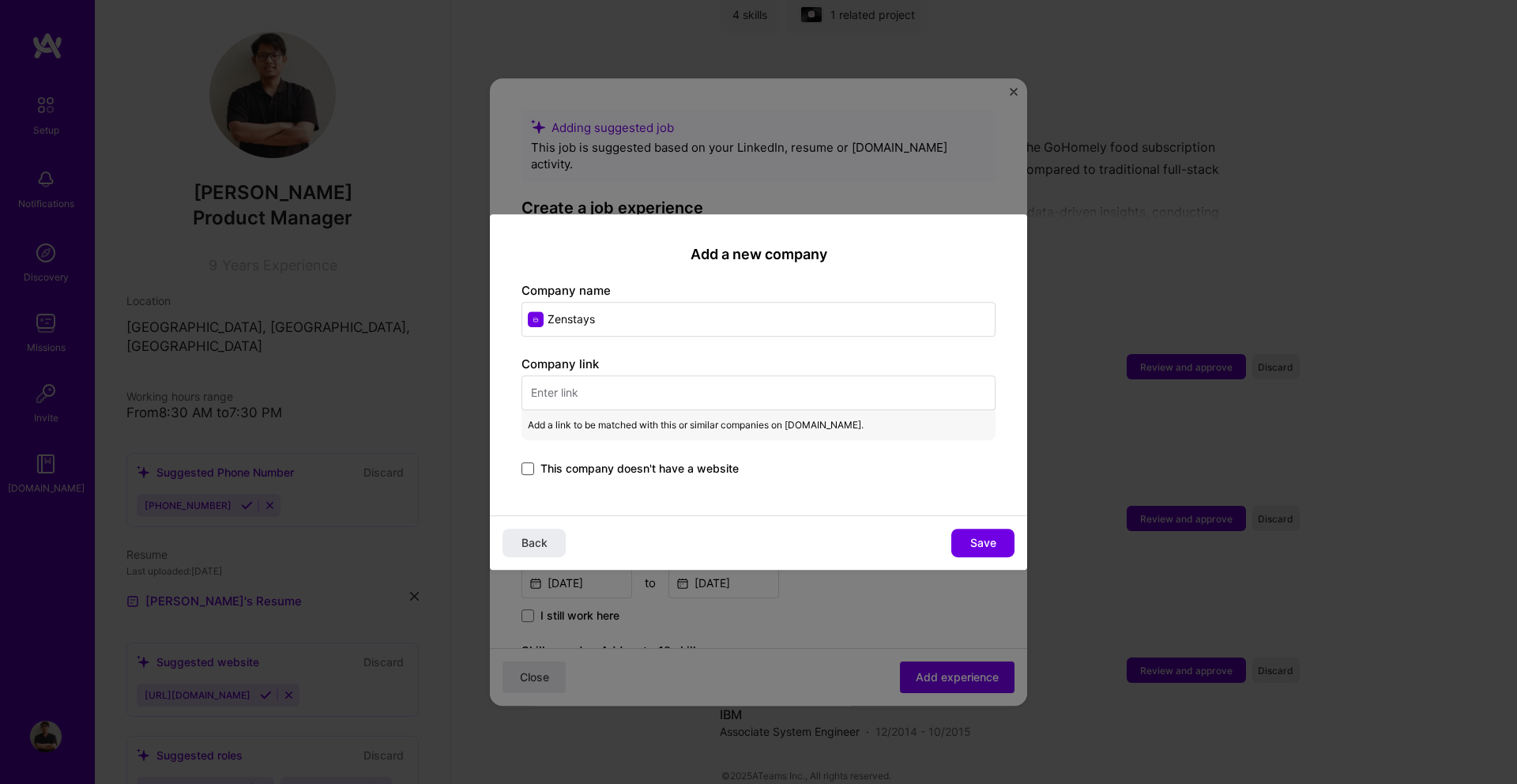
click at [532, 469] on span at bounding box center [527, 468] width 13 height 13
click at [0, 0] on input "This company doesn't have a website" at bounding box center [0, 0] width 0 height 0
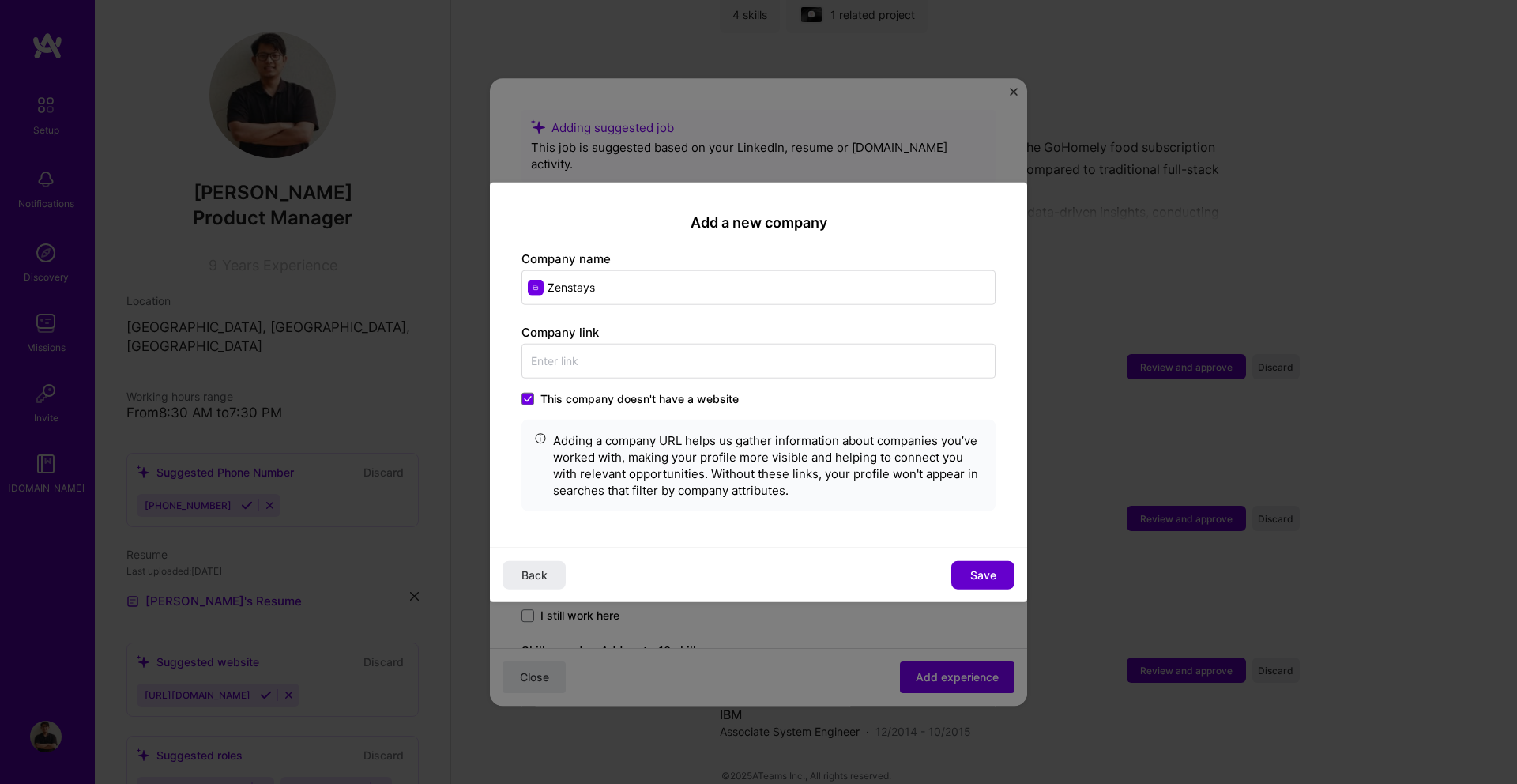
click at [984, 573] on span "Save" at bounding box center [982, 574] width 26 height 16
type input "Zenstays"
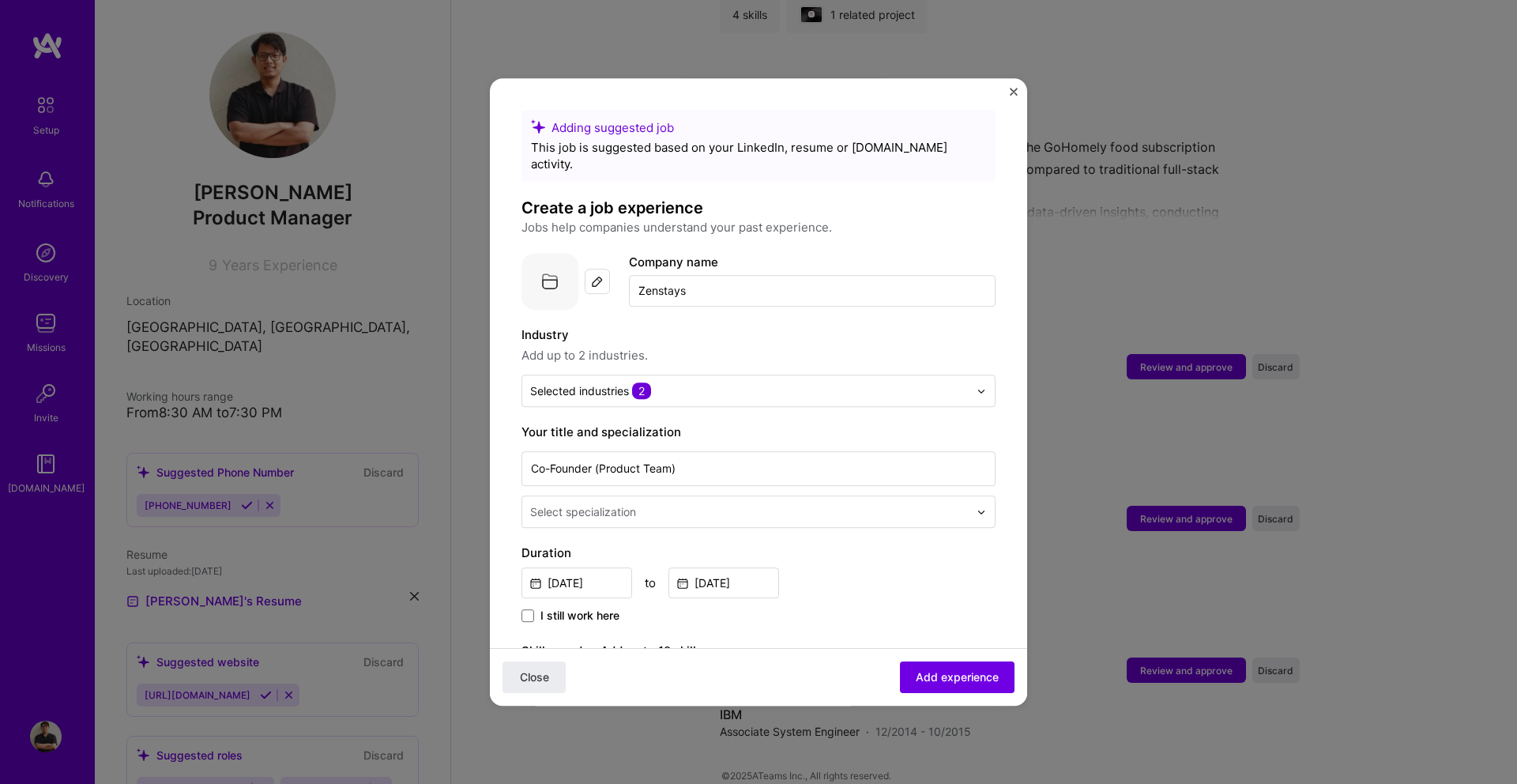
scroll to position [643, 0]
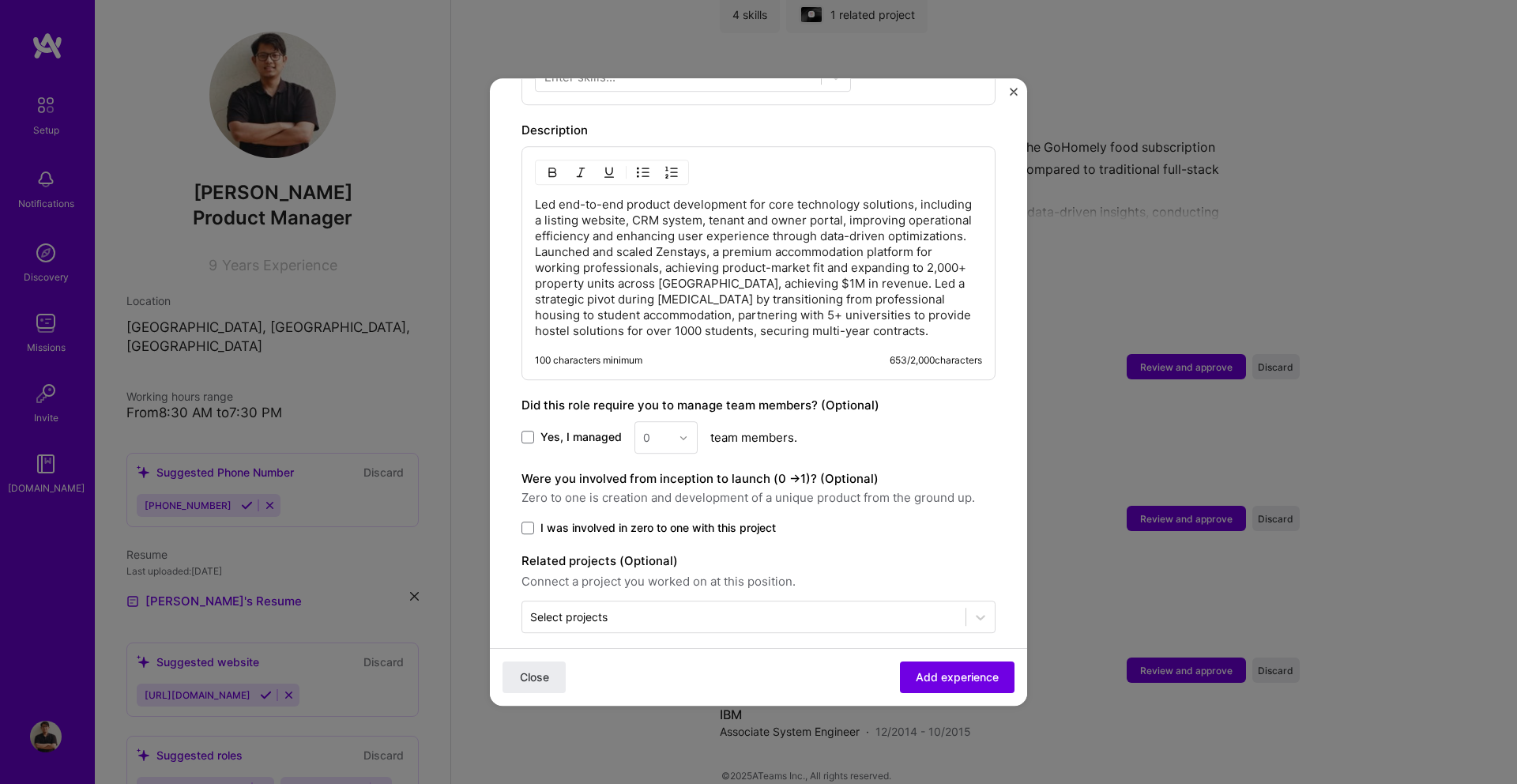
click at [536, 197] on p "Led end-to-end product development for core technology solutions, including a l…" at bounding box center [758, 268] width 447 height 142
click at [536, 197] on p "Led end-to-end product development for core technology solutions, including a l…" at bounding box center [758, 268] width 447 height 142
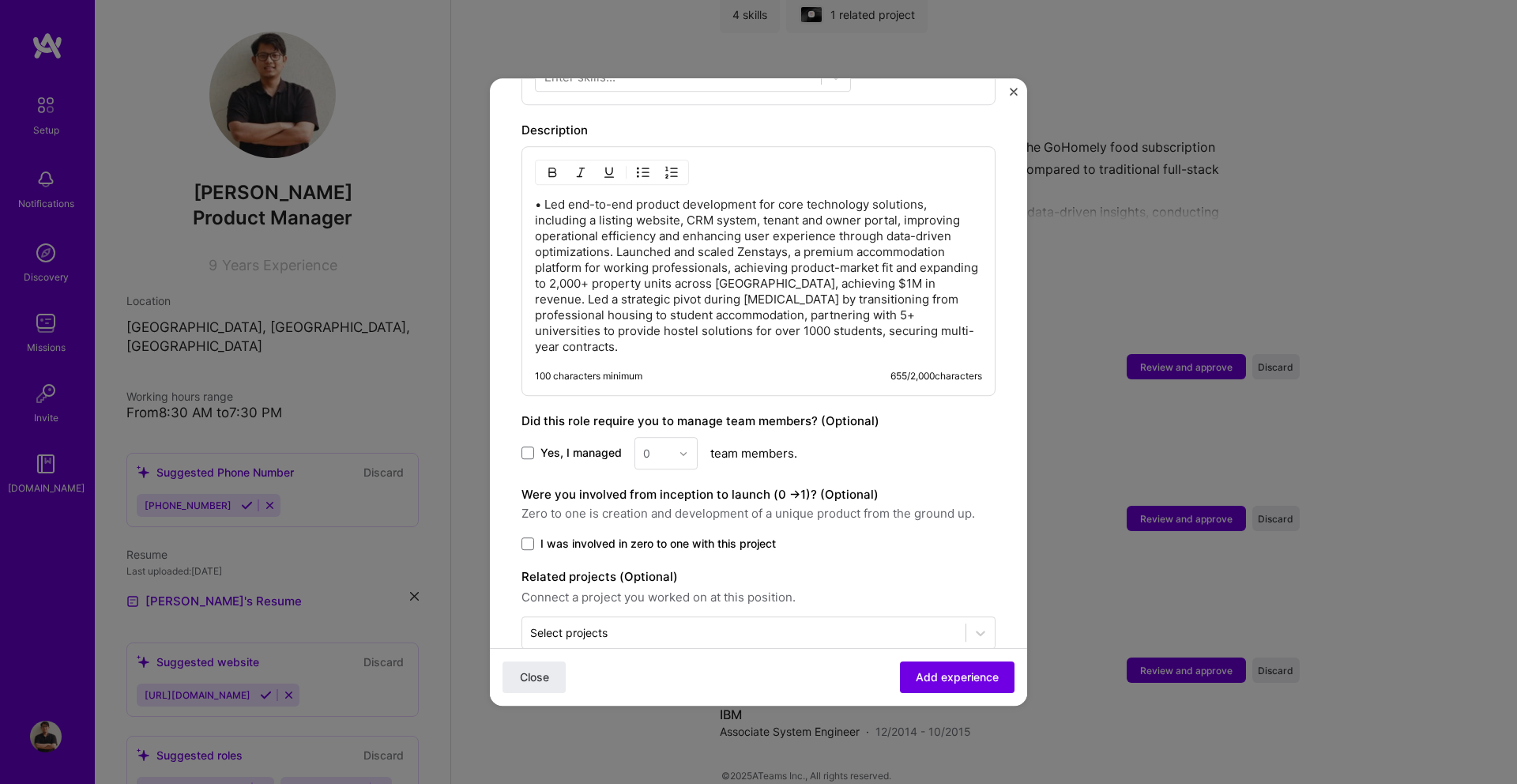
click at [617, 237] on p "• Led end-to-end product development for core technology solutions, including a…" at bounding box center [758, 275] width 447 height 158
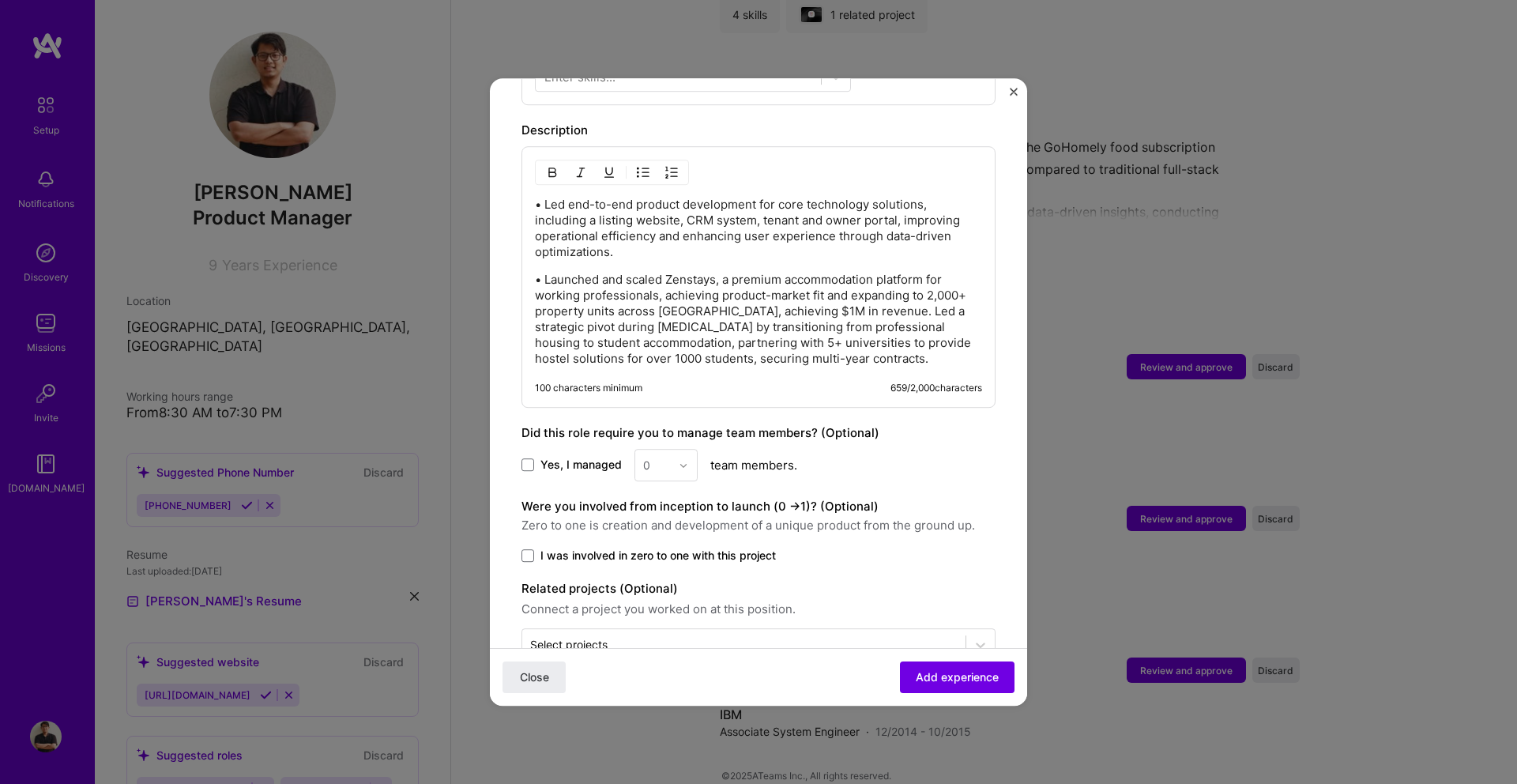
click at [869, 294] on p "• Launched and scaled Zenstays, a premium accommodation platform for working pr…" at bounding box center [758, 319] width 447 height 95
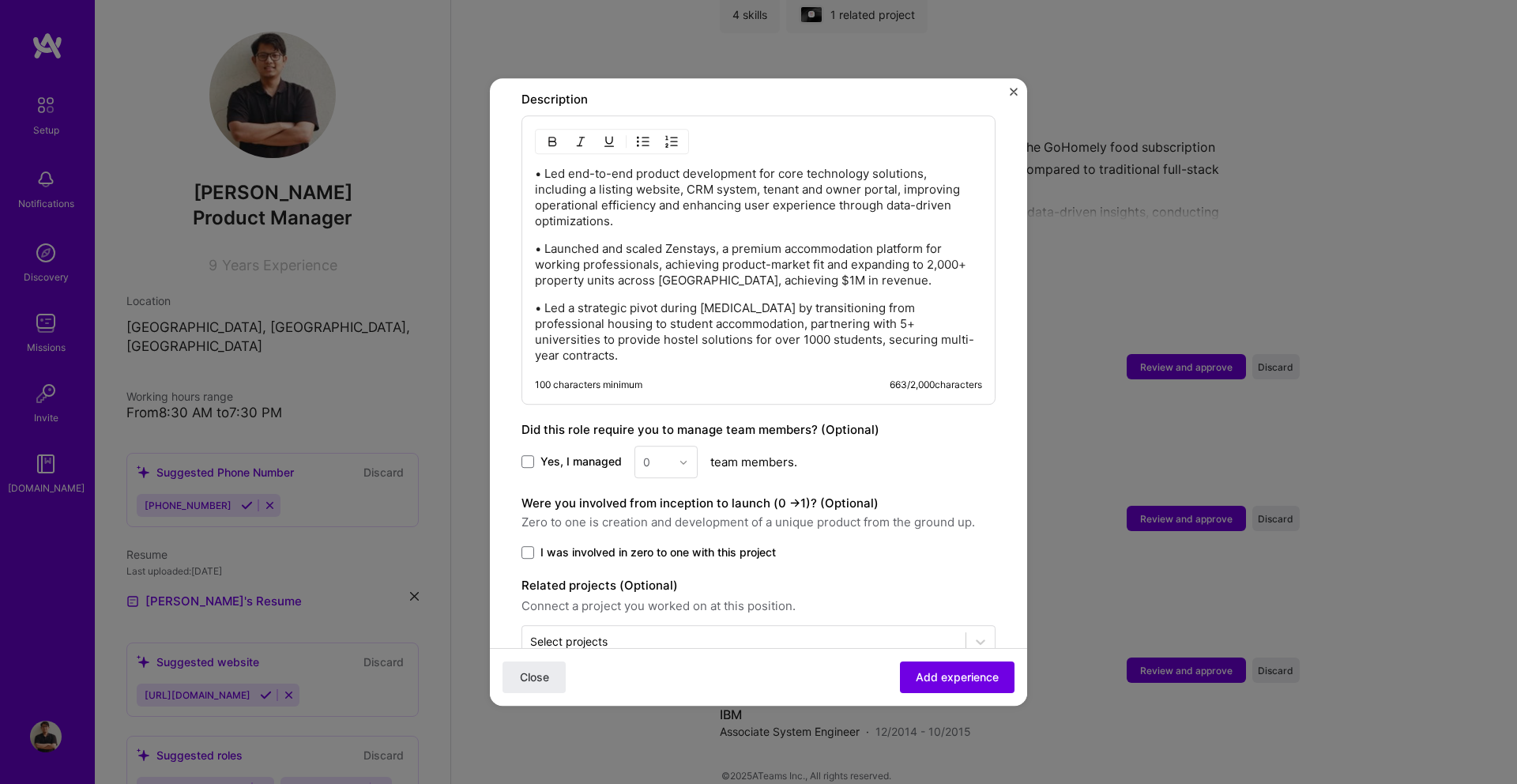
scroll to position [682, 0]
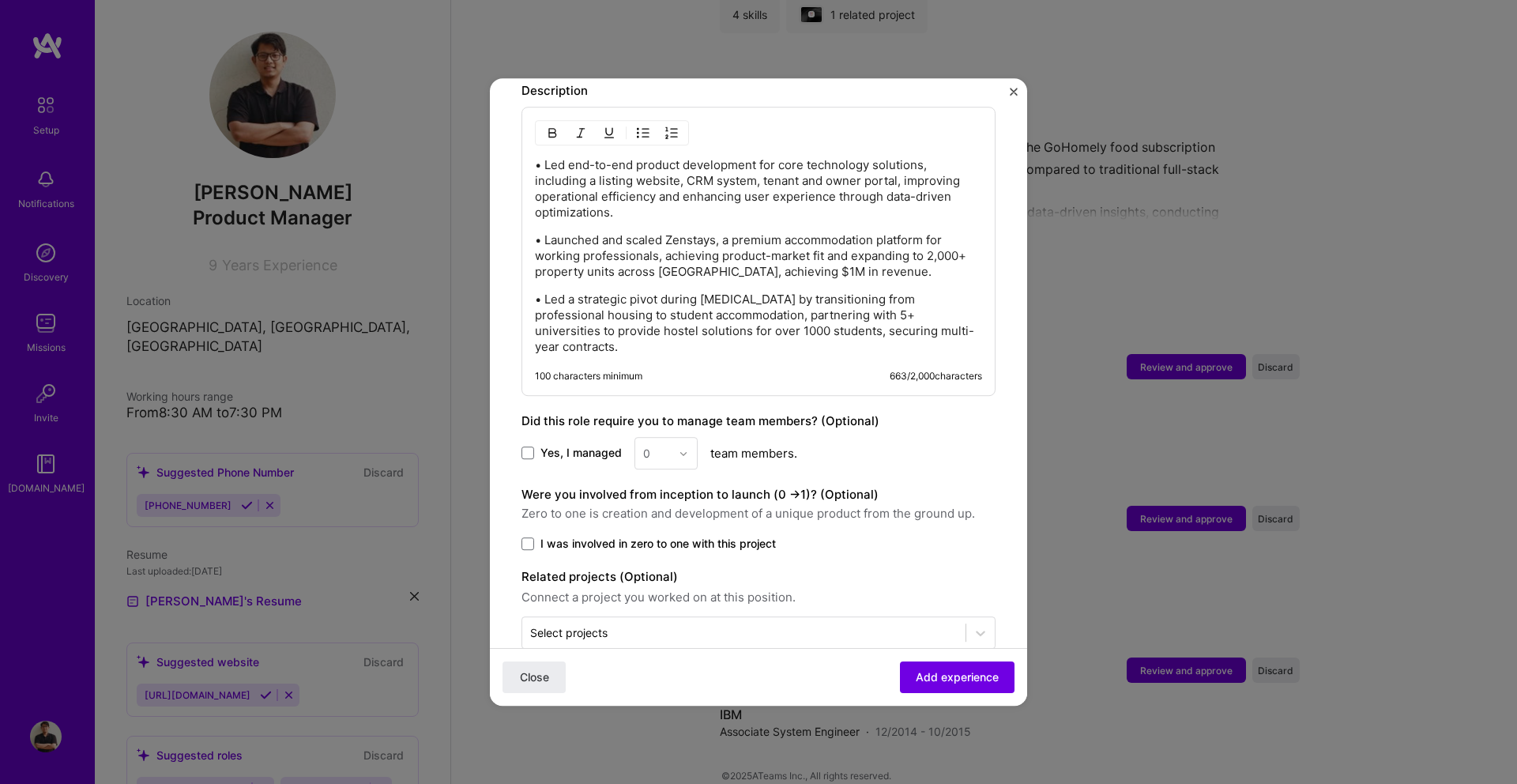
click at [593, 445] on span "Yes, I managed" at bounding box center [581, 453] width 81 height 16
click at [0, 0] on input "Yes, I managed" at bounding box center [0, 0] width 0 height 0
click at [663, 445] on input "text" at bounding box center [657, 453] width 28 height 17
click at [668, 551] on div "15" at bounding box center [666, 566] width 54 height 29
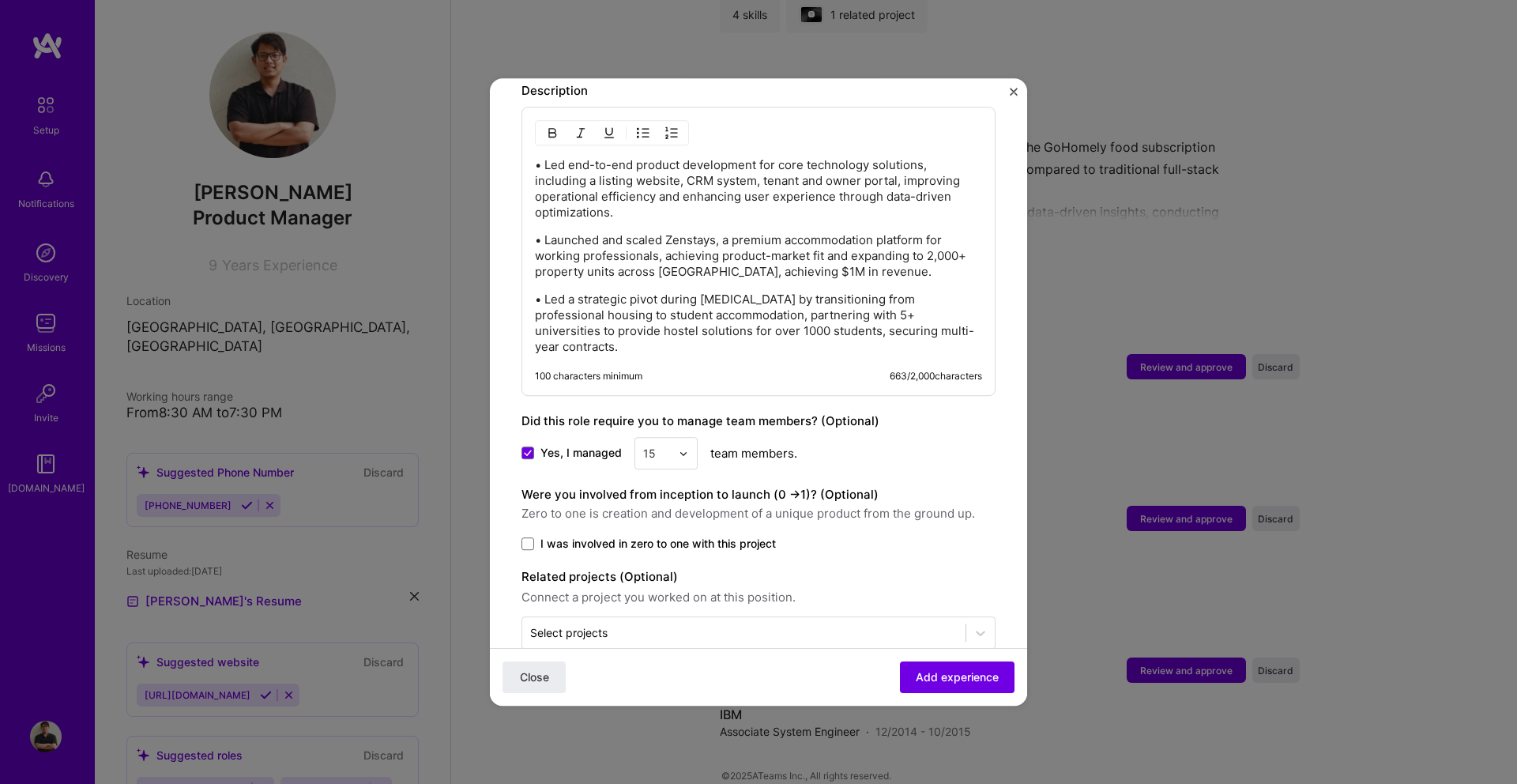
click at [590, 535] on span "I was involved in zero to one with this project" at bounding box center [658, 543] width 235 height 16
click at [0, 0] on input "I was involved in zero to one with this project" at bounding box center [0, 0] width 0 height 0
click at [925, 674] on span "Add experience" at bounding box center [956, 677] width 83 height 16
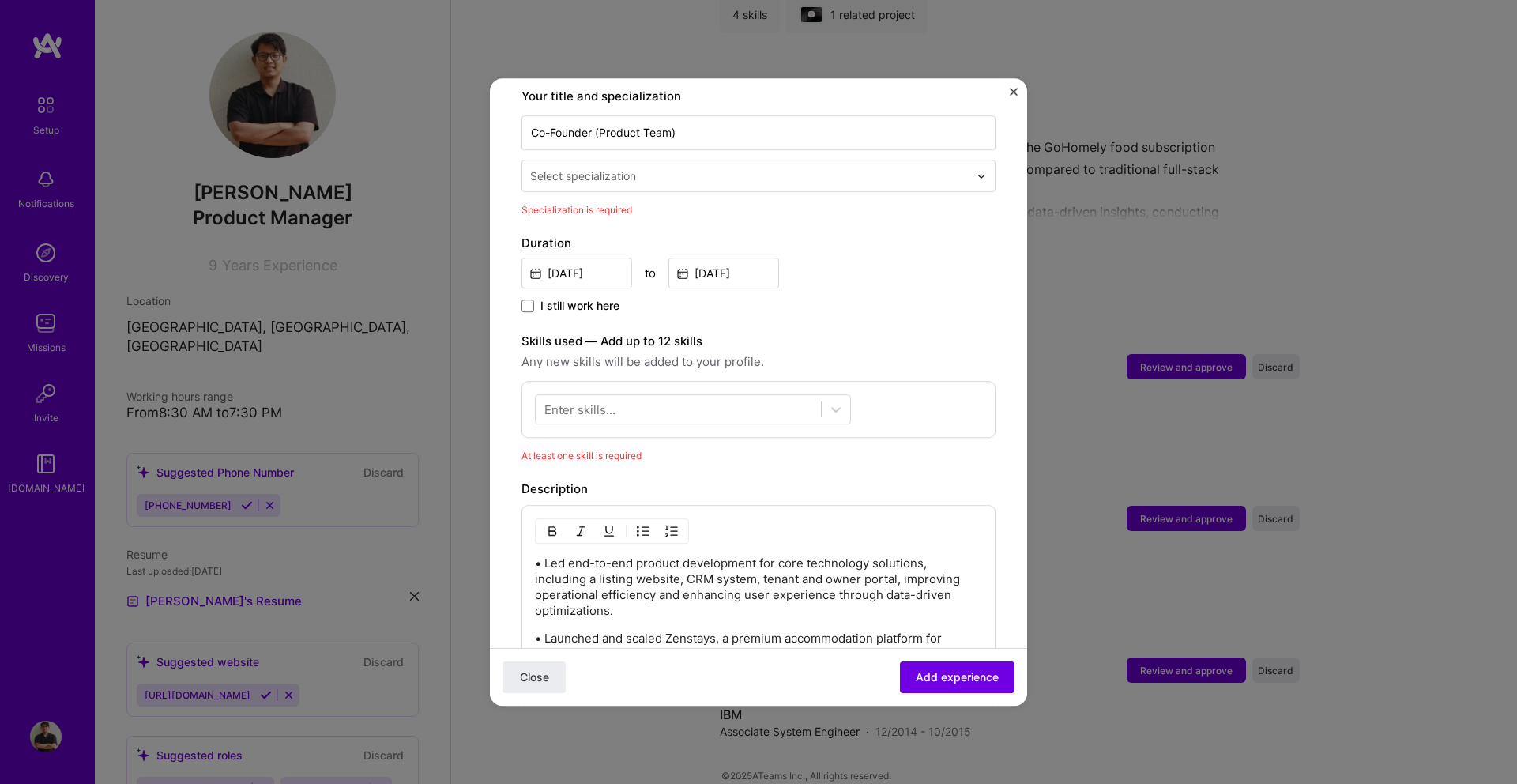
scroll to position [328, 0]
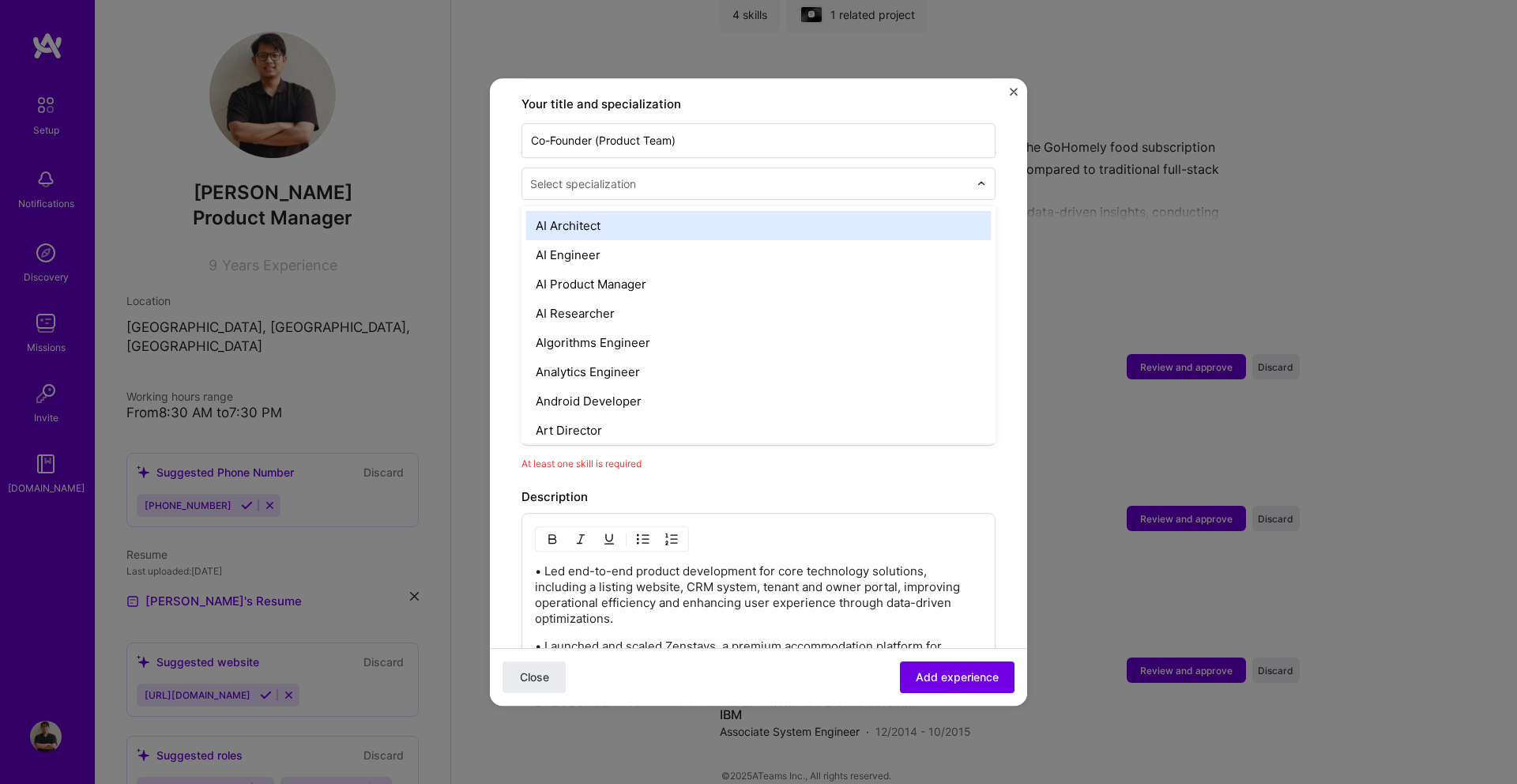
click at [591, 176] on div "Select specialization" at bounding box center [583, 184] width 106 height 17
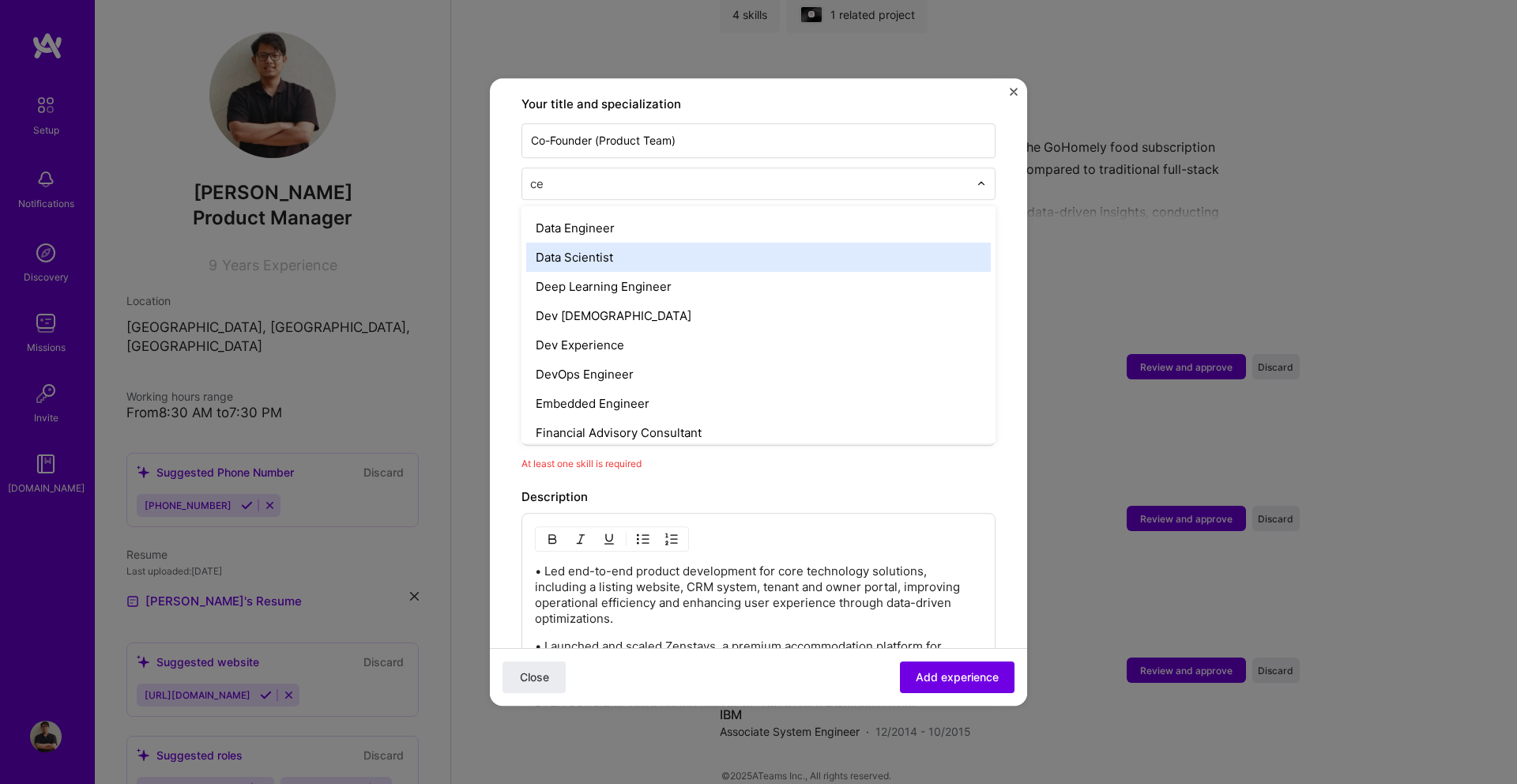
scroll to position [0, 0]
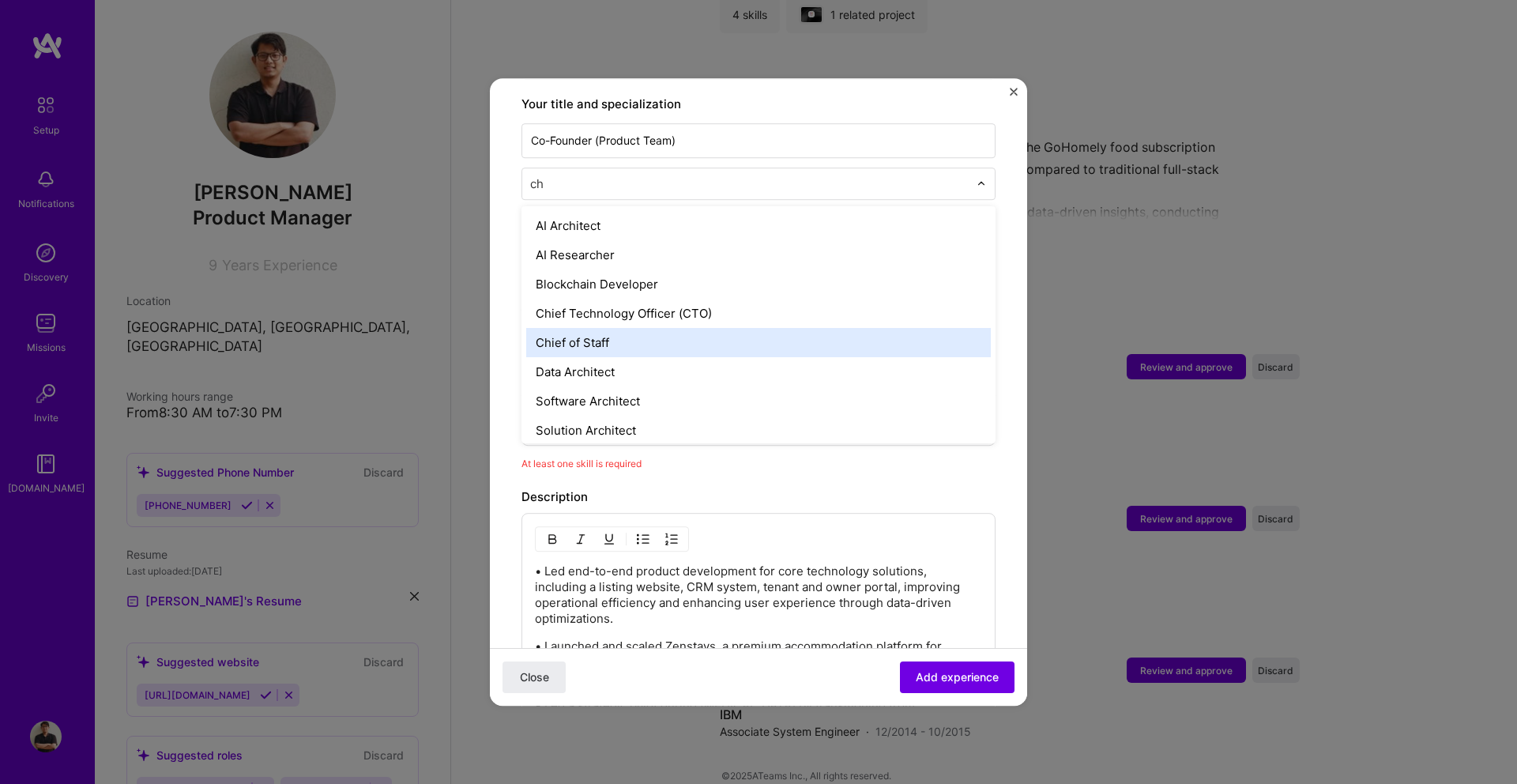
type input "c"
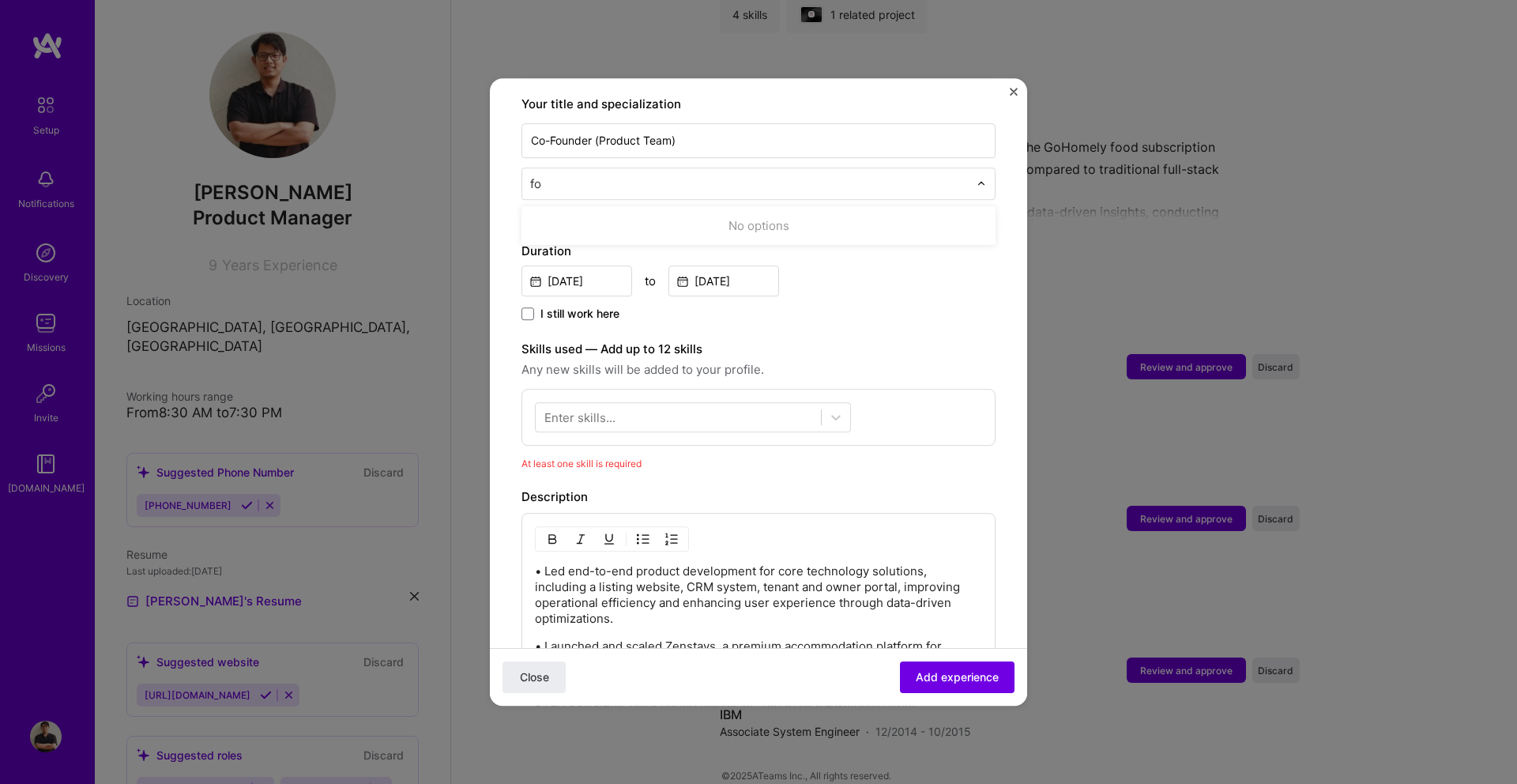
type input "f"
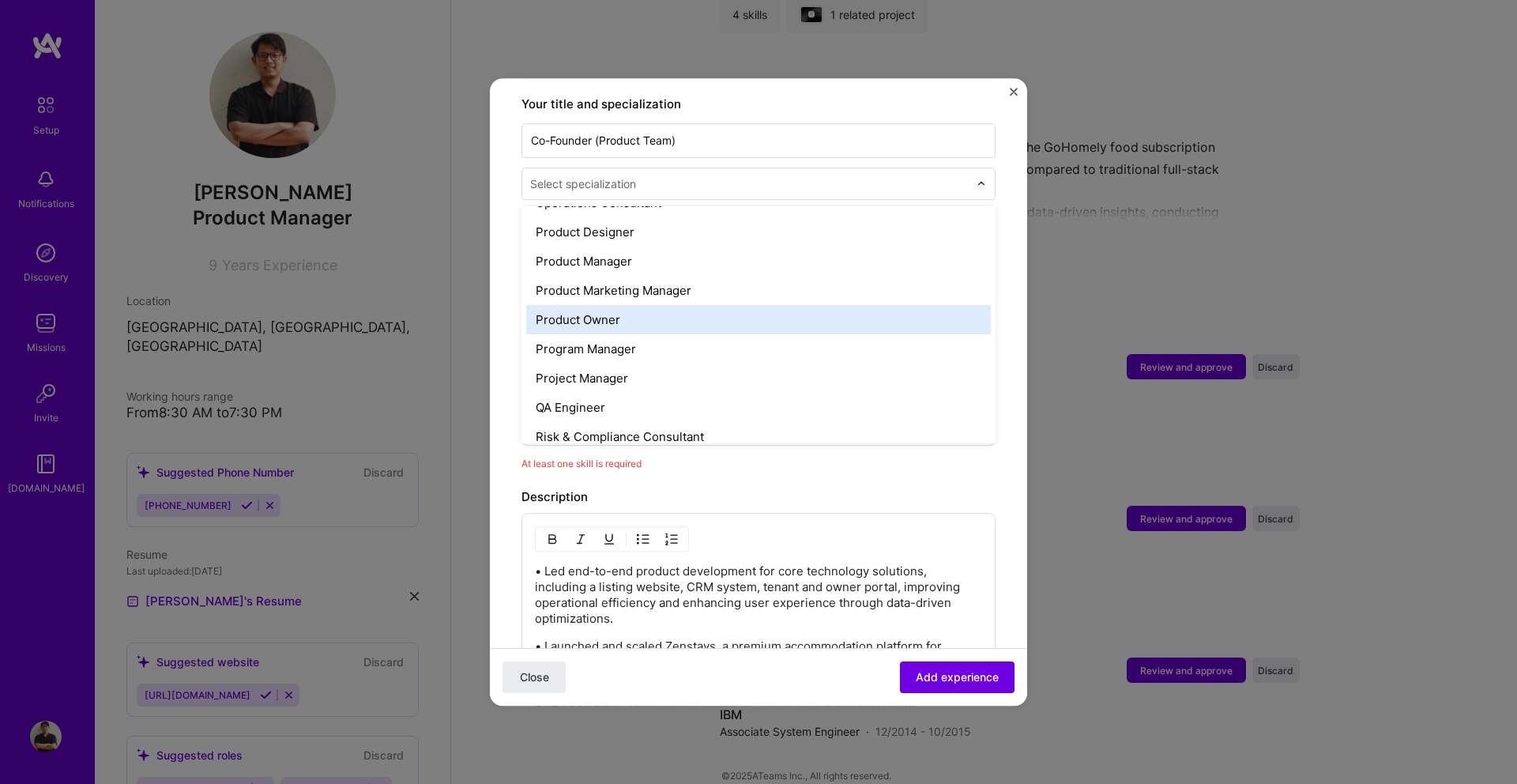
scroll to position [1433, 0]
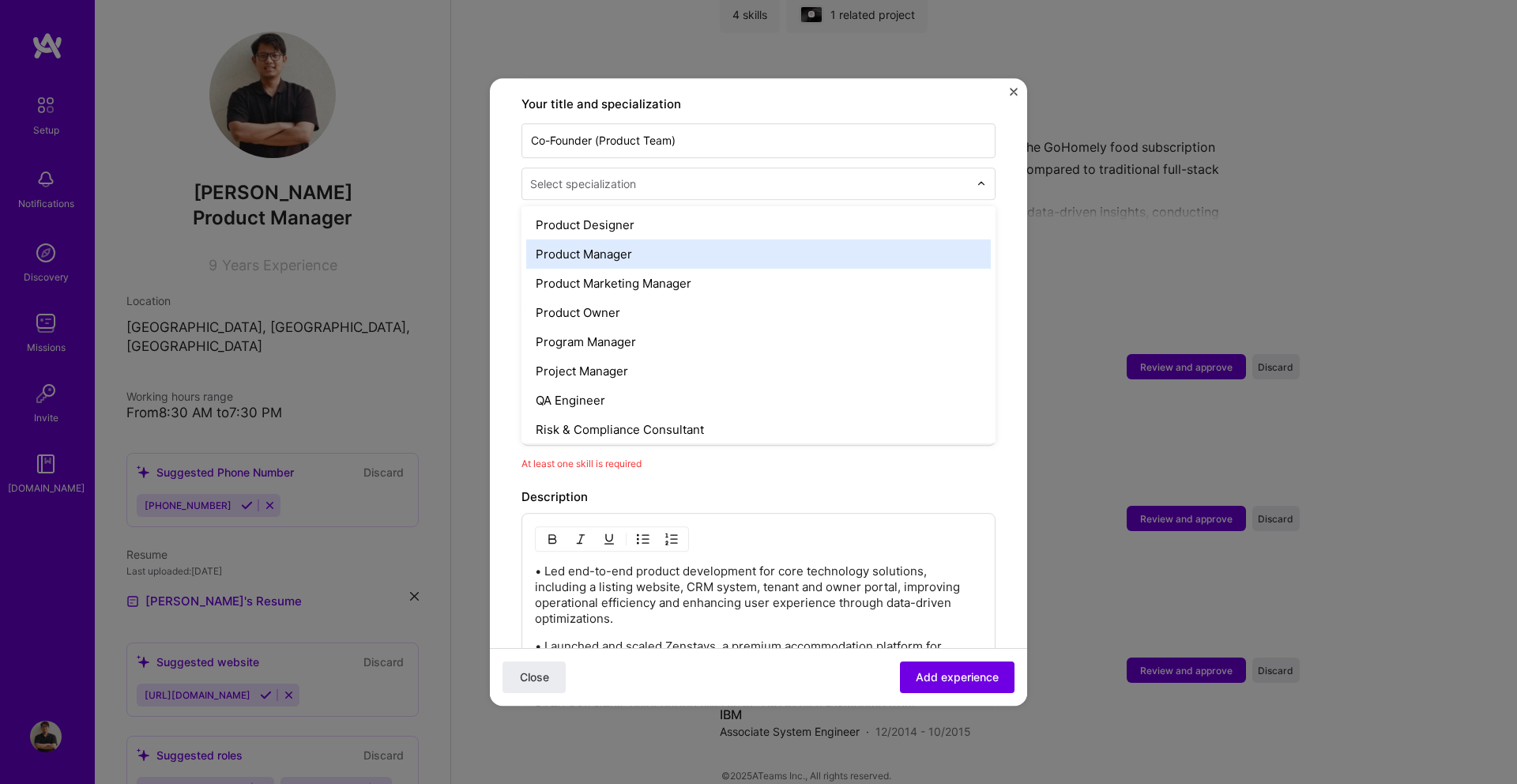
click at [658, 239] on div "Product Manager" at bounding box center [758, 254] width 464 height 29
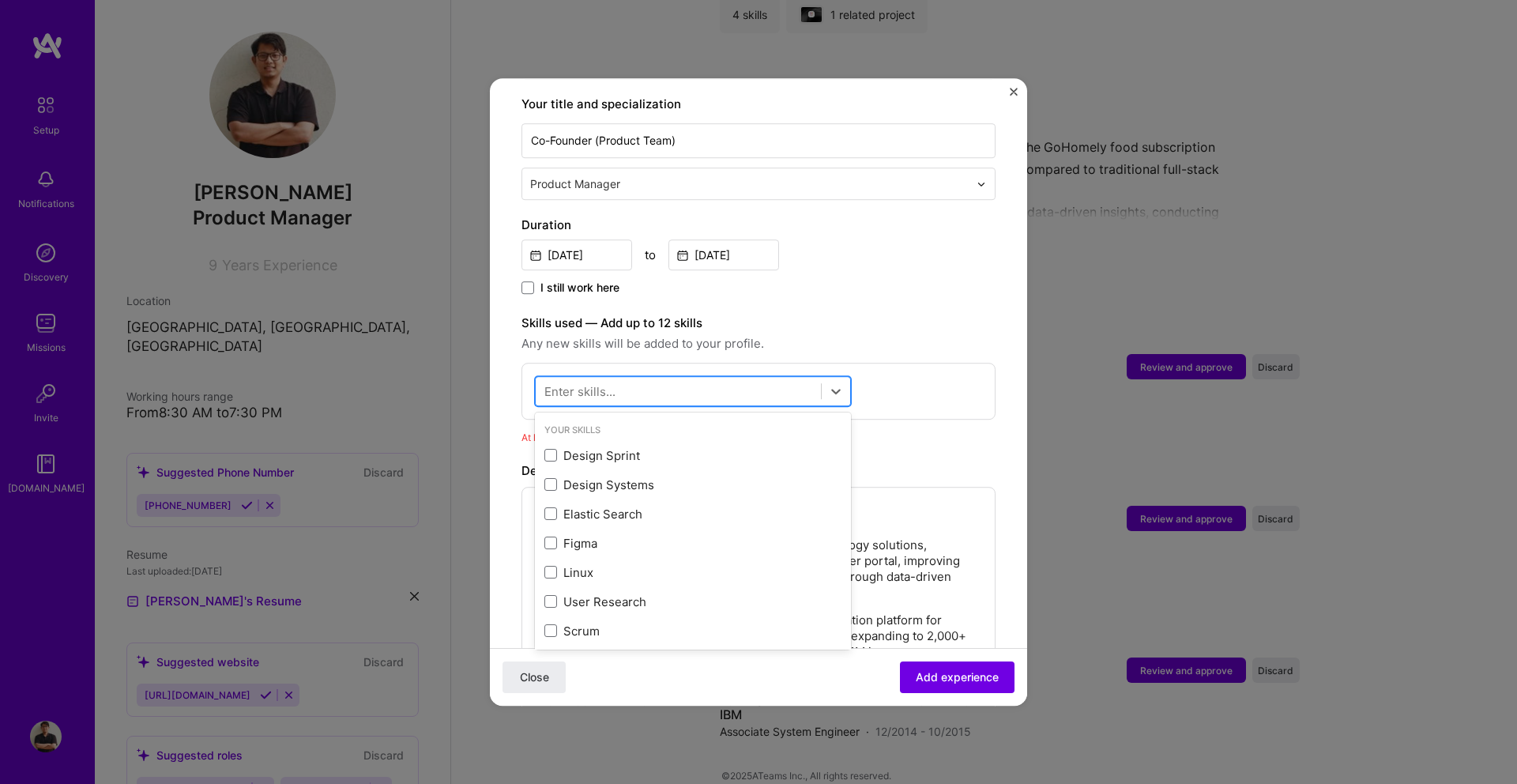
click at [729, 382] on div at bounding box center [678, 391] width 285 height 26
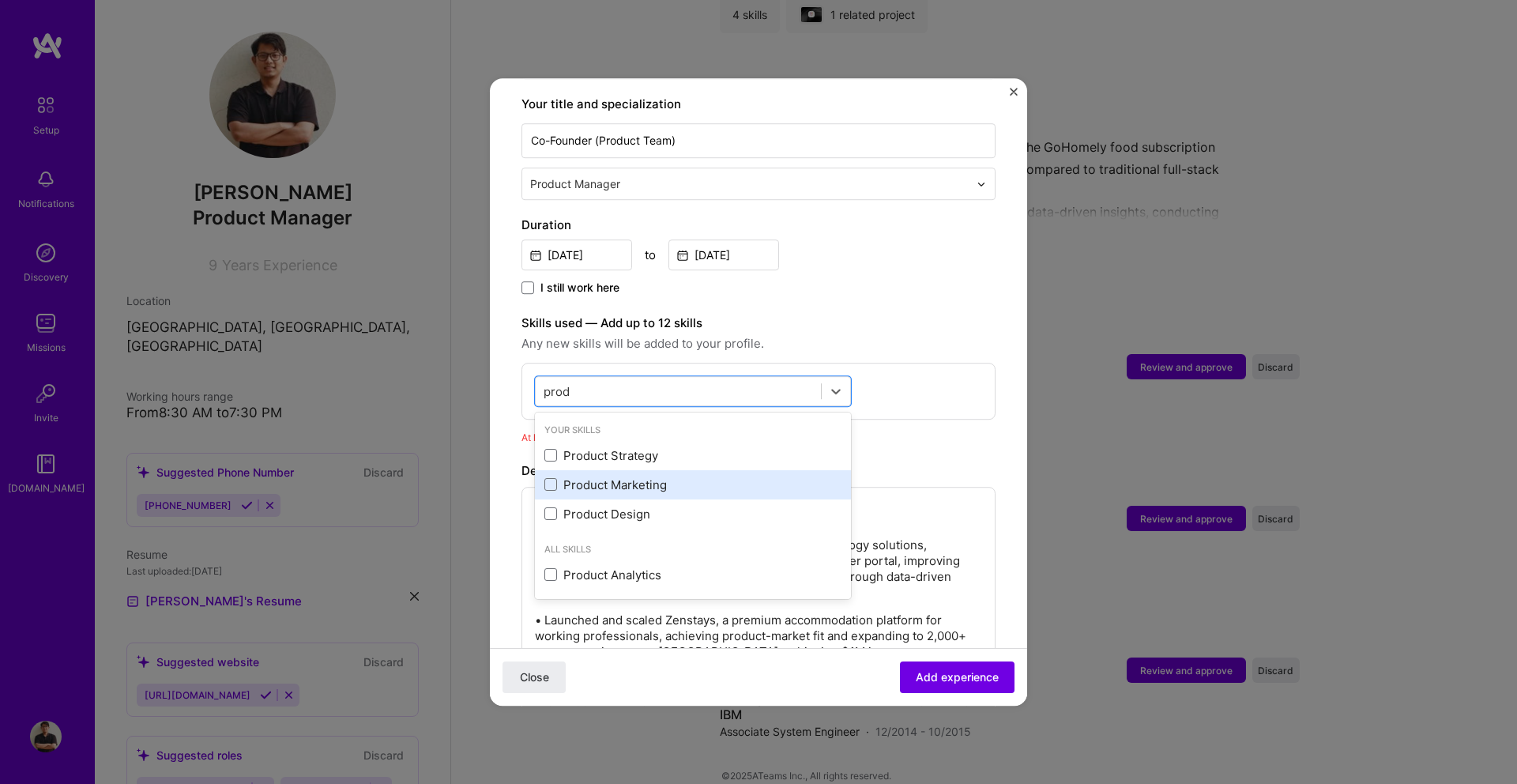
click at [638, 476] on div "Product Marketing" at bounding box center [692, 484] width 297 height 17
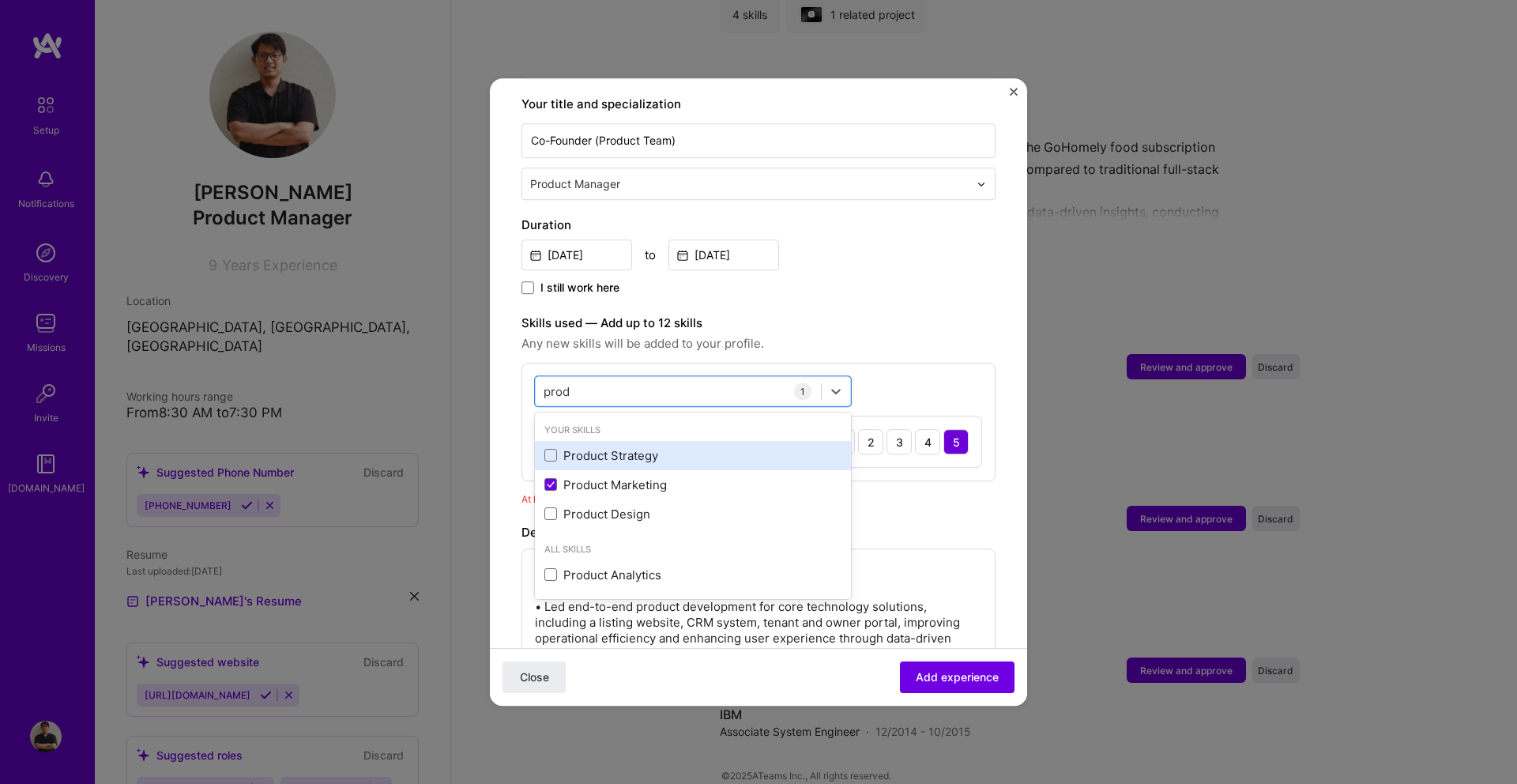
click at [648, 447] on div "Product Strategy" at bounding box center [692, 455] width 297 height 17
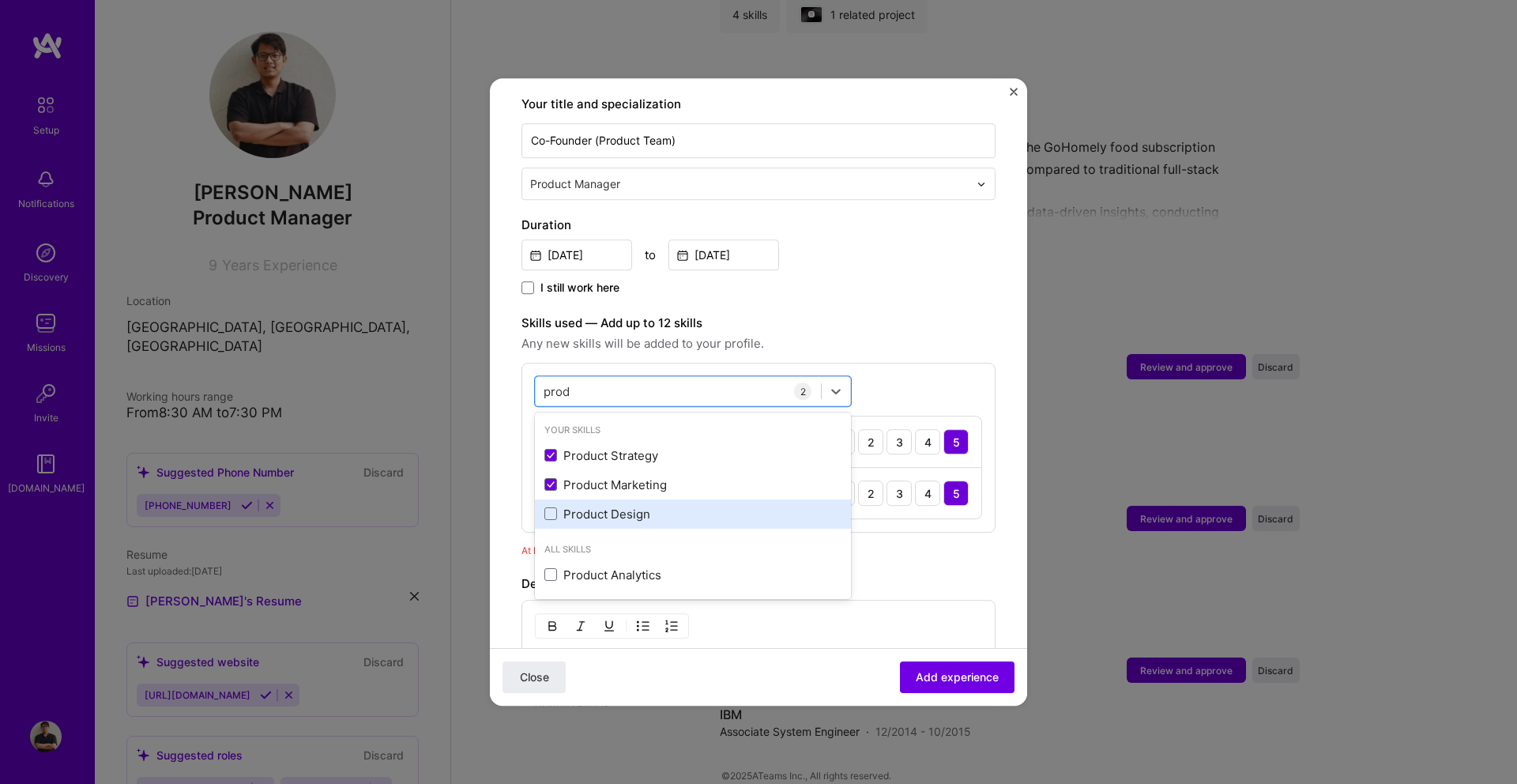
click at [631, 505] on div "Product Design" at bounding box center [692, 514] width 297 height 17
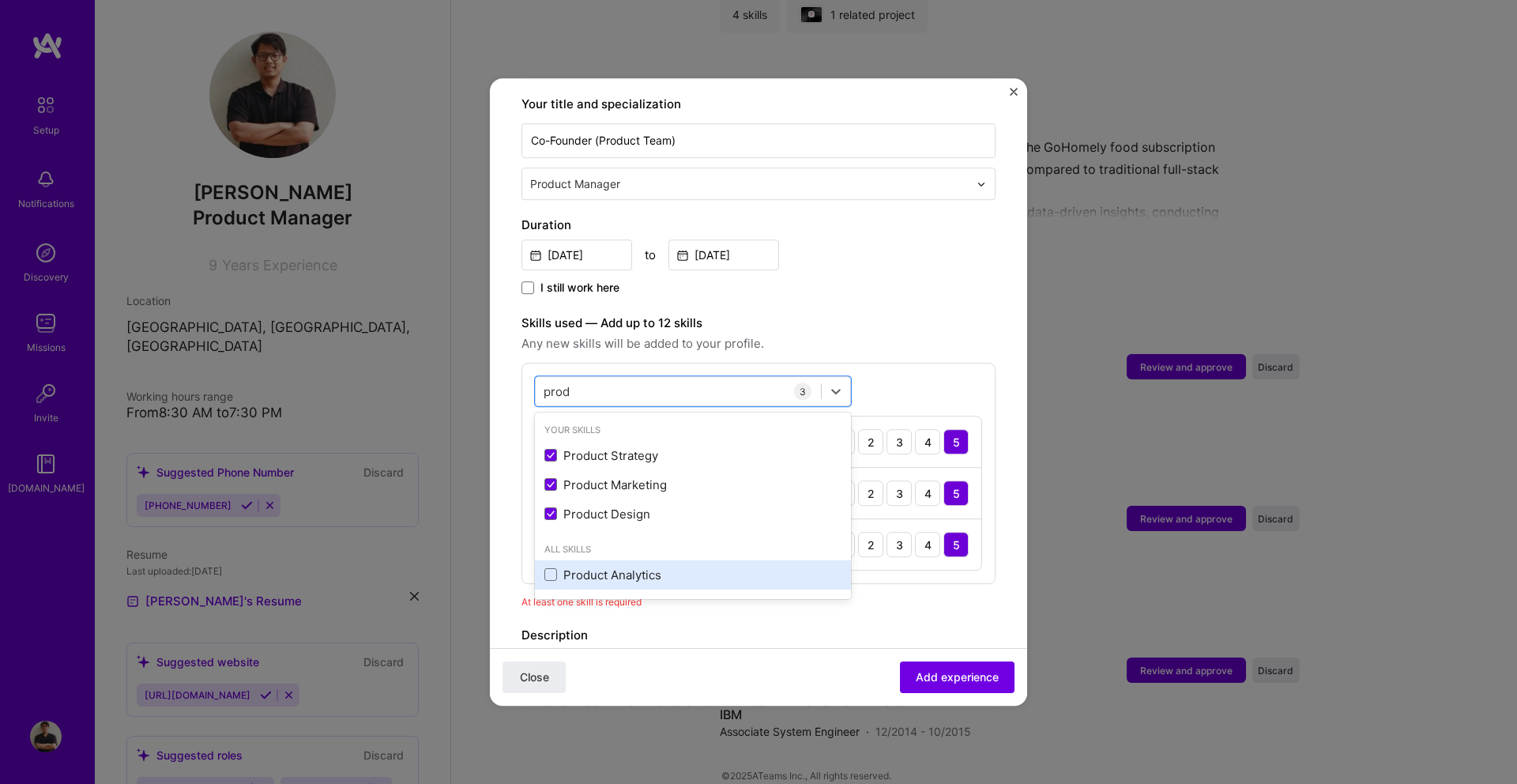
click at [630, 566] on div "Product Analytics" at bounding box center [692, 575] width 297 height 17
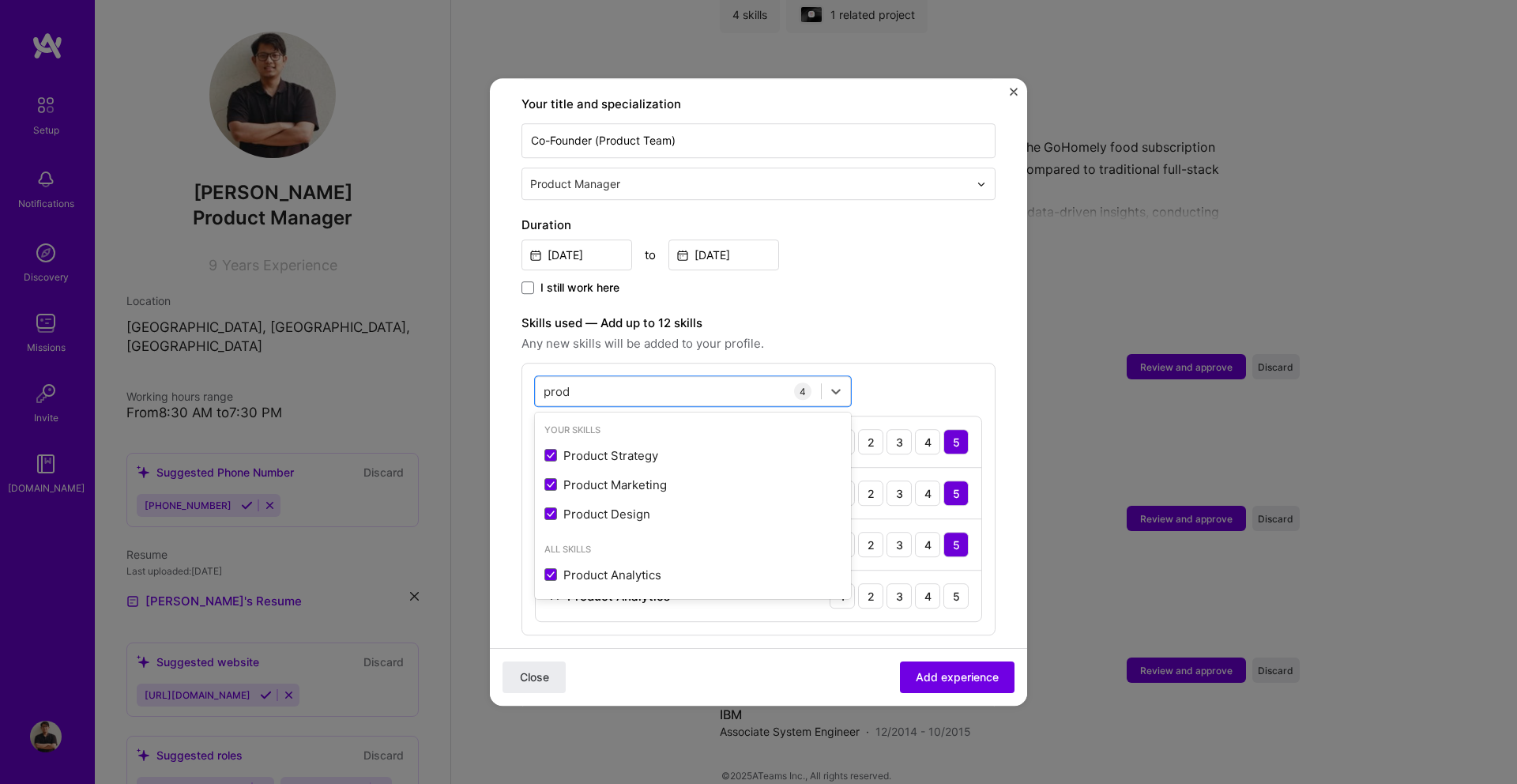
type input "prod"
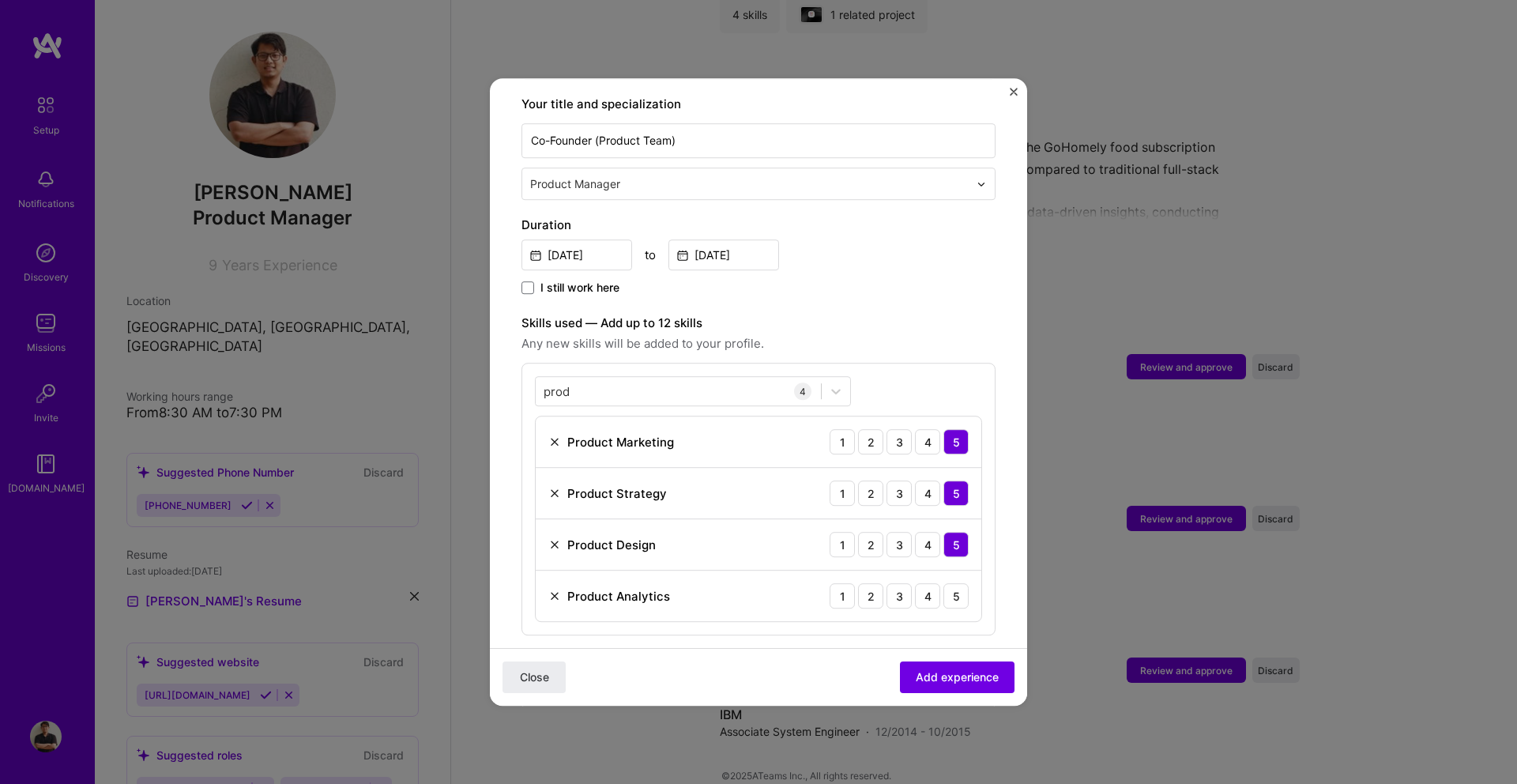
click at [925, 369] on div "prod prod 4 Product Marketing 1 2 3 4 5 Product Strategy 1 2 3 4 5 Product Desi…" at bounding box center [758, 499] width 474 height 273
click at [961, 588] on div "5" at bounding box center [956, 596] width 25 height 25
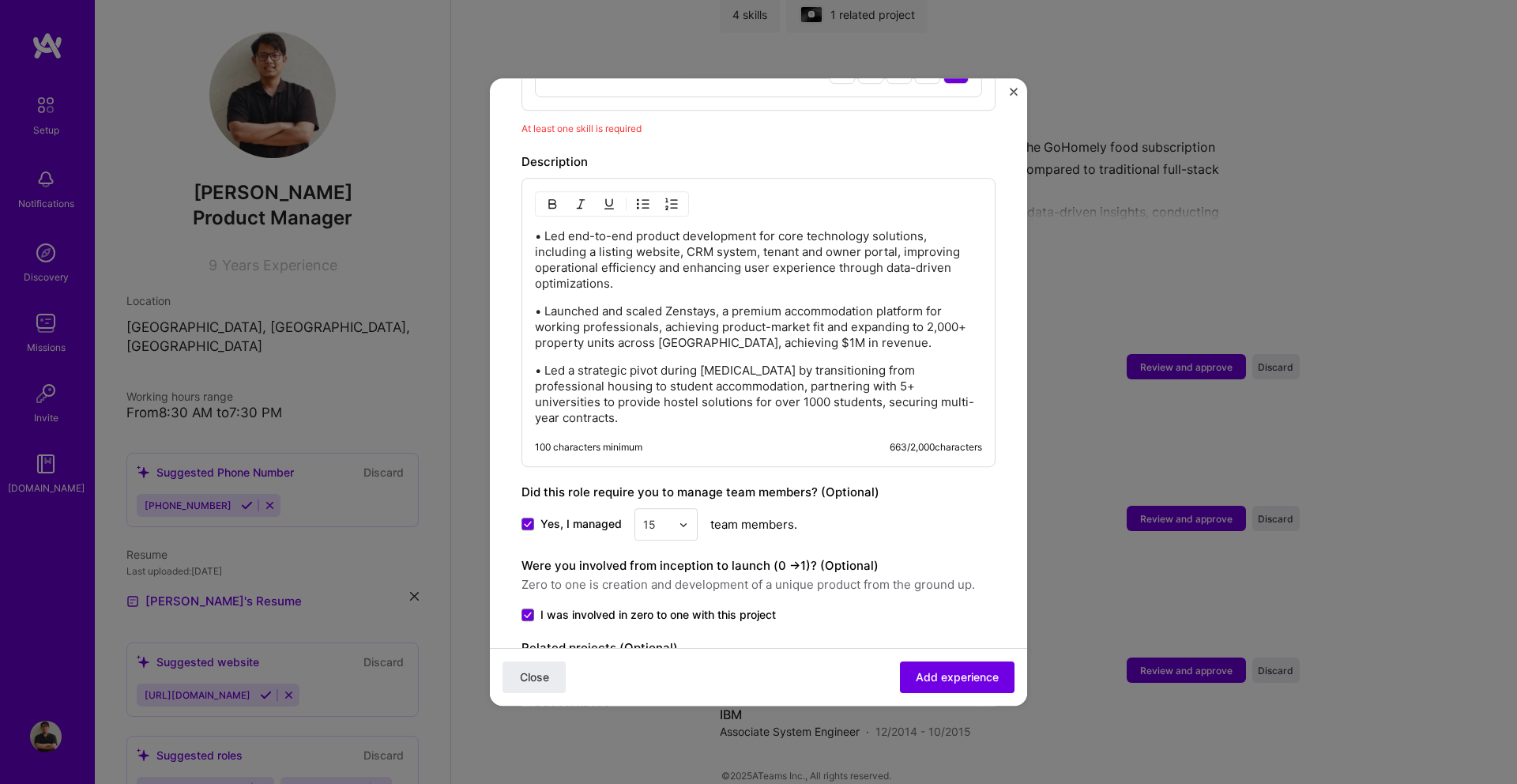
scroll to position [924, 0]
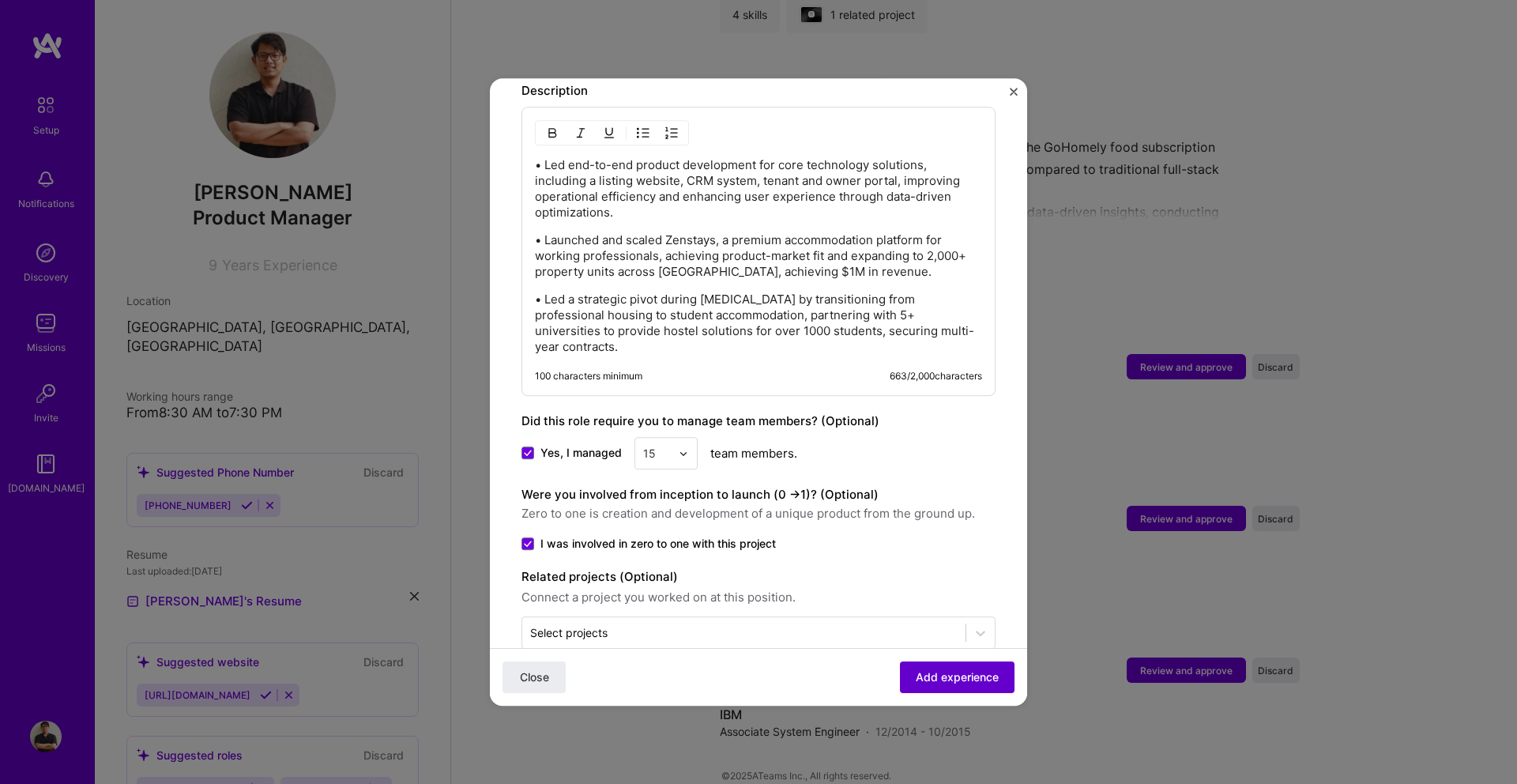
click at [936, 668] on button "Add experience" at bounding box center [956, 677] width 115 height 32
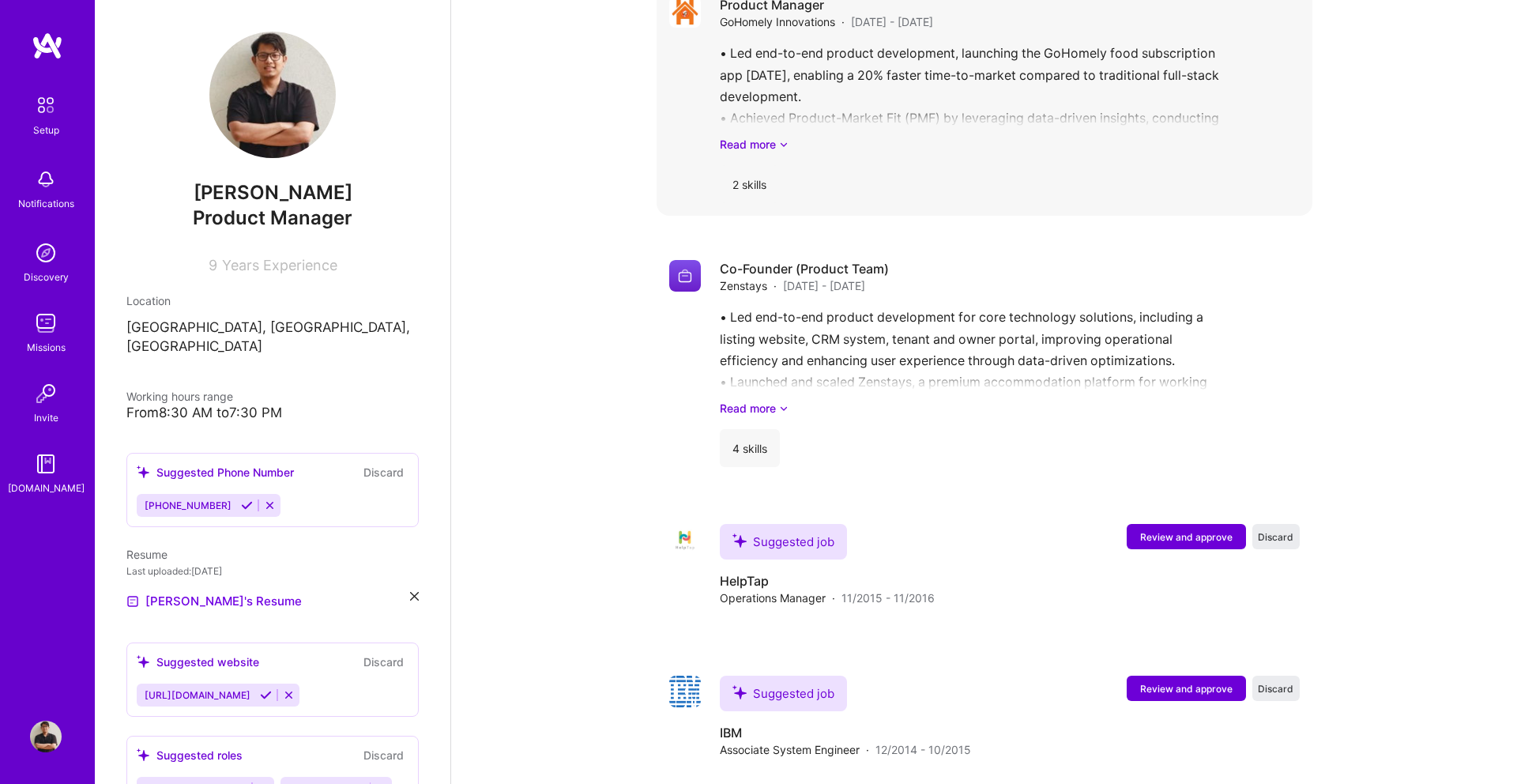
scroll to position [2900, 0]
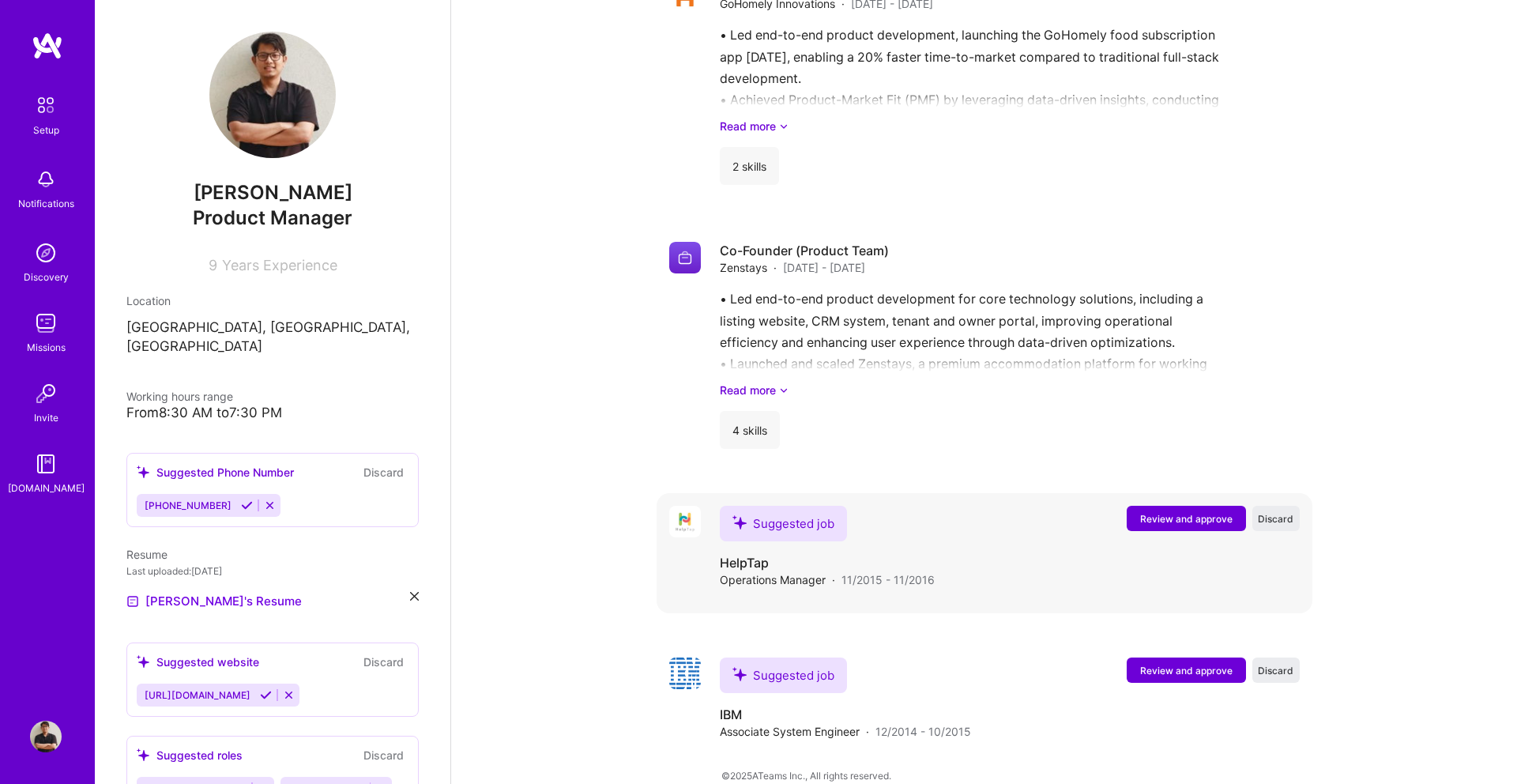
click at [1193, 512] on span "Review and approve" at bounding box center [1186, 519] width 92 height 13
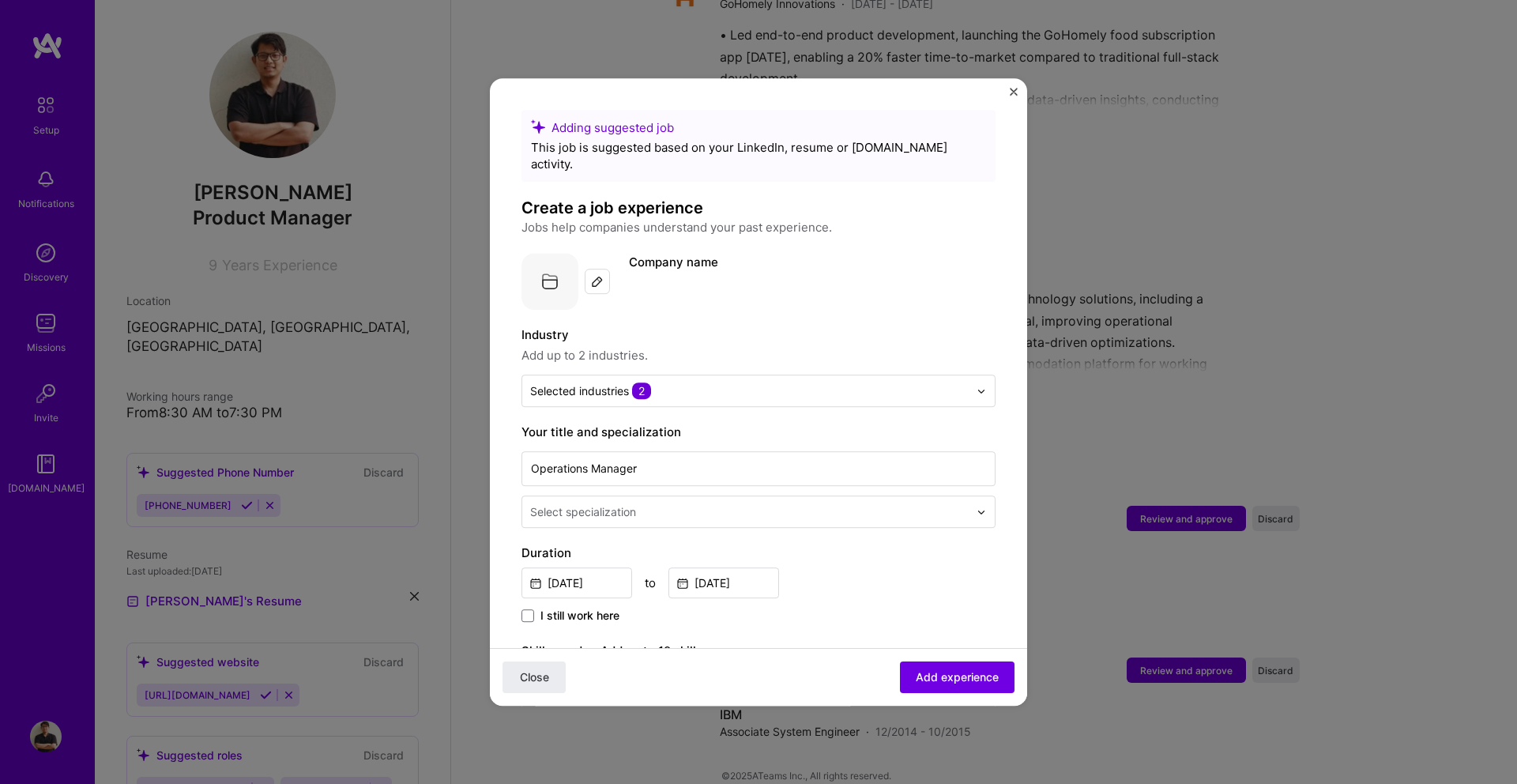
click at [651, 254] on label "Company name" at bounding box center [674, 262] width 90 height 15
click at [670, 382] on input "text" at bounding box center [750, 391] width 438 height 17
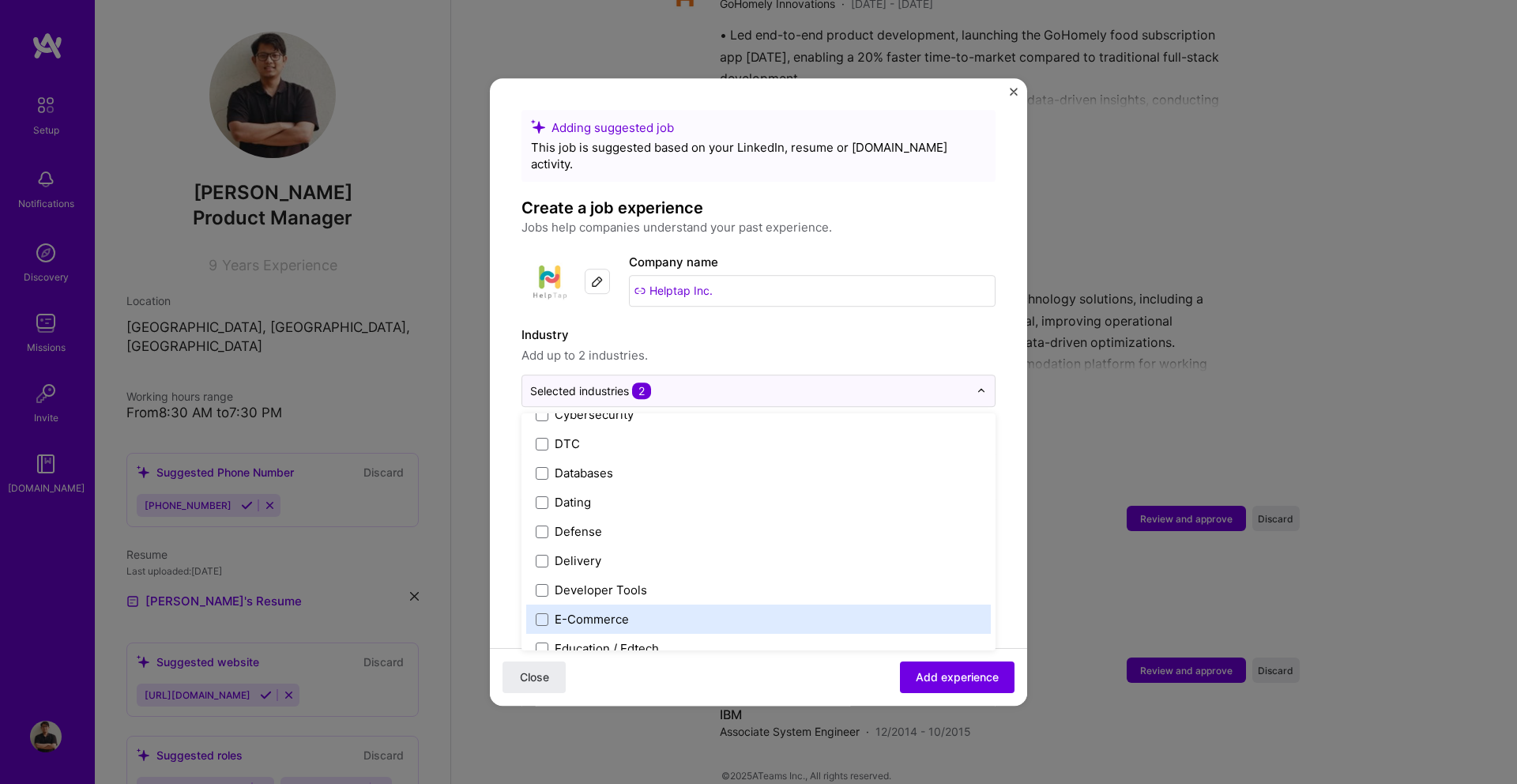
scroll to position [1212, 0]
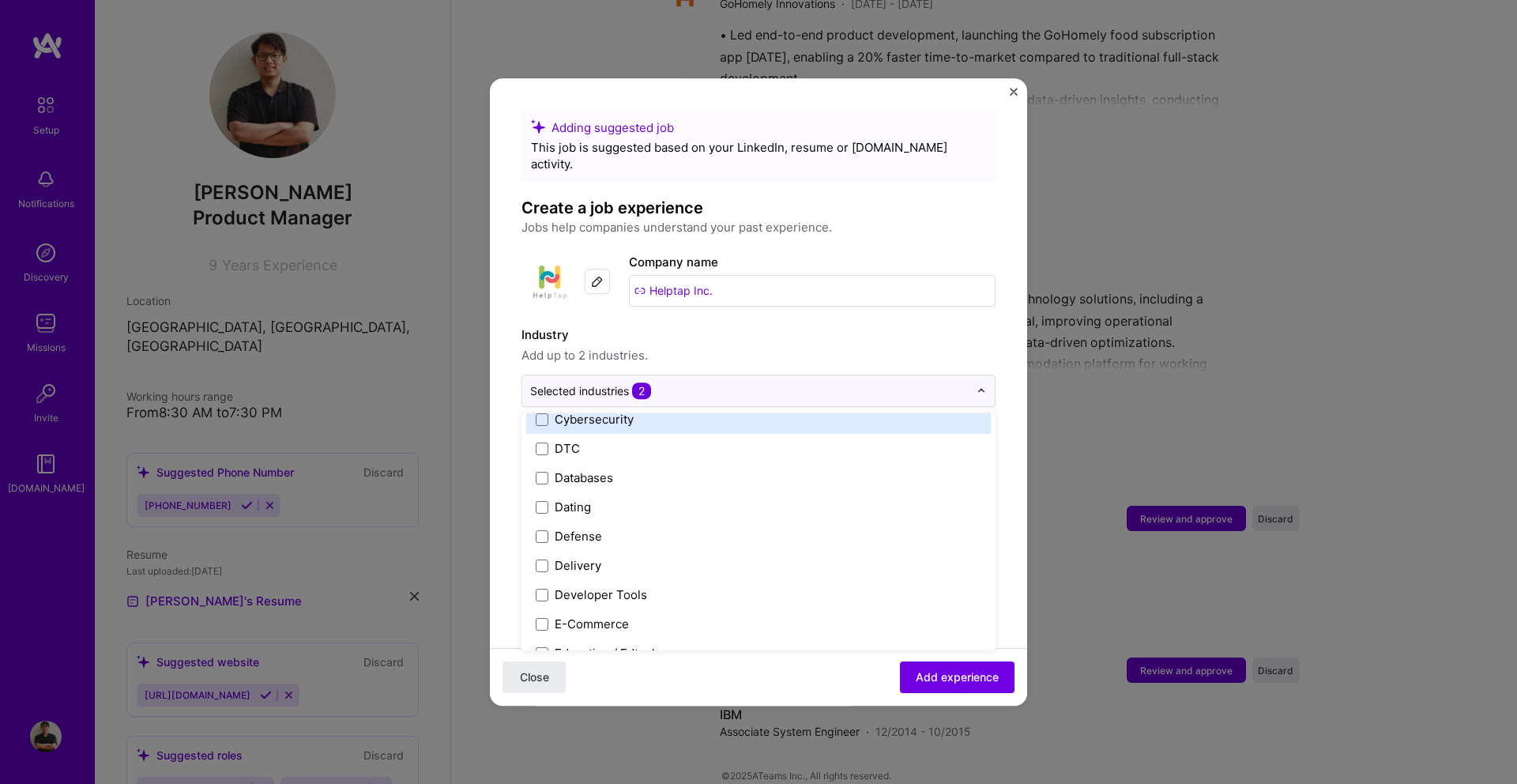
click at [765, 325] on label "Industry" at bounding box center [758, 335] width 474 height 19
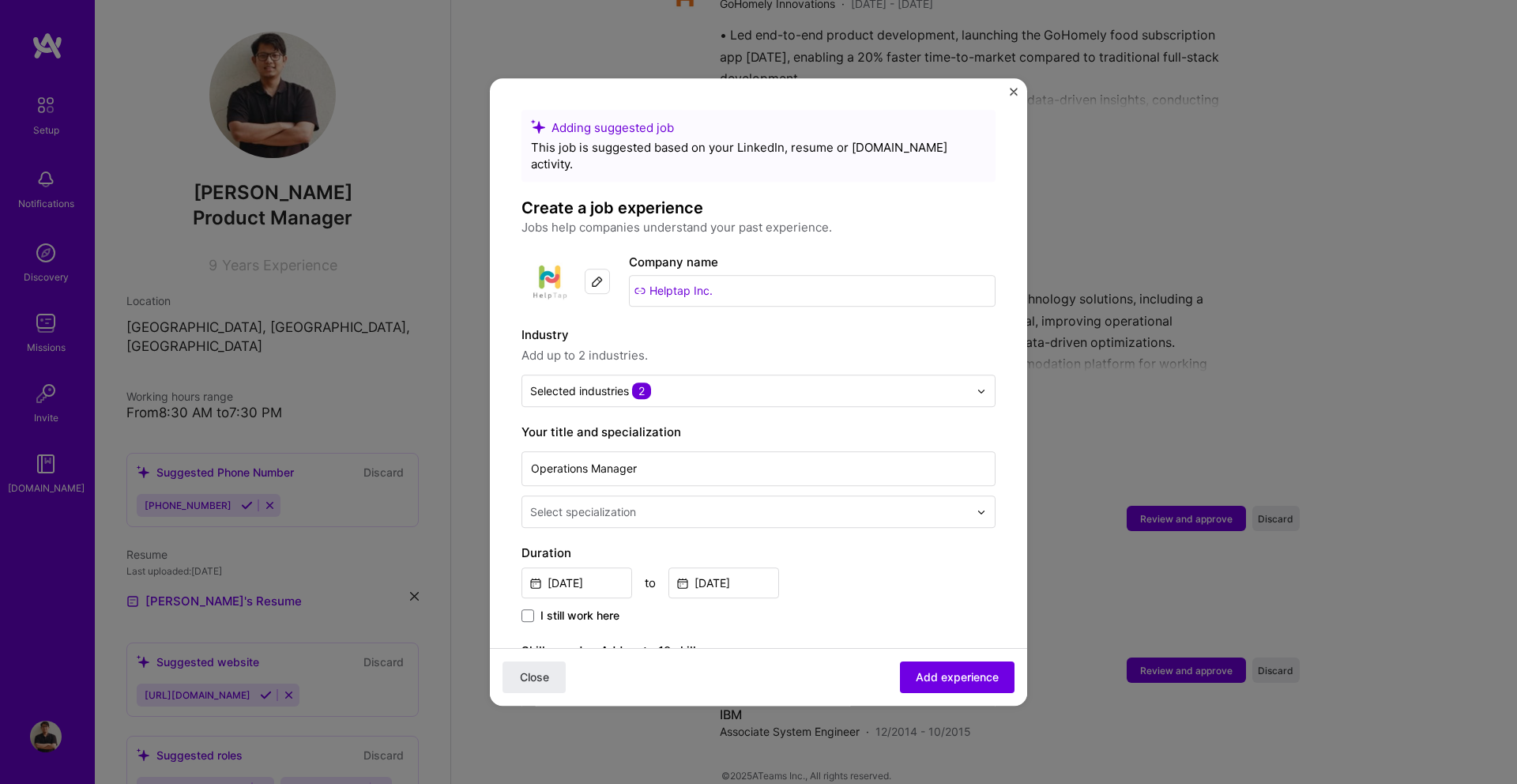
click at [690, 503] on input "text" at bounding box center [751, 511] width 442 height 17
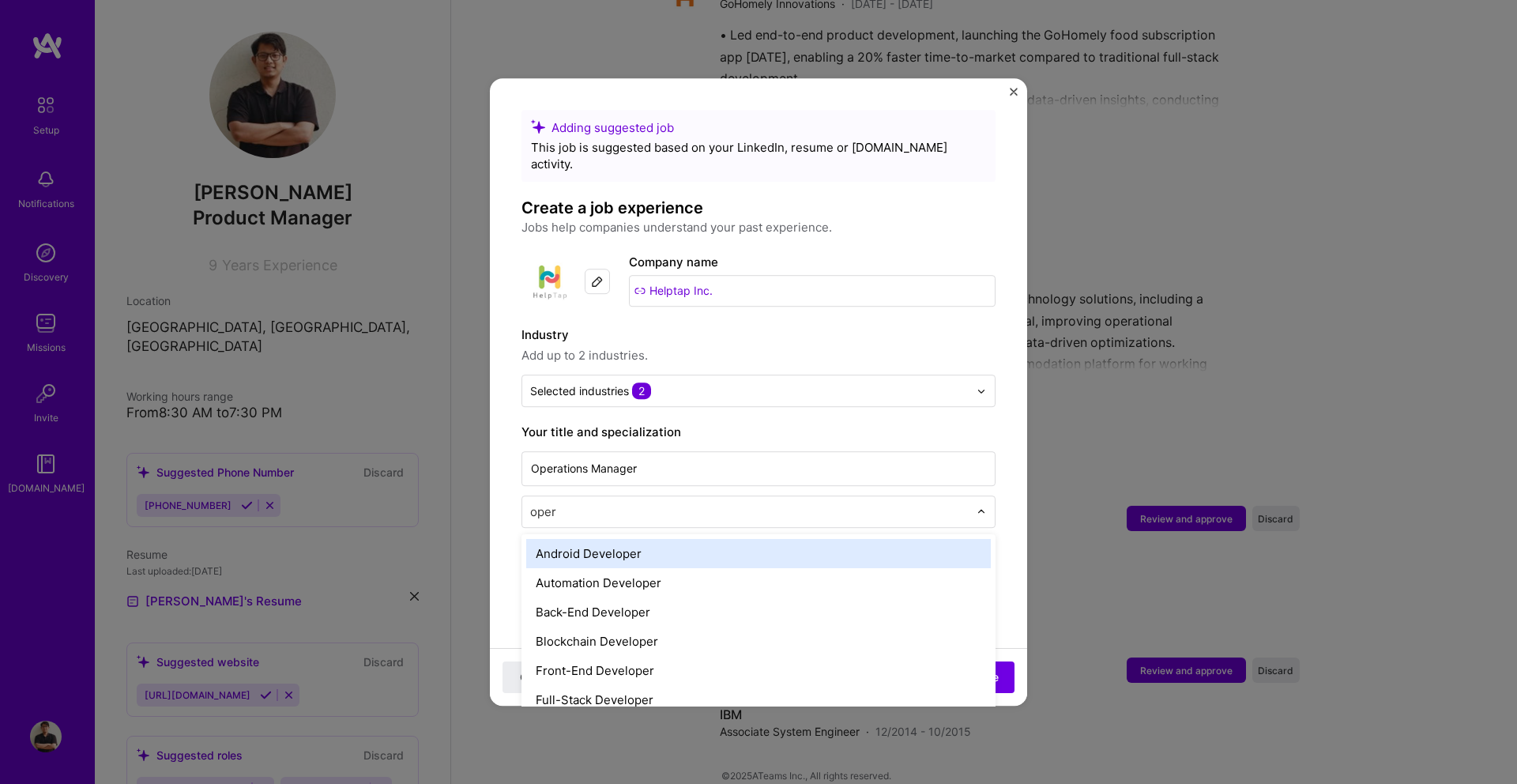
type input "opera"
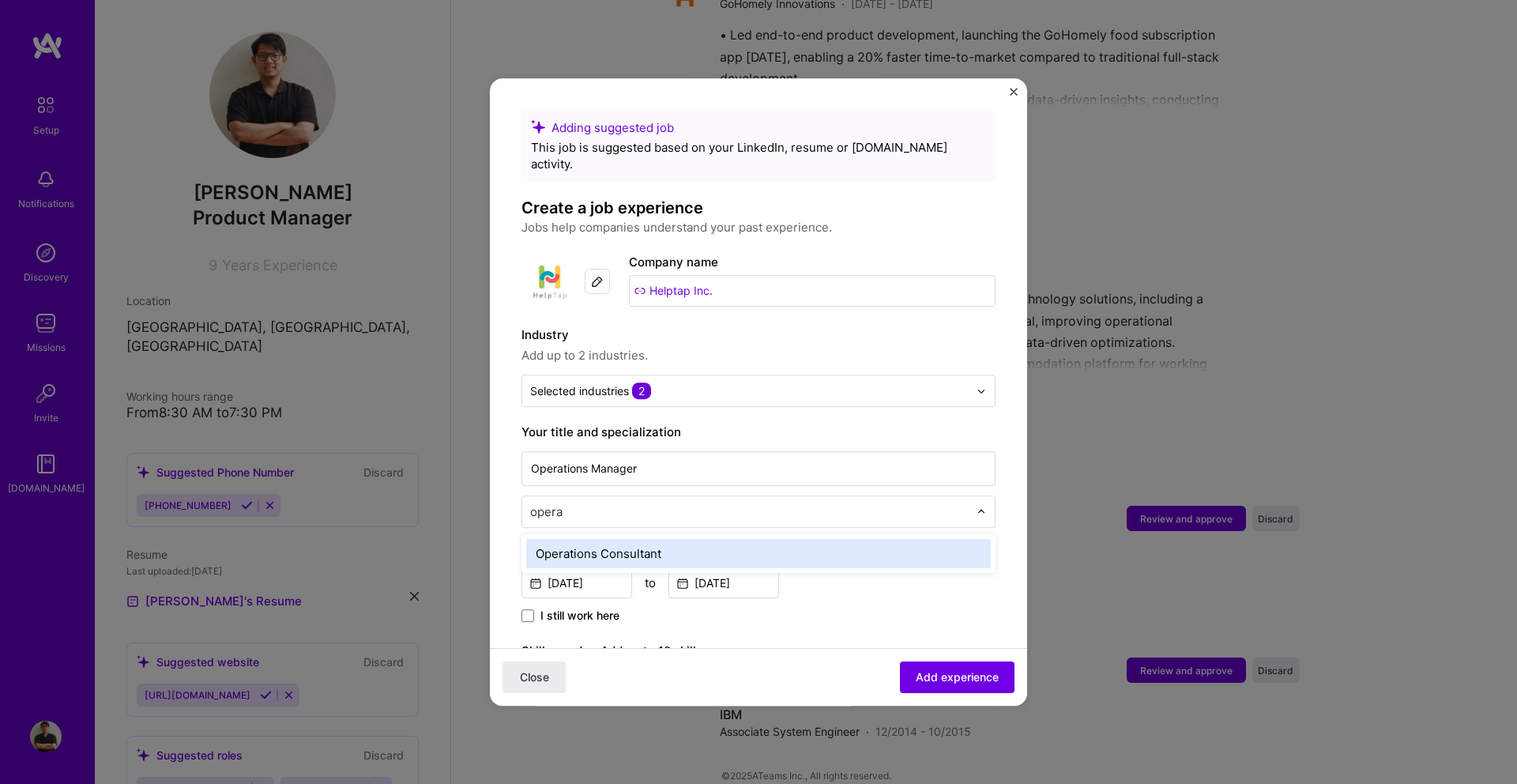
click at [657, 539] on div "Operations Consultant" at bounding box center [758, 553] width 464 height 29
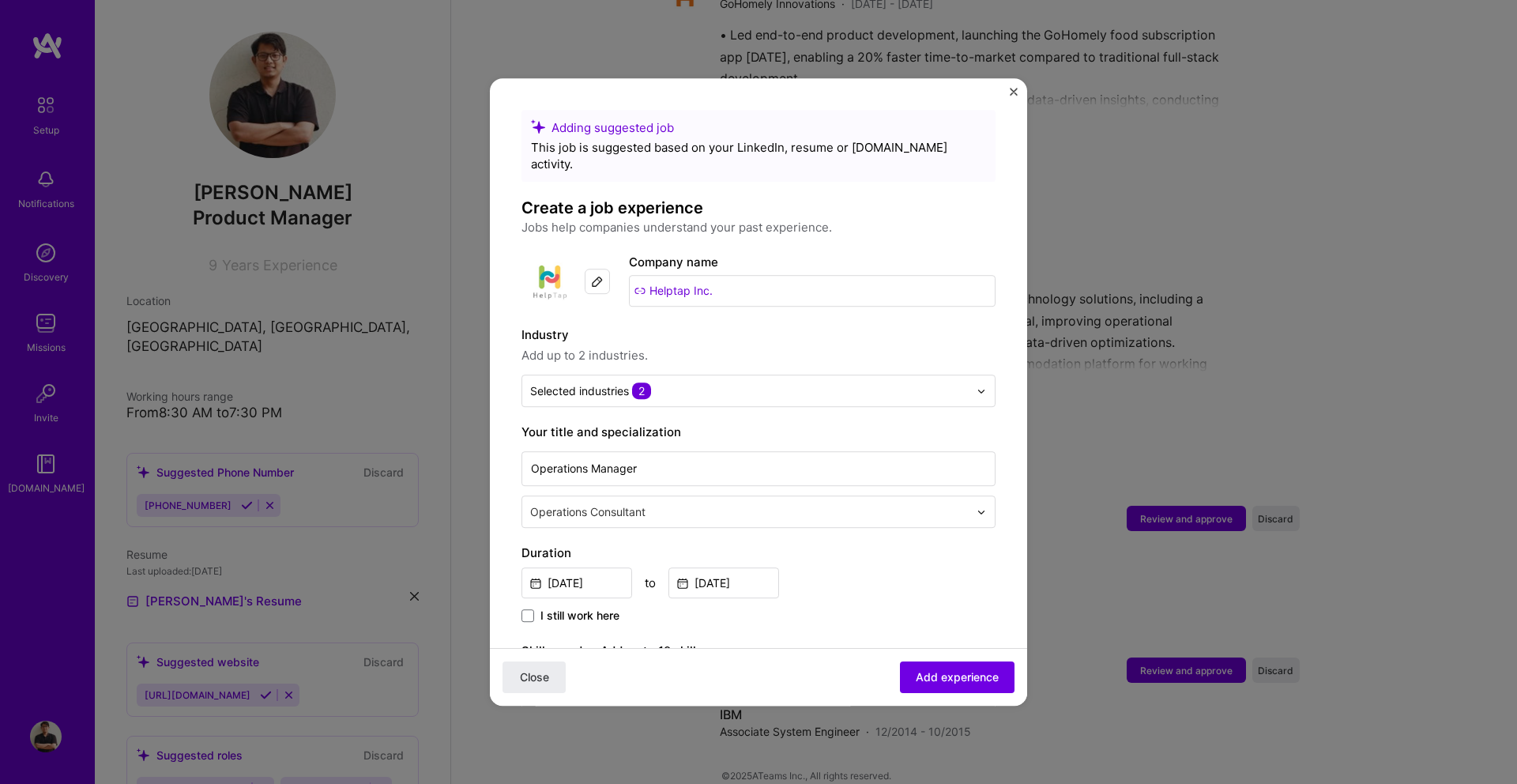
click at [799, 564] on div "[DATE] to [DATE]" at bounding box center [758, 581] width 474 height 34
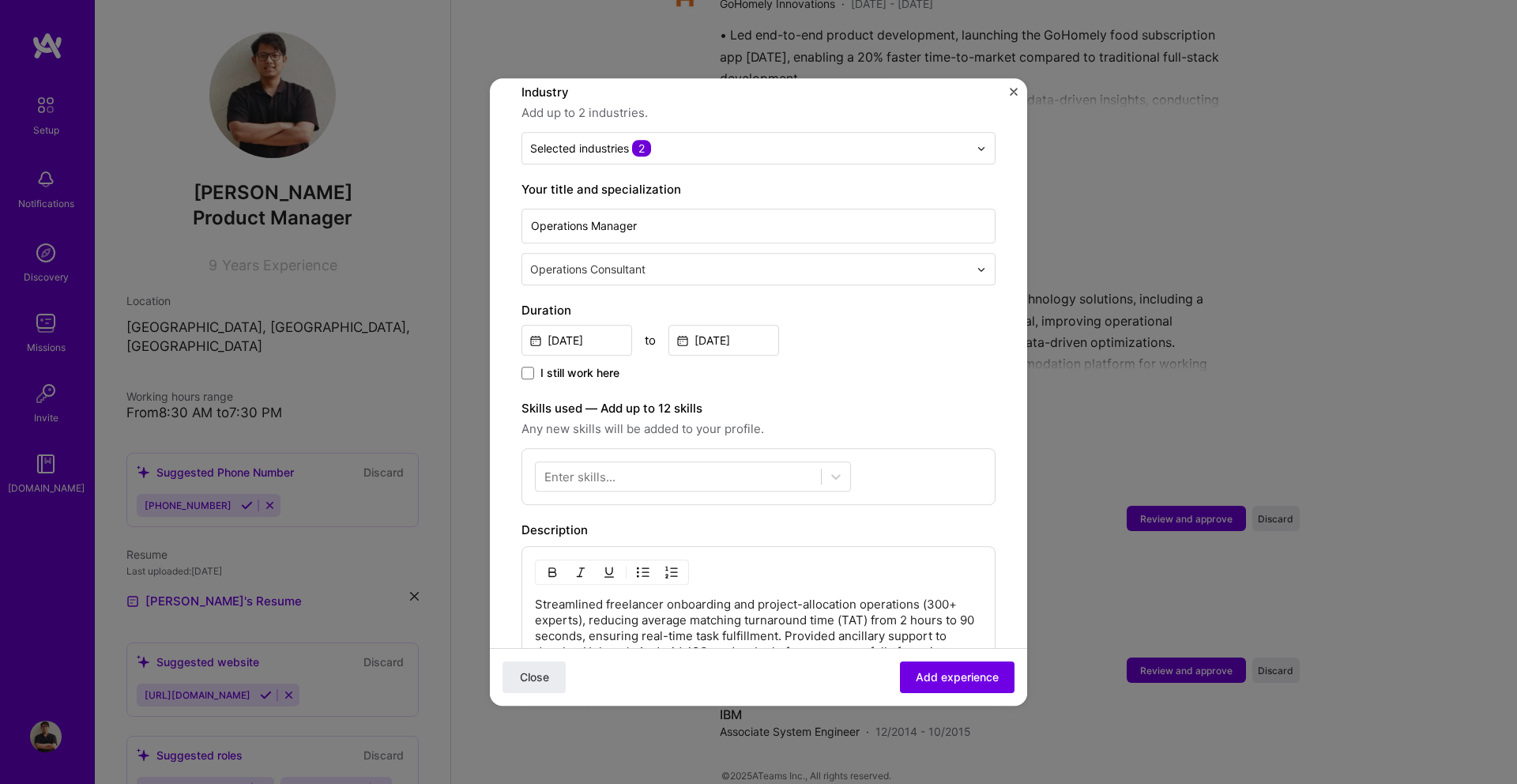
scroll to position [248, 0]
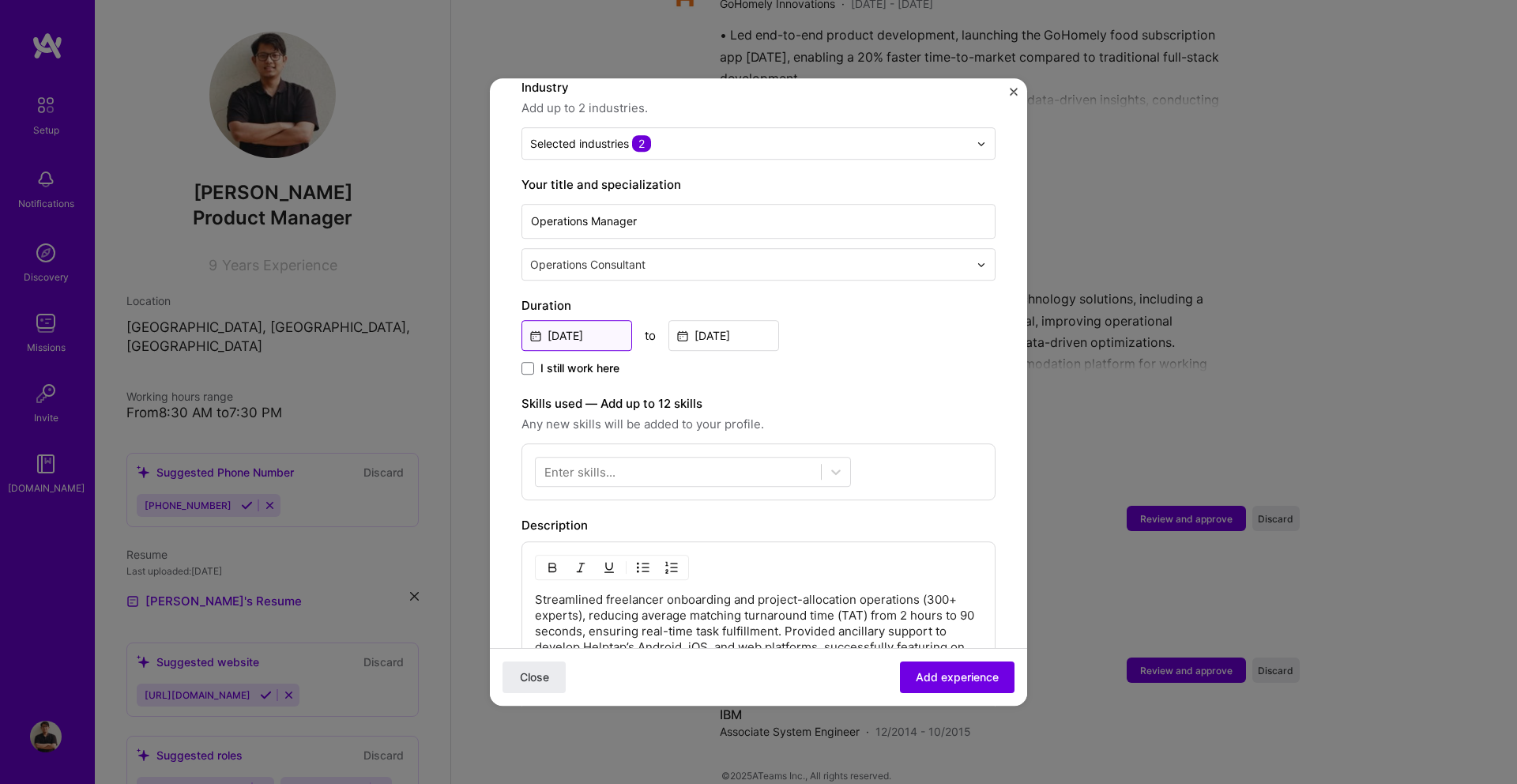
click at [616, 320] on input "[DATE]" at bounding box center [577, 335] width 110 height 31
click at [929, 361] on div "I still work here" at bounding box center [758, 370] width 474 height 18
click at [756, 325] on input "[DATE]" at bounding box center [724, 335] width 110 height 31
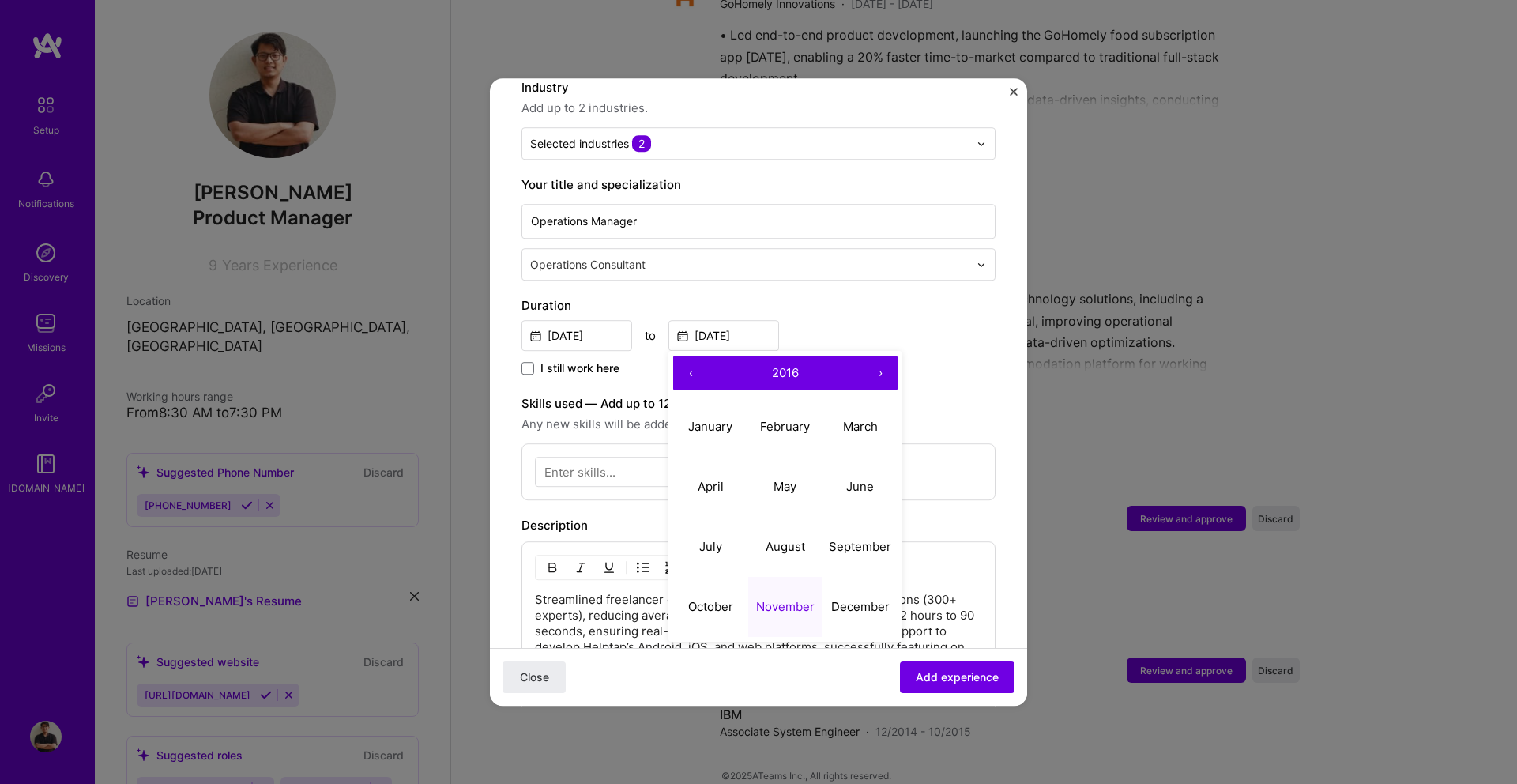
click at [883, 361] on button "›" at bounding box center [880, 373] width 35 height 35
click at [685, 358] on button "‹" at bounding box center [690, 373] width 35 height 35
click at [849, 317] on div "[DATE] to [DATE] ‹ 2017 › January February March April May June July August Sep…" at bounding box center [758, 334] width 474 height 34
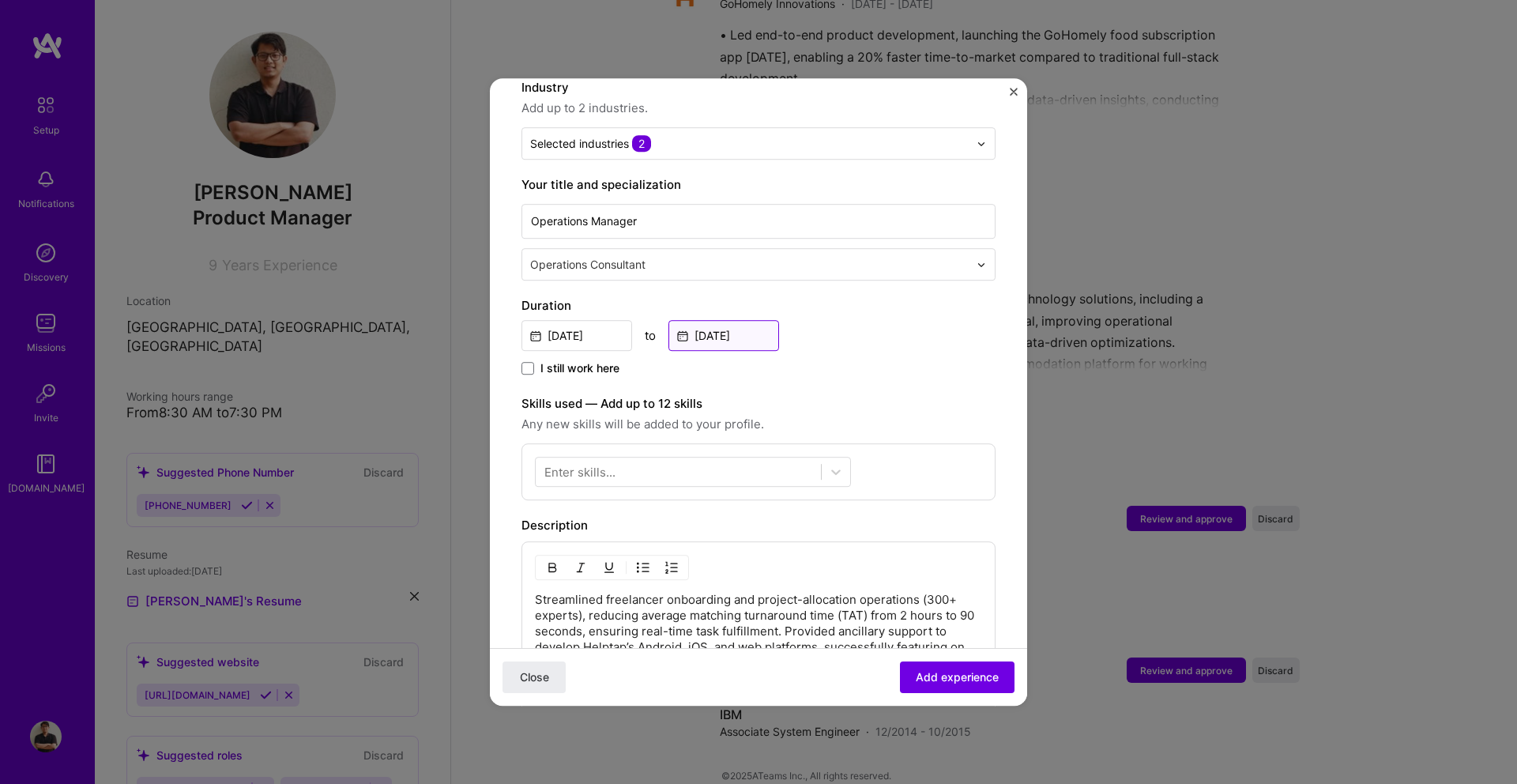
click at [756, 322] on input "[DATE]" at bounding box center [724, 335] width 110 height 31
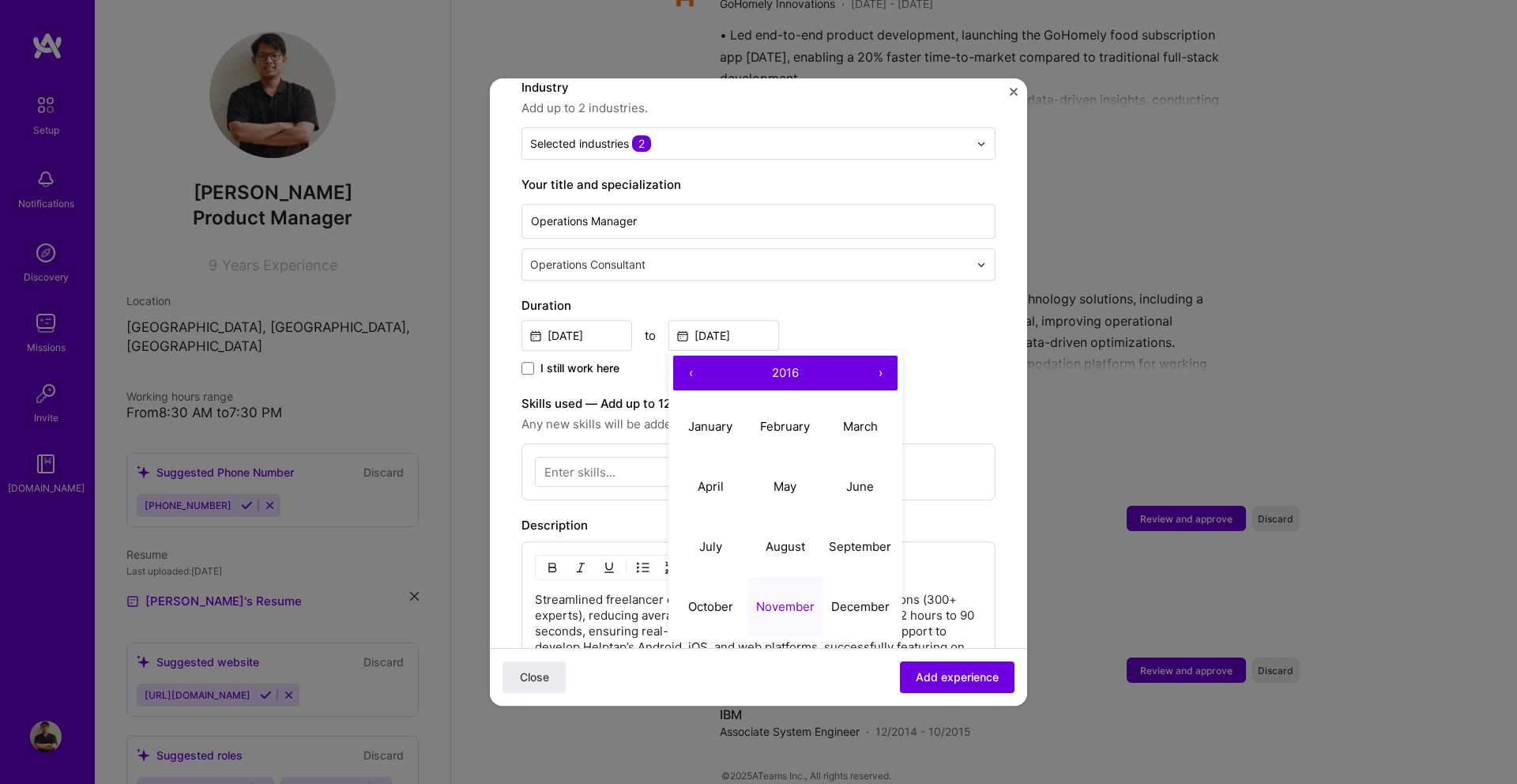
click at [884, 356] on button "›" at bounding box center [880, 373] width 35 height 35
click at [785, 599] on button "November" at bounding box center [786, 607] width 75 height 60
type input "[DATE]"
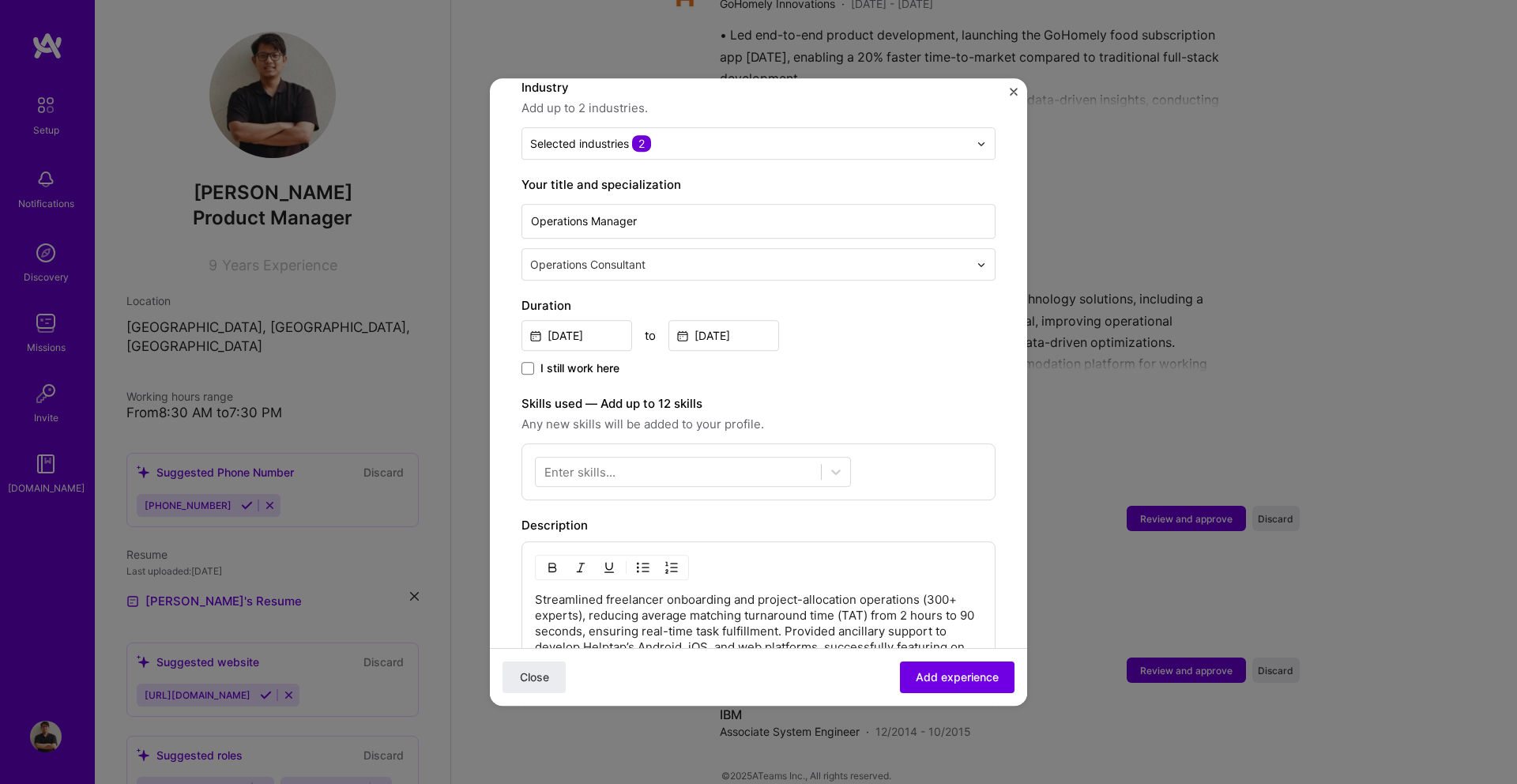
click at [920, 361] on div "I still work here" at bounding box center [758, 370] width 474 height 18
click at [712, 459] on div at bounding box center [678, 472] width 285 height 26
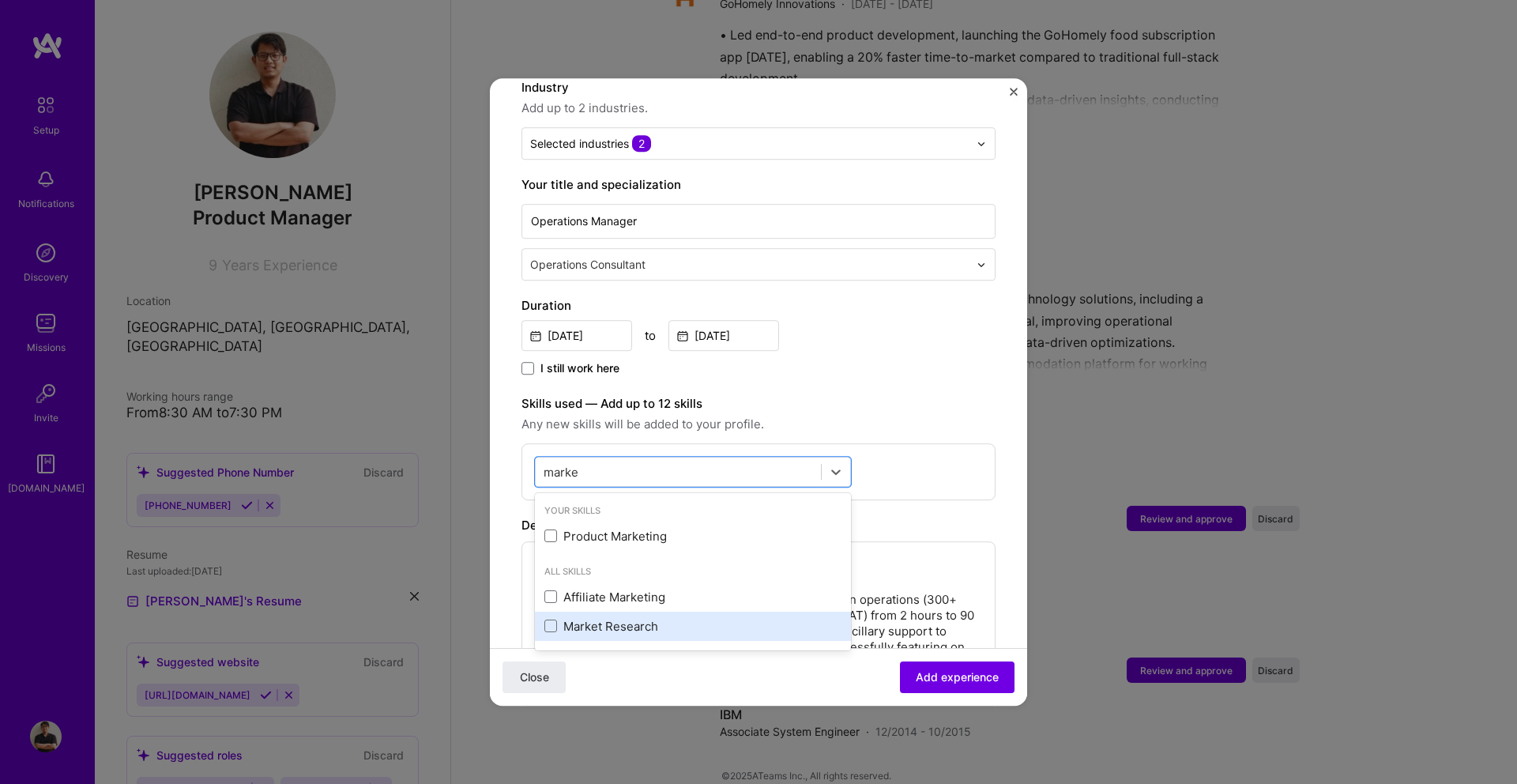
click at [636, 617] on div "Market Research" at bounding box center [692, 626] width 297 height 17
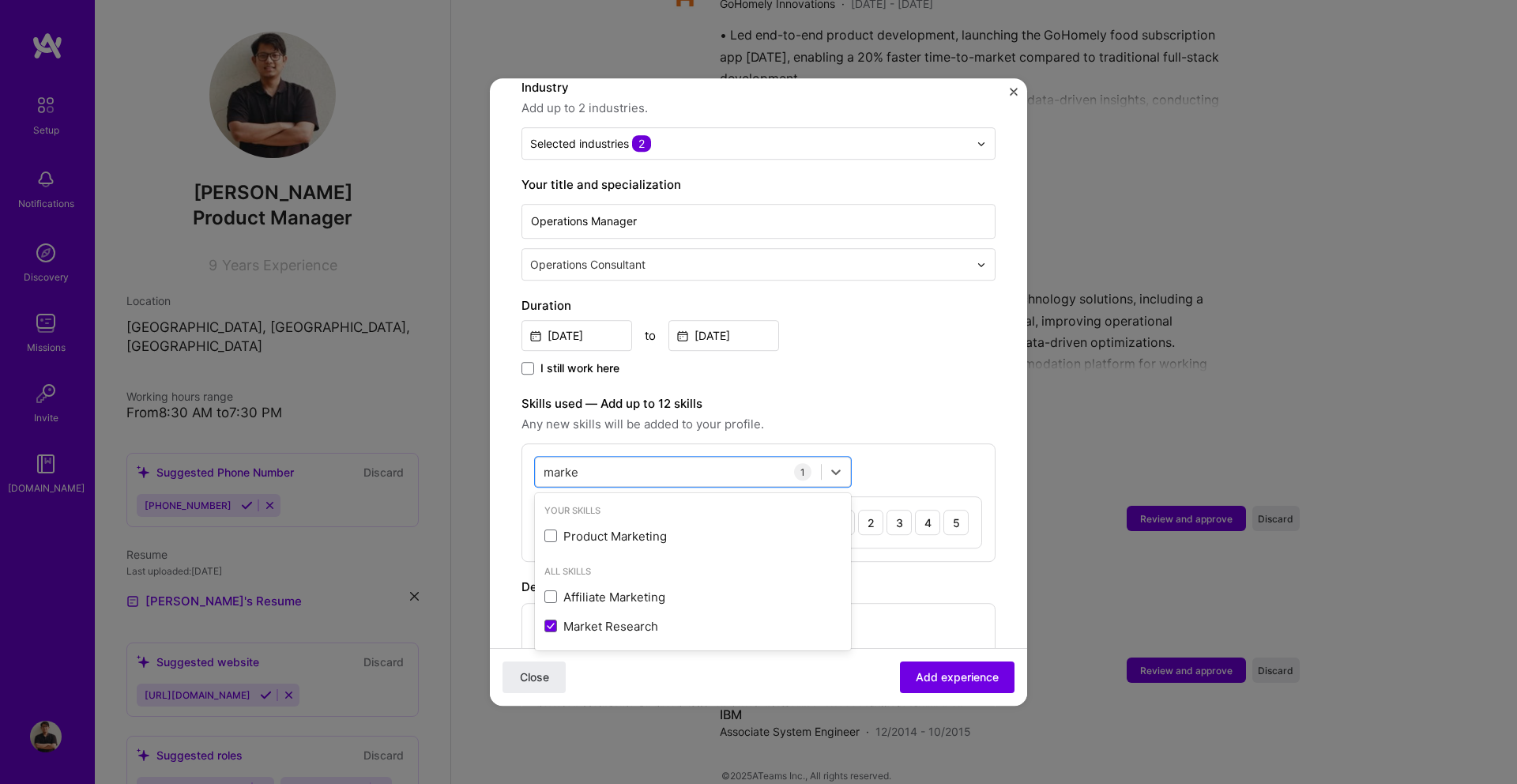
type input "marke"
click at [847, 317] on div "[DATE] to [DATE]" at bounding box center [758, 334] width 474 height 34
click at [947, 510] on div "5" at bounding box center [956, 522] width 25 height 25
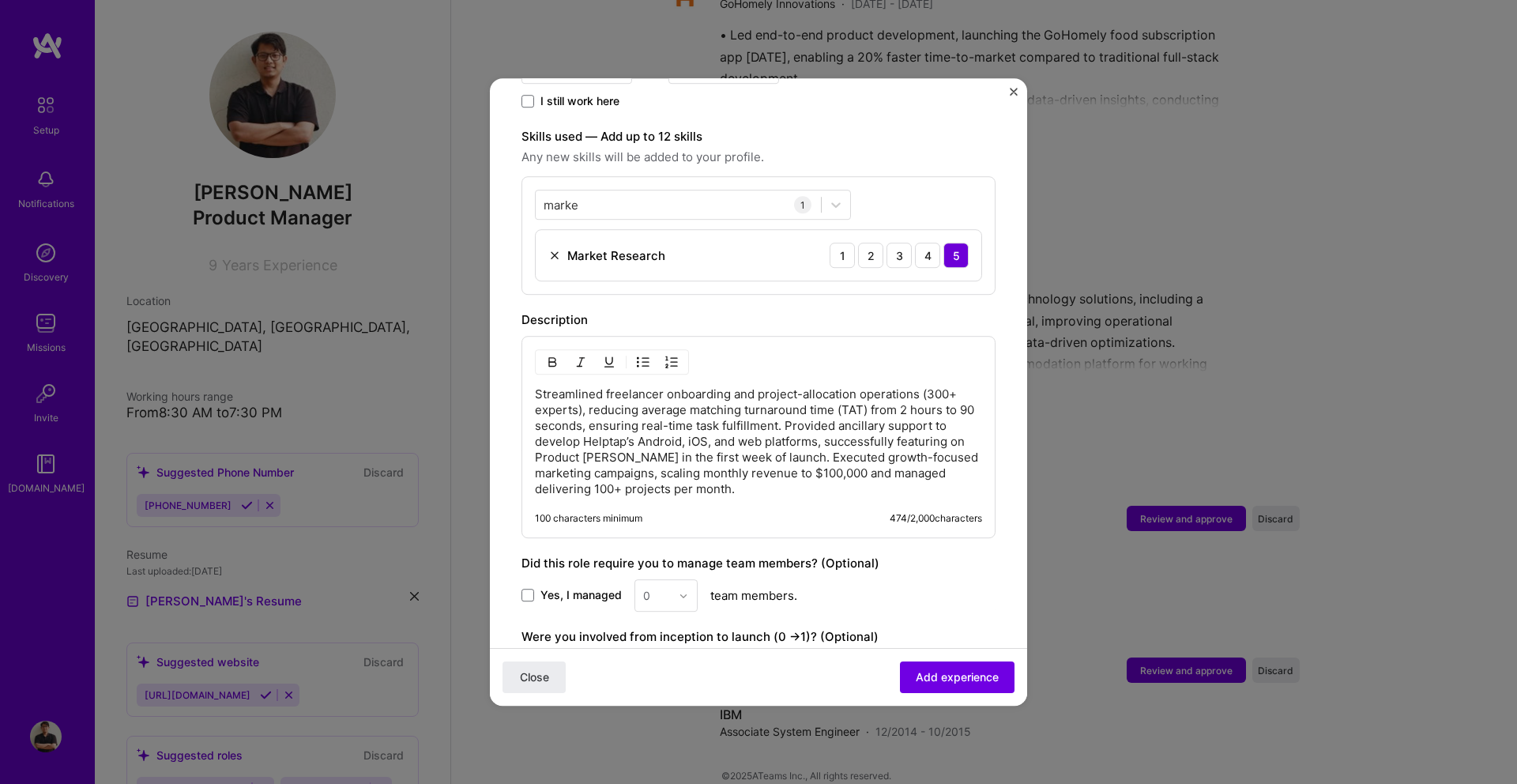
scroll to position [565, 0]
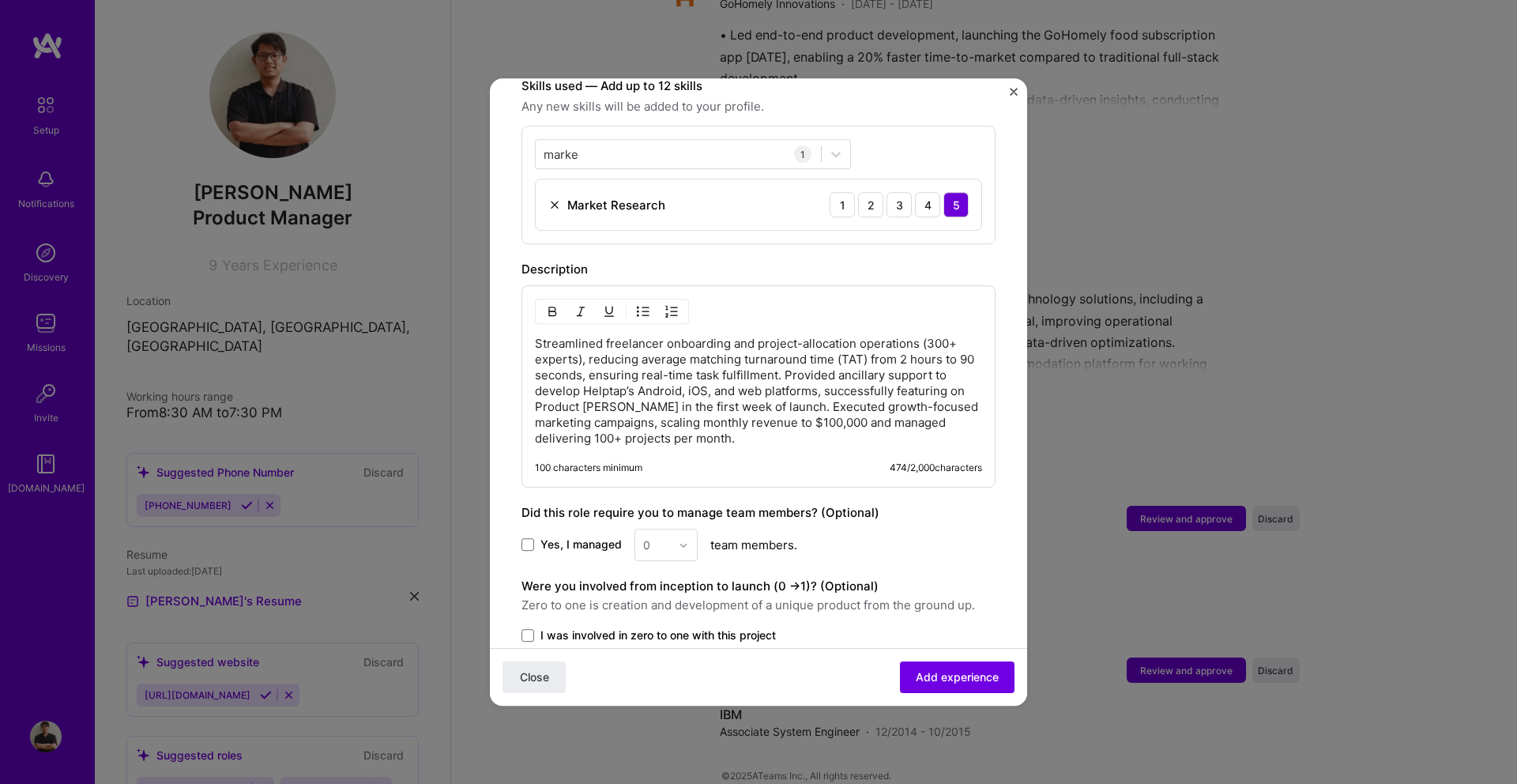
click at [784, 354] on p "Streamlined freelancer onboarding and project-allocation operations (300+ exper…" at bounding box center [758, 391] width 447 height 110
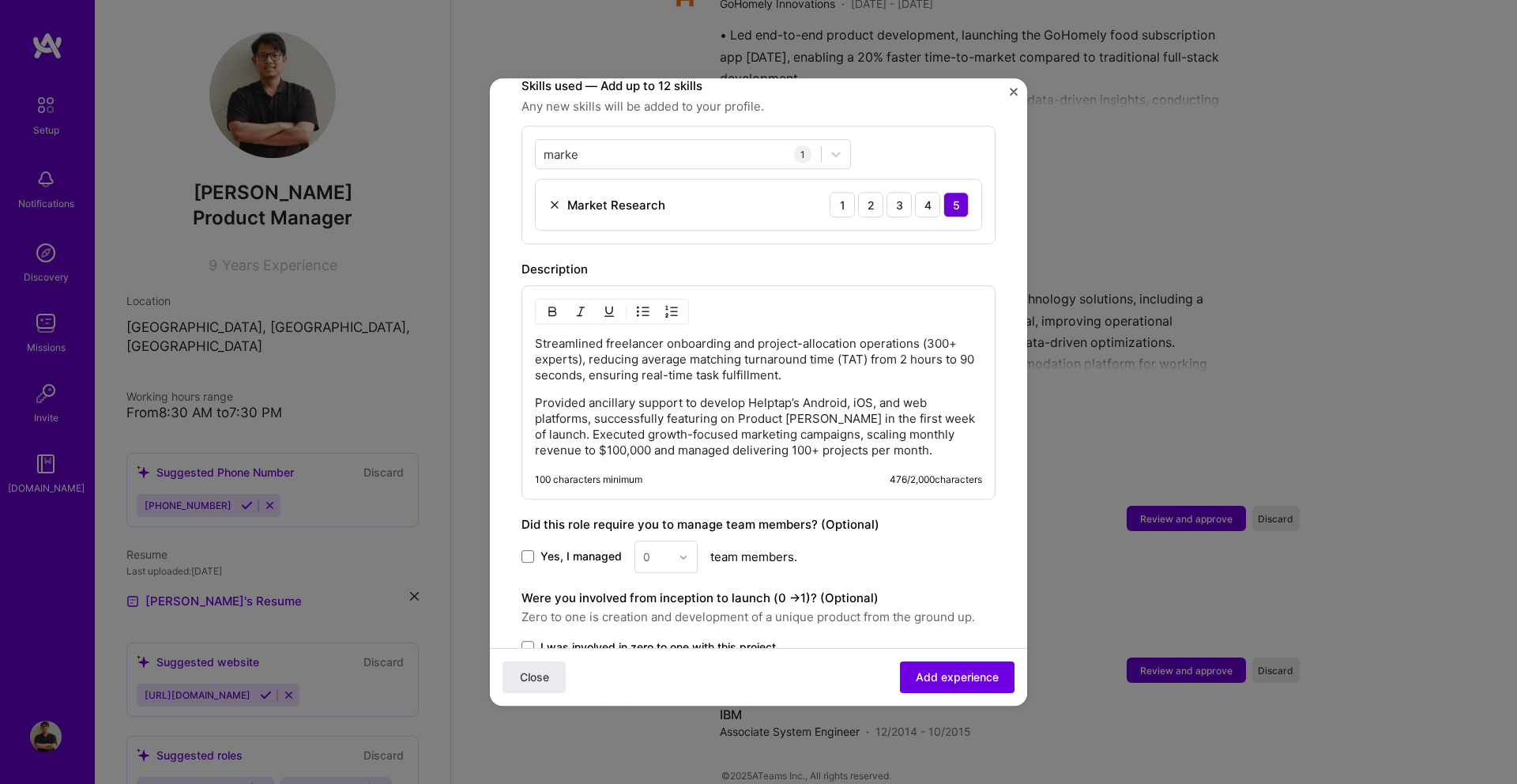
click at [536, 412] on p "Provided ancillary support to develop Helptap’s Android, iOS, and web platforms…" at bounding box center [758, 427] width 447 height 64
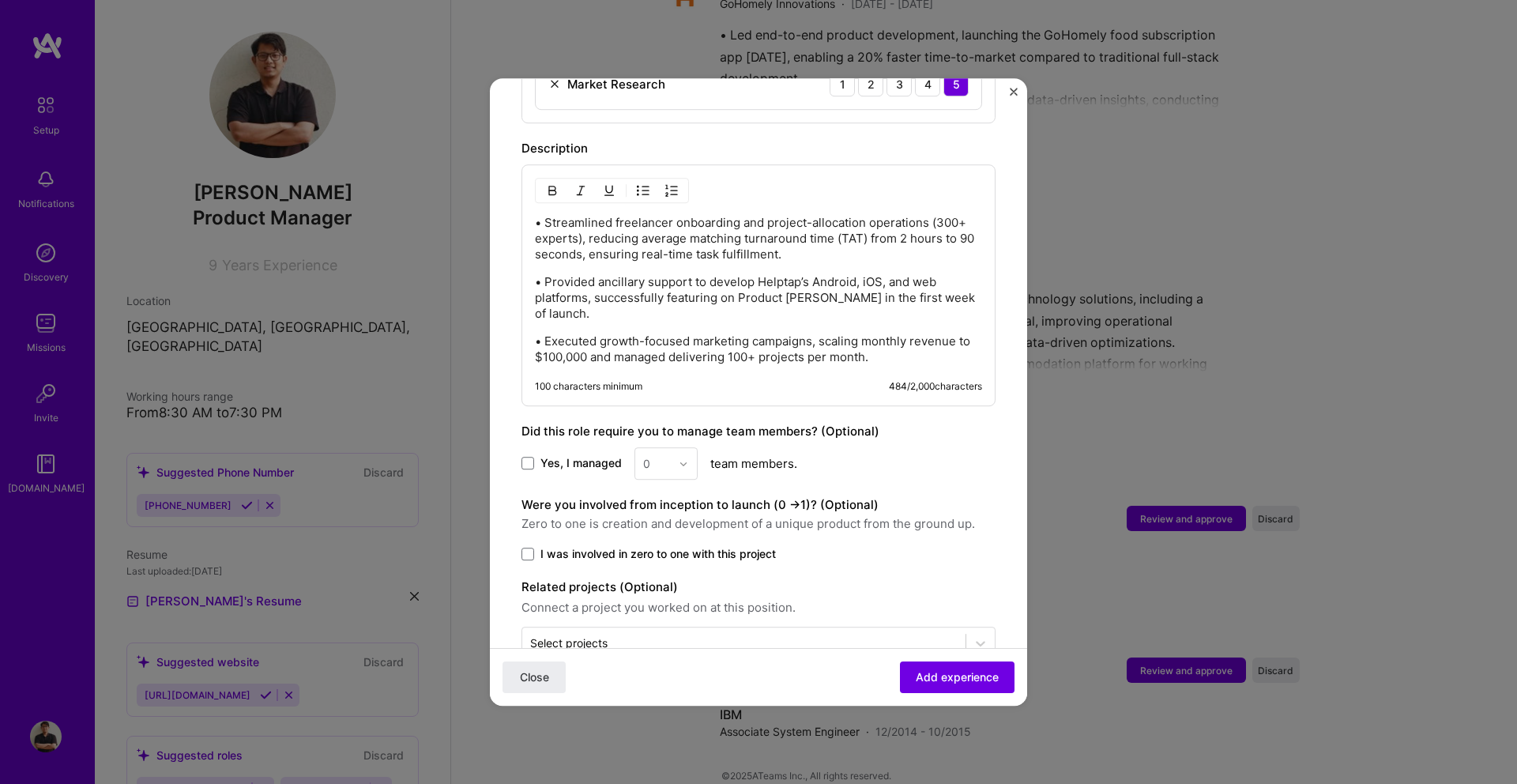
scroll to position [696, 0]
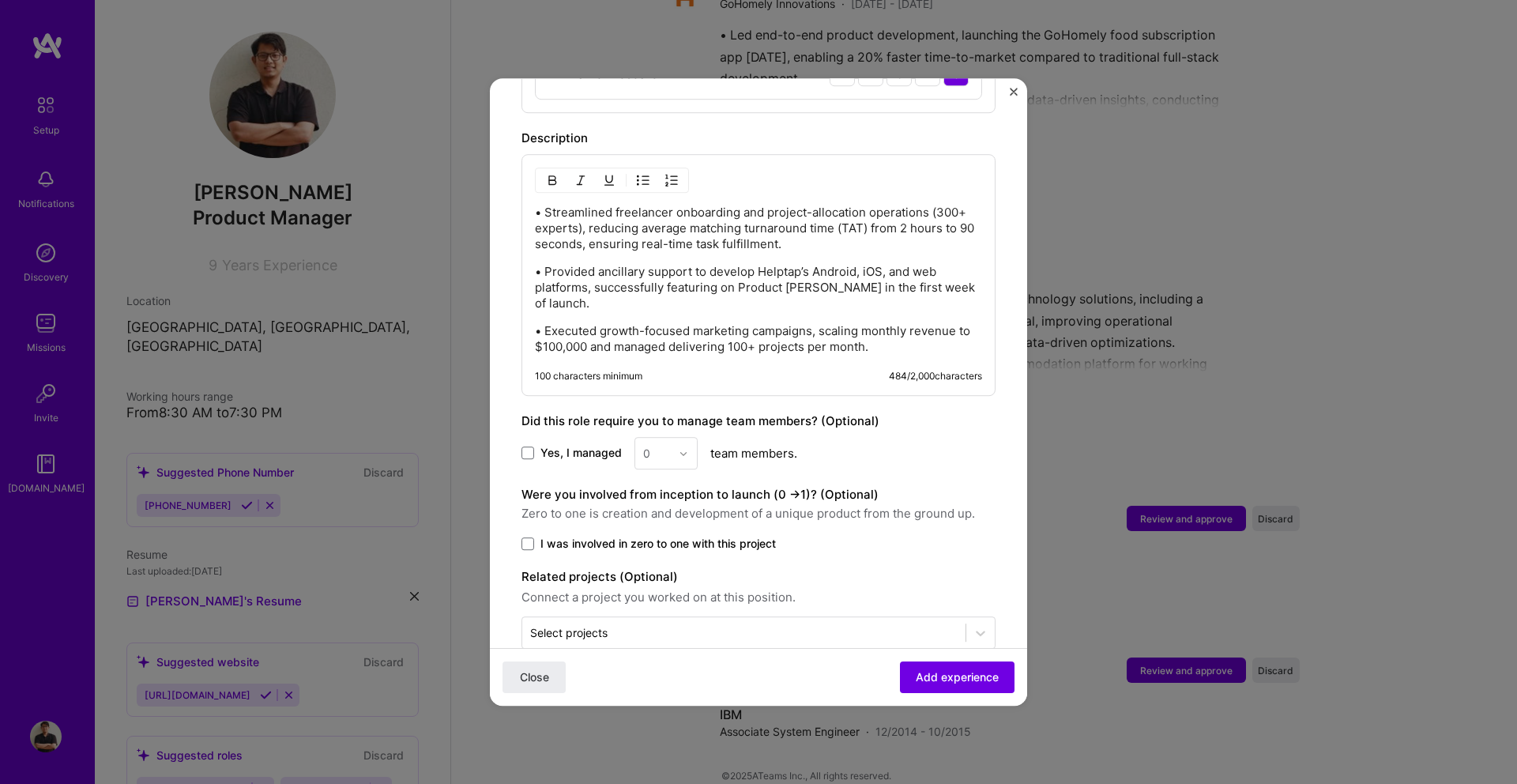
drag, startPoint x: 948, startPoint y: 672, endPoint x: 626, endPoint y: 443, distance: 395.1
click at [626, 443] on form "Adding suggested job This job is suggested based on your LinkedIn, resume or [D…" at bounding box center [758, 75] width 537 height 1324
click at [529, 537] on span at bounding box center [527, 543] width 13 height 13
click at [0, 0] on input "I was involved in zero to one with this project" at bounding box center [0, 0] width 0 height 0
click at [947, 684] on span "Add experience" at bounding box center [956, 677] width 83 height 16
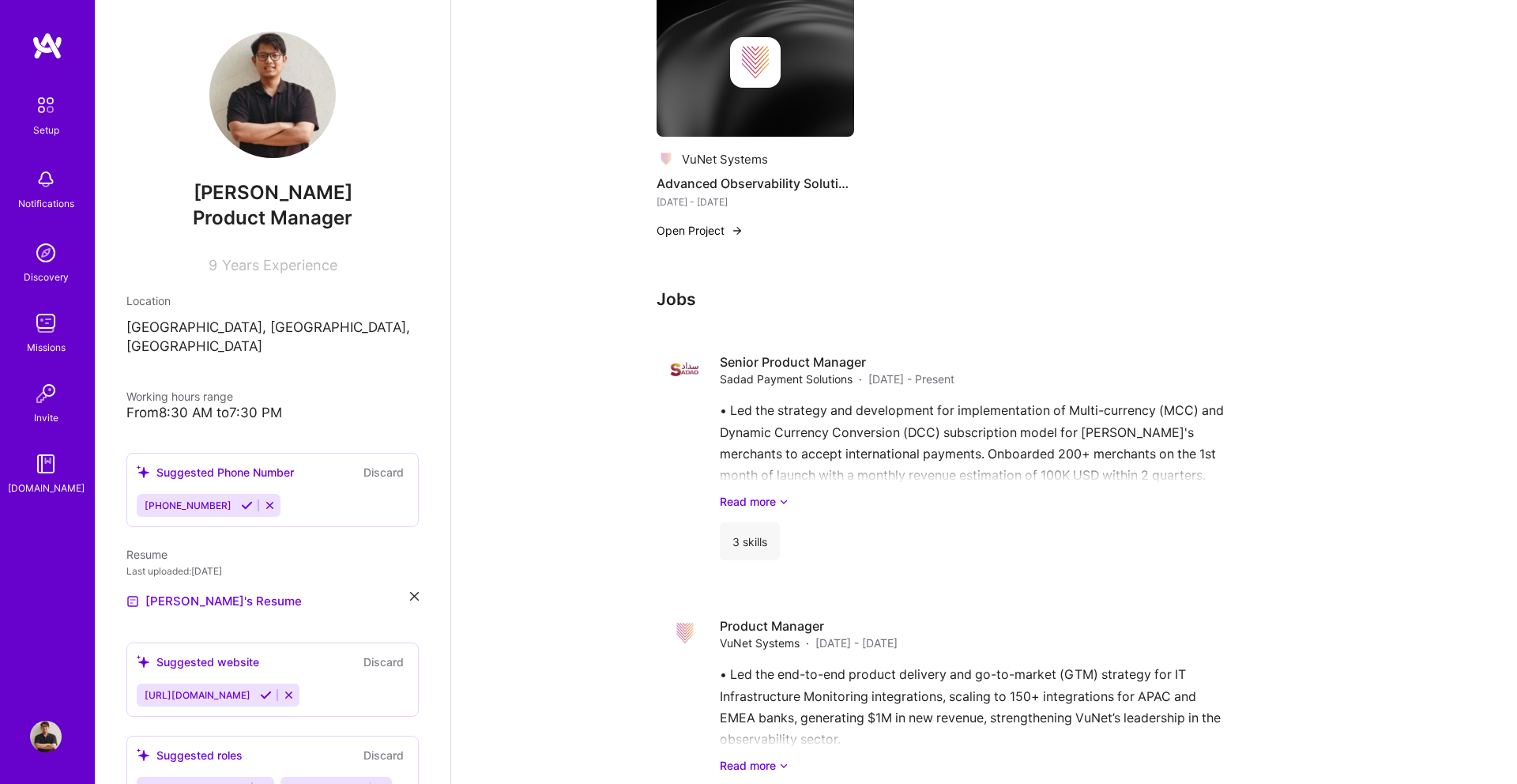
scroll to position [3012, 0]
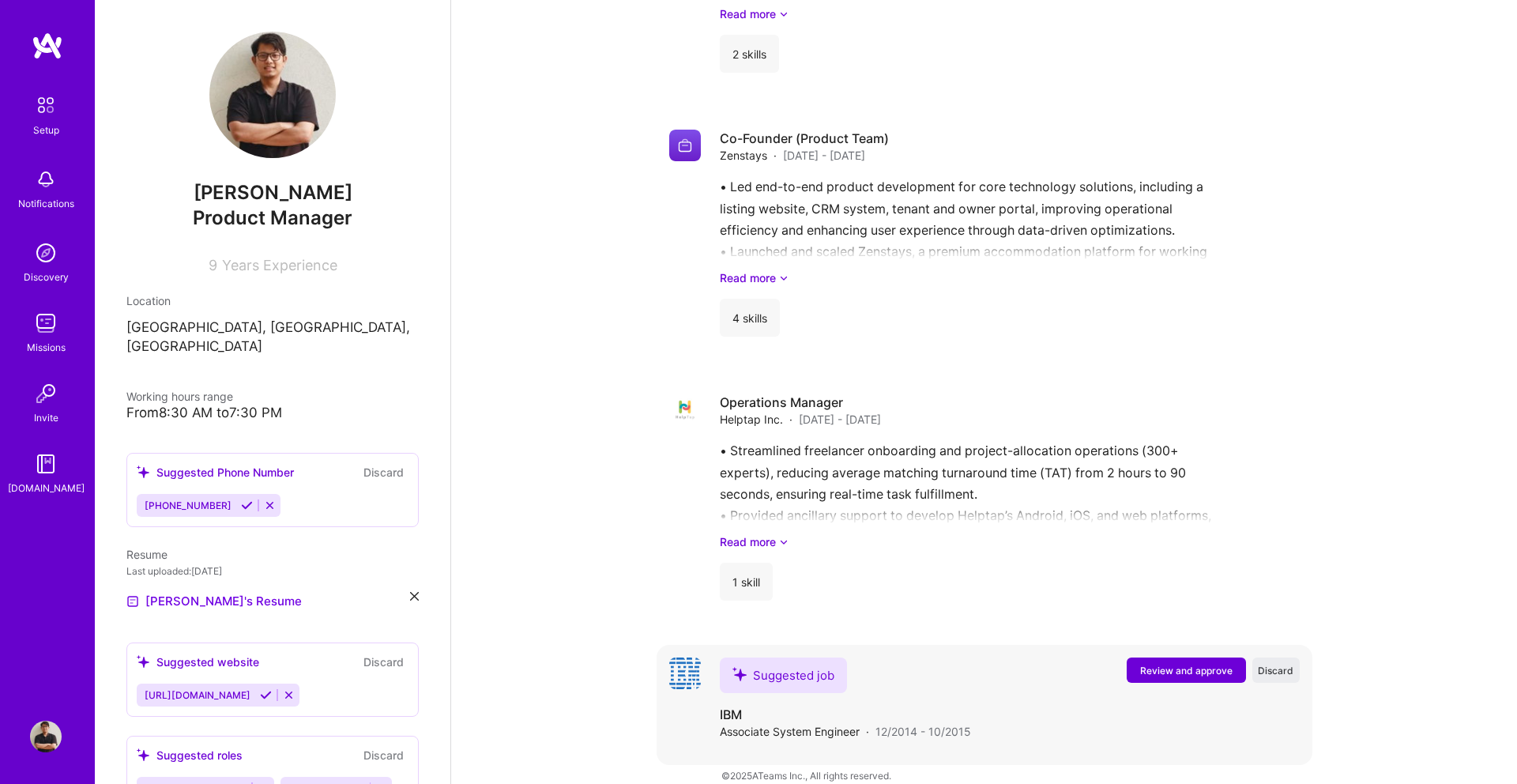
click at [1128, 658] on button "Review and approve" at bounding box center [1186, 670] width 120 height 25
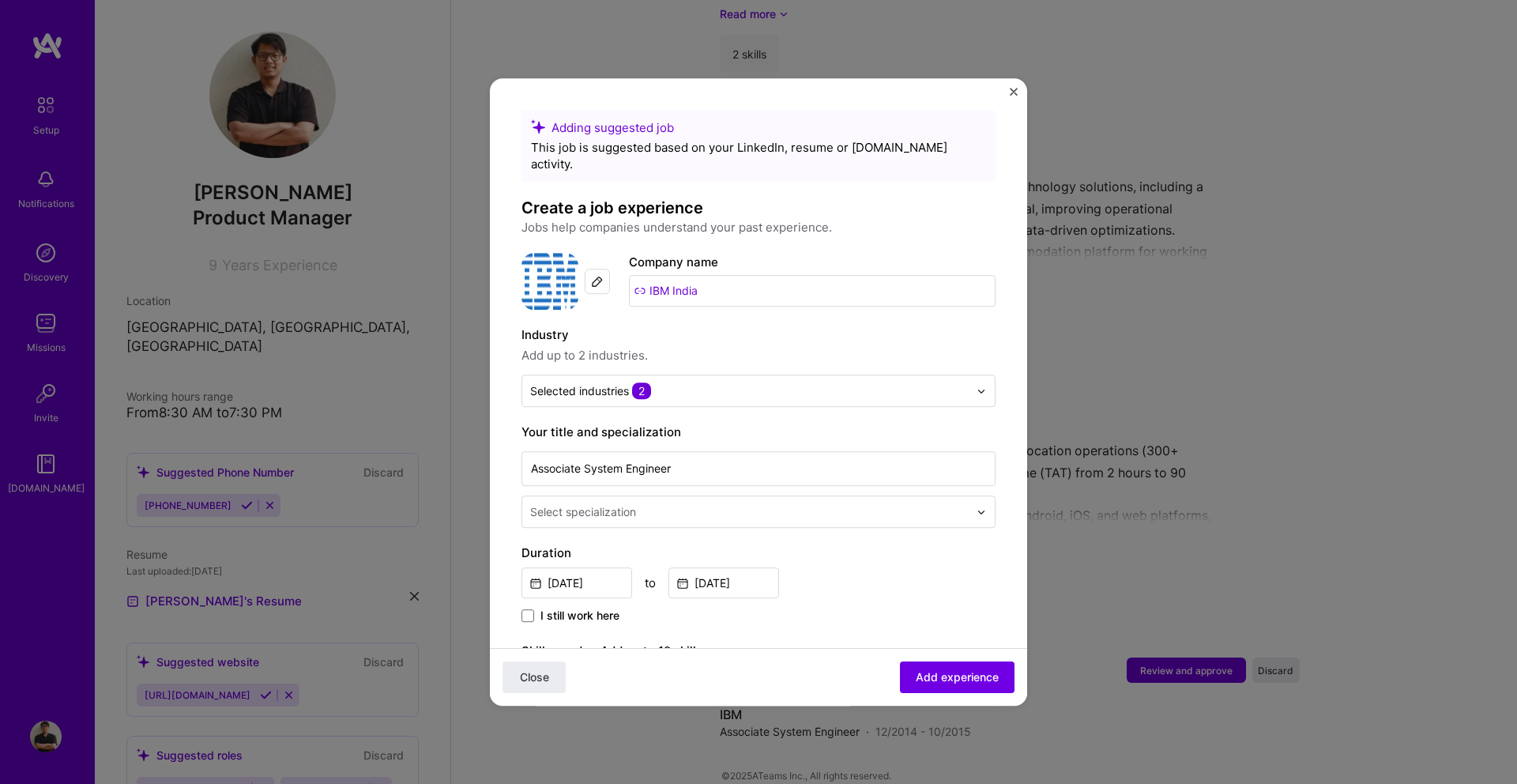
click at [595, 275] on img at bounding box center [597, 281] width 13 height 13
click at [688, 276] on input "IBM India" at bounding box center [812, 291] width 366 height 32
click at [711, 278] on input "IBM India" at bounding box center [812, 291] width 366 height 32
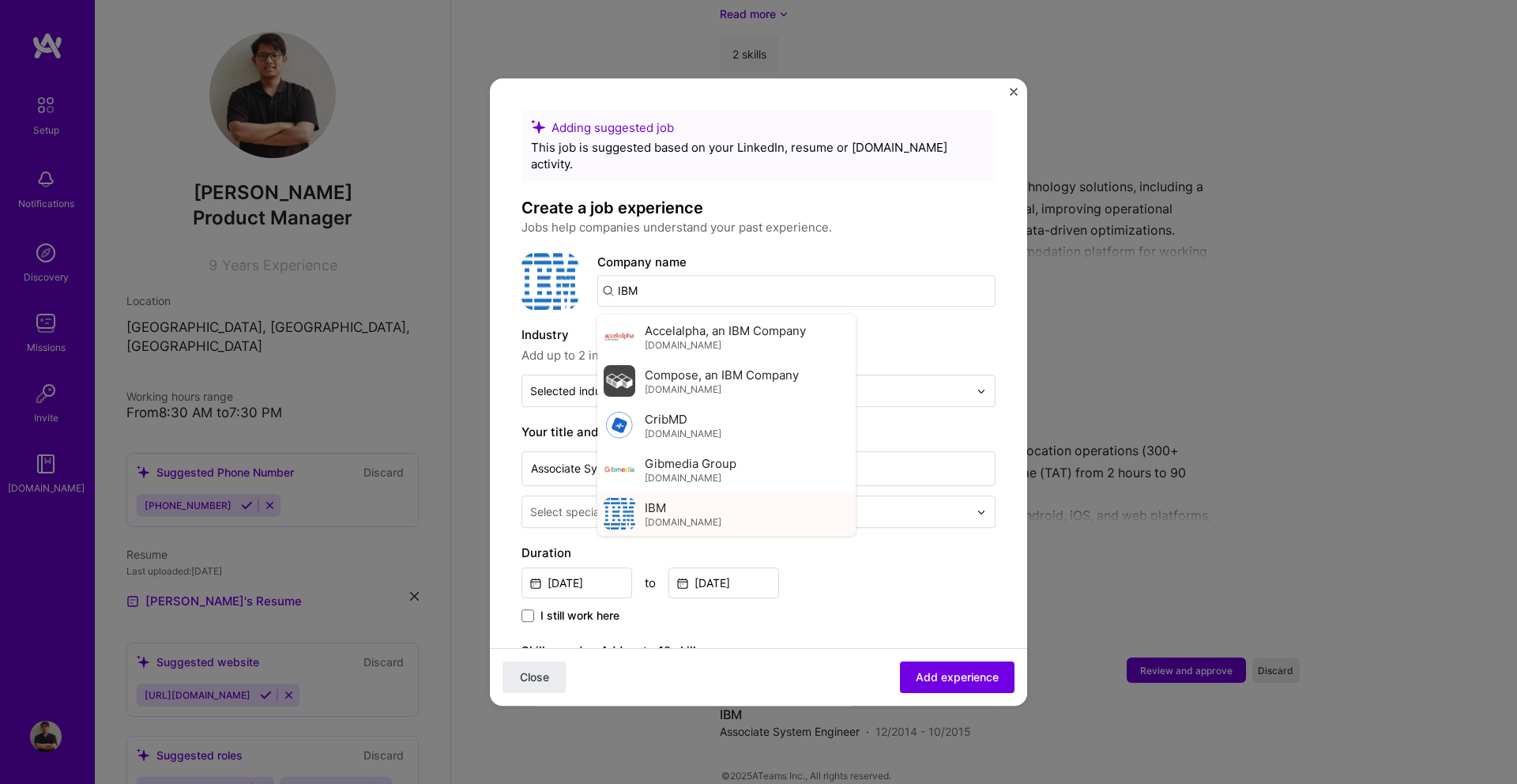
type input "IBM"
click at [715, 494] on div "IBM [DOMAIN_NAME]" at bounding box center [726, 513] width 259 height 44
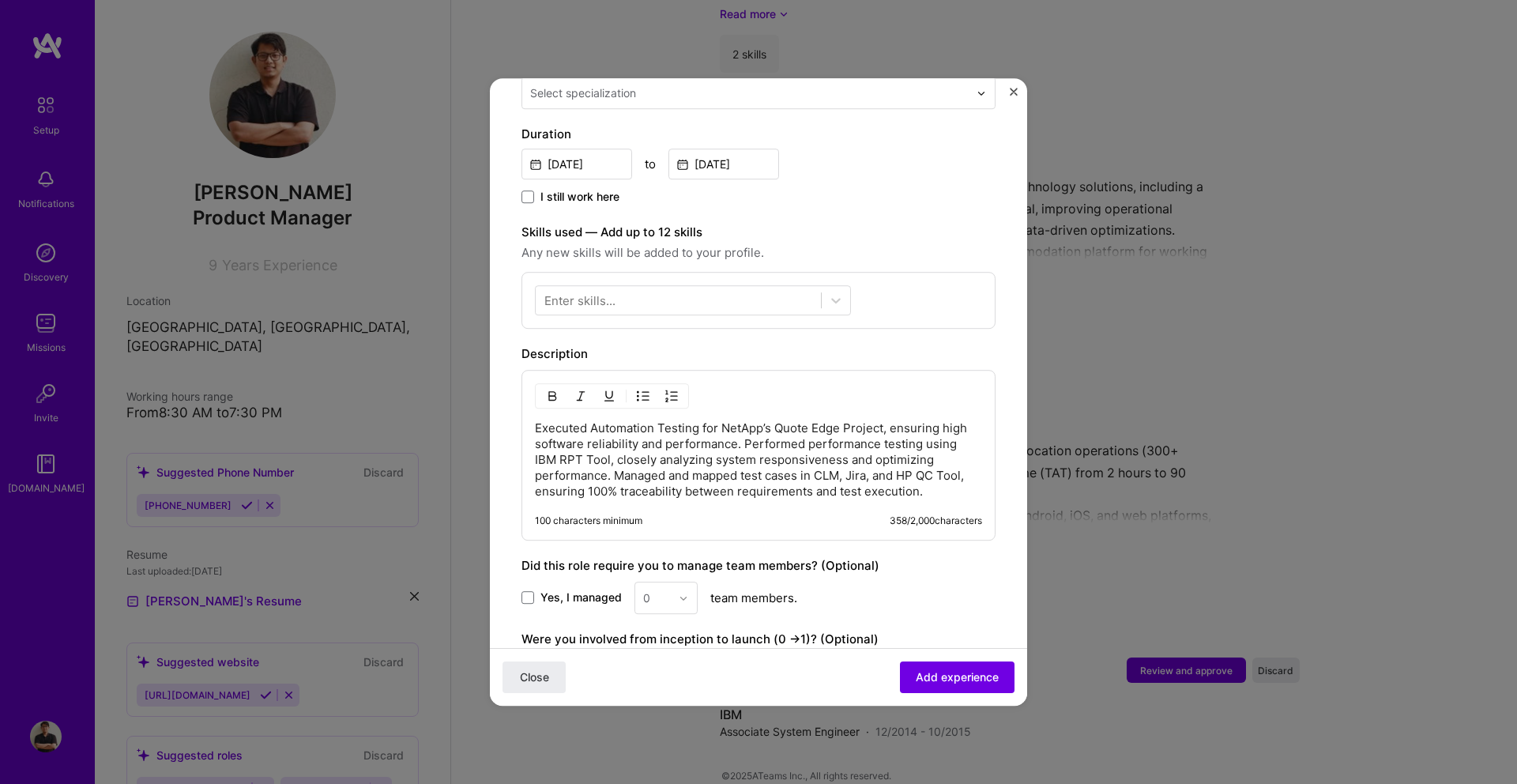
scroll to position [443, 0]
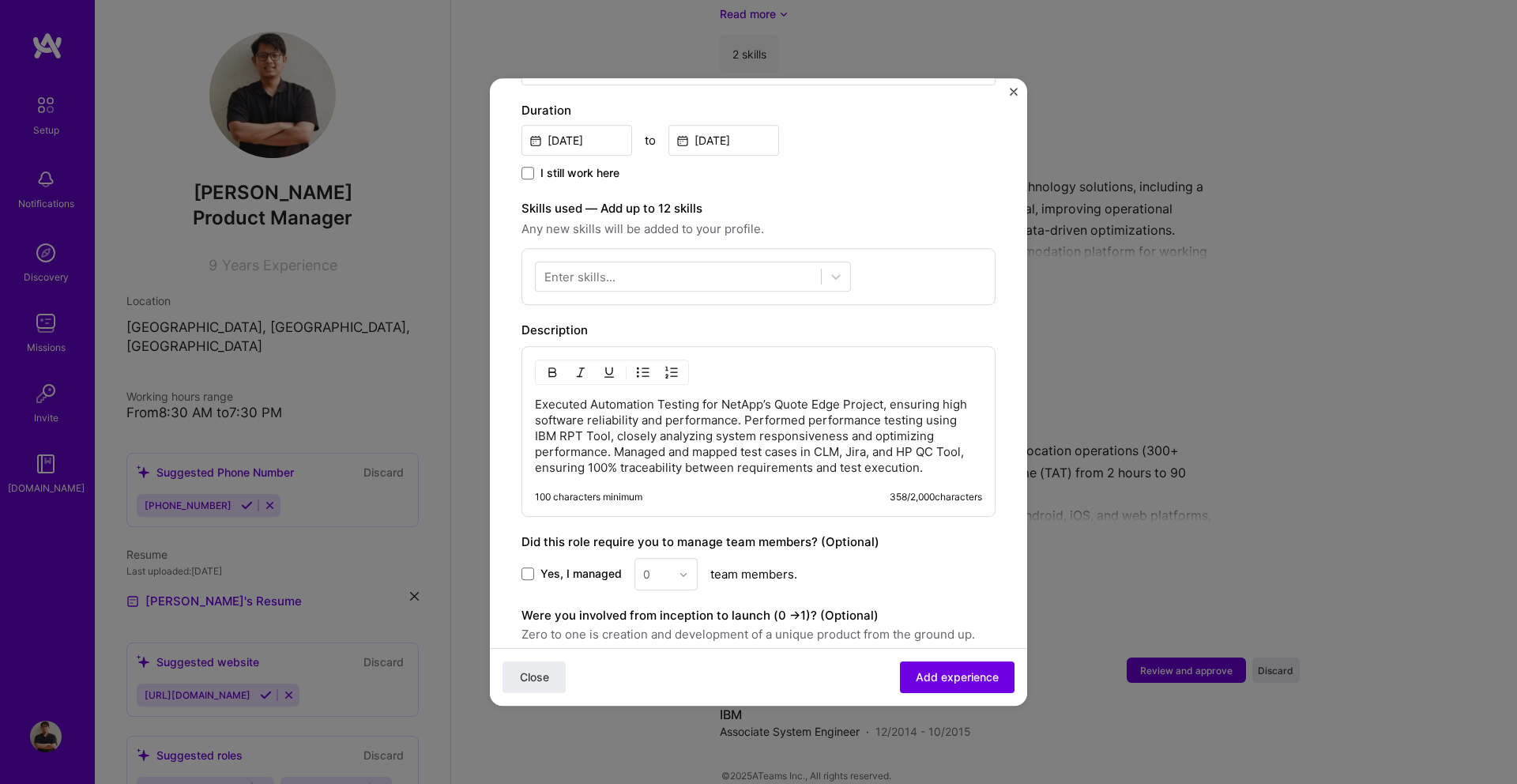
click at [746, 400] on p "Executed Automation Testing for NetApp’s Quote Edge Project, ensuring high soft…" at bounding box center [758, 436] width 447 height 79
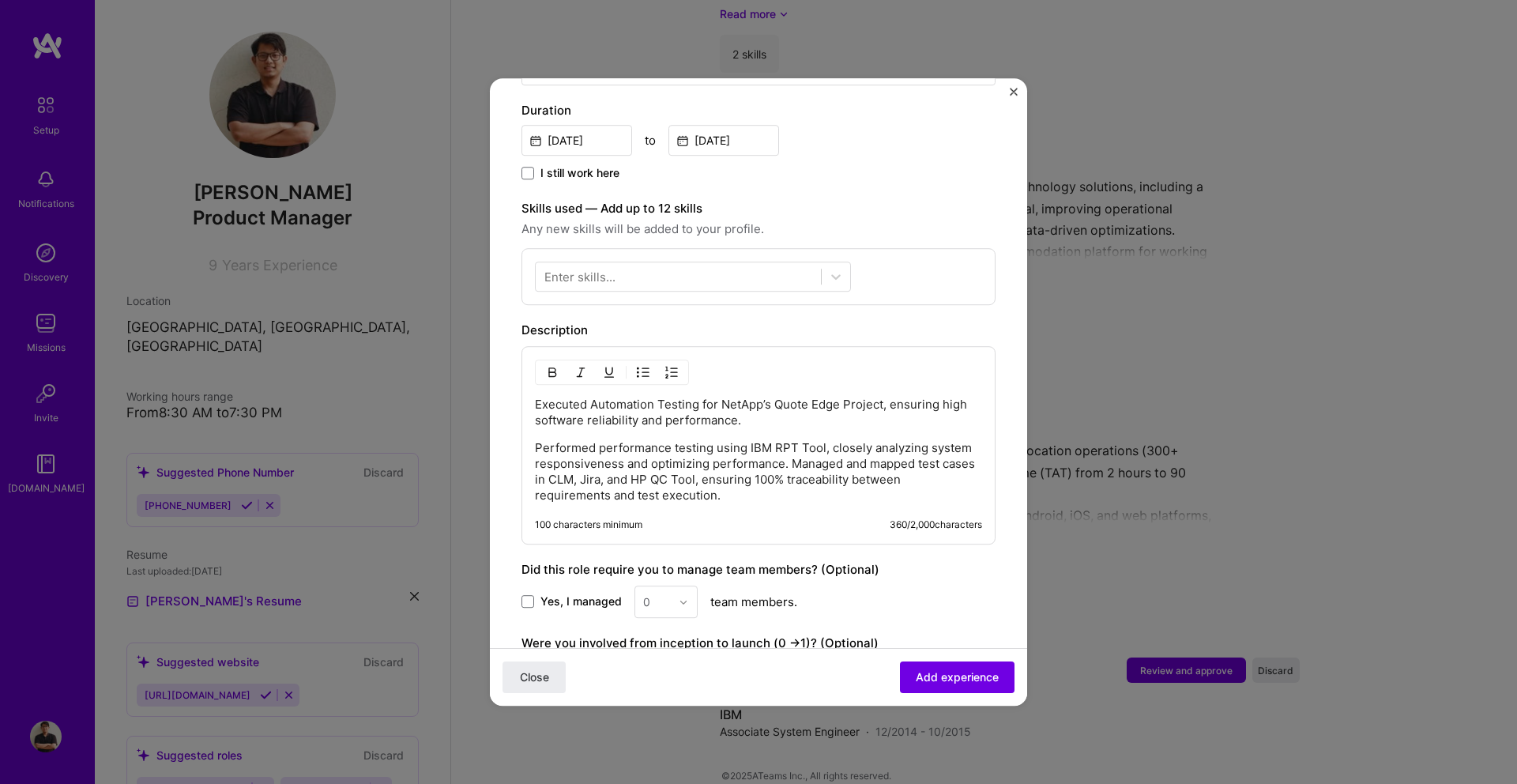
click at [793, 446] on p "Performed performance testing using IBM RPT Tool, closely analyzing system resp…" at bounding box center [758, 472] width 447 height 64
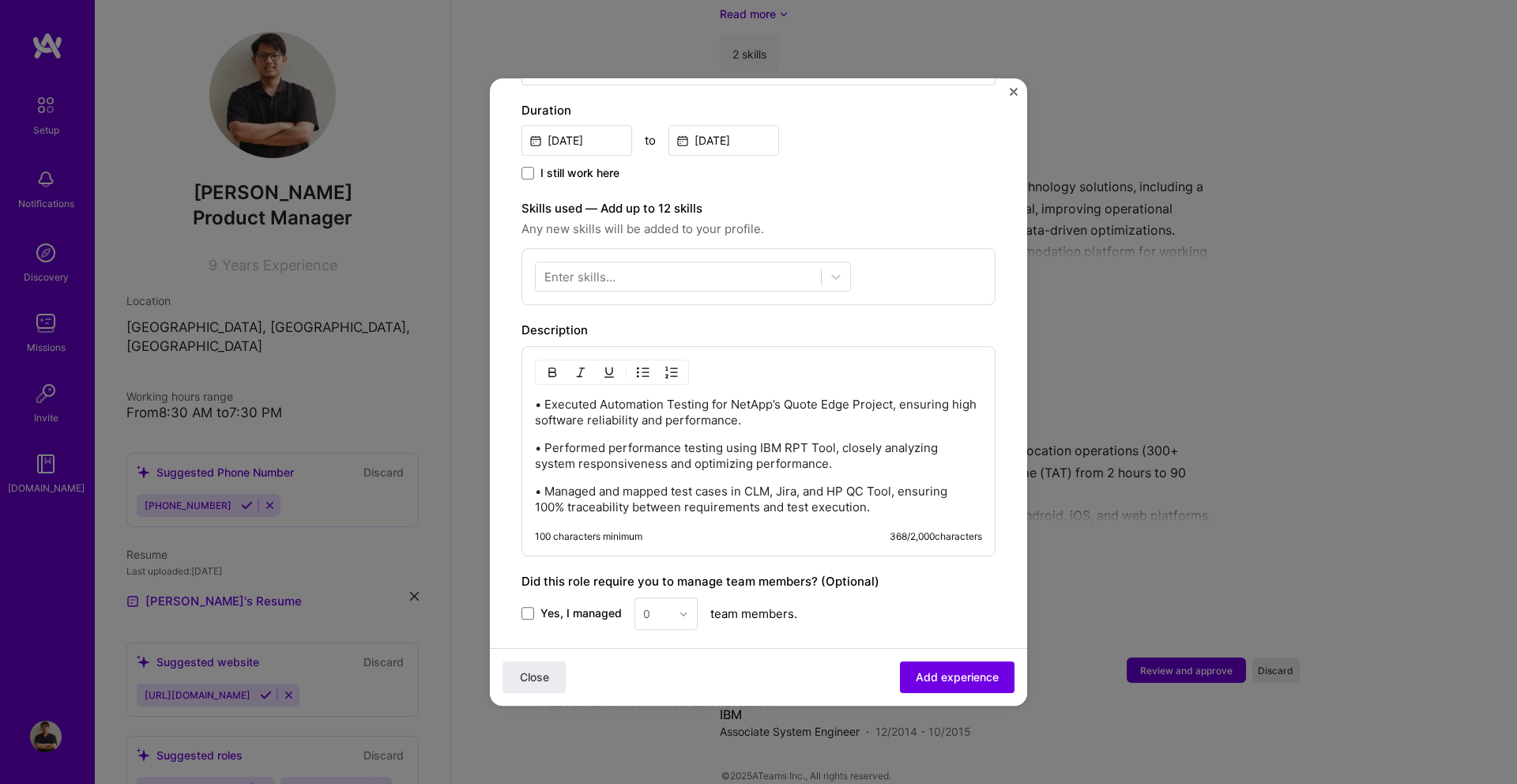
scroll to position [618, 0]
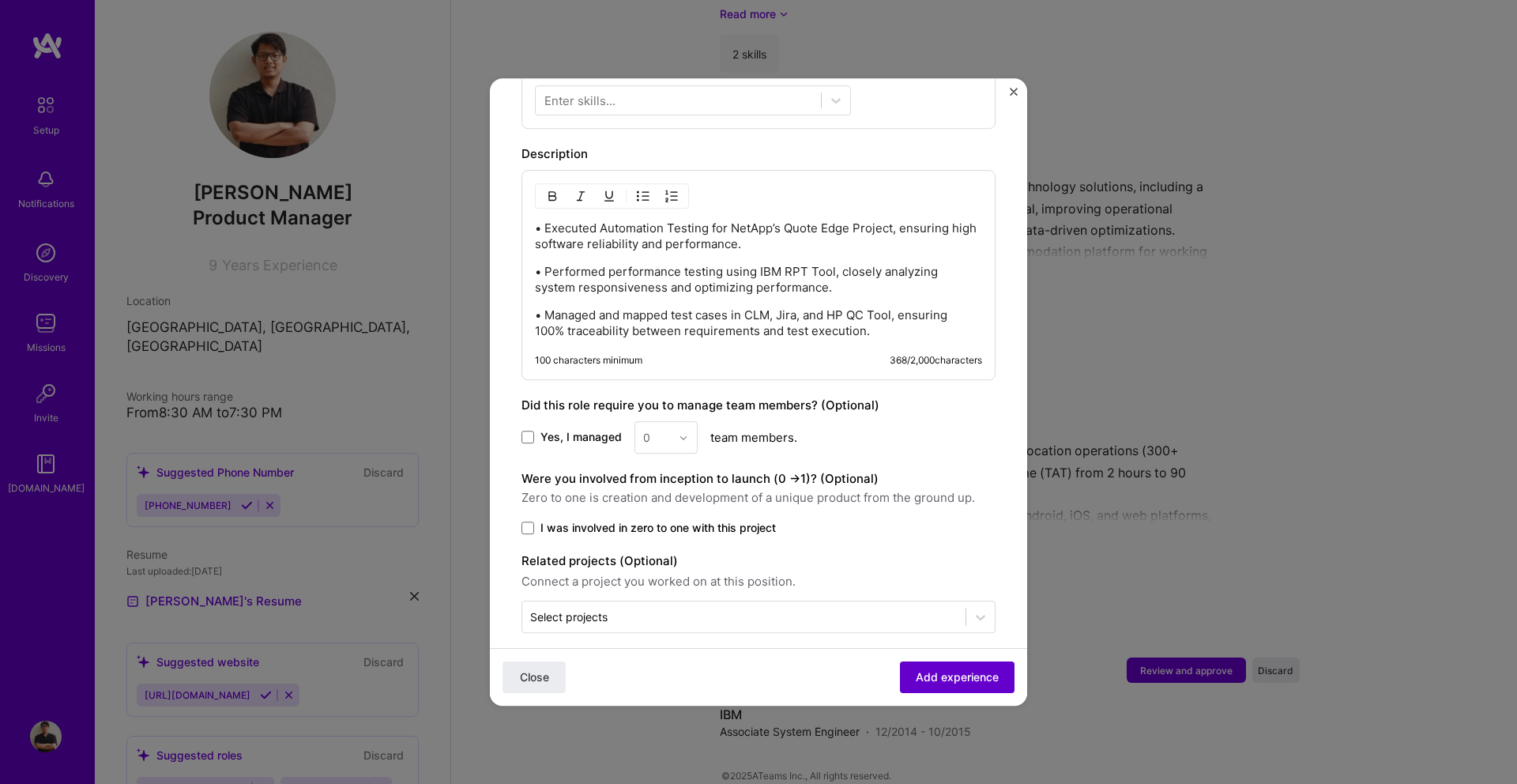
click at [915, 664] on button "Add experience" at bounding box center [956, 677] width 115 height 32
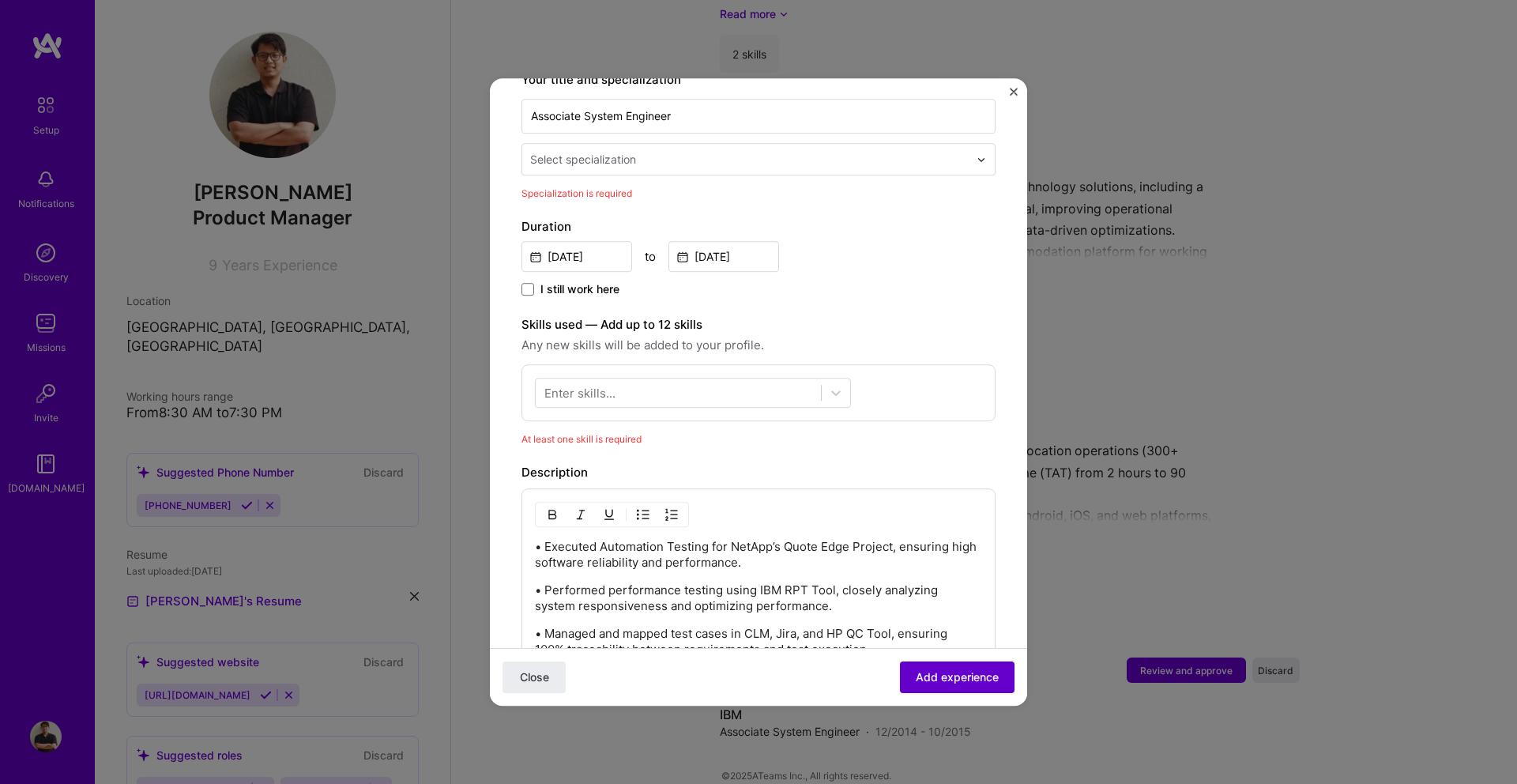
scroll to position [328, 0]
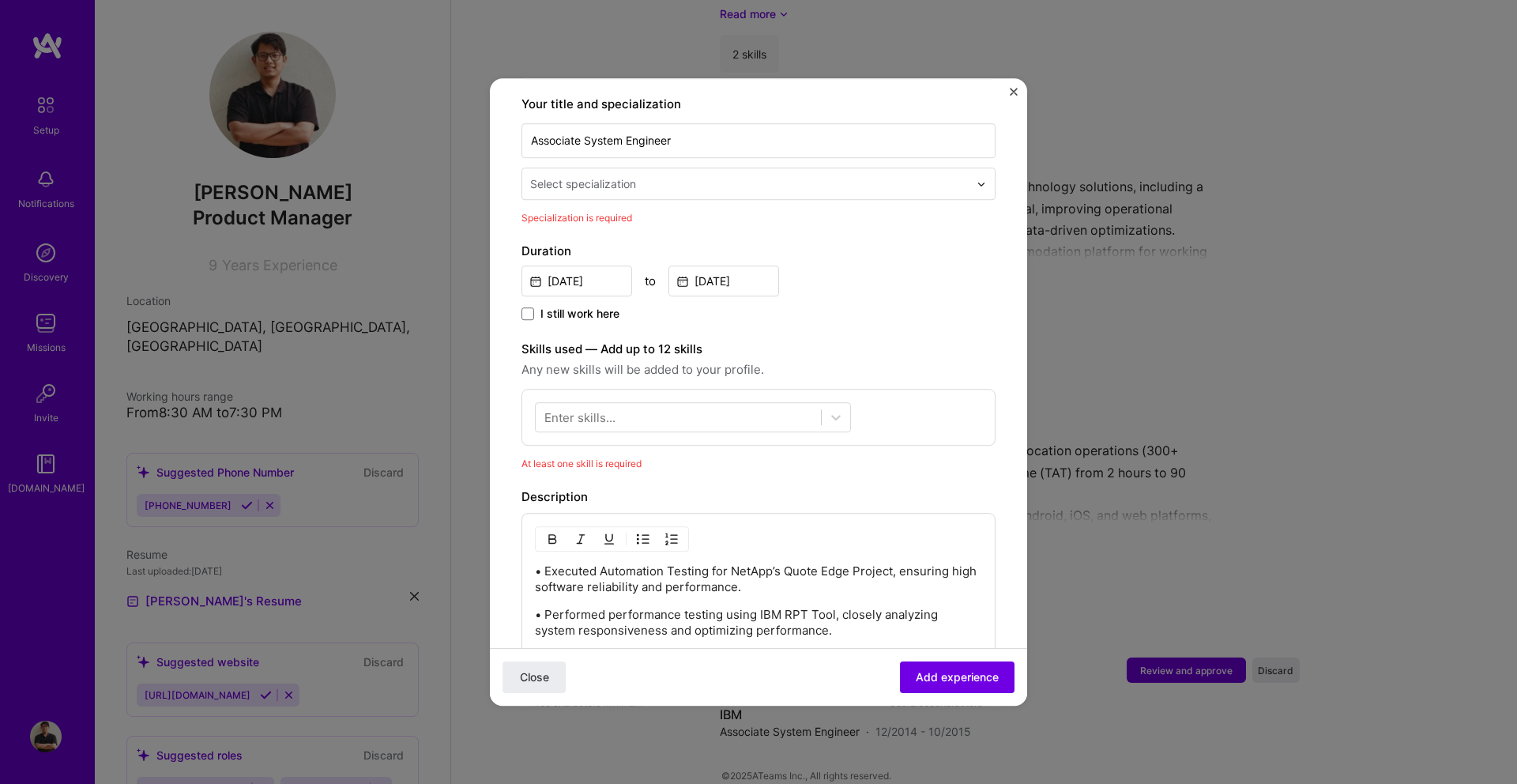
click at [632, 168] on div "Select specialization" at bounding box center [749, 183] width 454 height 31
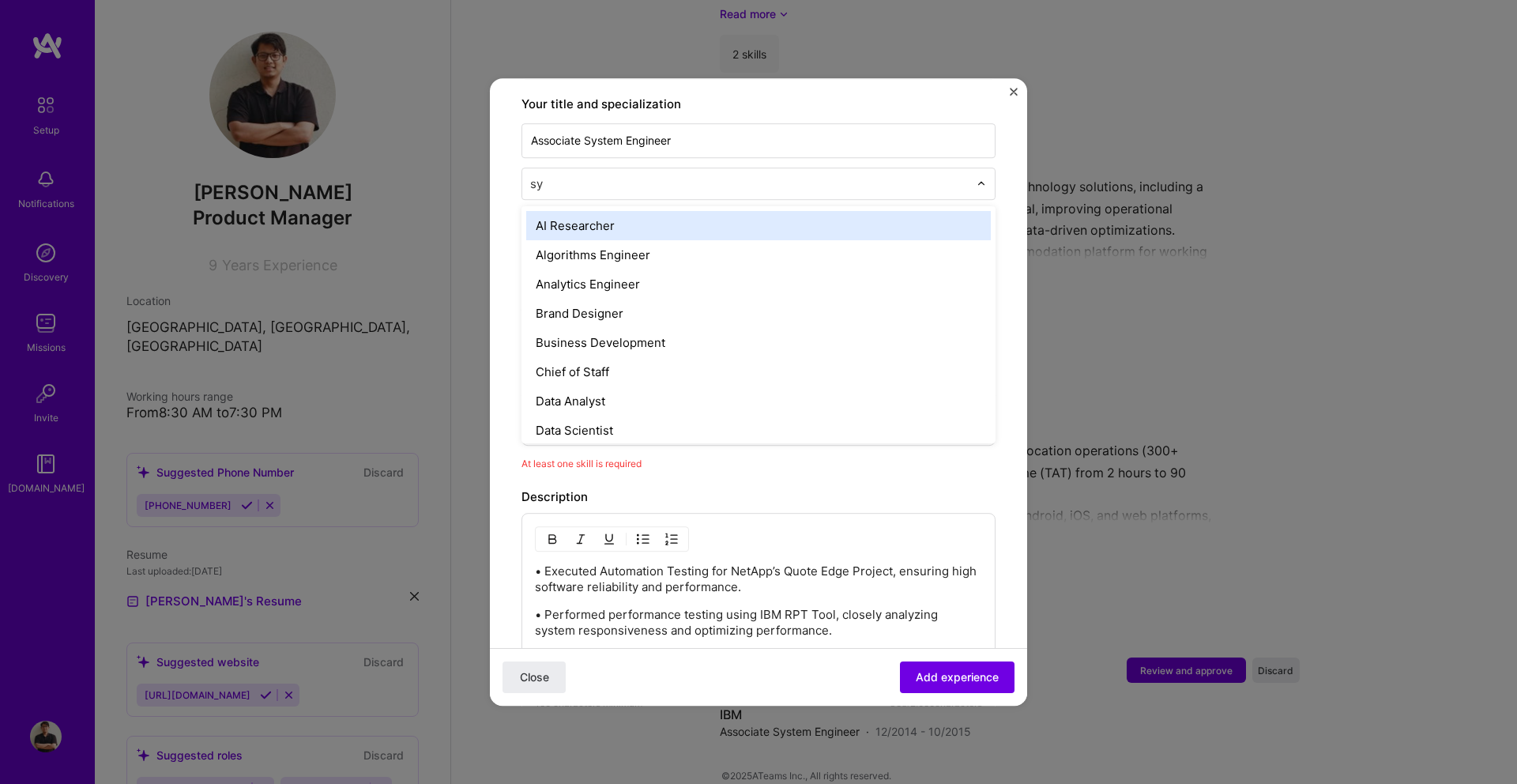
type input "sys"
click at [629, 211] on div "Systems Engineer" at bounding box center [758, 225] width 464 height 29
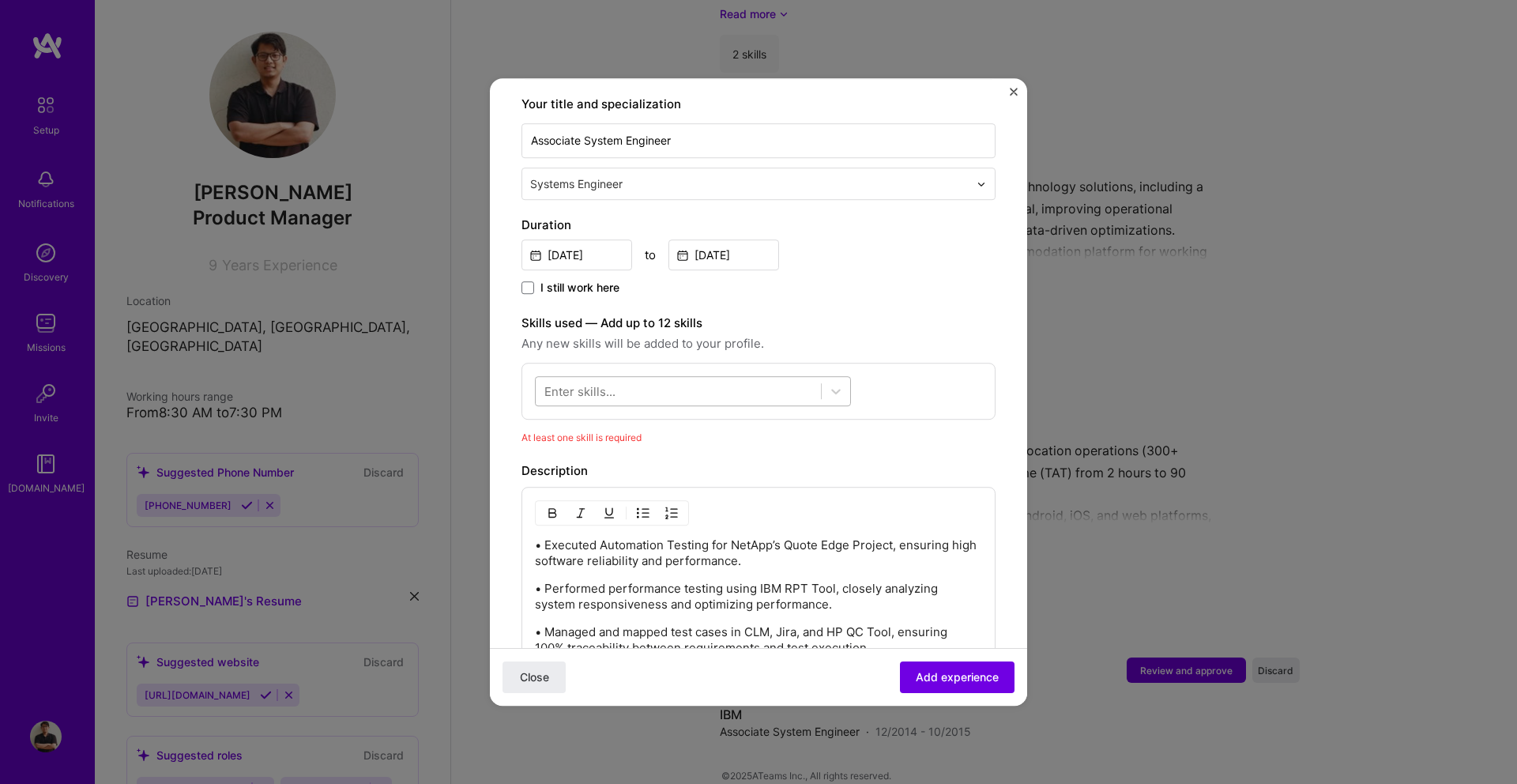
click at [668, 386] on div at bounding box center [678, 391] width 285 height 26
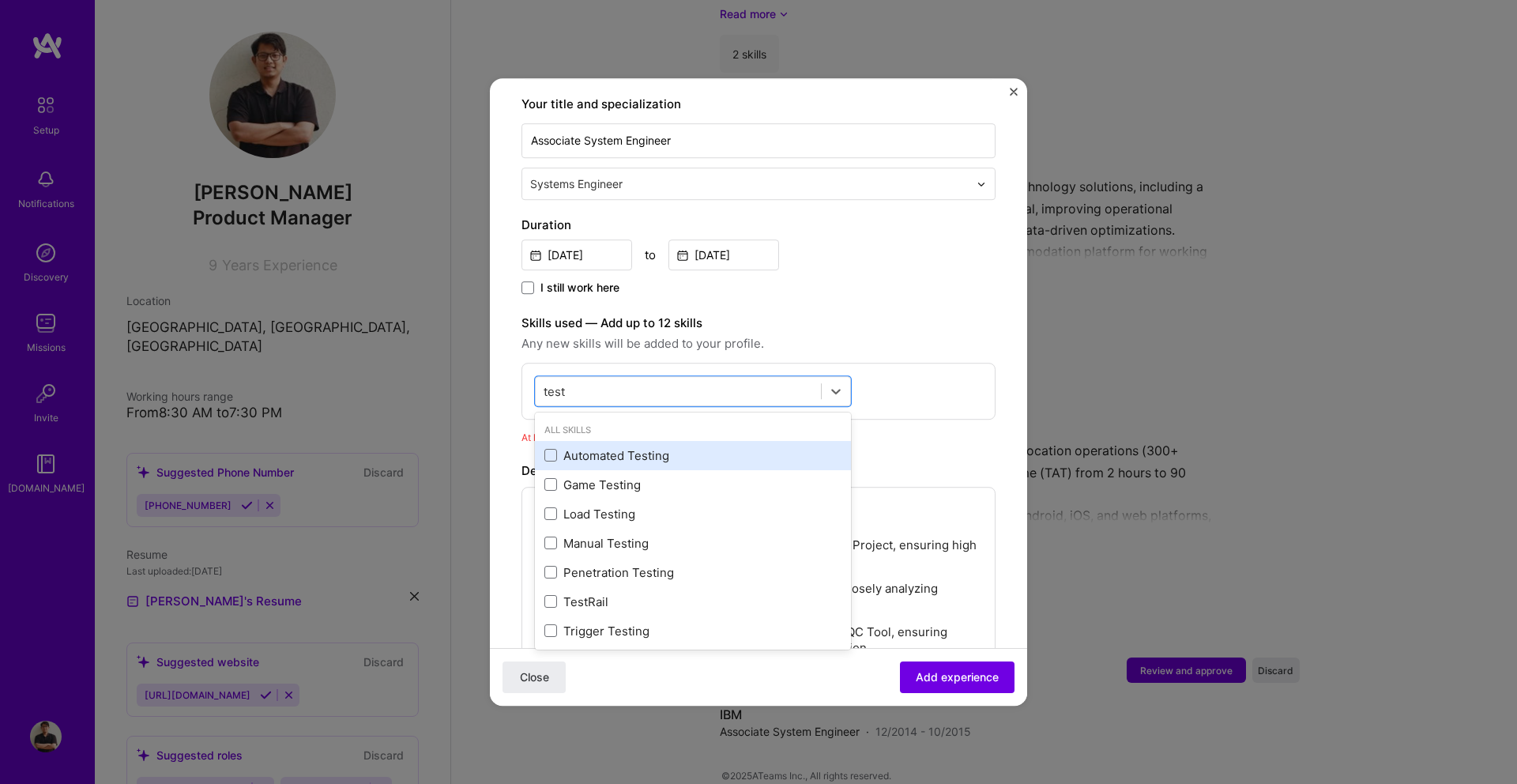
click at [623, 447] on div "Automated Testing" at bounding box center [692, 455] width 297 height 17
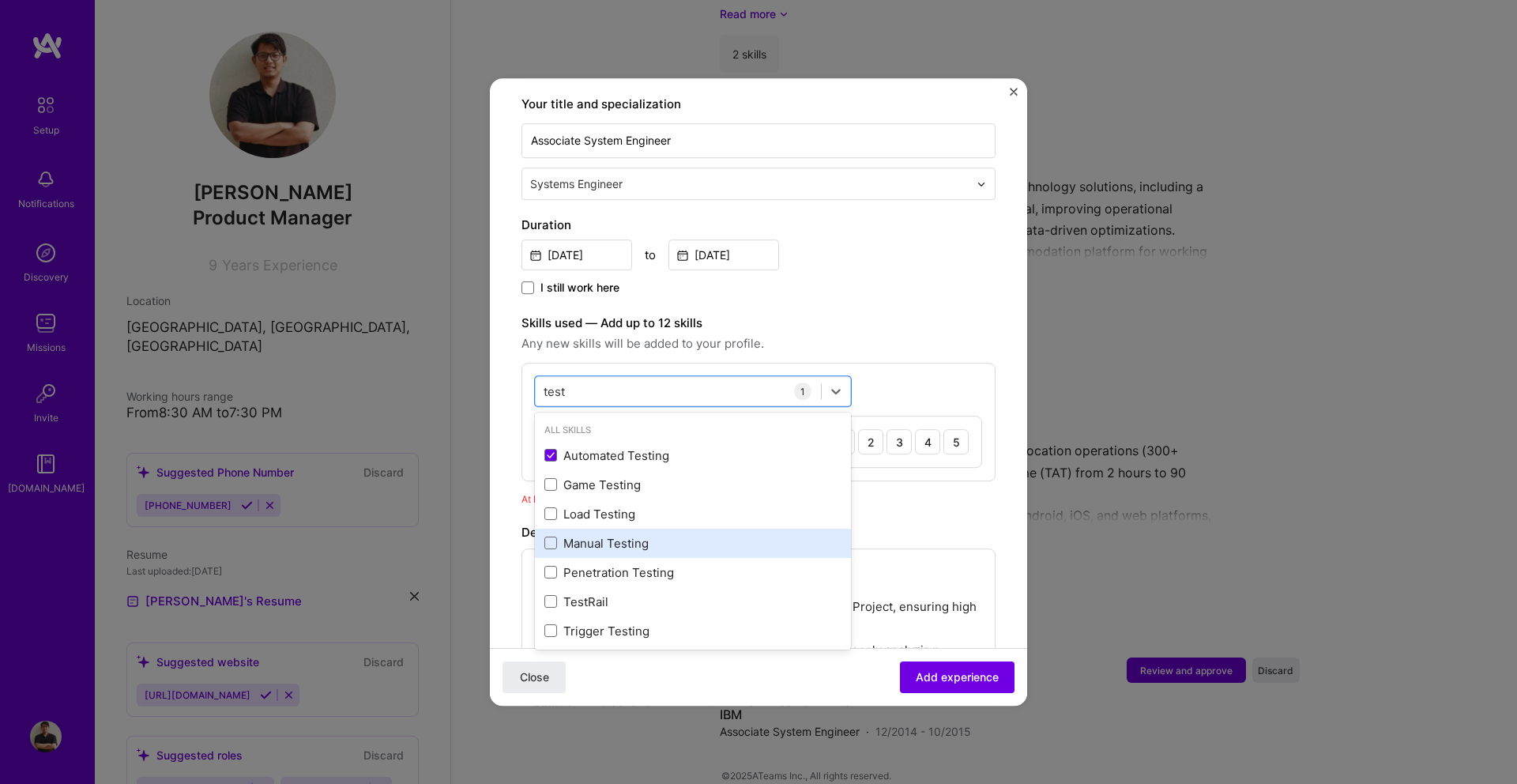
click at [628, 535] on div "Manual Testing" at bounding box center [692, 543] width 297 height 17
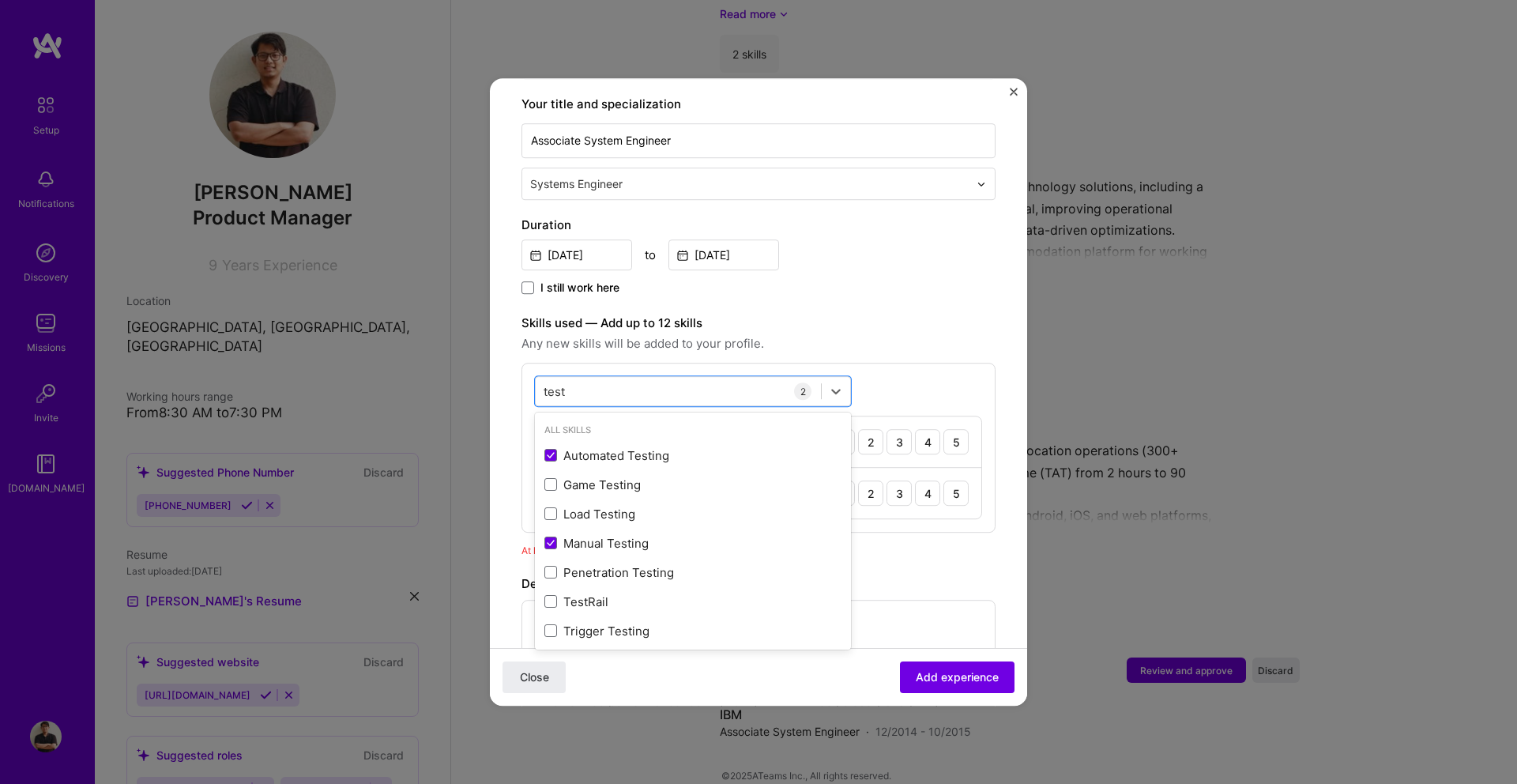
type input "test"
click at [951, 574] on div "Description" at bounding box center [758, 583] width 474 height 19
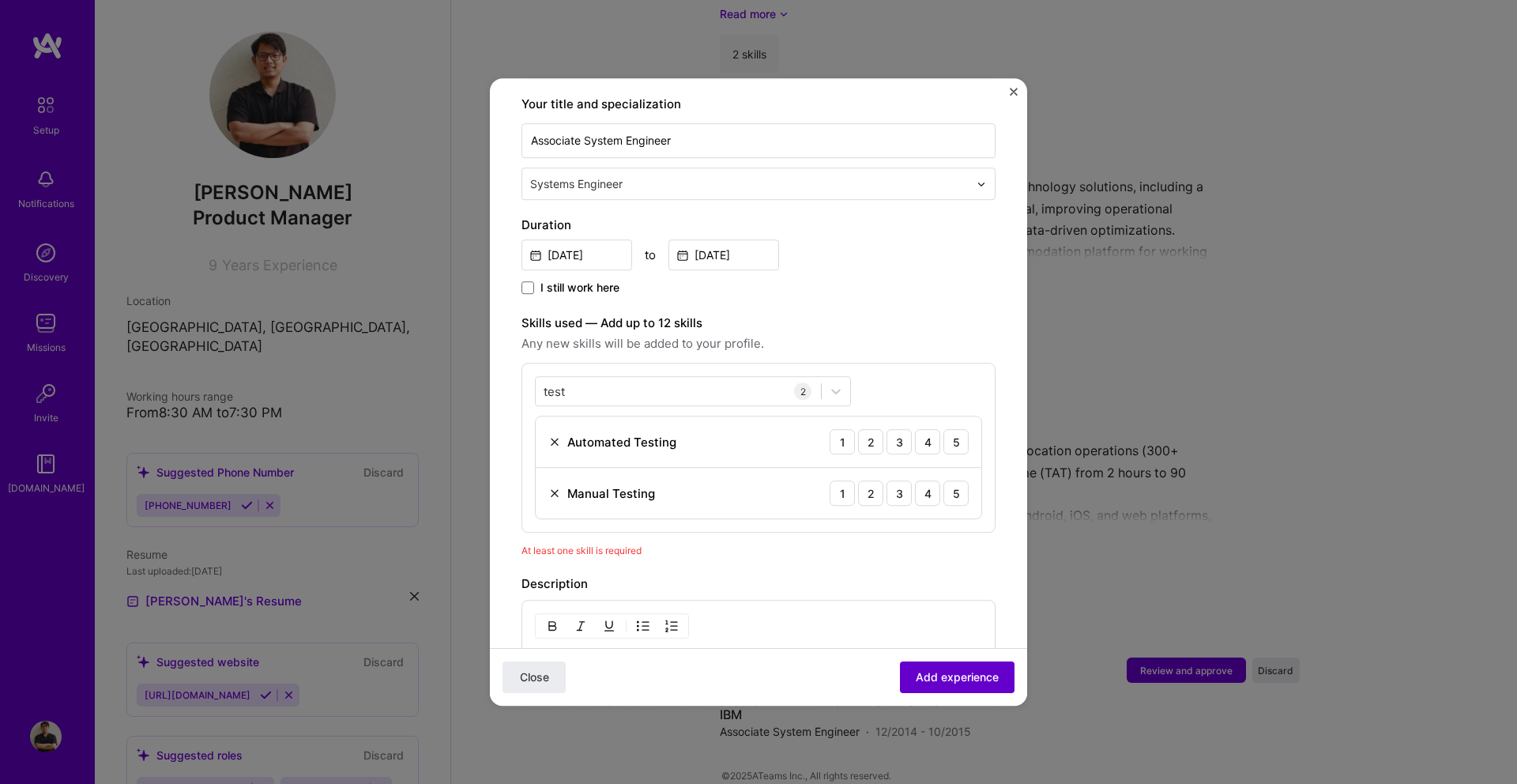
click at [946, 679] on span "Add experience" at bounding box center [956, 677] width 83 height 16
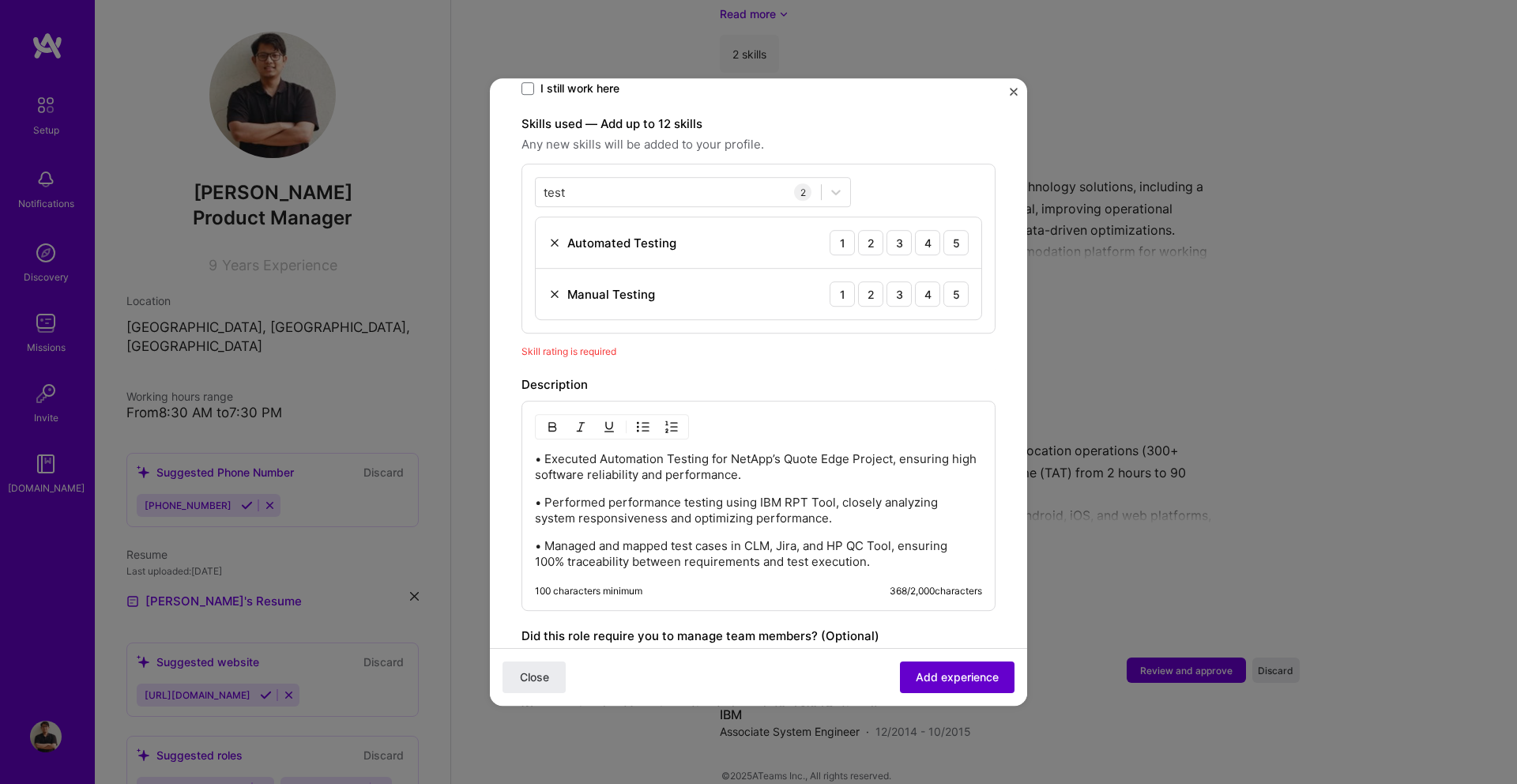
scroll to position [546, 0]
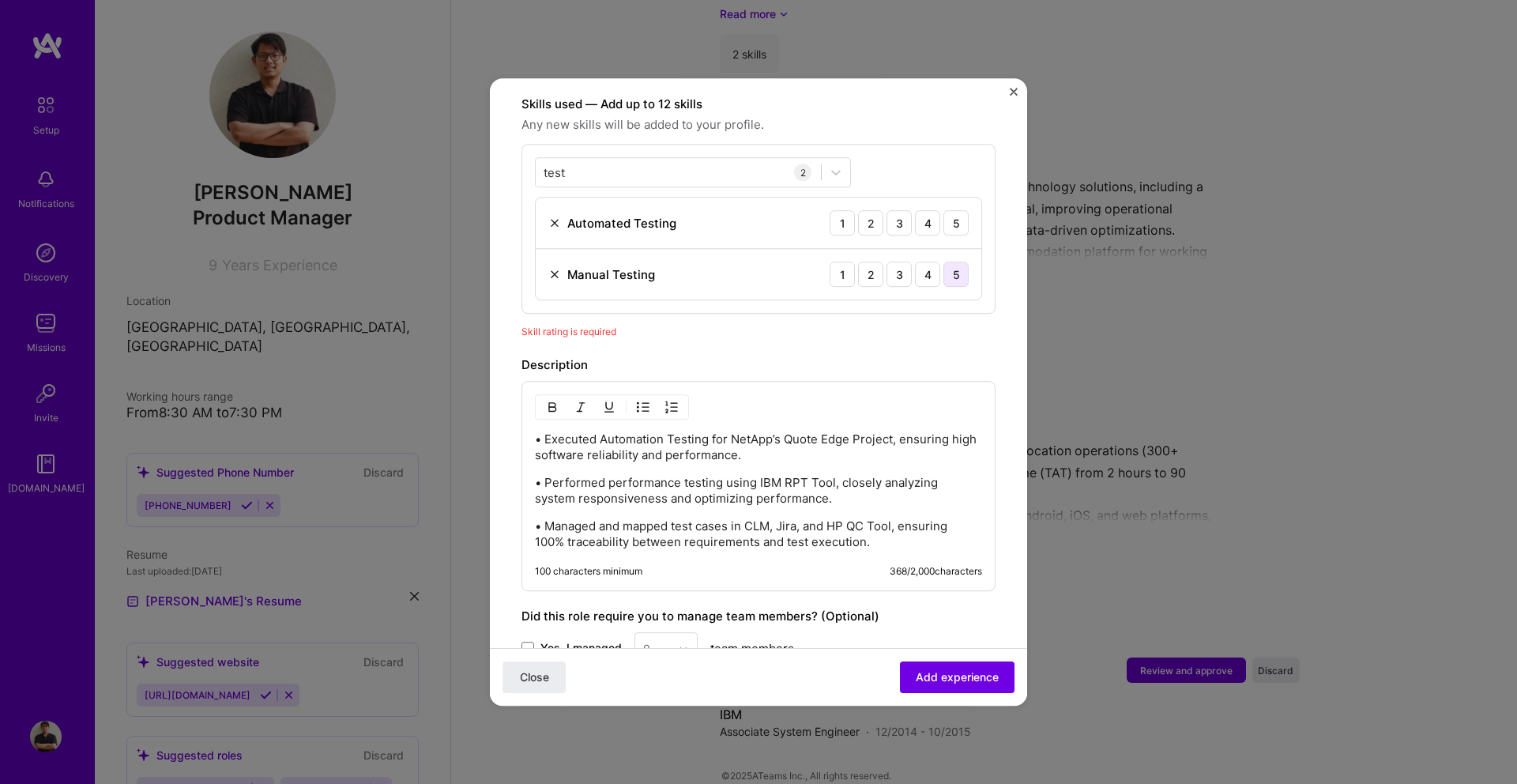
click at [946, 264] on div "5" at bounding box center [956, 274] width 25 height 25
click at [948, 213] on div "5" at bounding box center [956, 223] width 25 height 25
click at [921, 672] on span "Add experience" at bounding box center [956, 677] width 83 height 16
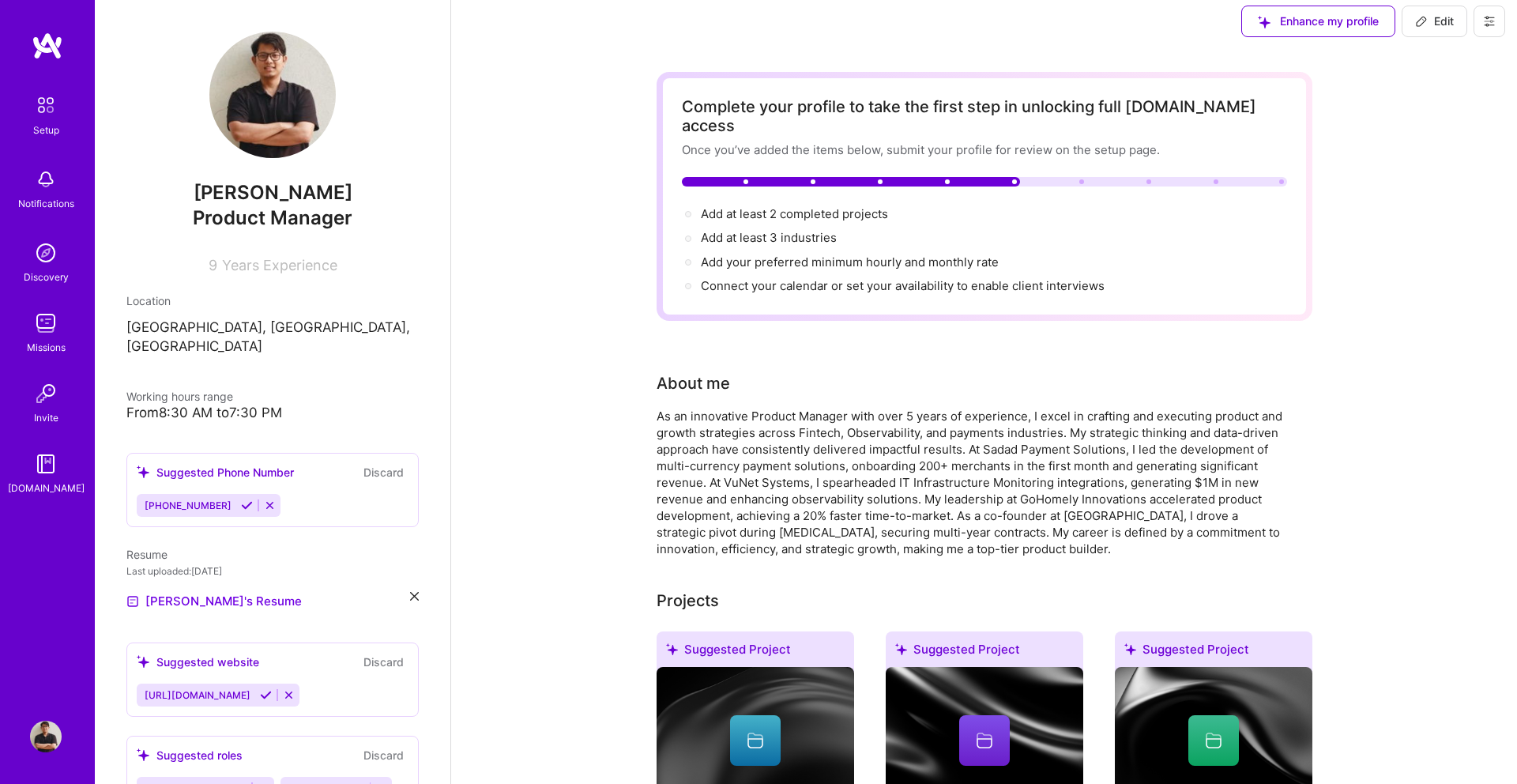
scroll to position [0, 0]
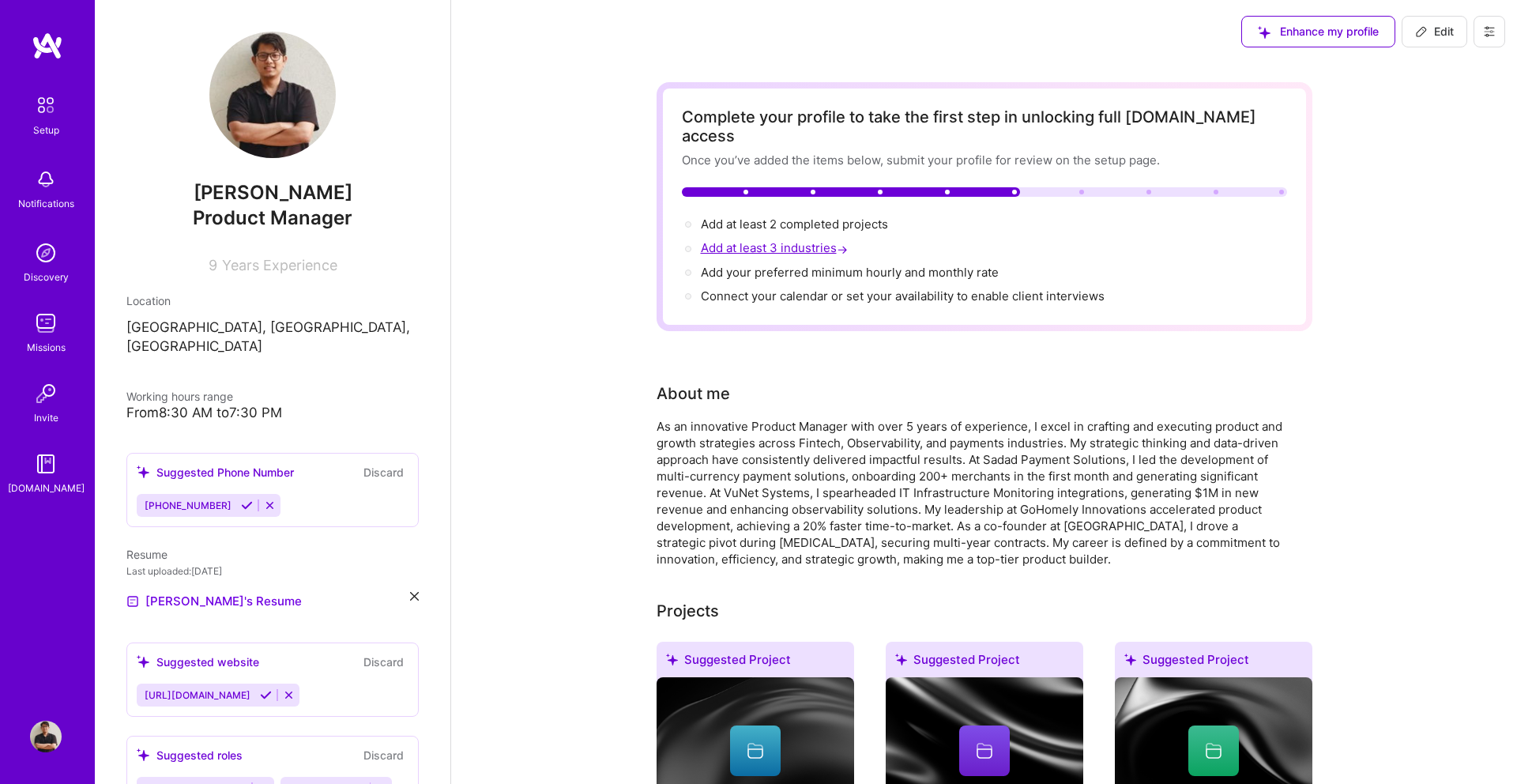
click at [765, 240] on span "Add at least 3 industries →" at bounding box center [775, 248] width 150 height 15
select select "US"
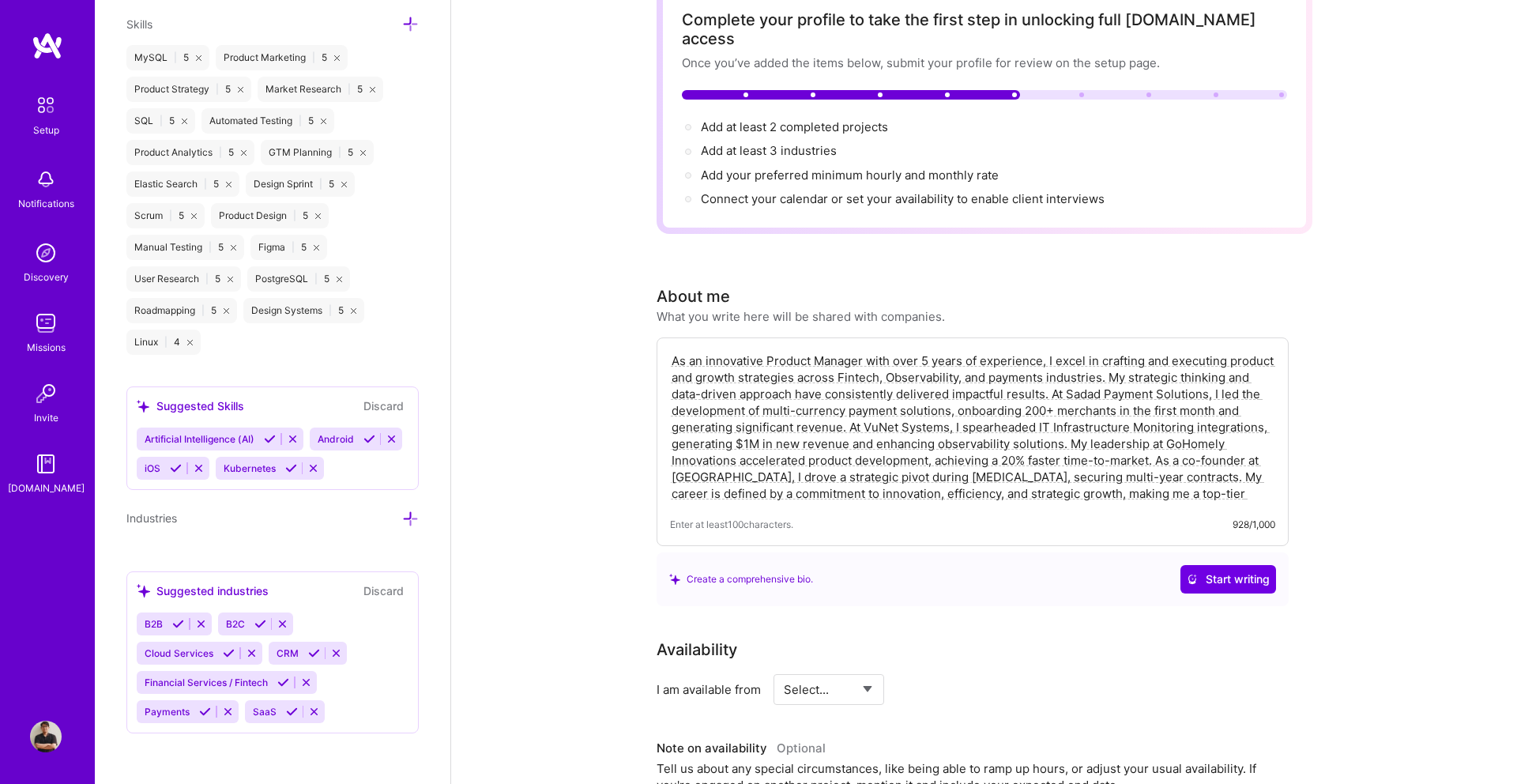
scroll to position [118, 0]
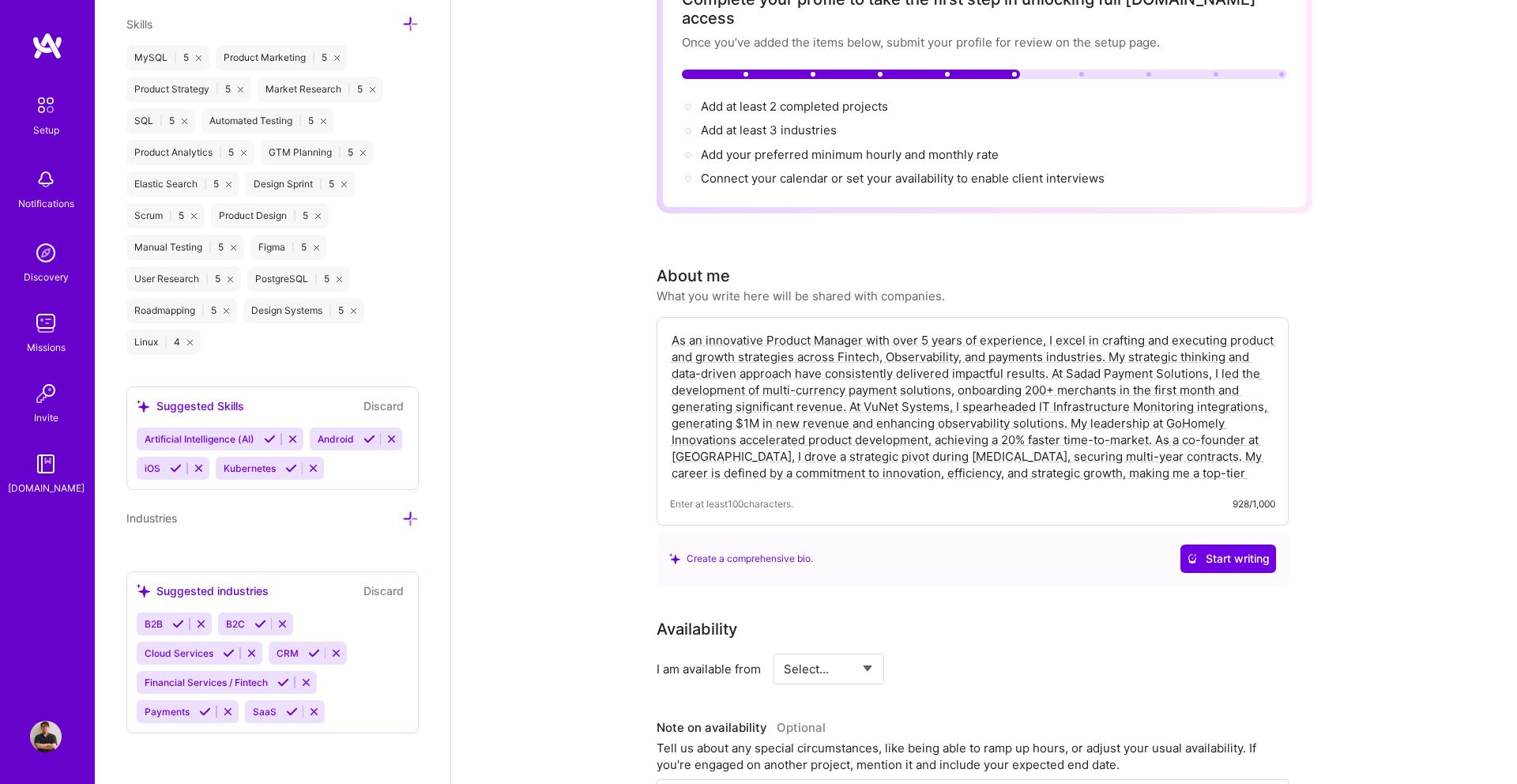
click at [375, 612] on div "B2B B2C Cloud Services CRM Financial Services / Fintech Payments SaaS" at bounding box center [272, 668] width 272 height 110
click at [382, 659] on div "B2B B2C Cloud Services CRM Financial Services / Fintech Payments SaaS" at bounding box center [272, 668] width 272 height 110
click at [342, 651] on icon at bounding box center [336, 653] width 12 height 12
click at [245, 590] on div "Suggested industries" at bounding box center [202, 591] width 132 height 17
click at [320, 643] on div "B2B B2C Cloud Services Financial Services / Fintech Payments SaaS" at bounding box center [272, 668] width 272 height 110
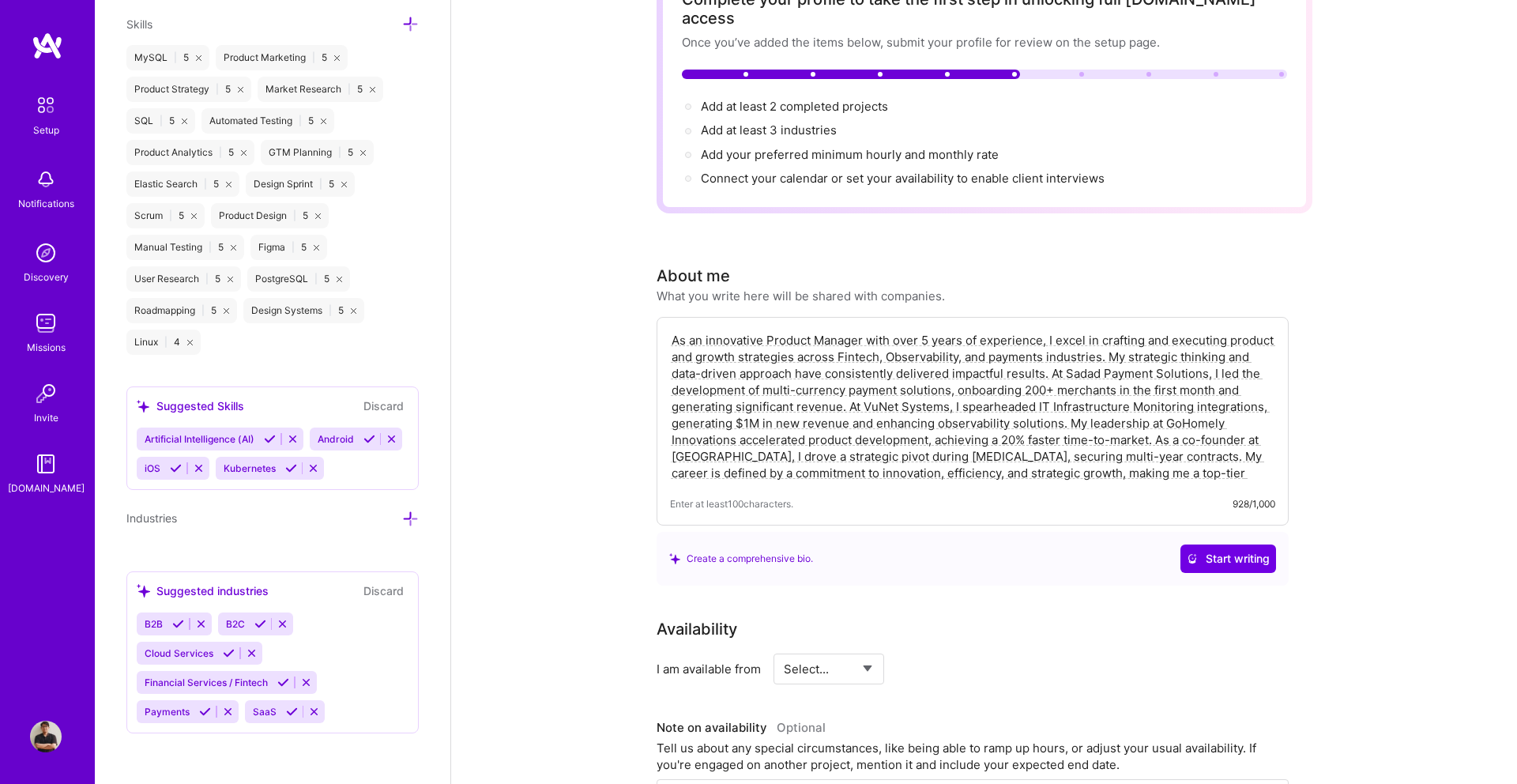
click at [344, 691] on div "B2B B2C Cloud Services Financial Services / Fintech Payments SaaS" at bounding box center [272, 668] width 272 height 110
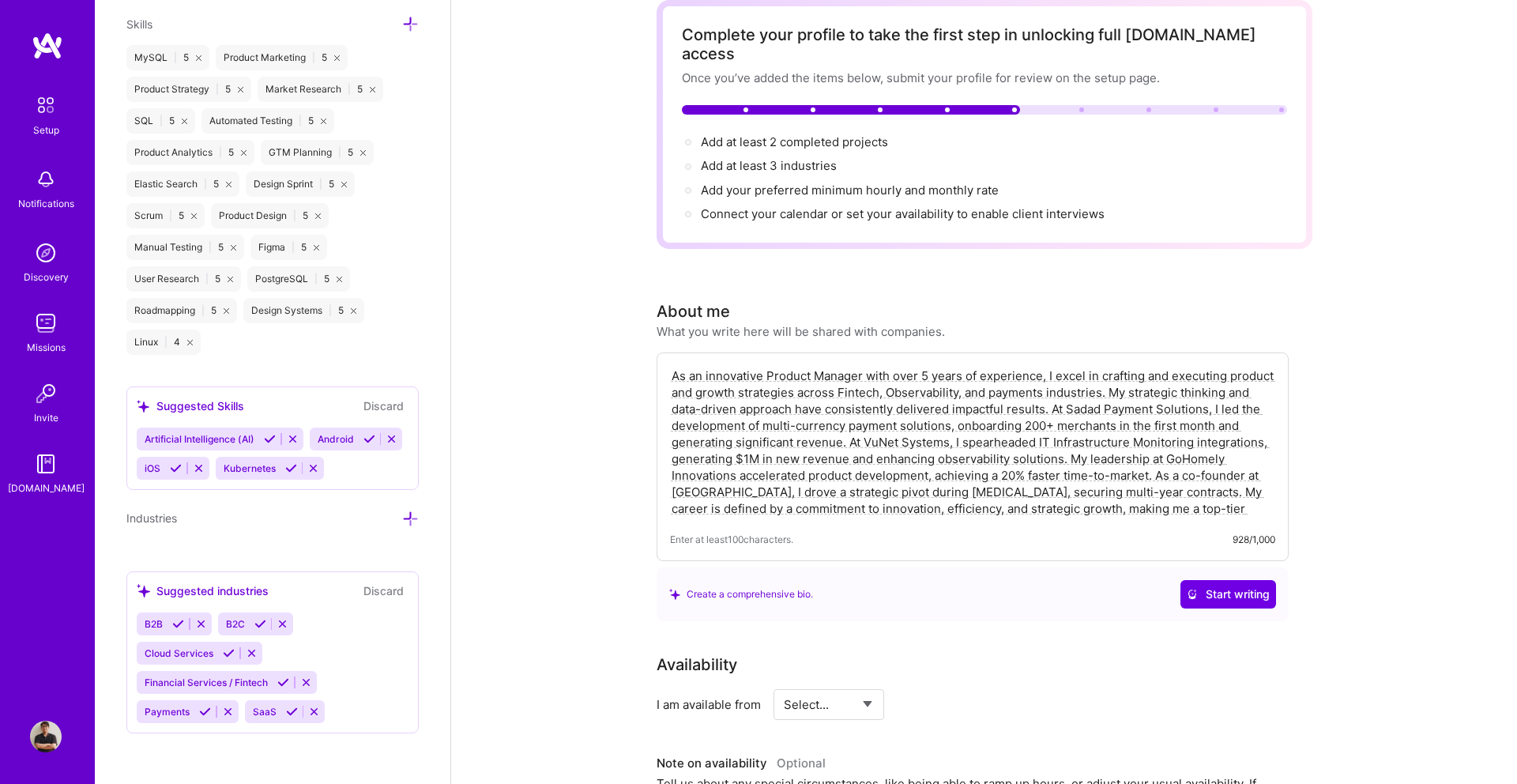
scroll to position [79, 0]
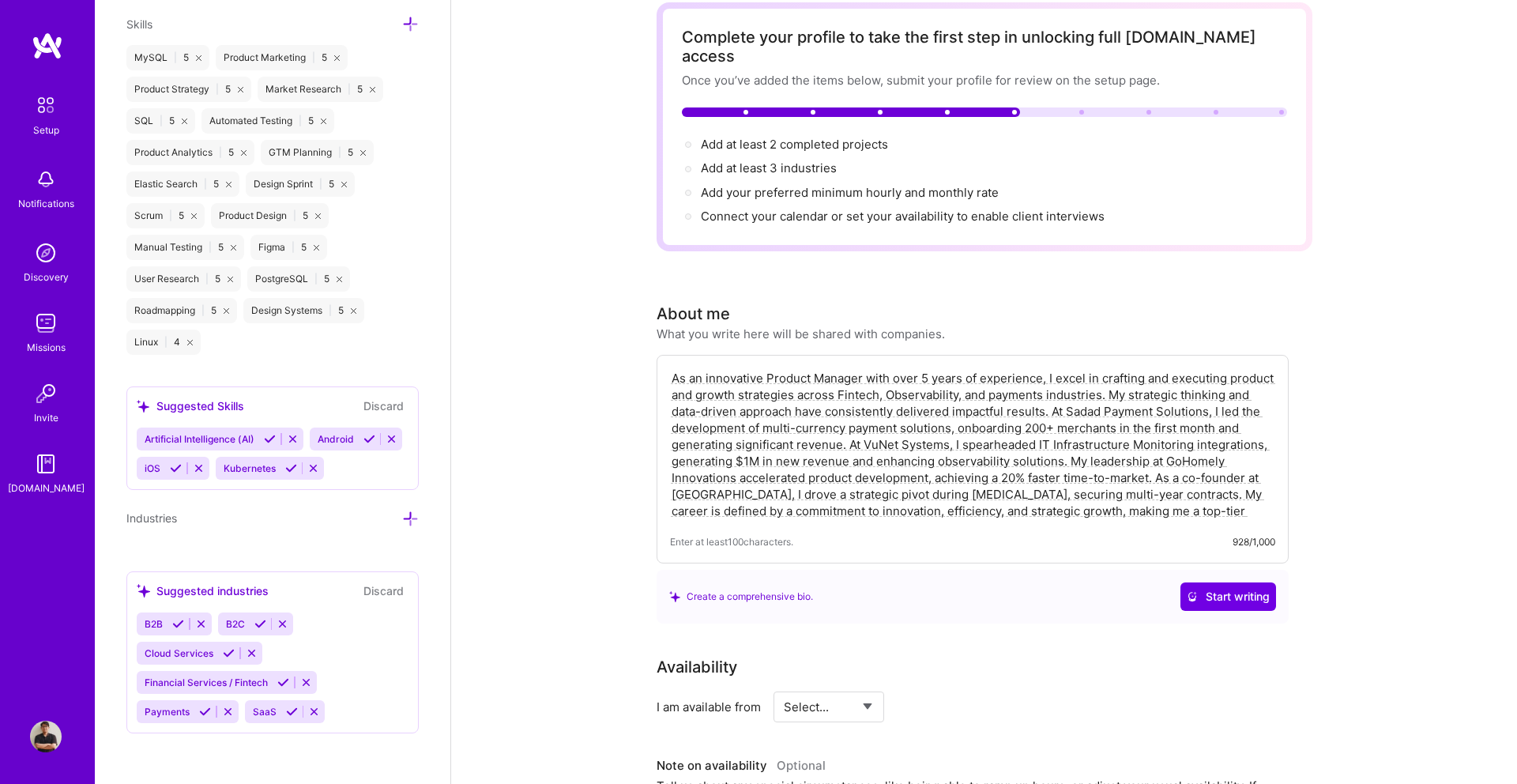
click at [262, 655] on button at bounding box center [251, 653] width 21 height 13
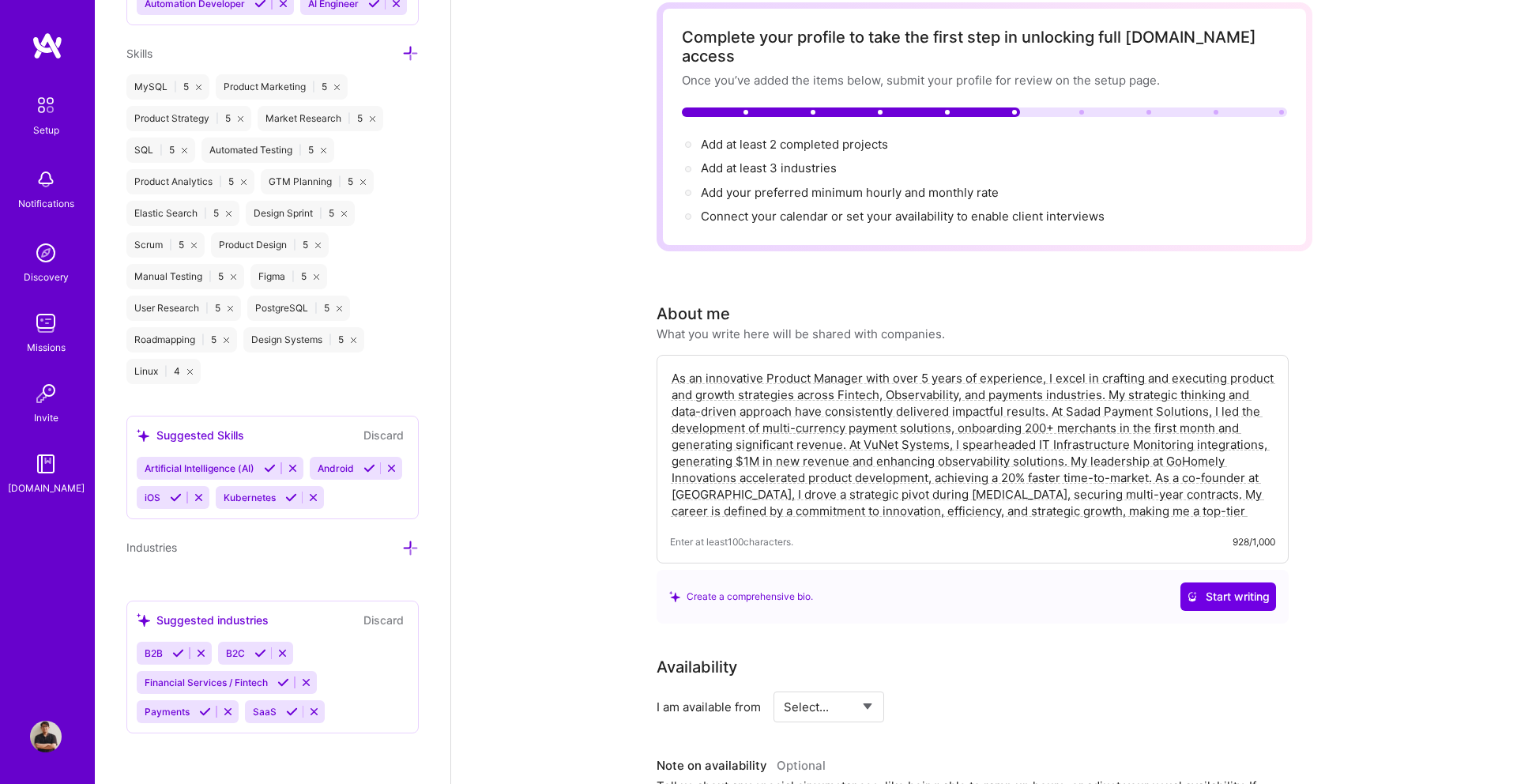
scroll to position [1468, 0]
click at [387, 615] on button "Discard" at bounding box center [383, 620] width 49 height 18
click at [179, 650] on icon at bounding box center [178, 653] width 12 height 12
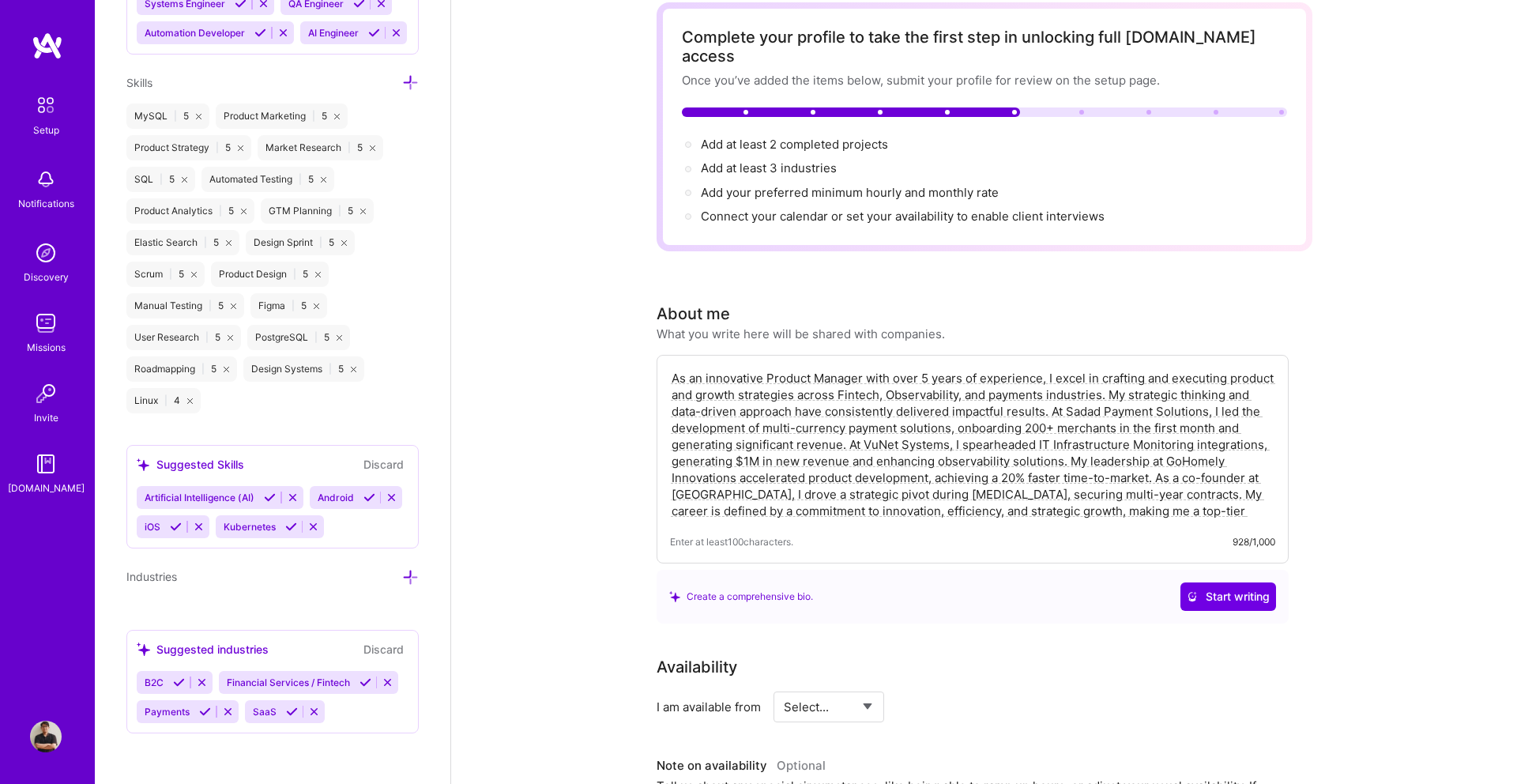
click at [182, 676] on icon at bounding box center [179, 682] width 12 height 12
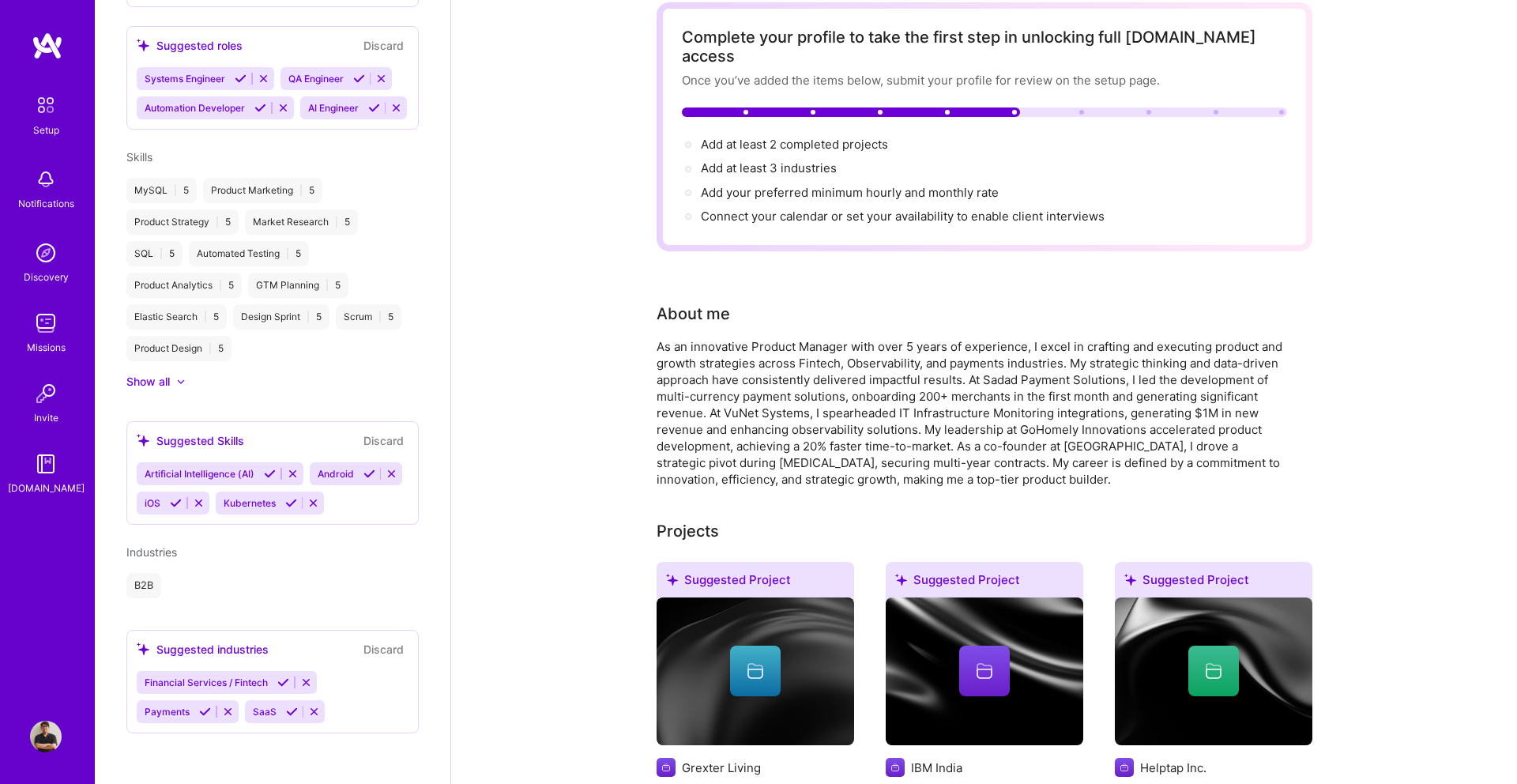
scroll to position [749, 0]
click at [290, 683] on icon at bounding box center [283, 682] width 12 height 12
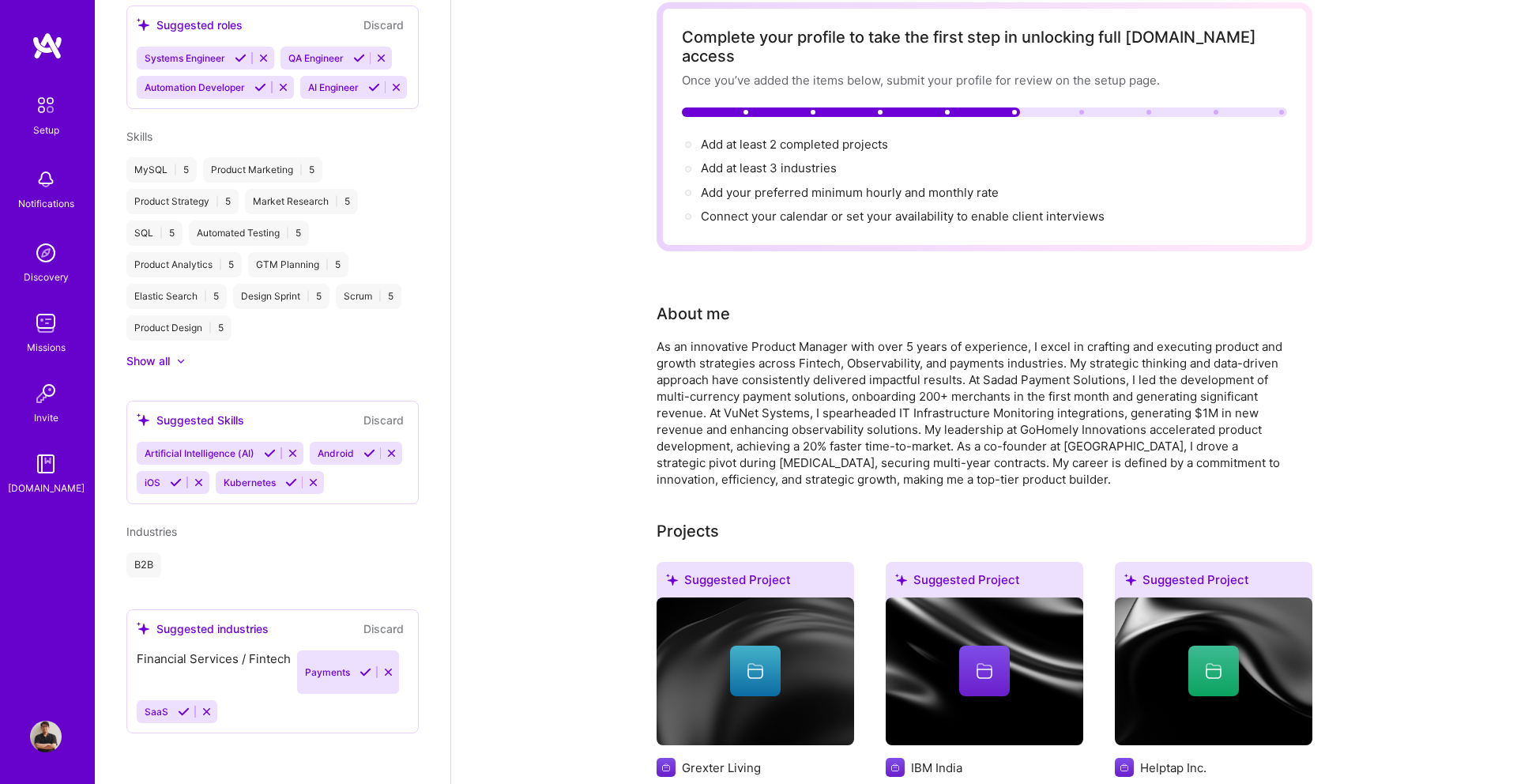
scroll to position [720, 0]
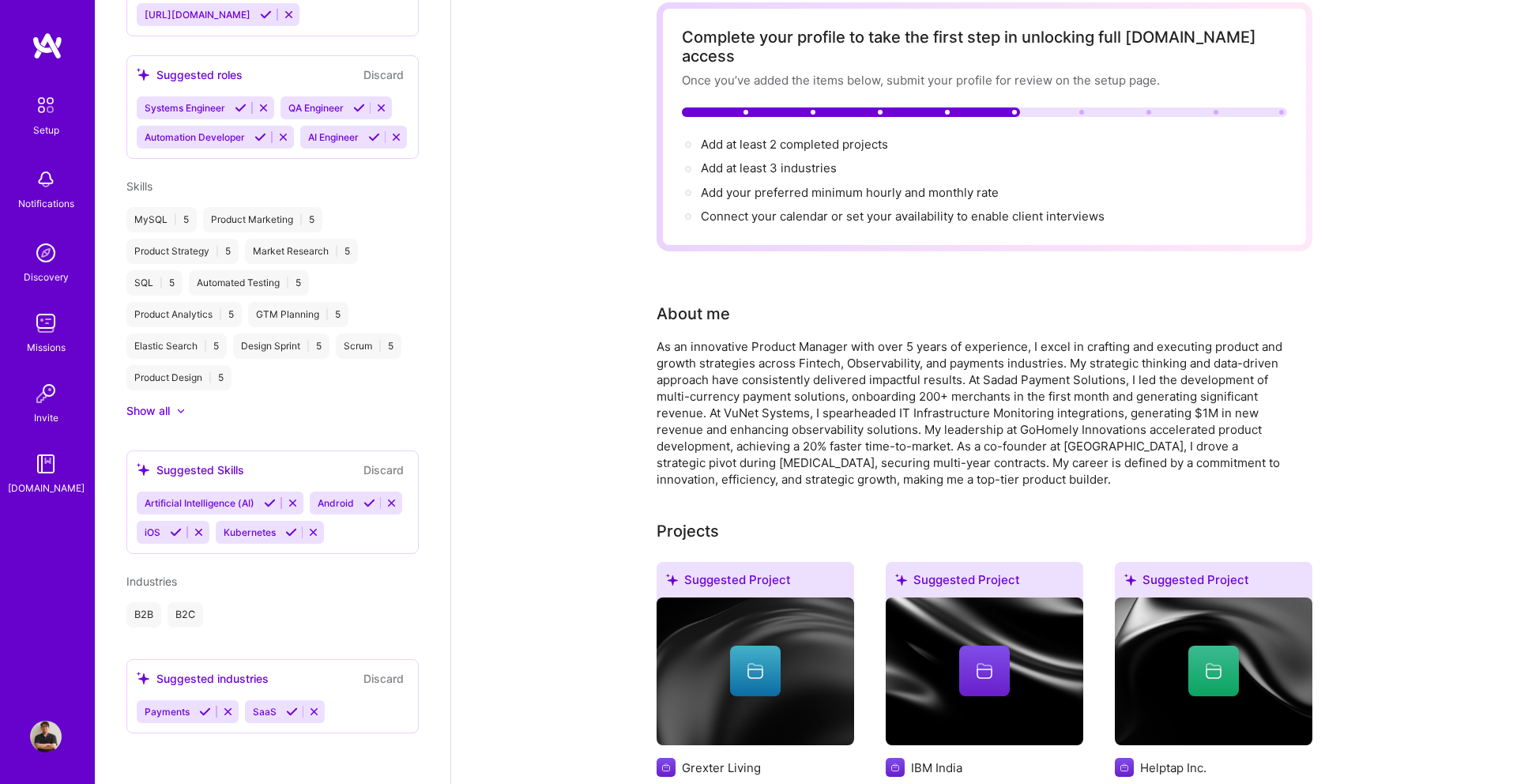
click at [203, 711] on icon at bounding box center [205, 711] width 12 height 12
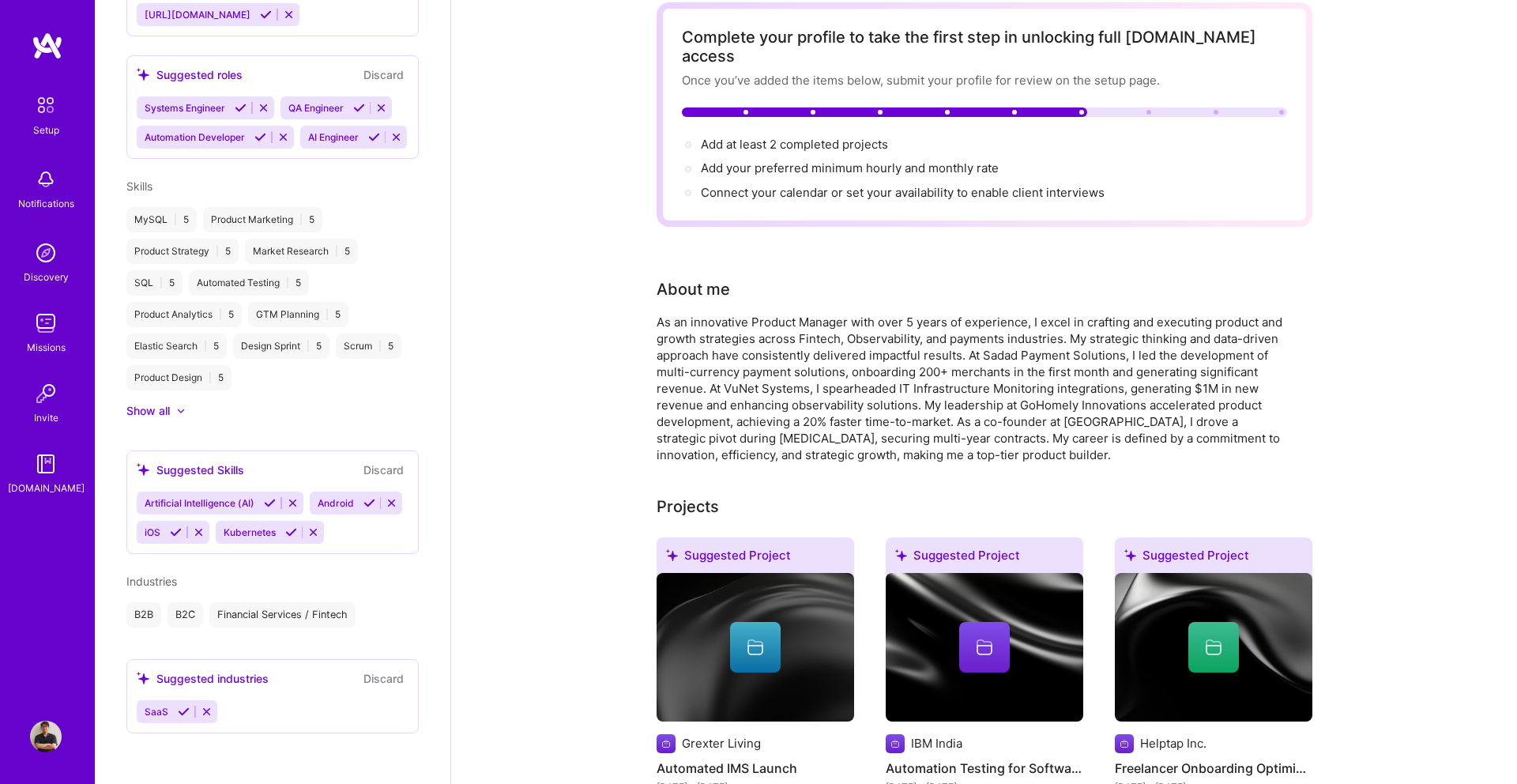
click at [183, 714] on icon at bounding box center [183, 711] width 12 height 12
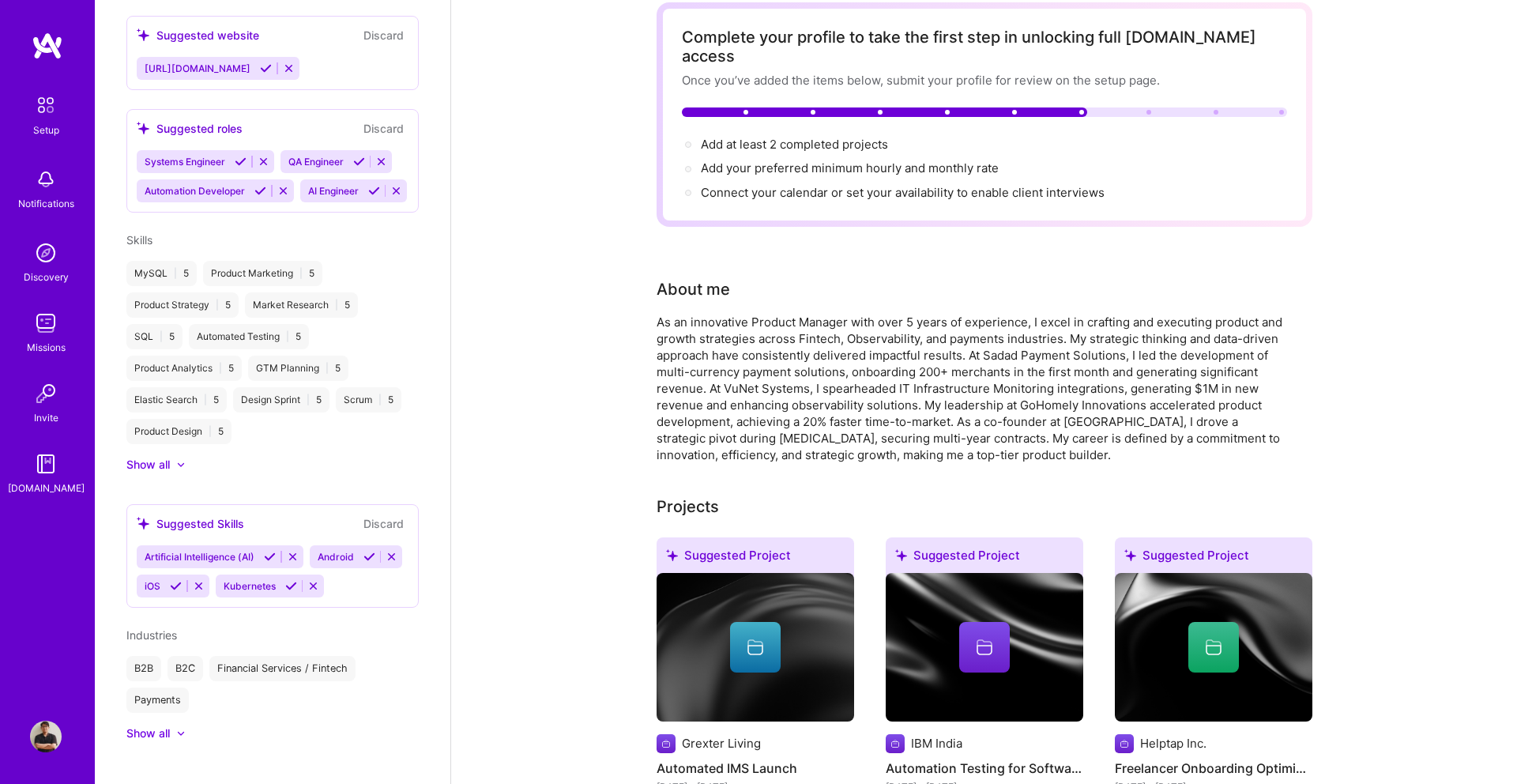
scroll to position [686, 0]
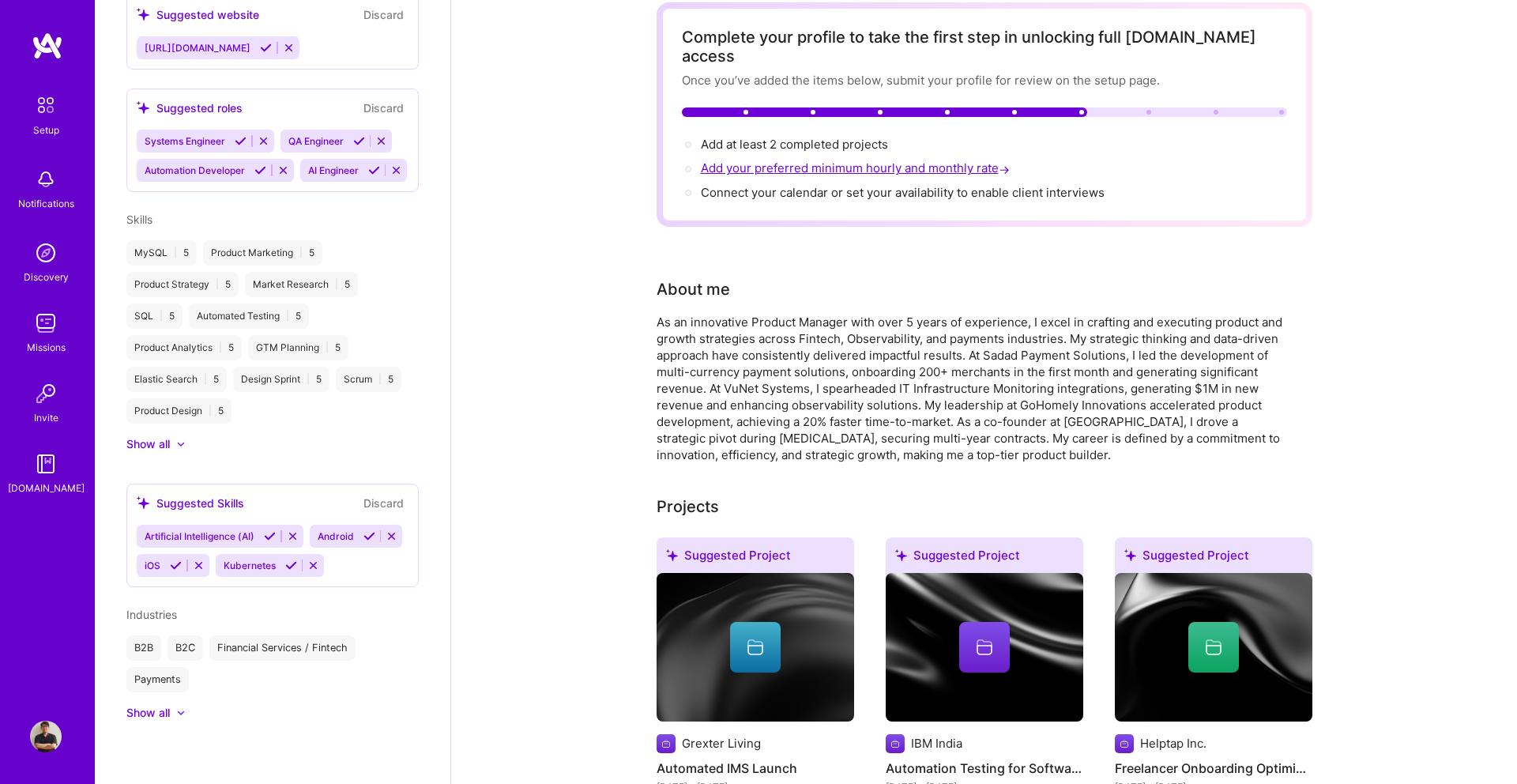
click at [777, 161] on span "Add your preferred minimum hourly and monthly rate →" at bounding box center [856, 168] width 312 height 15
select select "US"
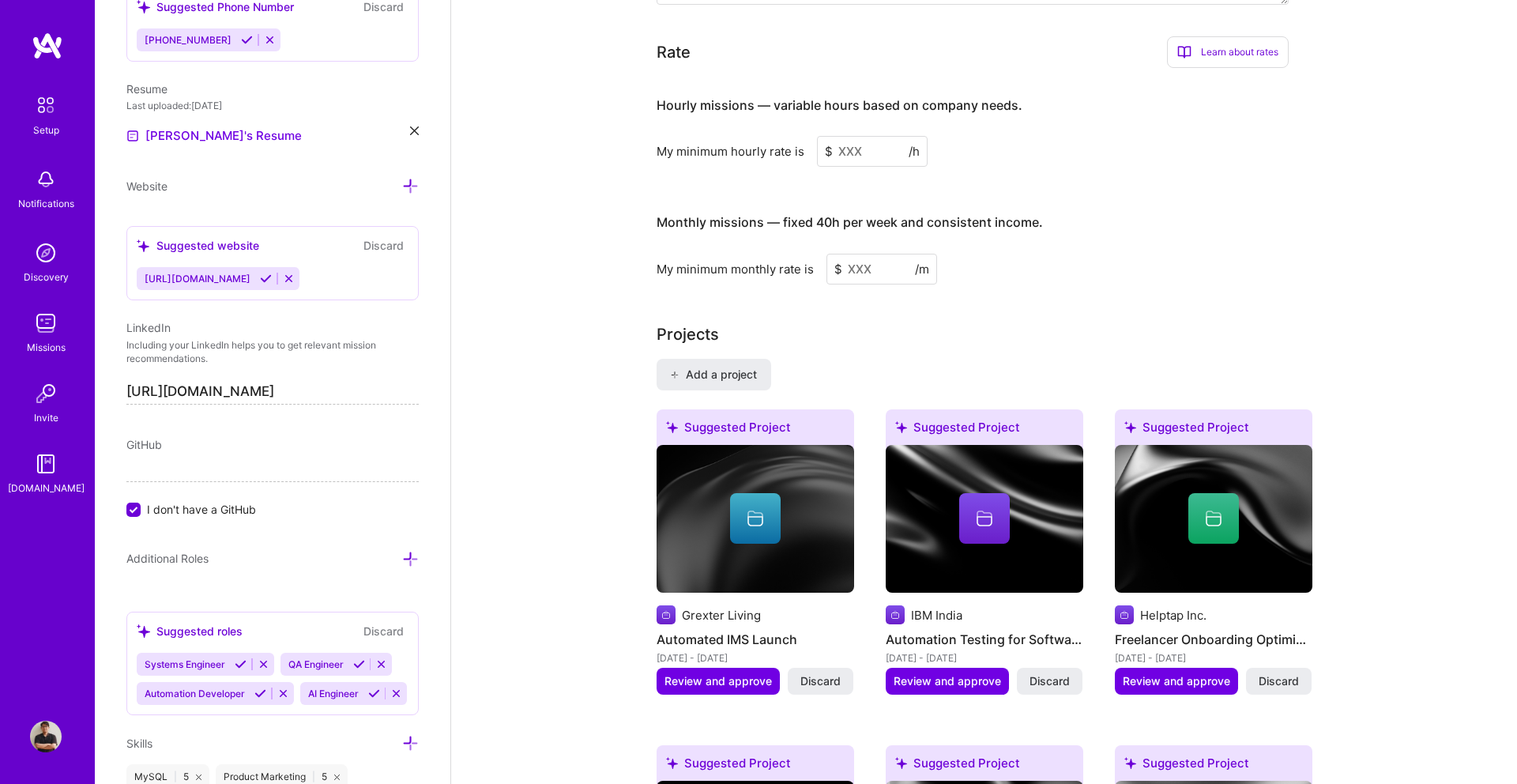
scroll to position [987, 0]
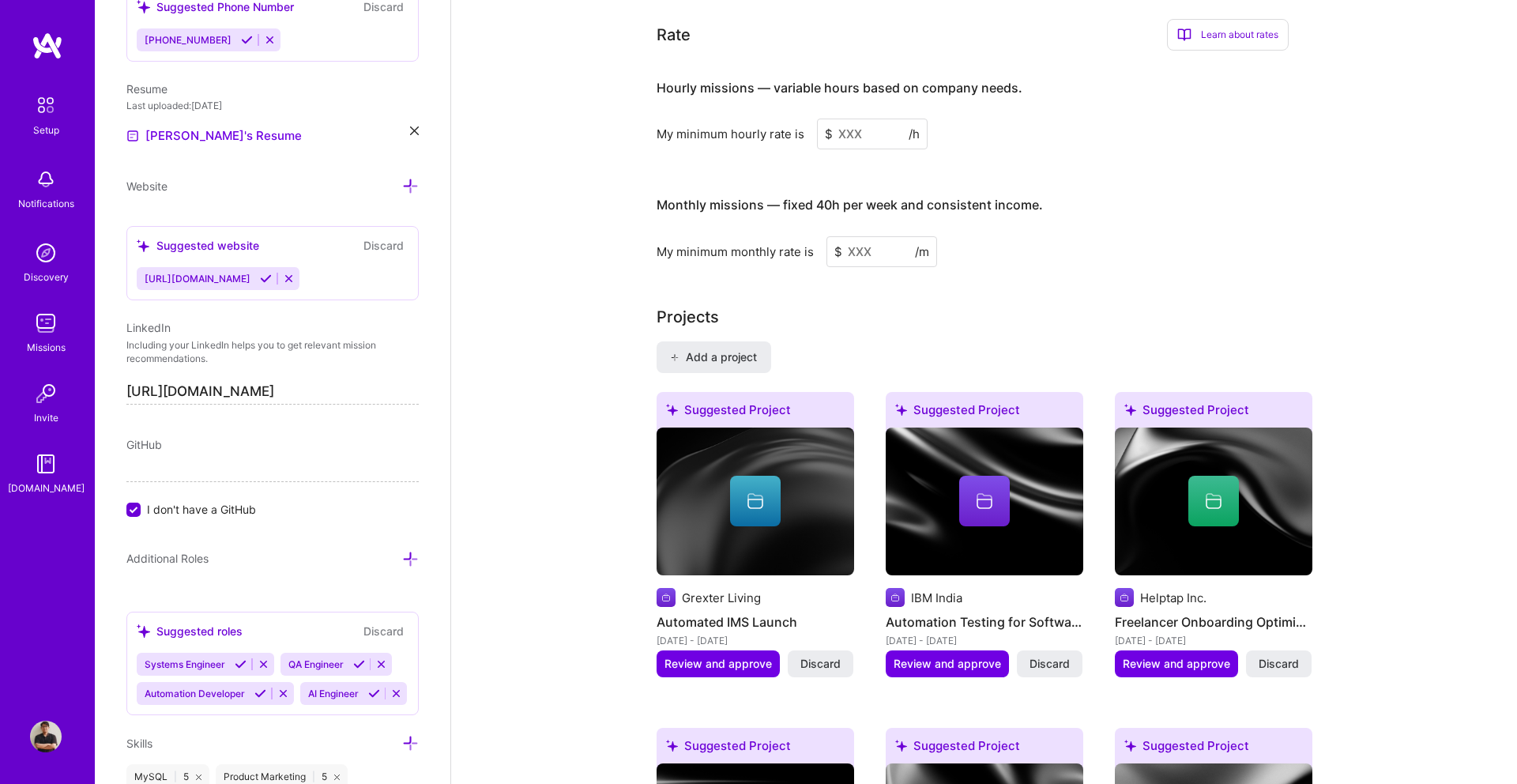
click at [871, 138] on input at bounding box center [872, 134] width 110 height 31
click at [874, 257] on input at bounding box center [882, 251] width 110 height 31
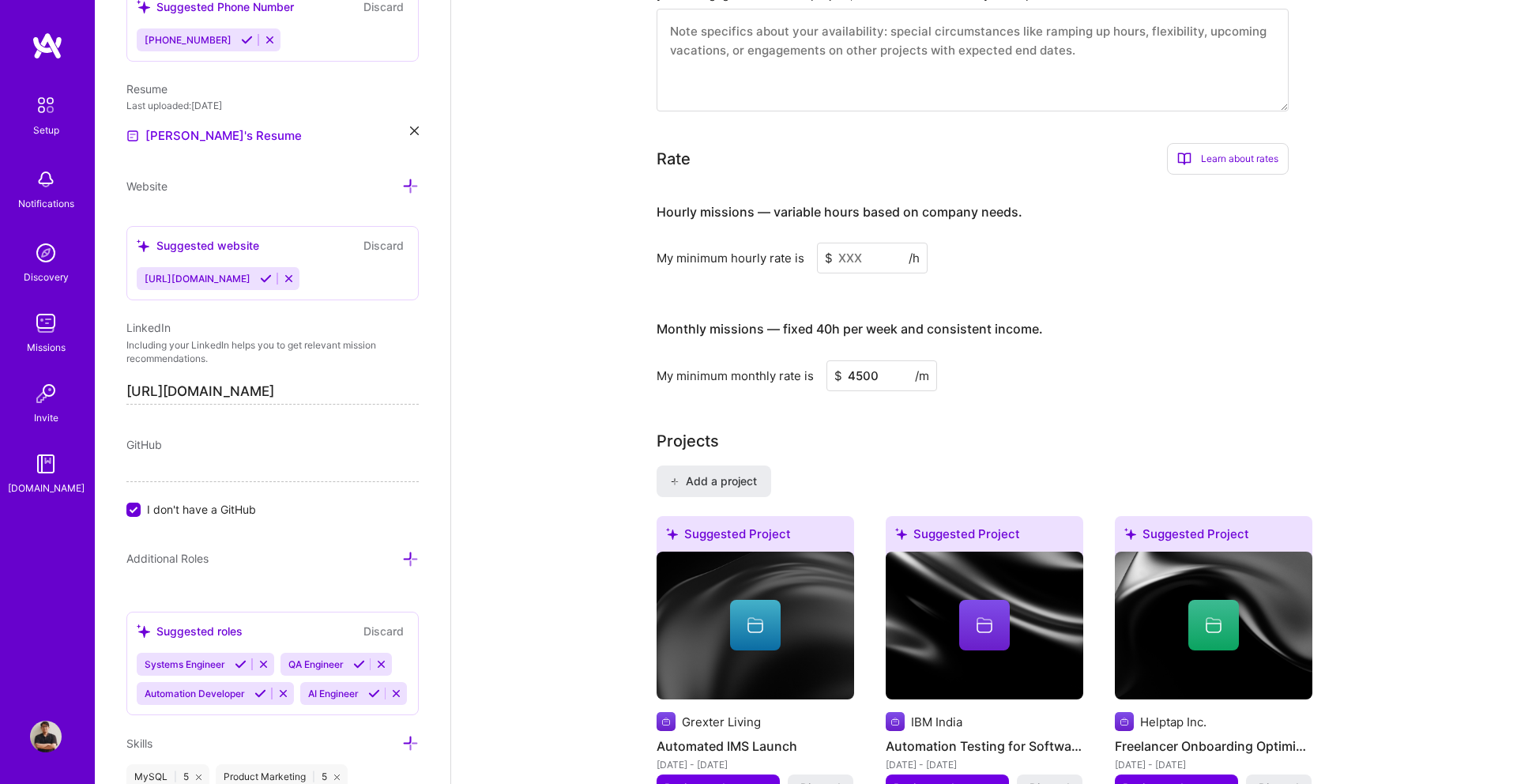
scroll to position [968, 0]
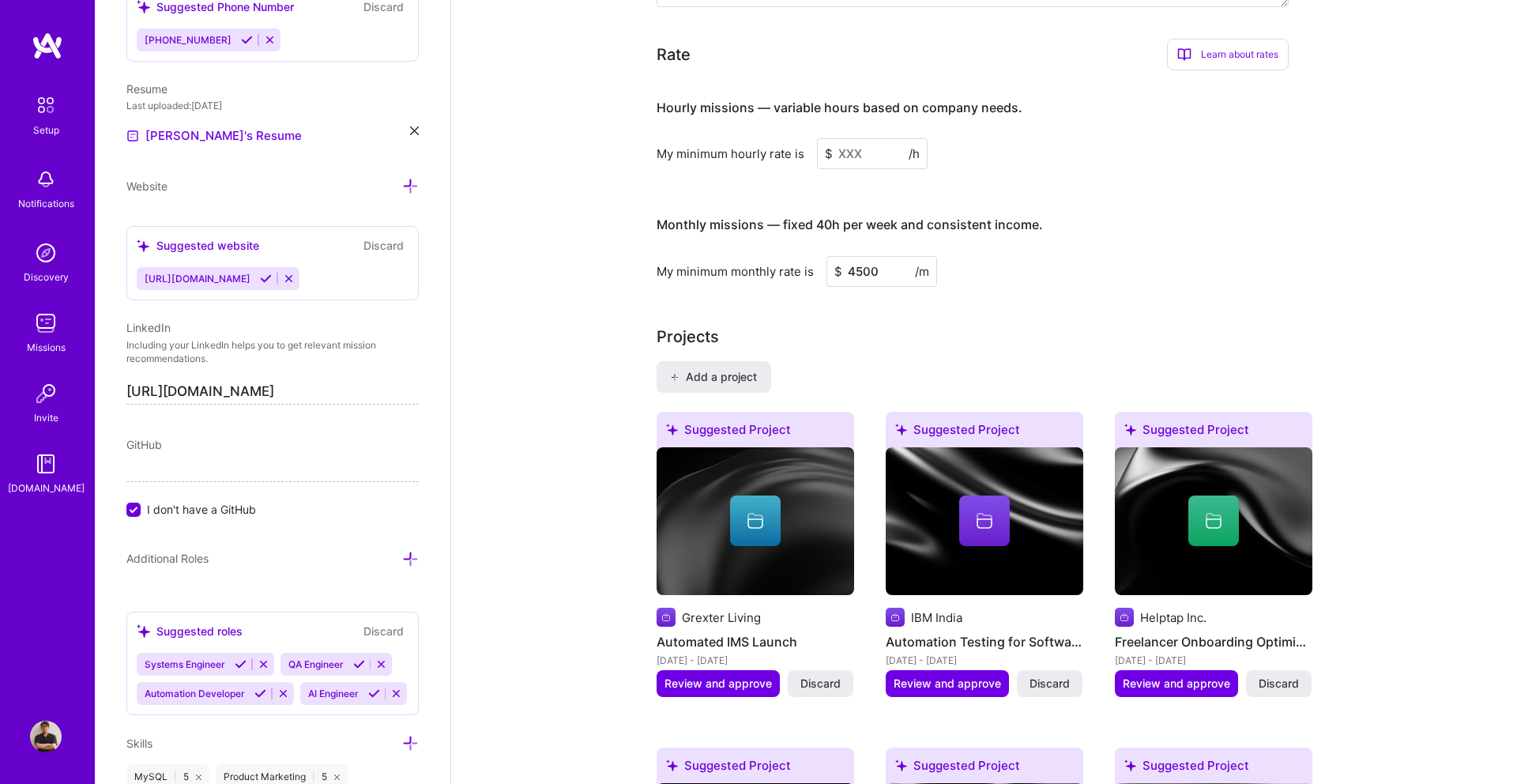
type input "4500"
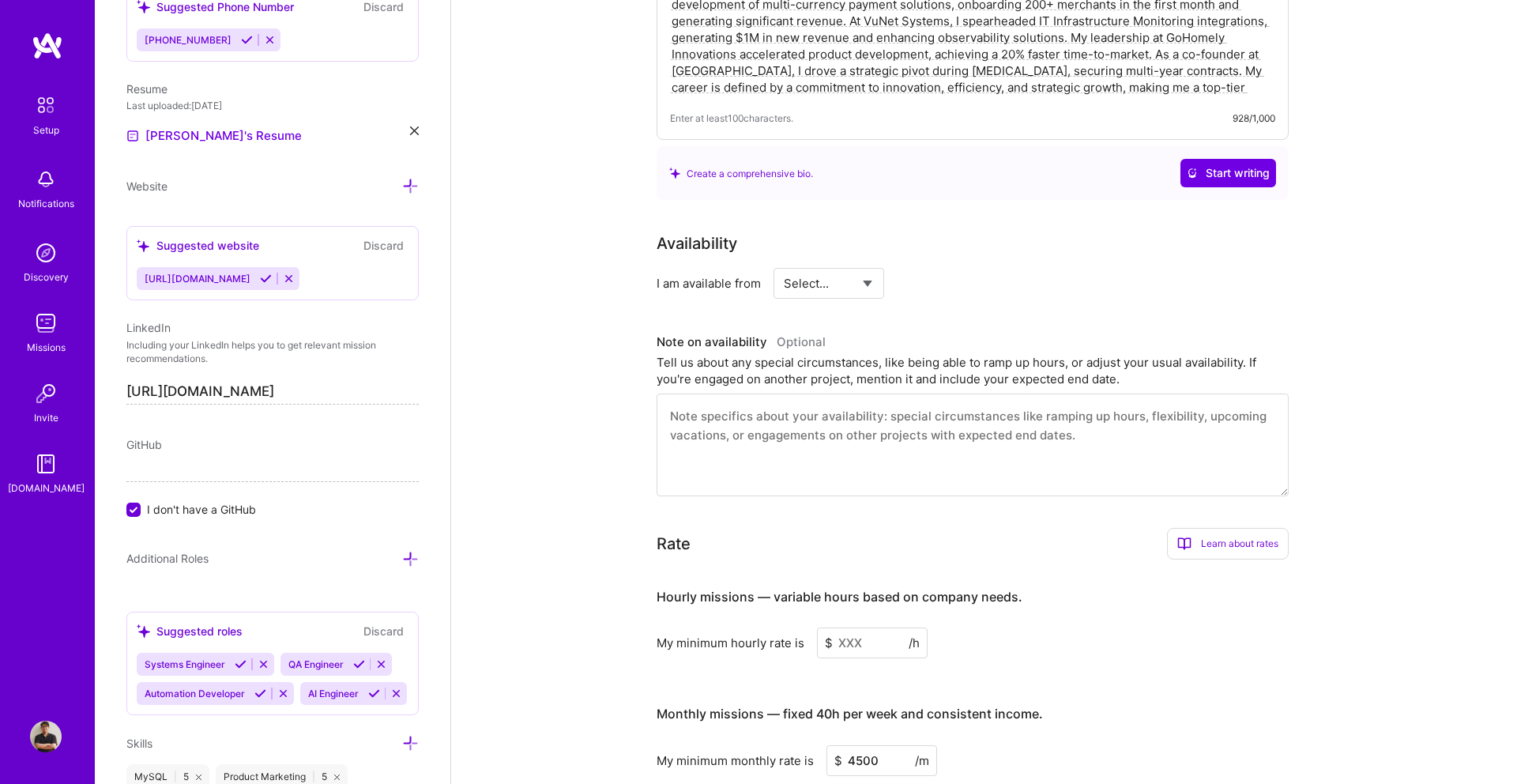
scroll to position [653, 0]
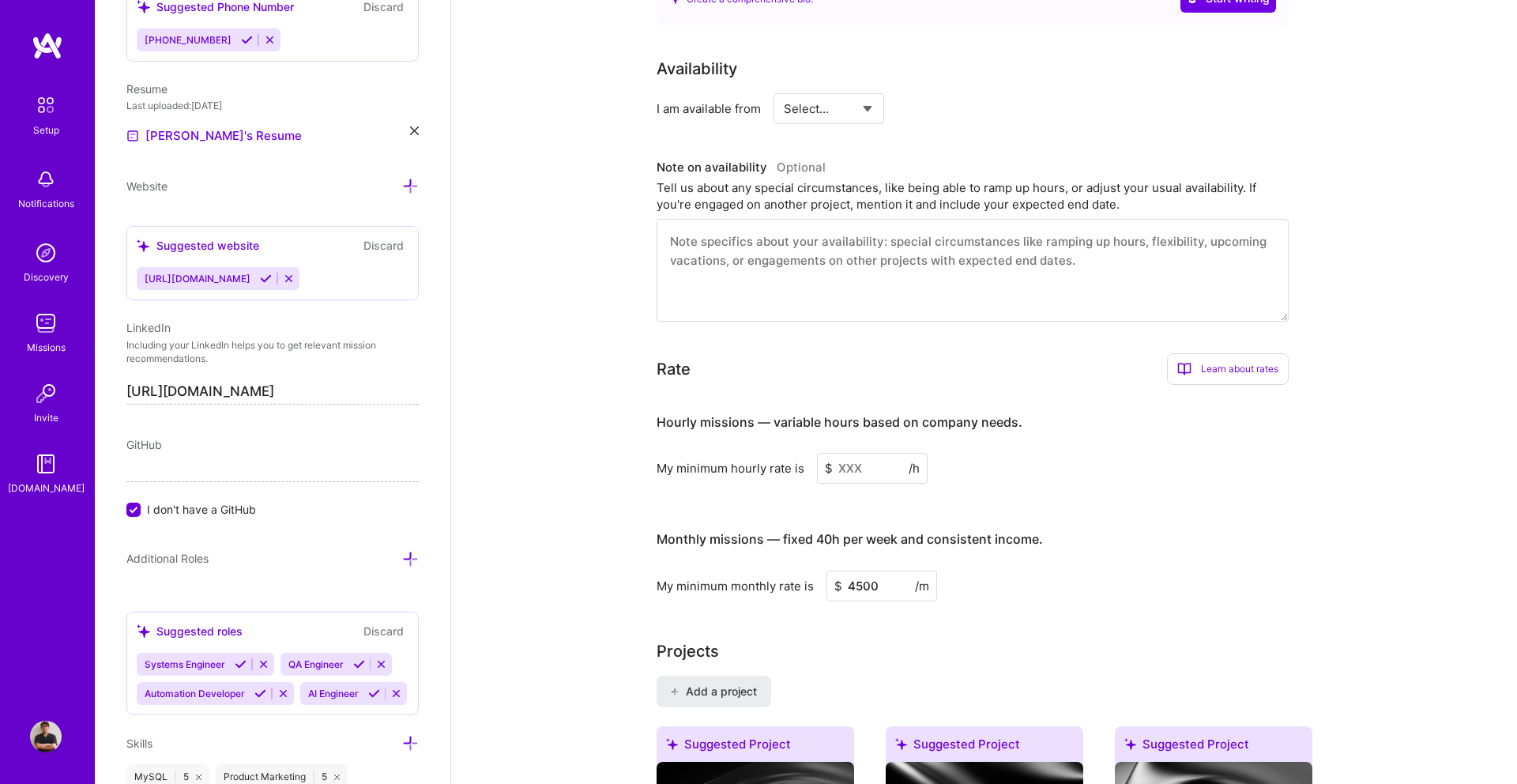
click at [868, 459] on input at bounding box center [872, 468] width 110 height 31
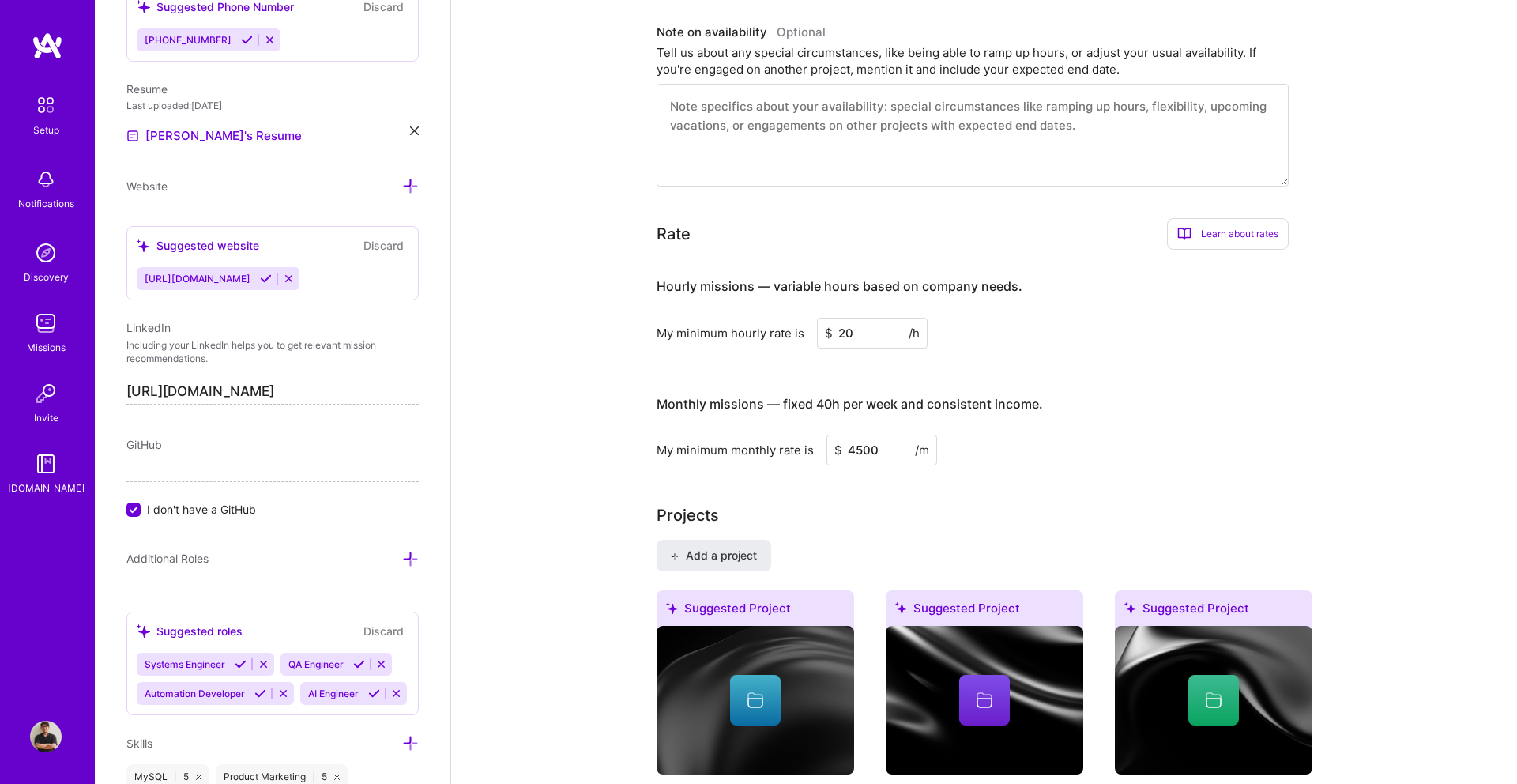
type input "20"
click at [1106, 362] on div "Hourly missions — variable hours based on company needs. My minimum hourly rate…" at bounding box center [972, 363] width 632 height 203
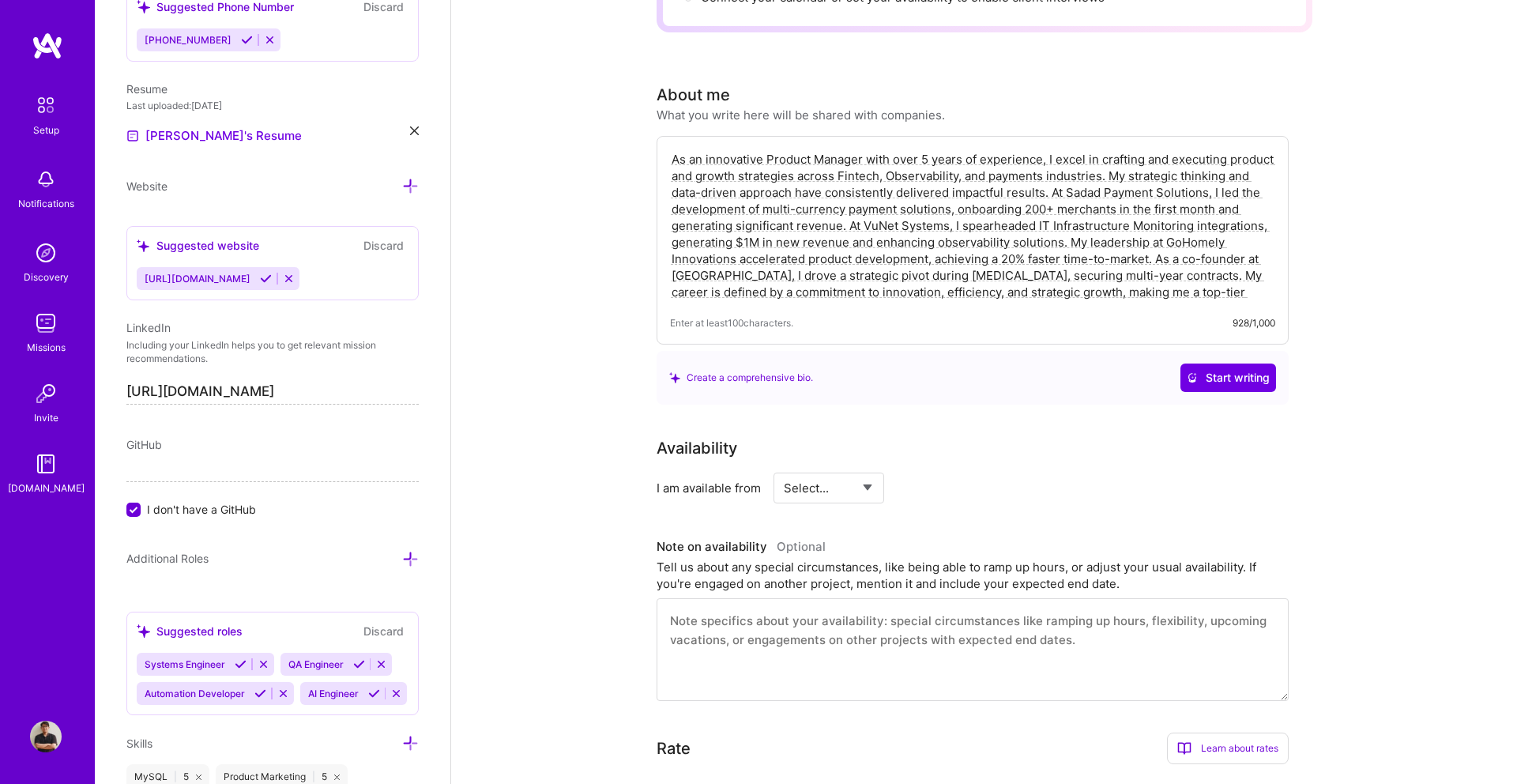
scroll to position [0, 0]
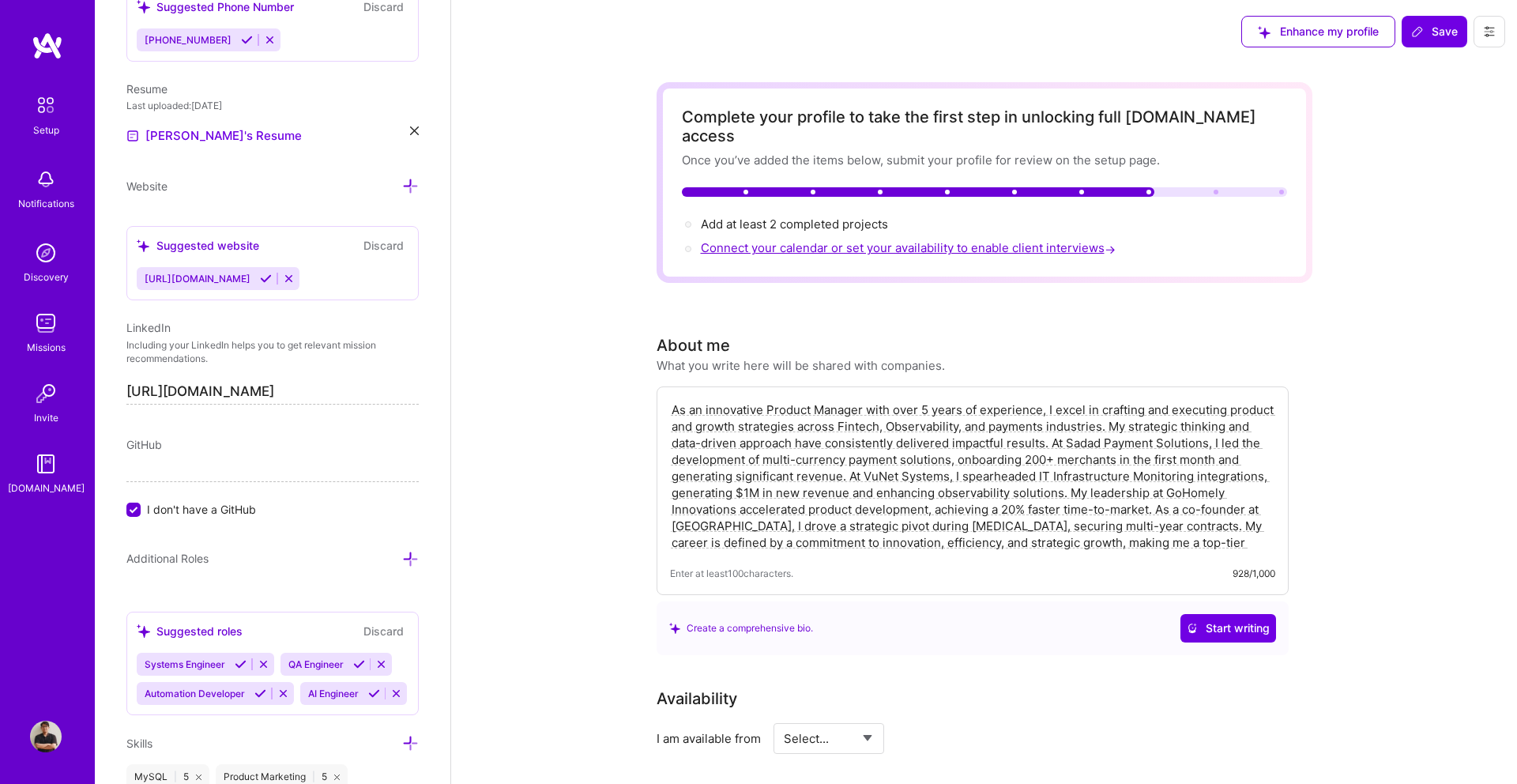
click at [808, 240] on span "Connect your calendar or set your availability to enable client interviews →" at bounding box center [909, 248] width 418 height 15
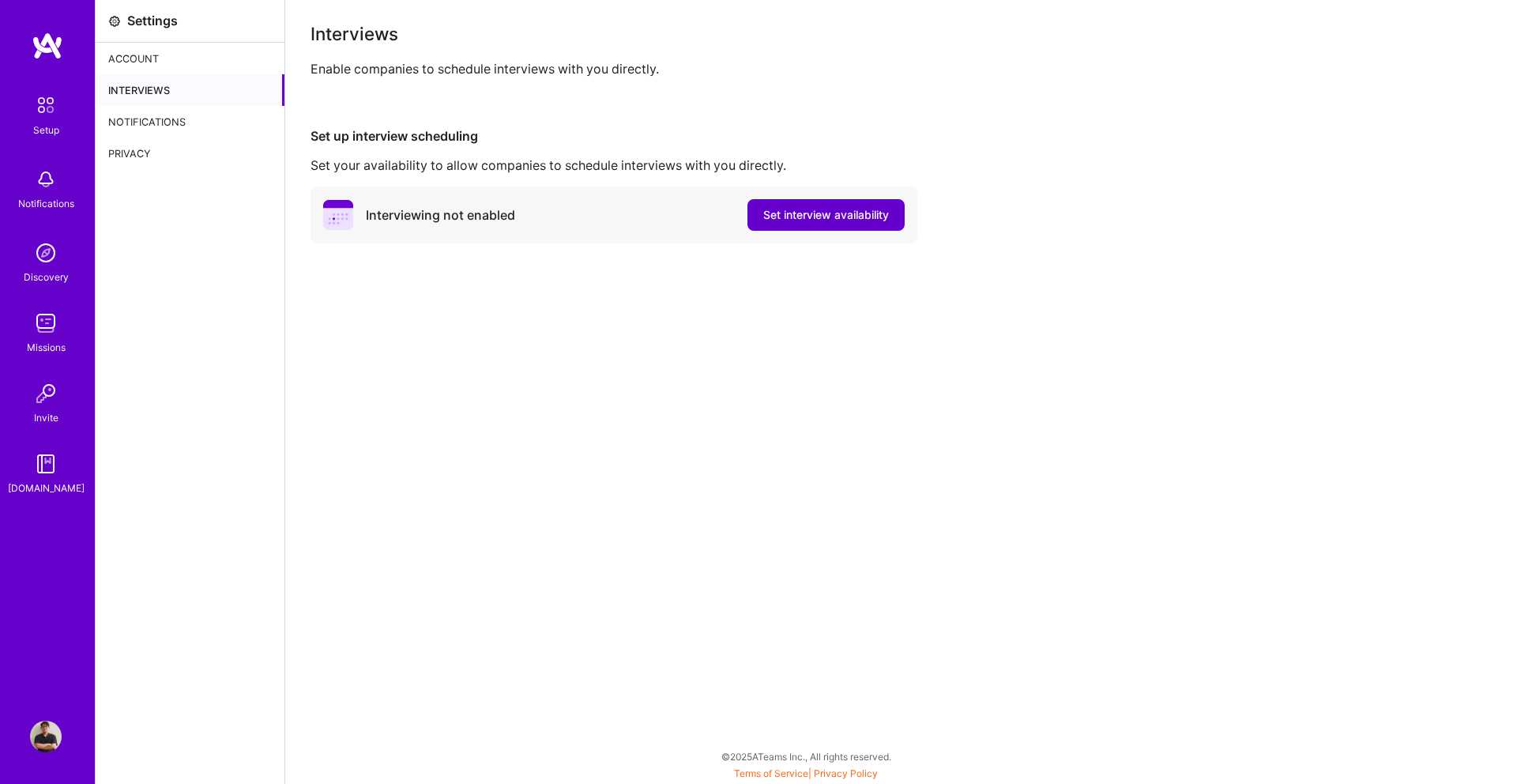
click at [781, 212] on span "Set interview availability" at bounding box center [826, 214] width 126 height 16
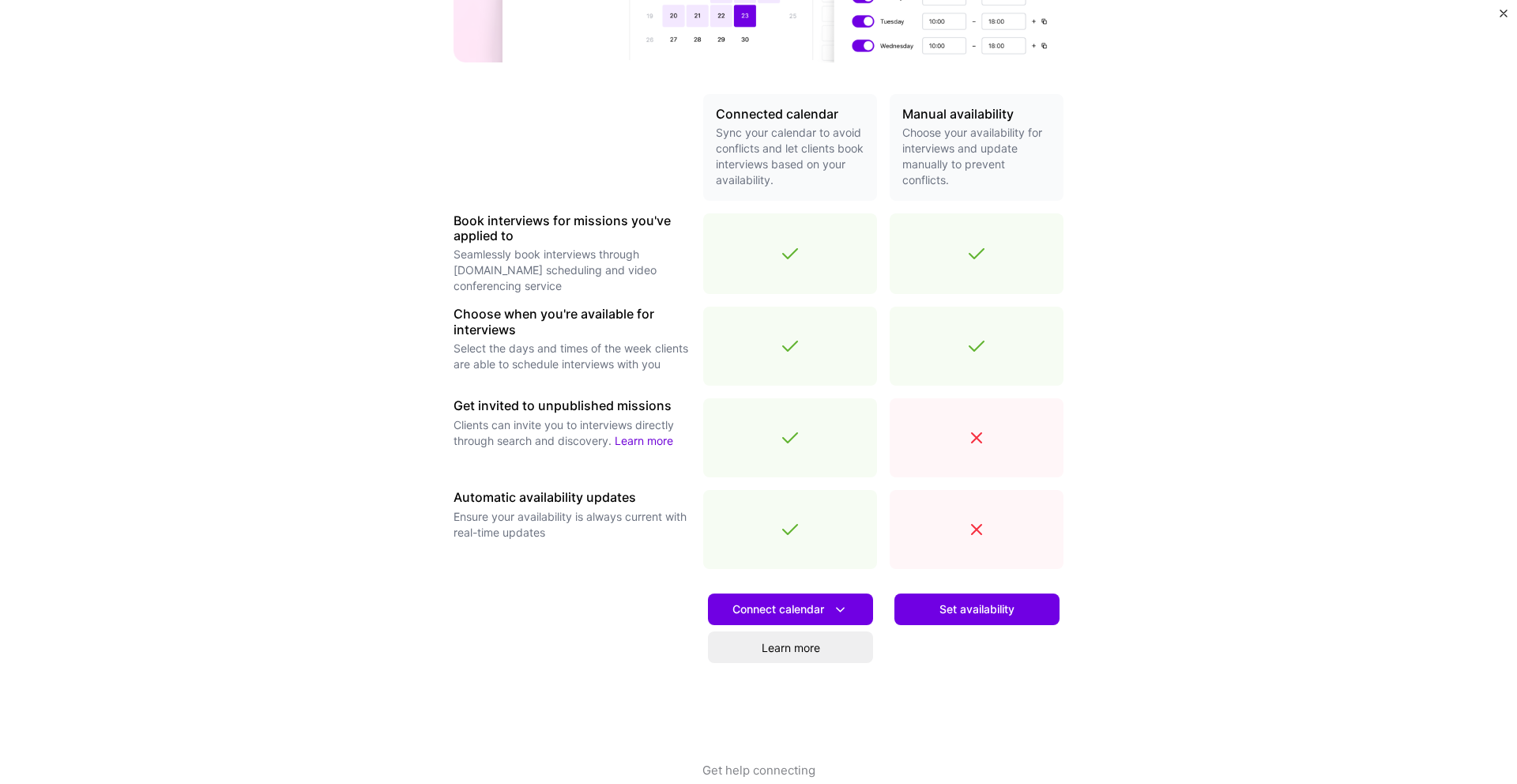
scroll to position [323, 0]
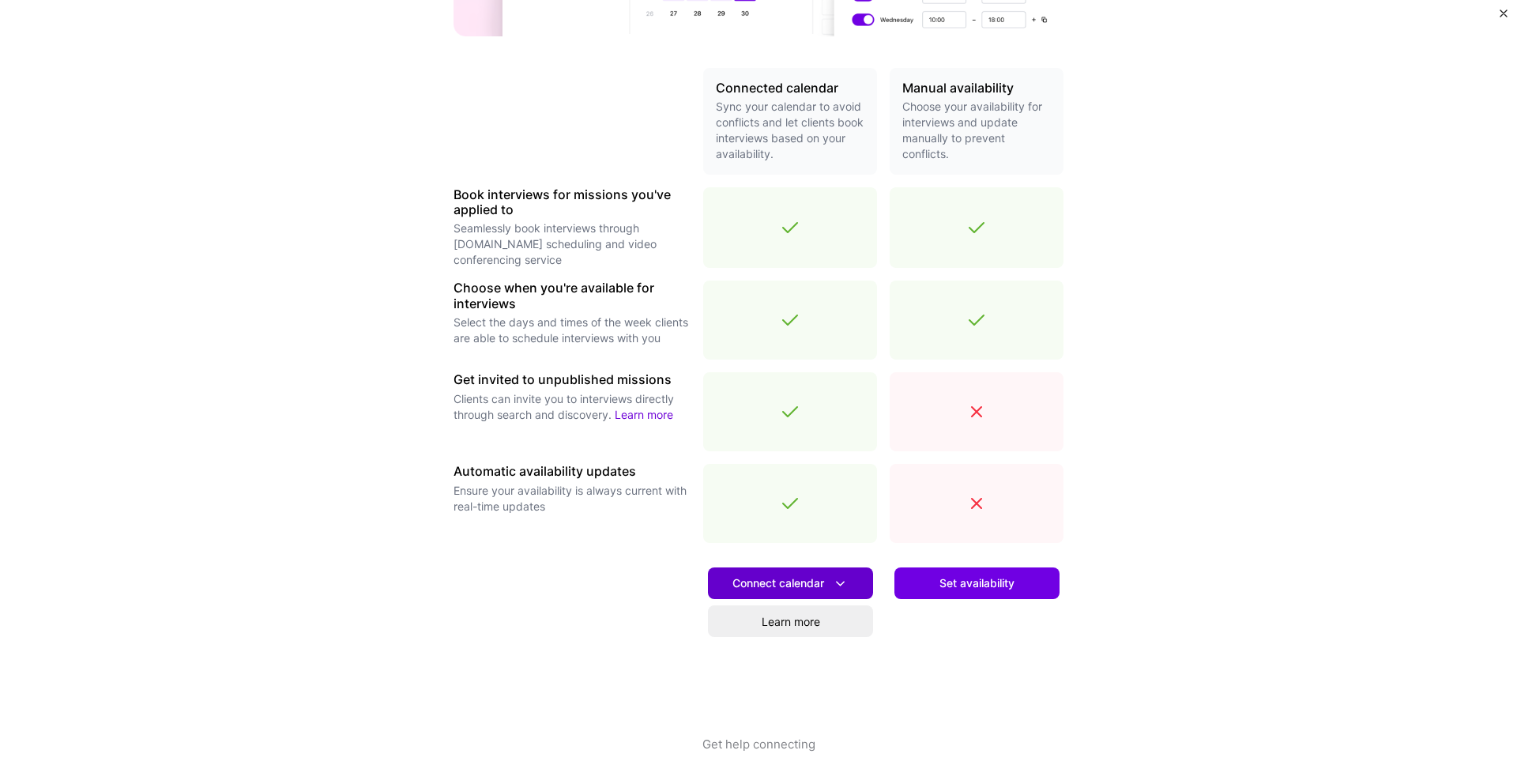
click at [787, 580] on span "Connect calendar" at bounding box center [790, 583] width 116 height 17
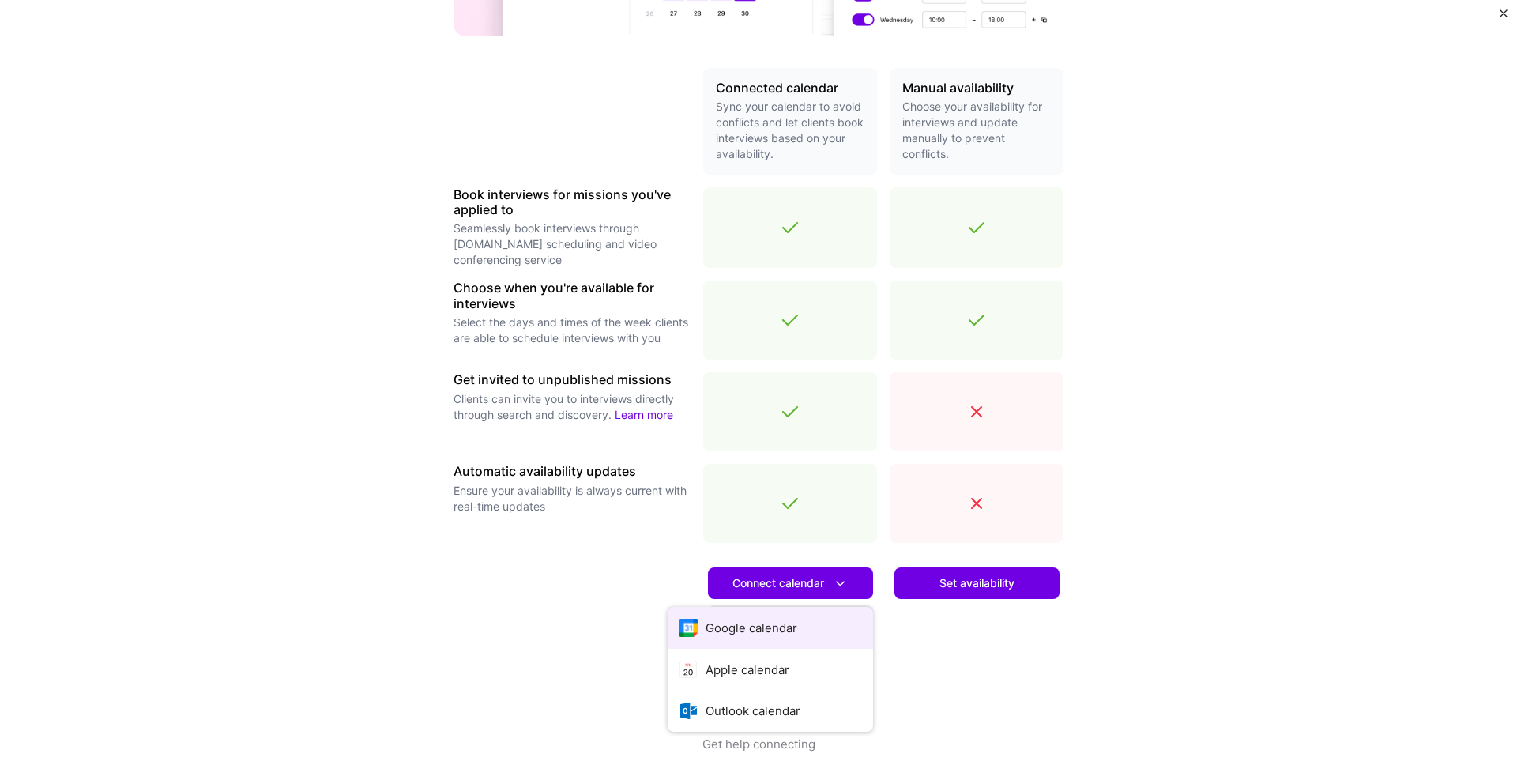
click at [804, 634] on button "Google calendar" at bounding box center [770, 628] width 205 height 42
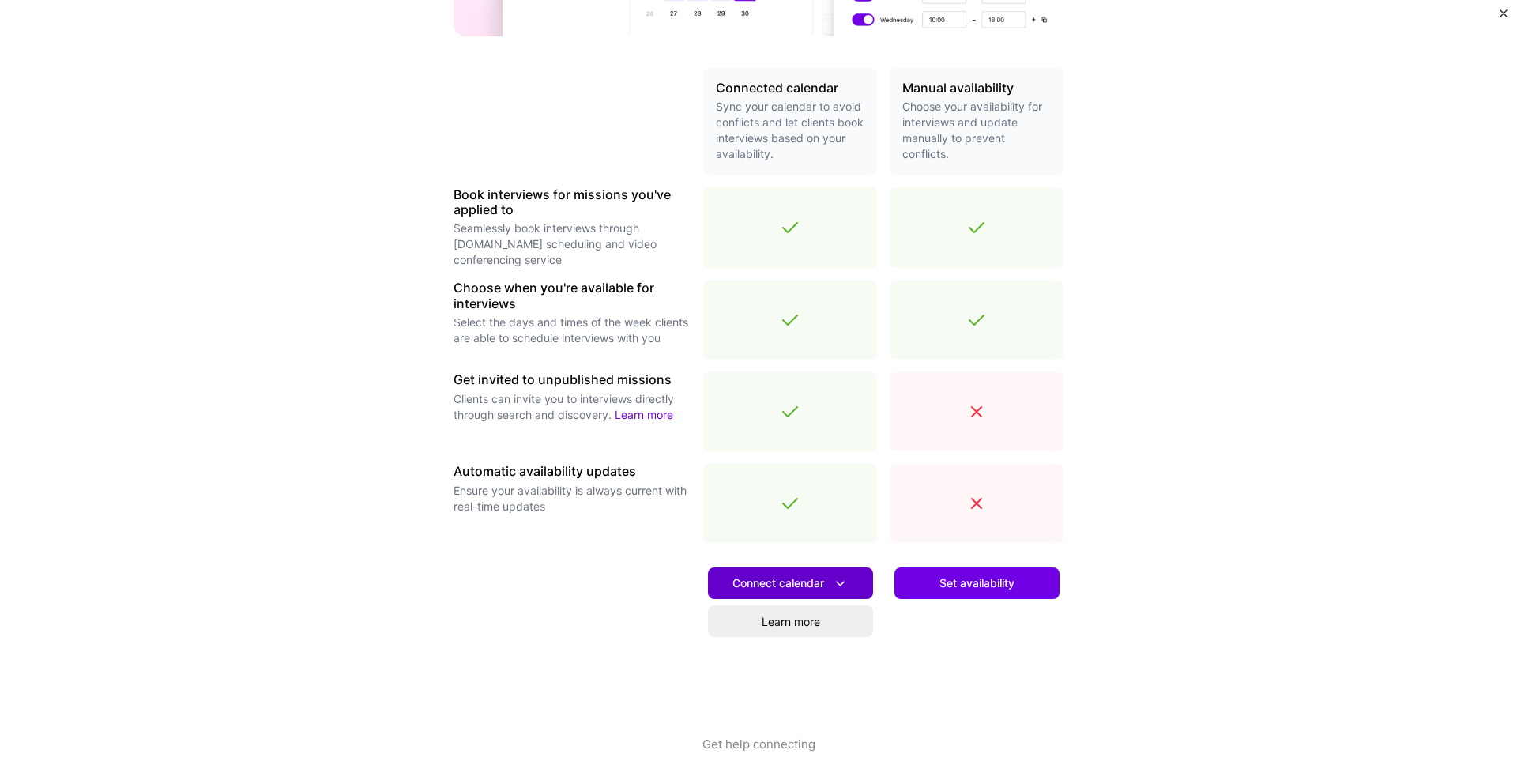
click at [802, 596] on button "Connect calendar" at bounding box center [790, 583] width 165 height 32
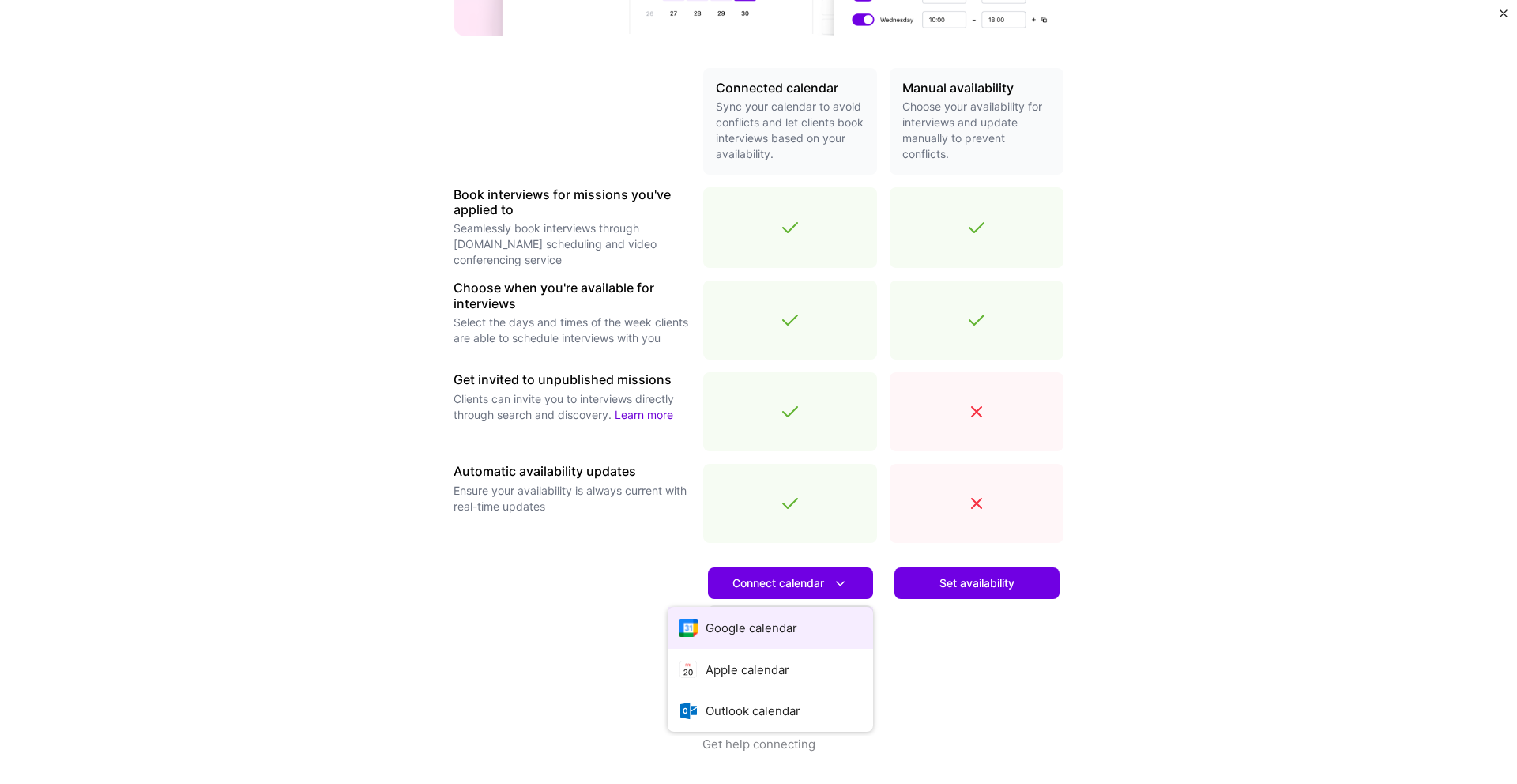
click at [774, 626] on button "Google calendar" at bounding box center [770, 628] width 205 height 42
click at [986, 579] on span "Set availability" at bounding box center [977, 582] width 75 height 16
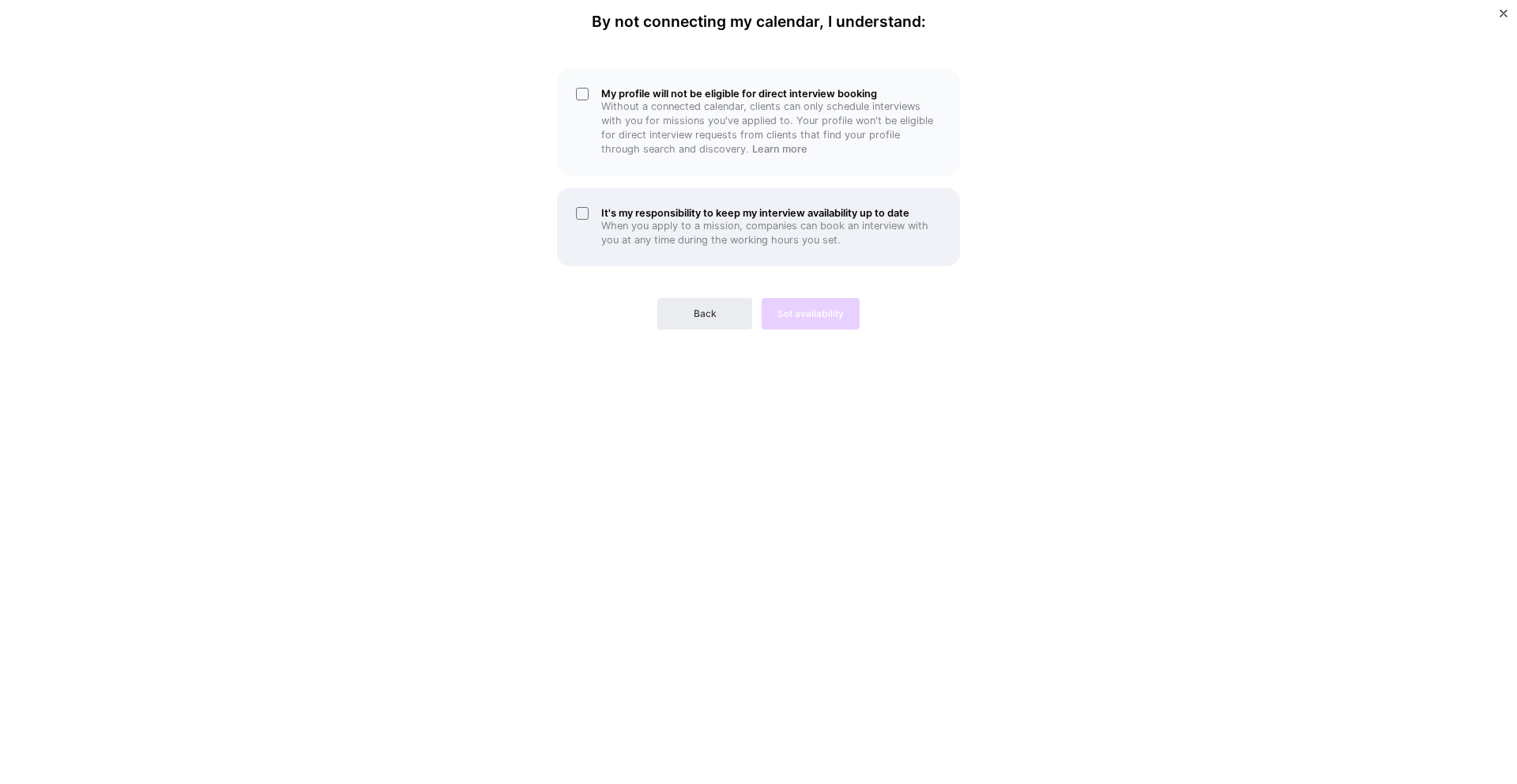
click at [717, 219] on h5 "It's my responsibility to keep my interview availability up to date" at bounding box center [771, 213] width 340 height 12
click at [716, 156] on p "Without a connected calendar, clients can only schedule interviews with you for…" at bounding box center [771, 128] width 340 height 57
click at [812, 320] on span "Set availability" at bounding box center [810, 313] width 66 height 14
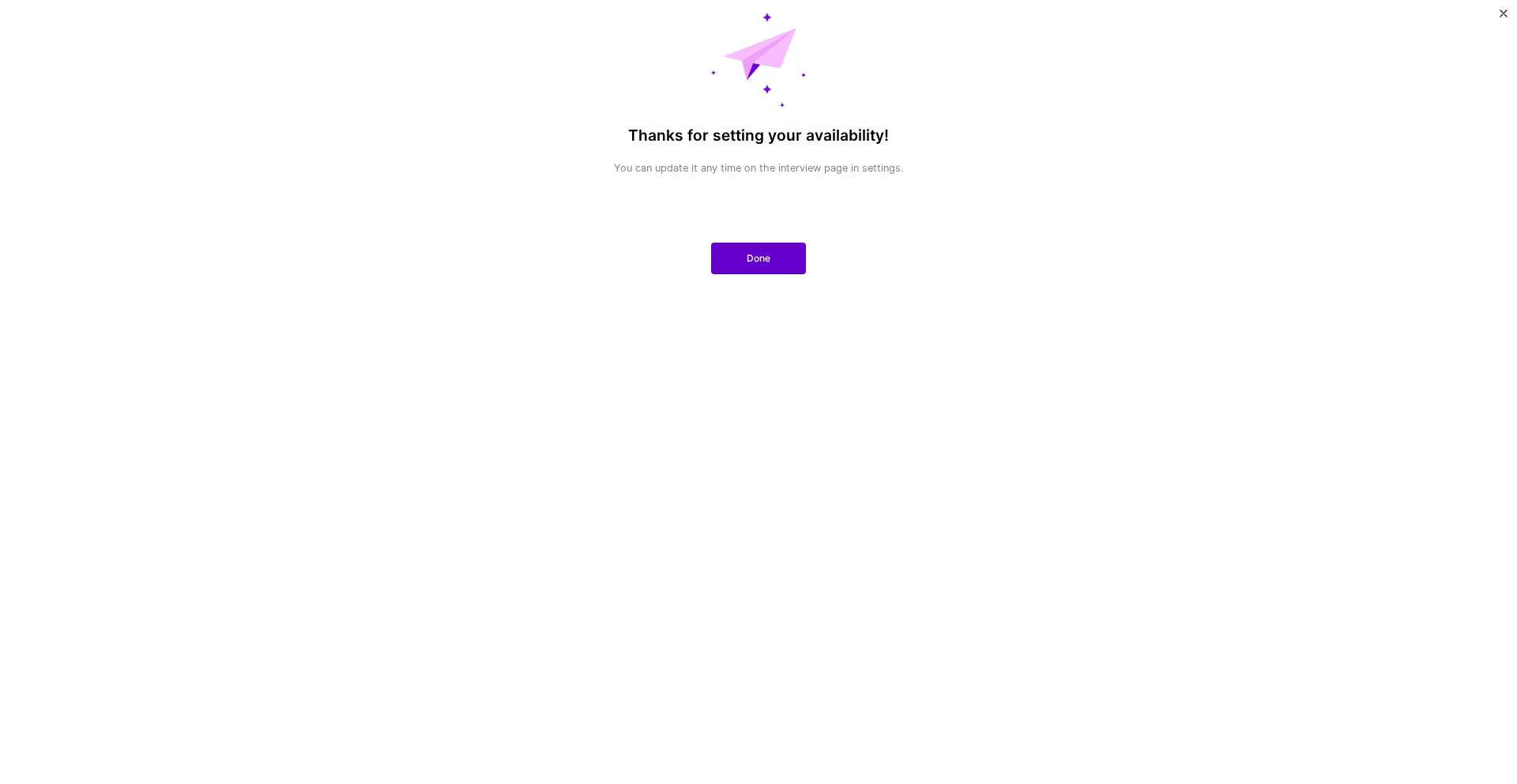
click at [759, 265] on span "Done" at bounding box center [758, 258] width 23 height 14
